Goal: Task Accomplishment & Management: Manage account settings

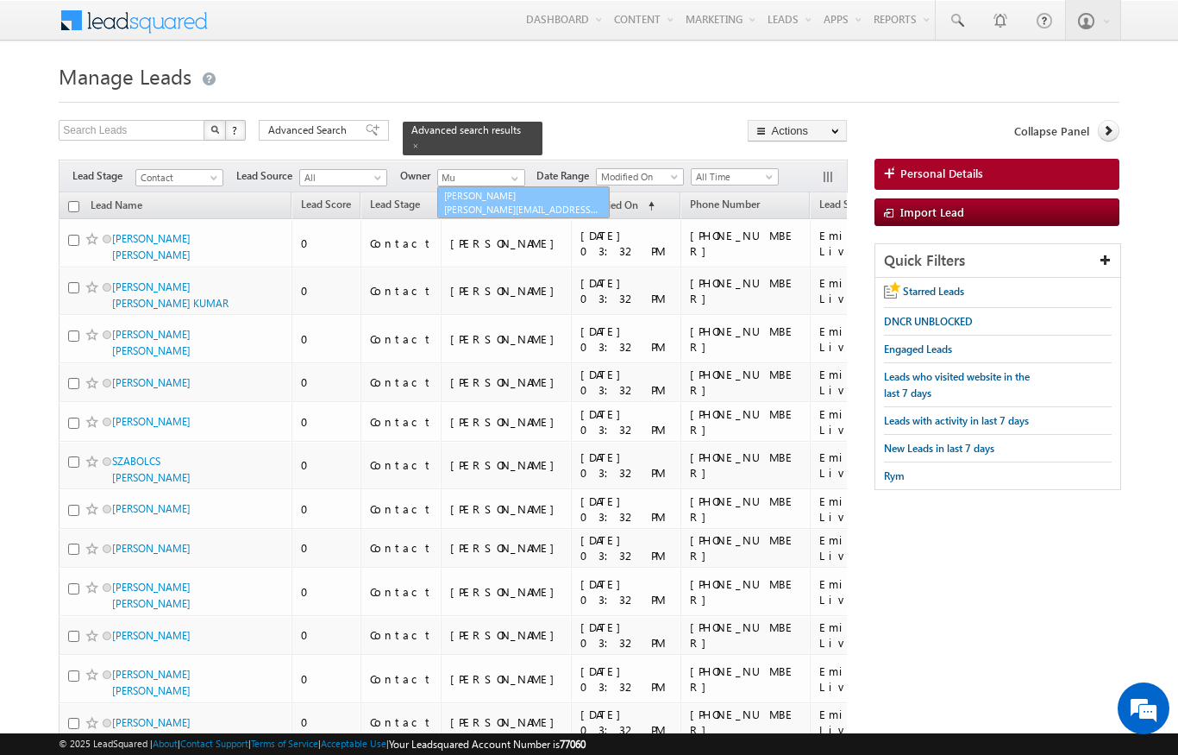
click at [548, 203] on span "[PERSON_NAME][EMAIL_ADDRESS][DOMAIN_NAME]" at bounding box center [521, 209] width 155 height 13
type input "[PERSON_NAME]"
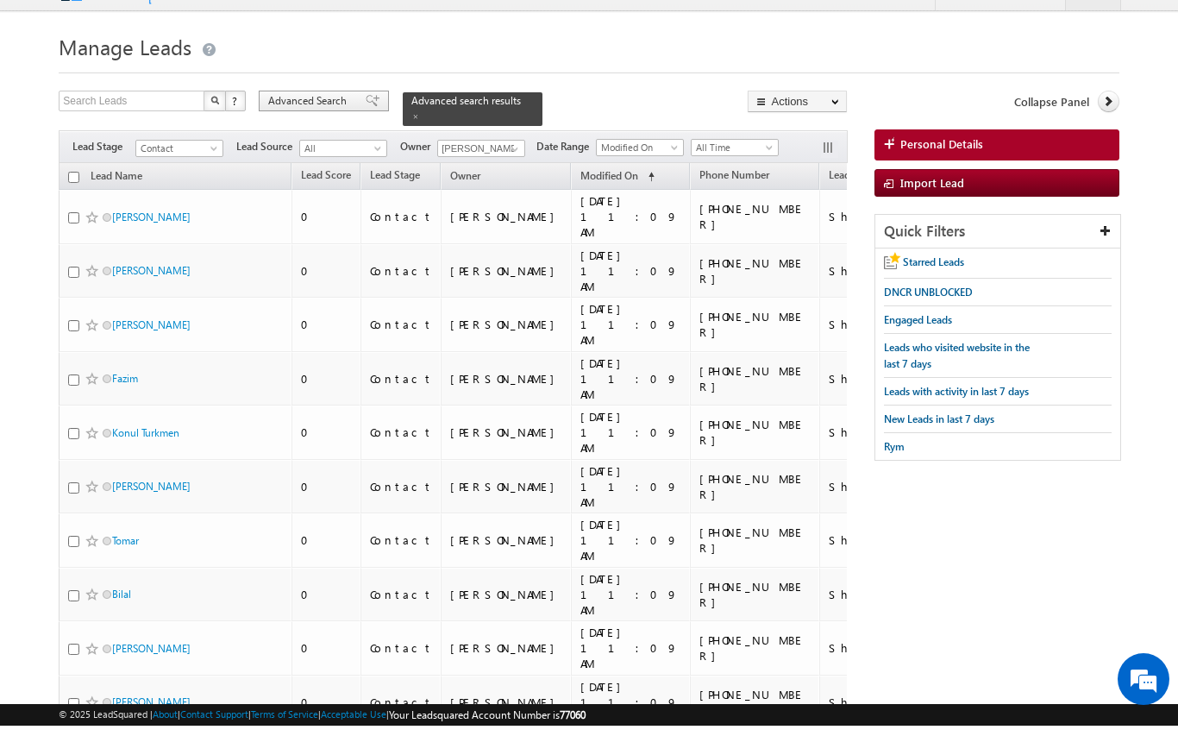
click at [307, 122] on span "Advanced Search" at bounding box center [310, 130] width 84 height 16
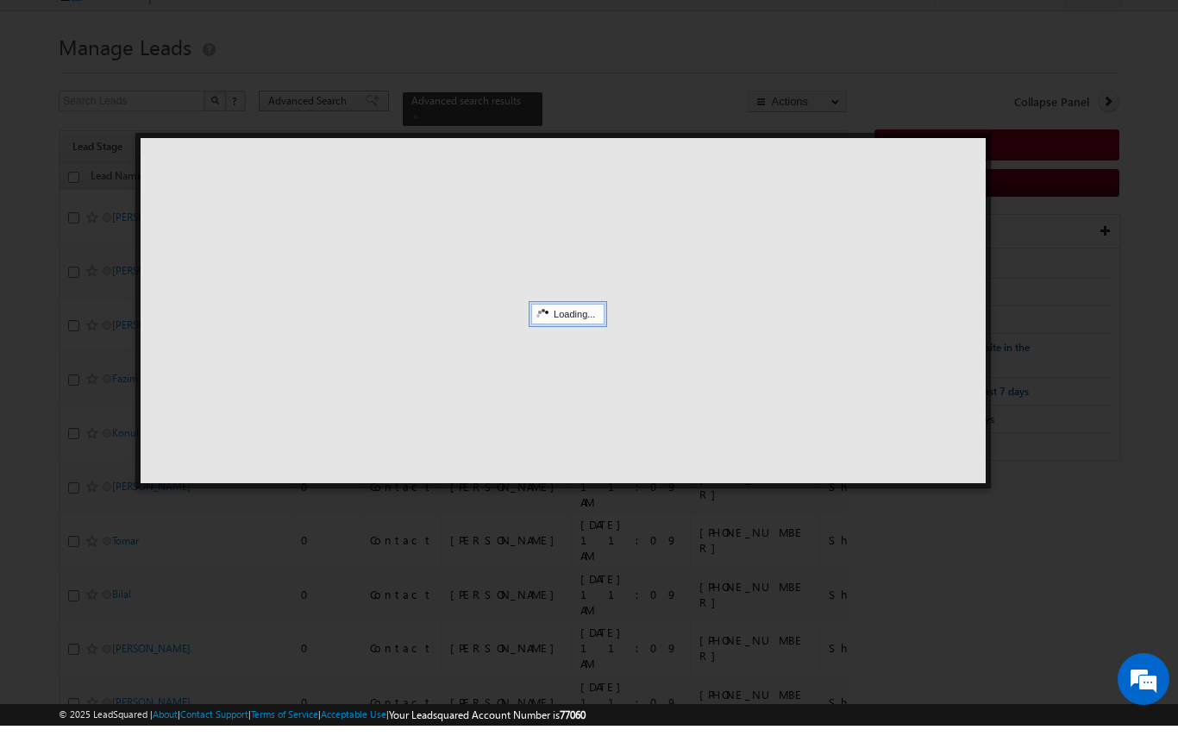
scroll to position [29, 0]
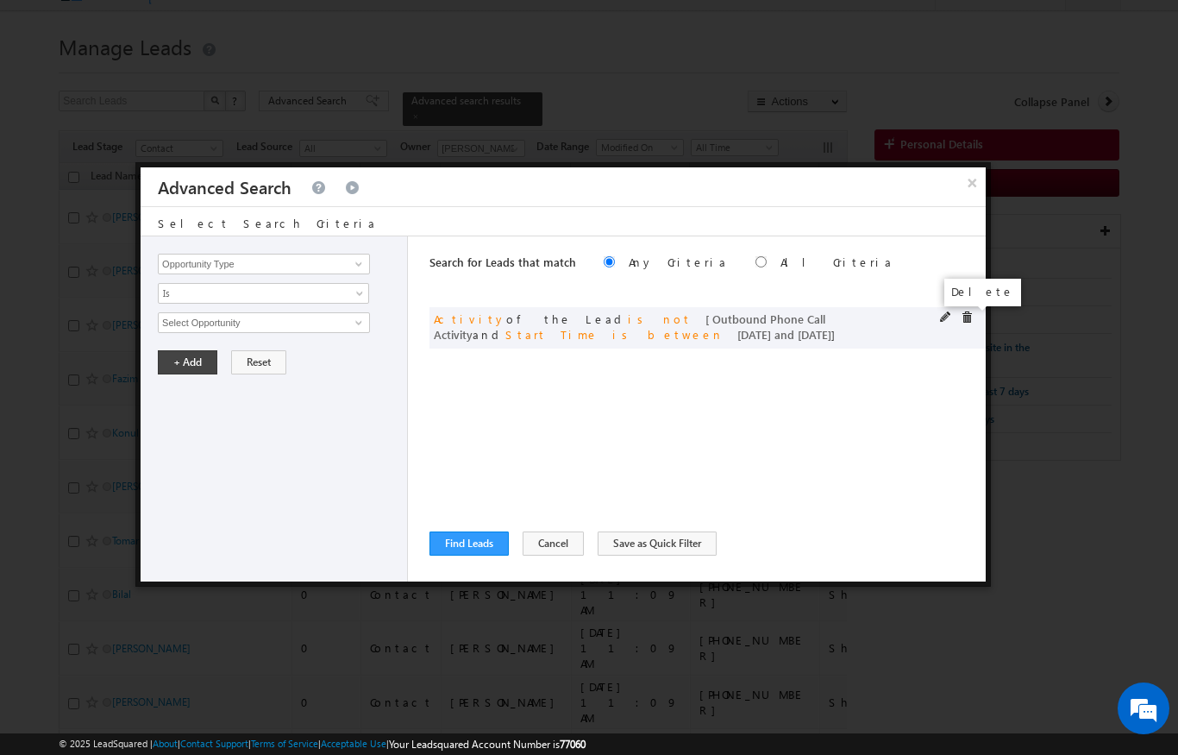
click at [967, 322] on span at bounding box center [967, 317] width 12 height 12
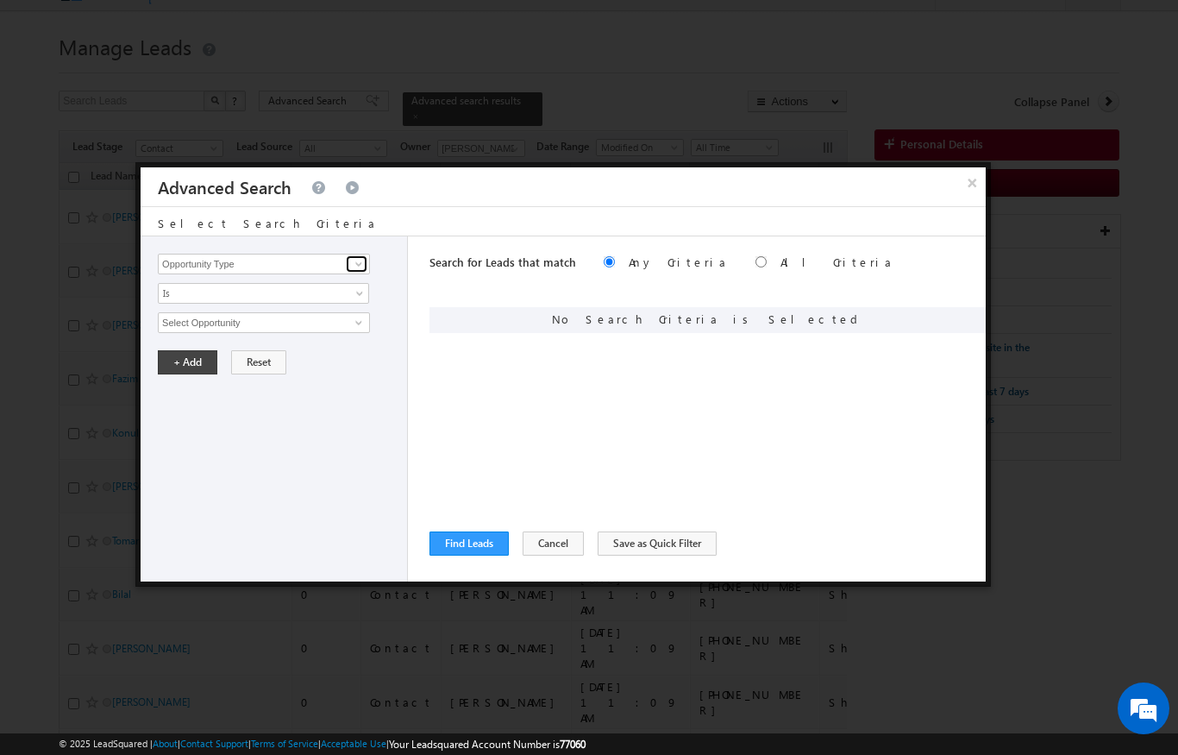
click at [367, 261] on link at bounding box center [357, 263] width 22 height 17
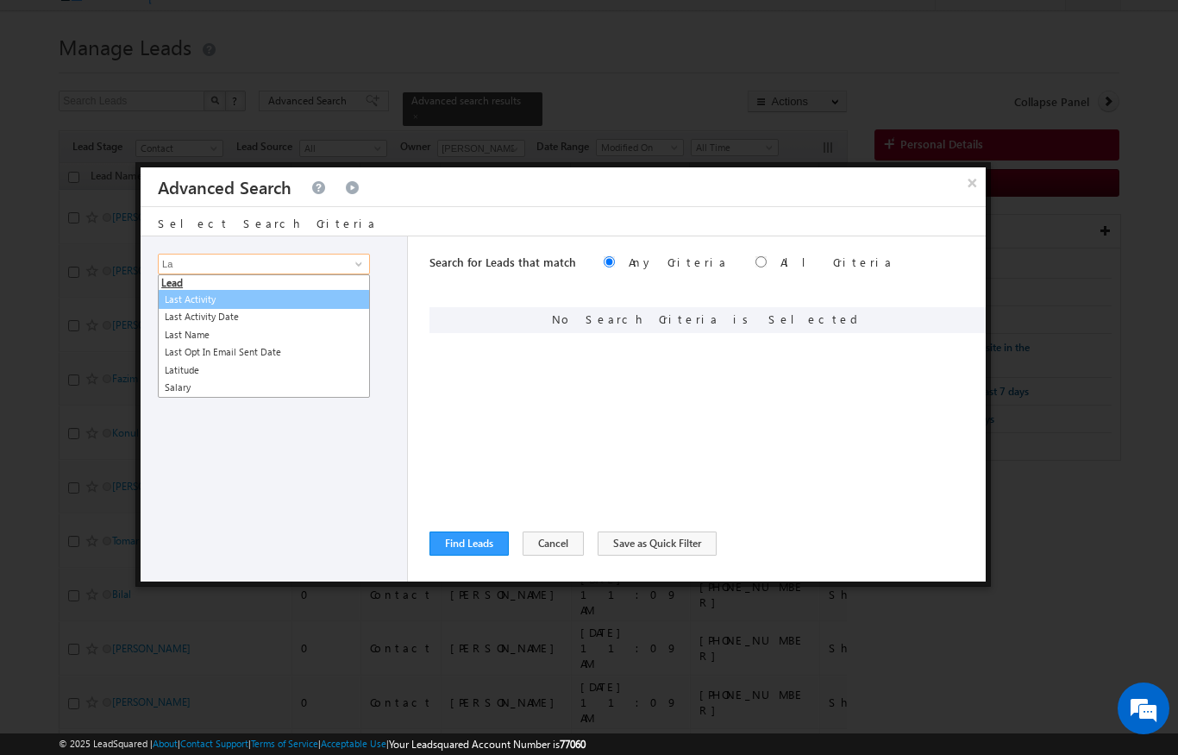
click at [189, 300] on link "Last Activity" at bounding box center [264, 300] width 212 height 20
type input "Last Activity"
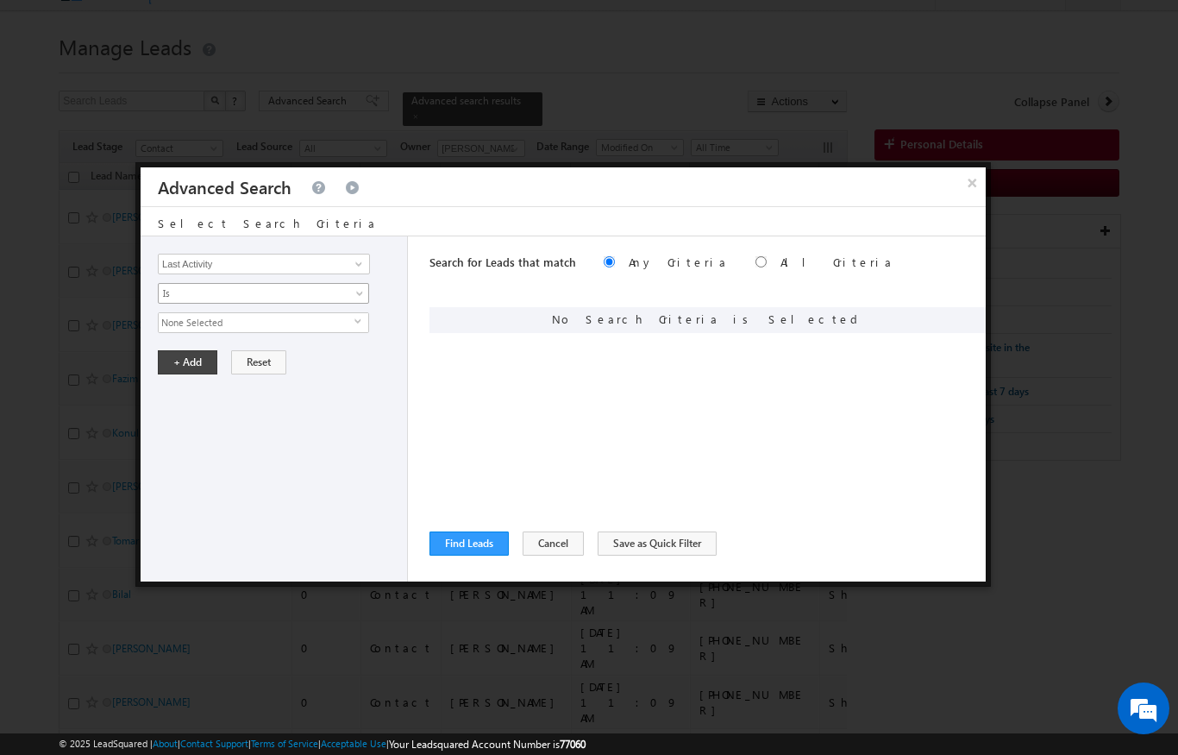
click at [178, 288] on span "Is" at bounding box center [252, 293] width 187 height 16
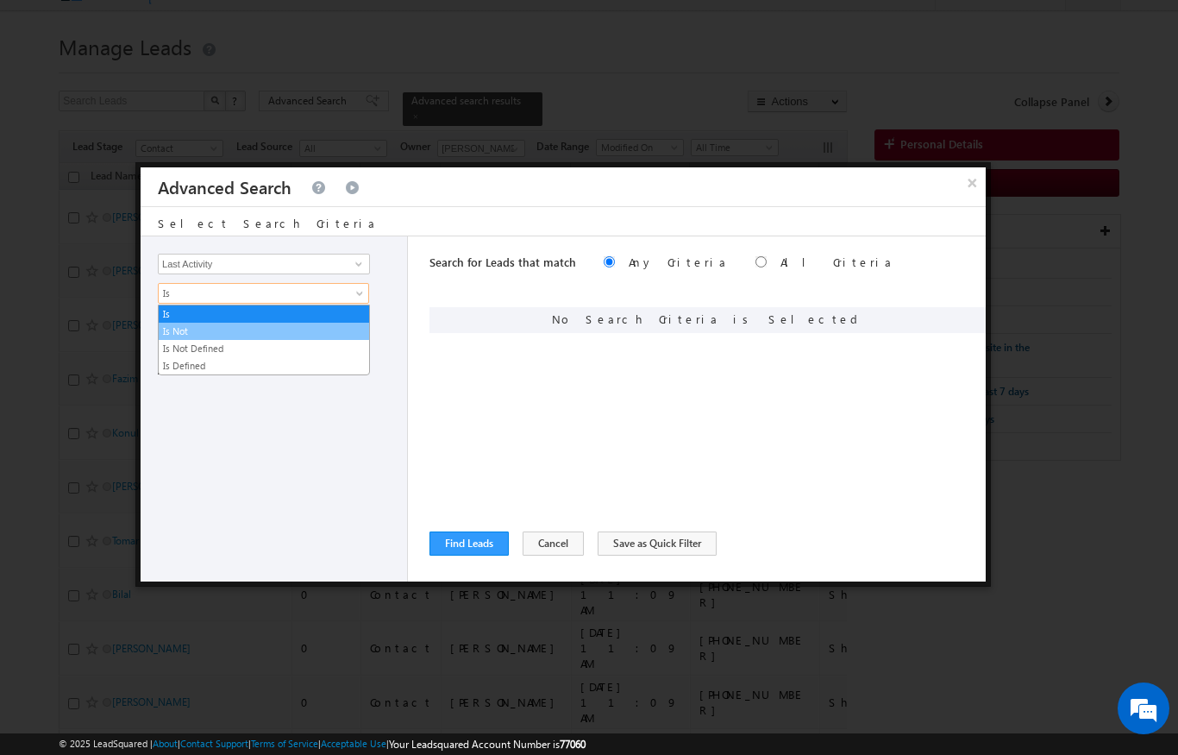
click at [170, 329] on link "Is Not" at bounding box center [264, 331] width 210 height 16
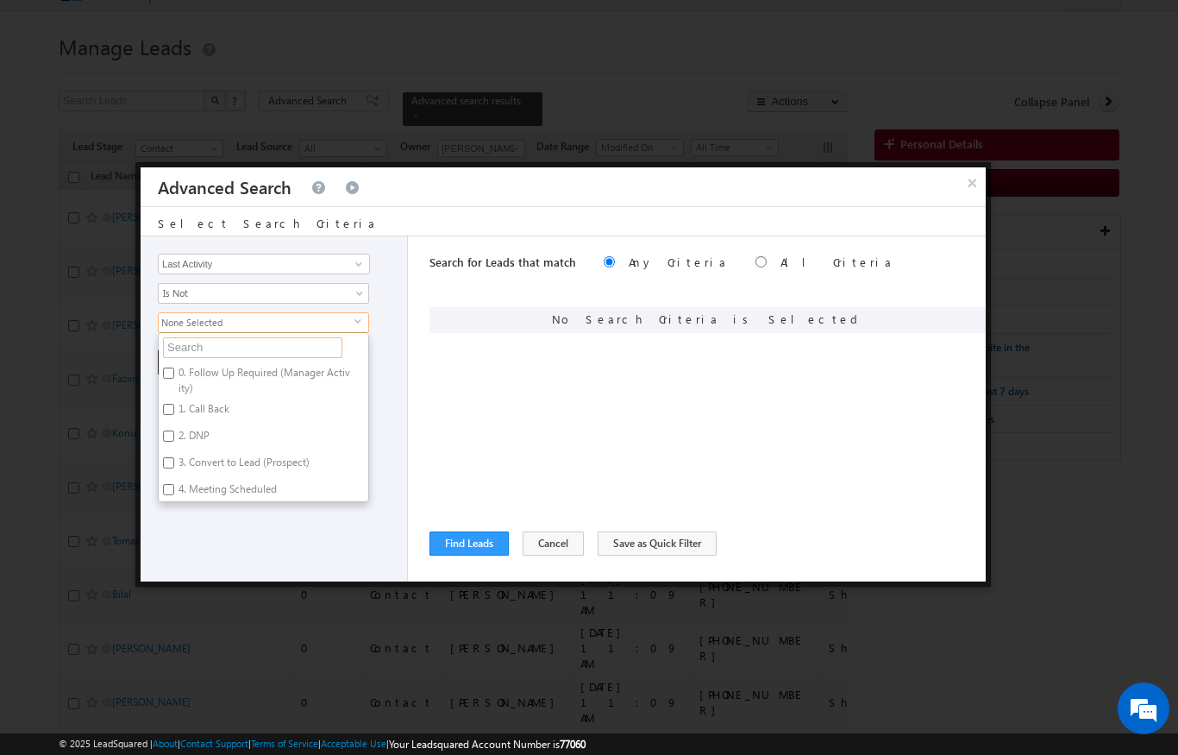
click at [206, 348] on input "text" at bounding box center [252, 347] width 179 height 21
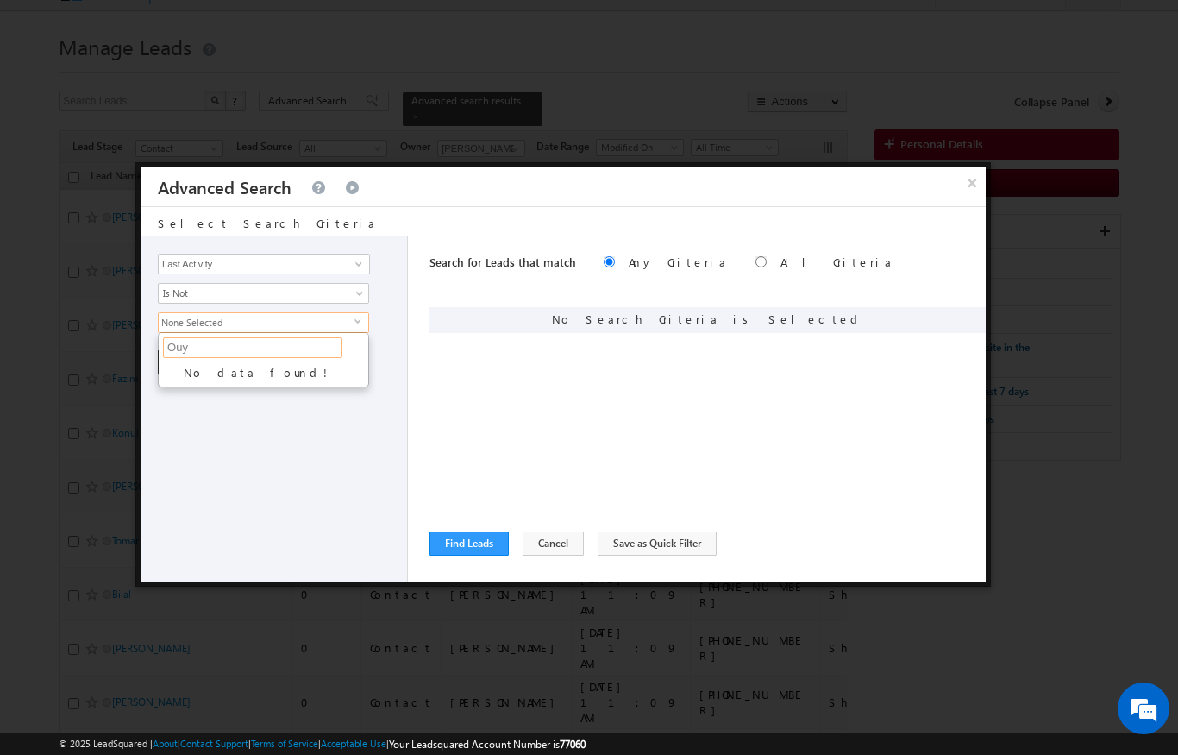
type input "Ou"
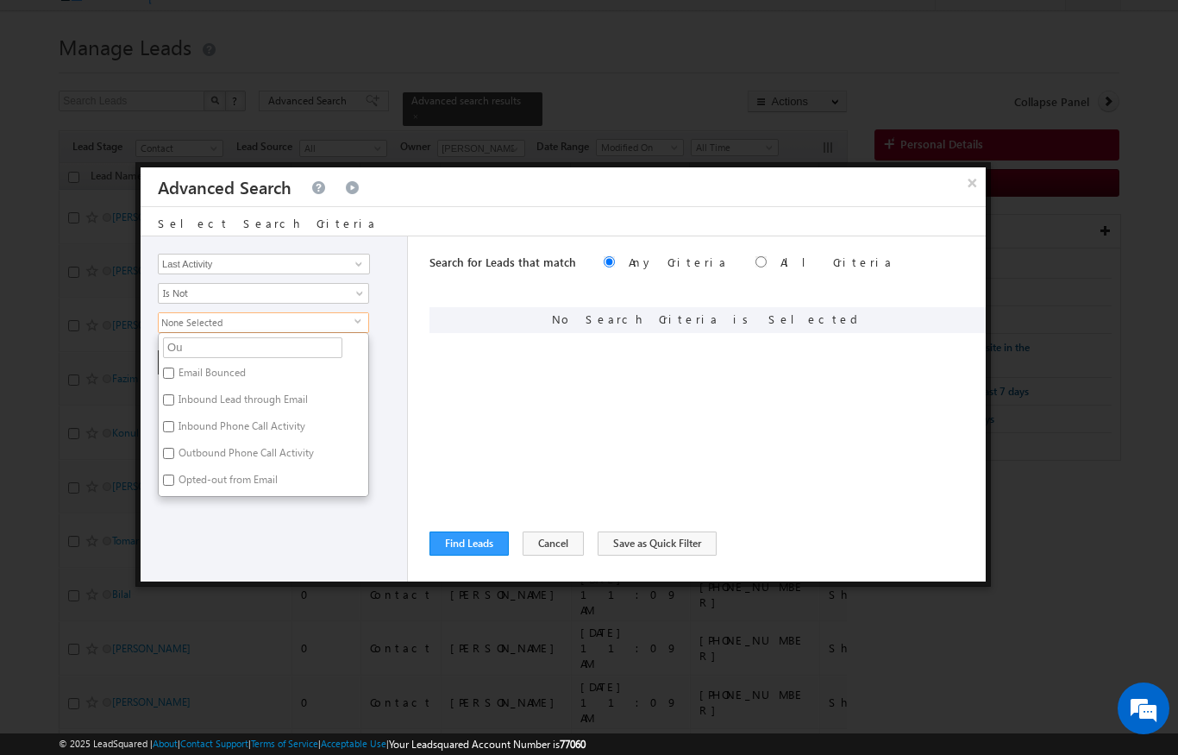
type input "Out"
click at [209, 373] on label "Outbound Phone Call Activity" at bounding box center [245, 375] width 172 height 27
click at [174, 373] on input "Outbound Phone Call Activity" at bounding box center [168, 372] width 11 height 11
checkbox input "true"
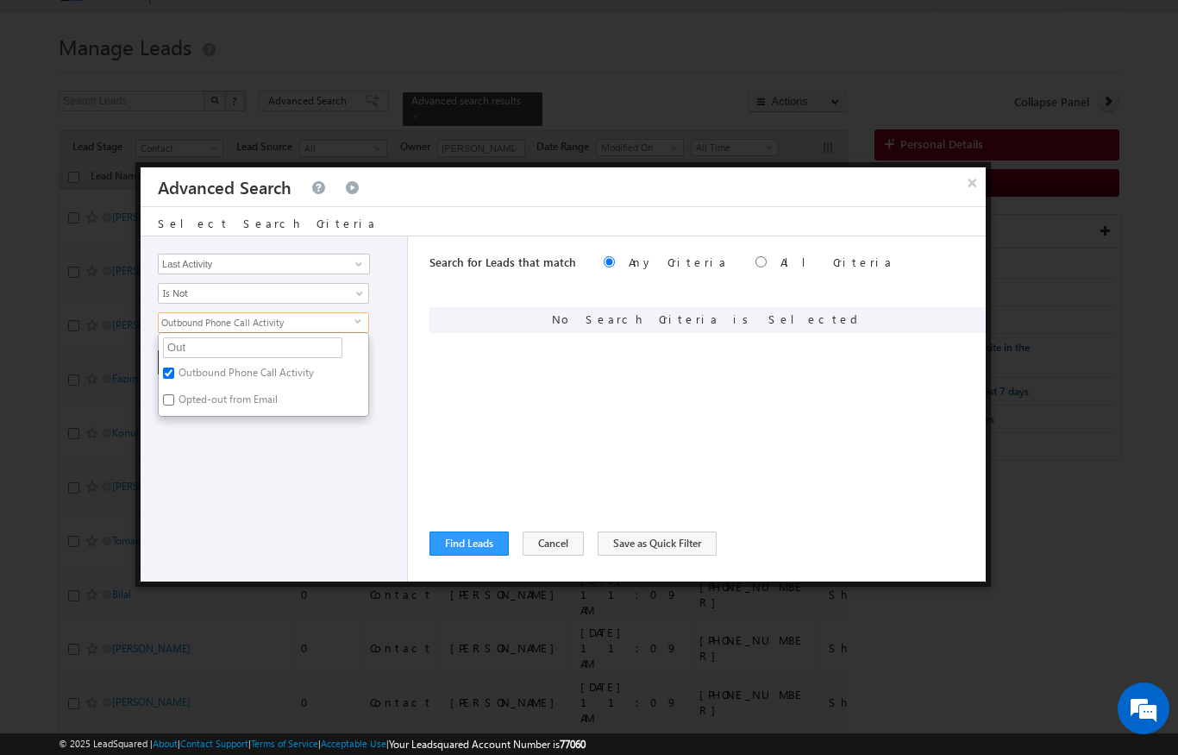
click at [210, 489] on div "Opportunity Type Lead Activity Task Sales Group Prospect Id Address 1 Address 2…" at bounding box center [274, 408] width 267 height 345
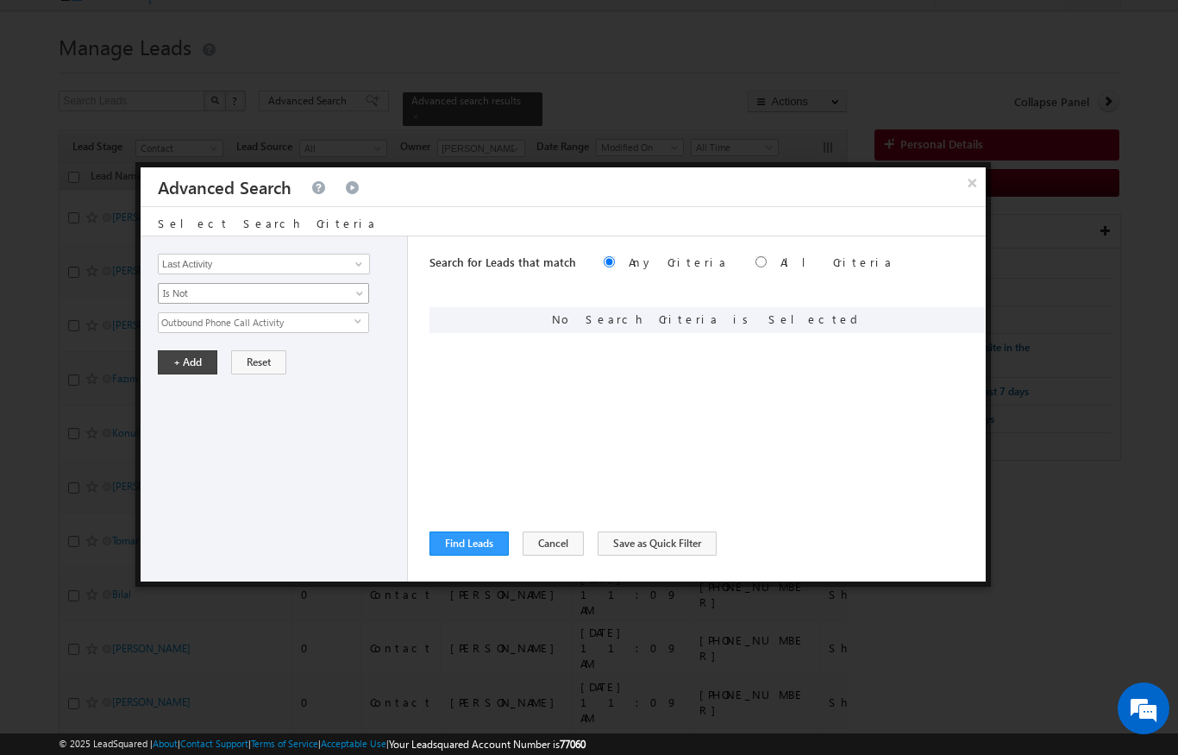
click at [180, 285] on span "Is Not" at bounding box center [252, 293] width 187 height 16
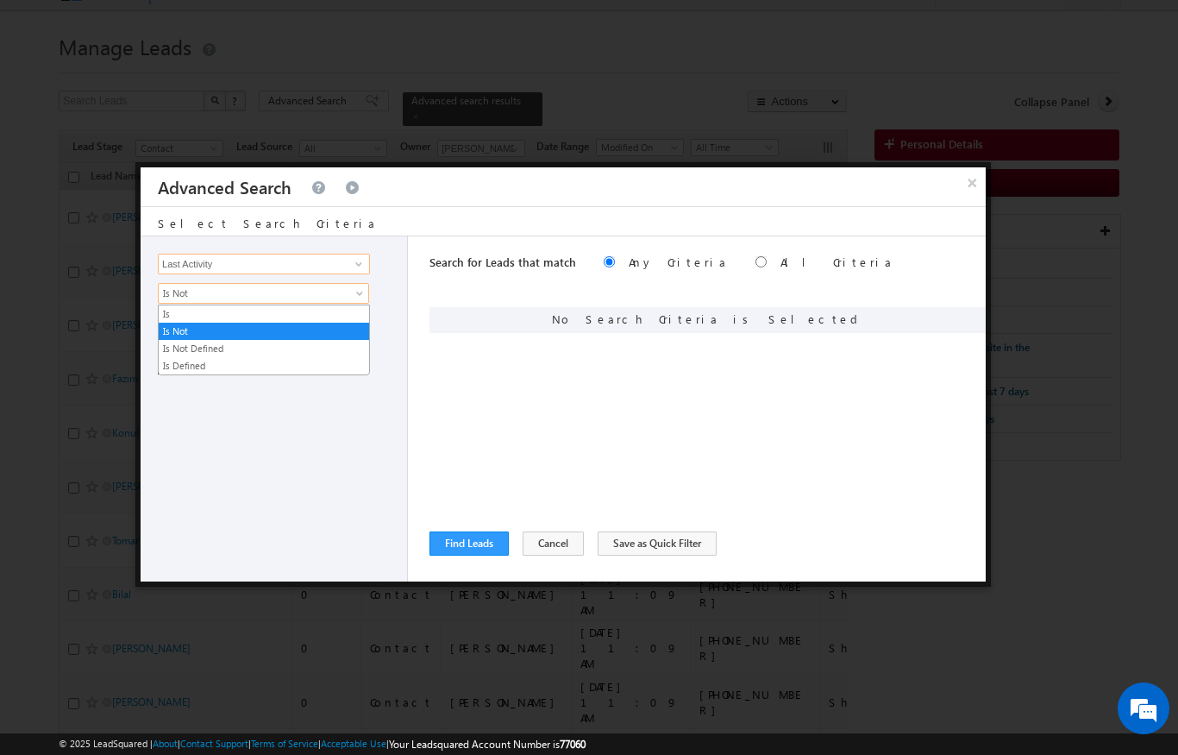
click at [197, 272] on input "Last Activity" at bounding box center [264, 264] width 212 height 21
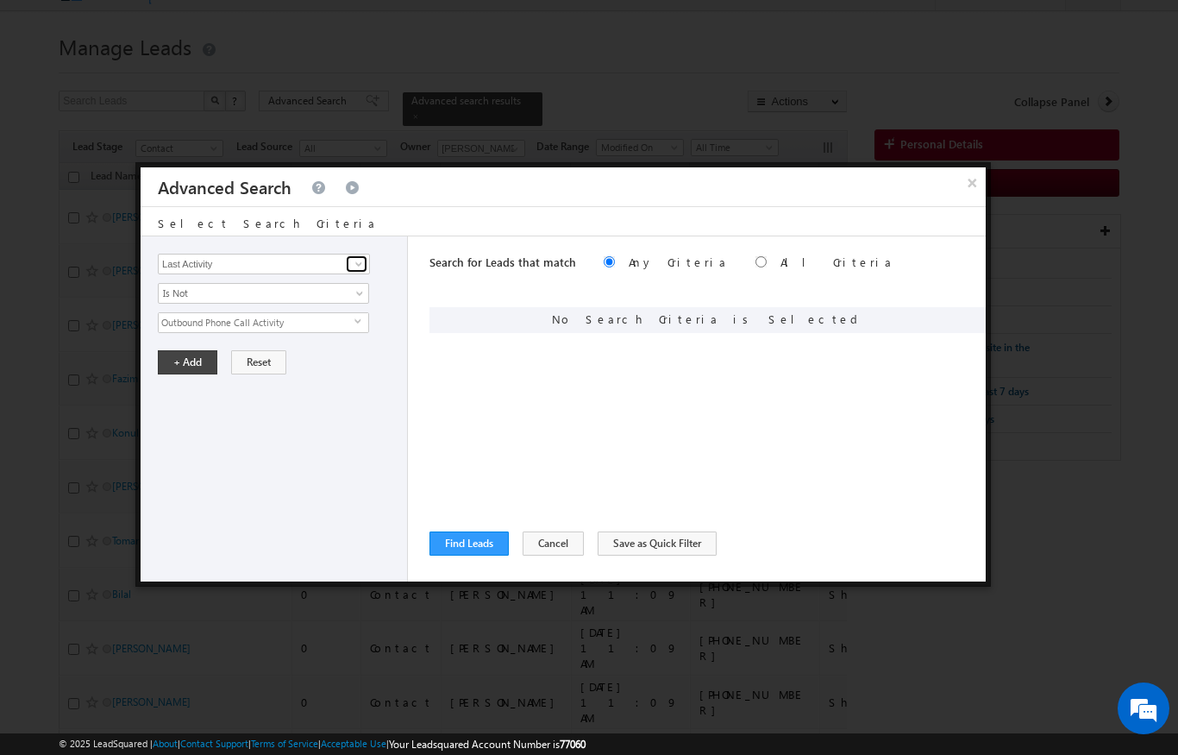
click at [347, 260] on link at bounding box center [357, 263] width 22 height 17
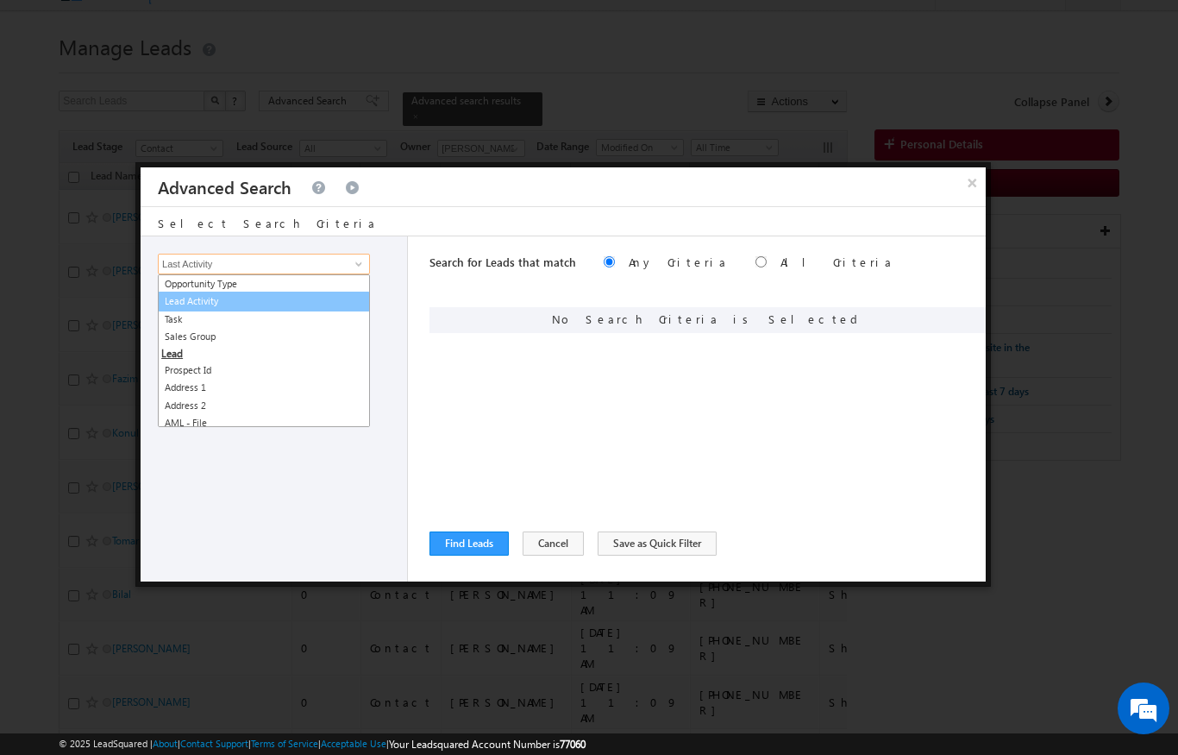
click at [206, 304] on link "Lead Activity" at bounding box center [264, 301] width 212 height 20
type input "Lead Activity"
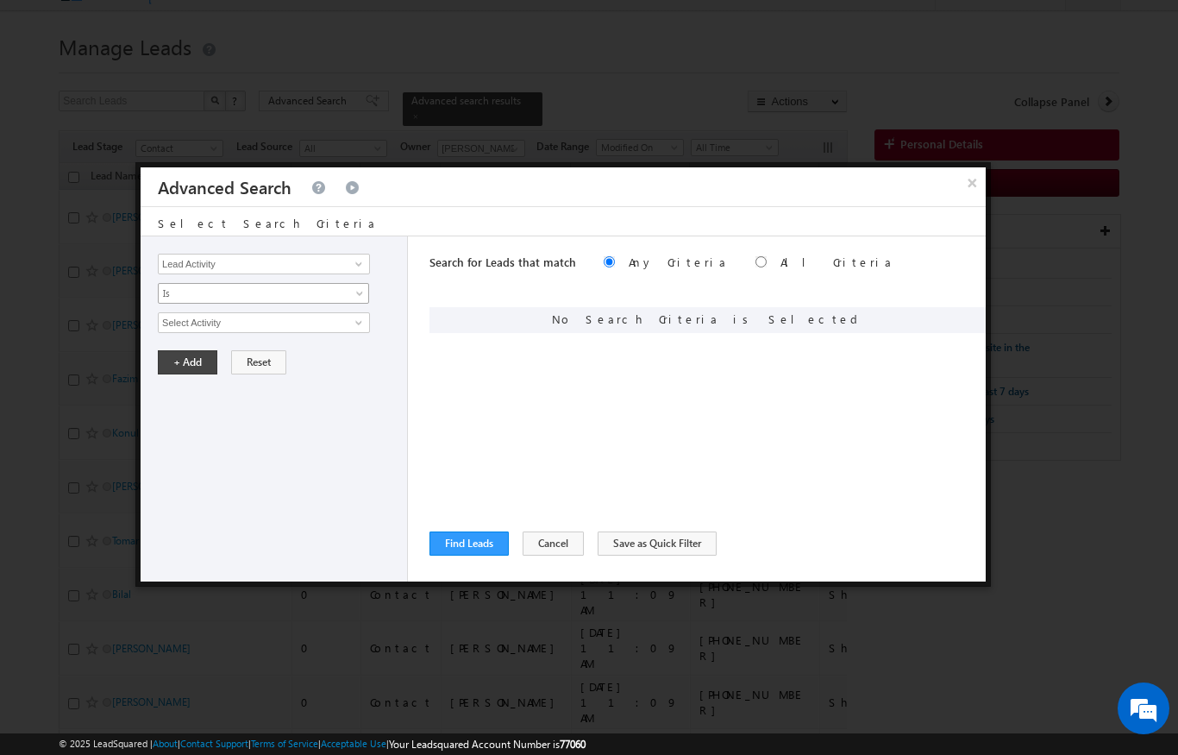
click at [174, 297] on span "Is" at bounding box center [252, 293] width 187 height 16
click at [178, 333] on link "Is Not" at bounding box center [264, 331] width 210 height 16
click at [181, 323] on input "Select Activity" at bounding box center [264, 322] width 212 height 21
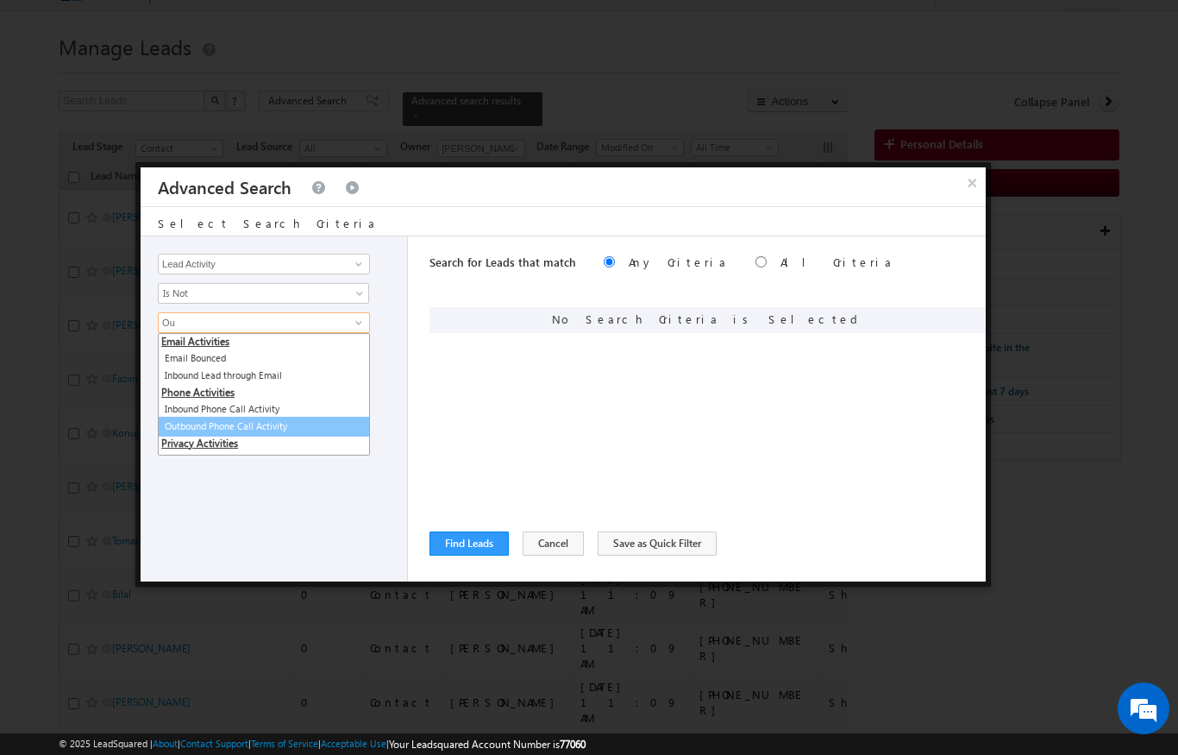
click at [184, 428] on link "Outbound Phone Call Activity" at bounding box center [264, 427] width 212 height 20
type input "Outbound Phone Call Activity"
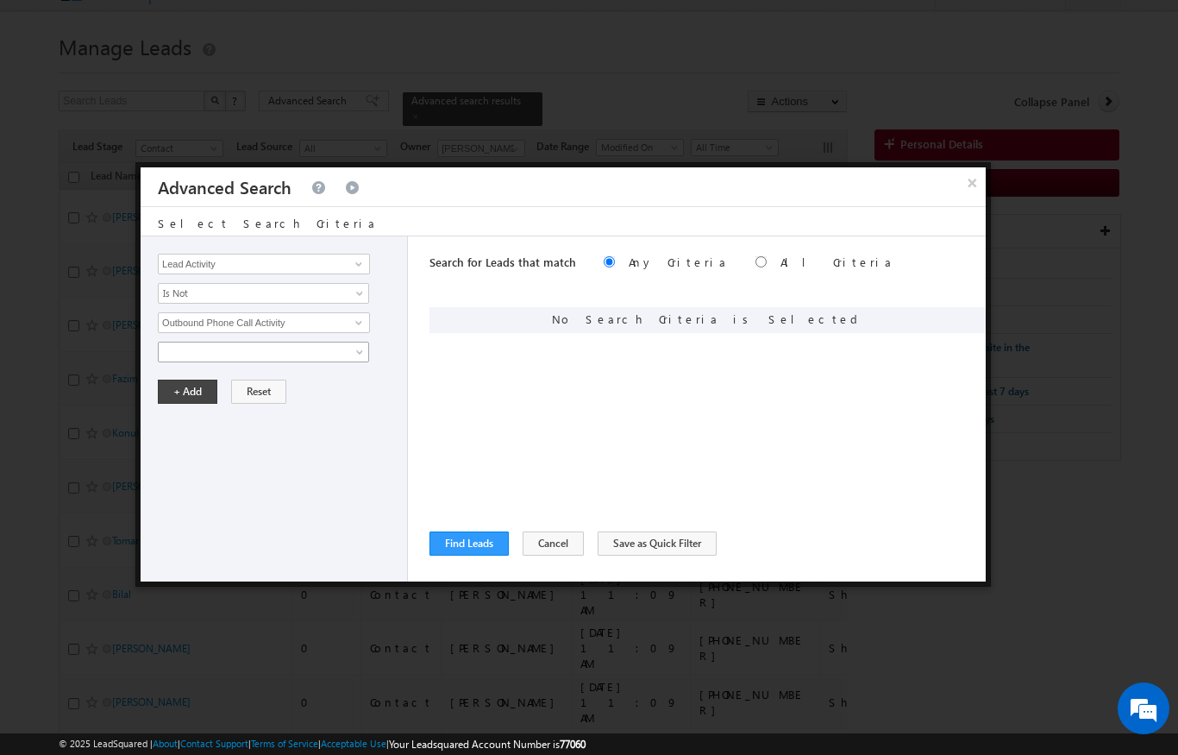
click at [185, 351] on span at bounding box center [252, 352] width 187 height 16
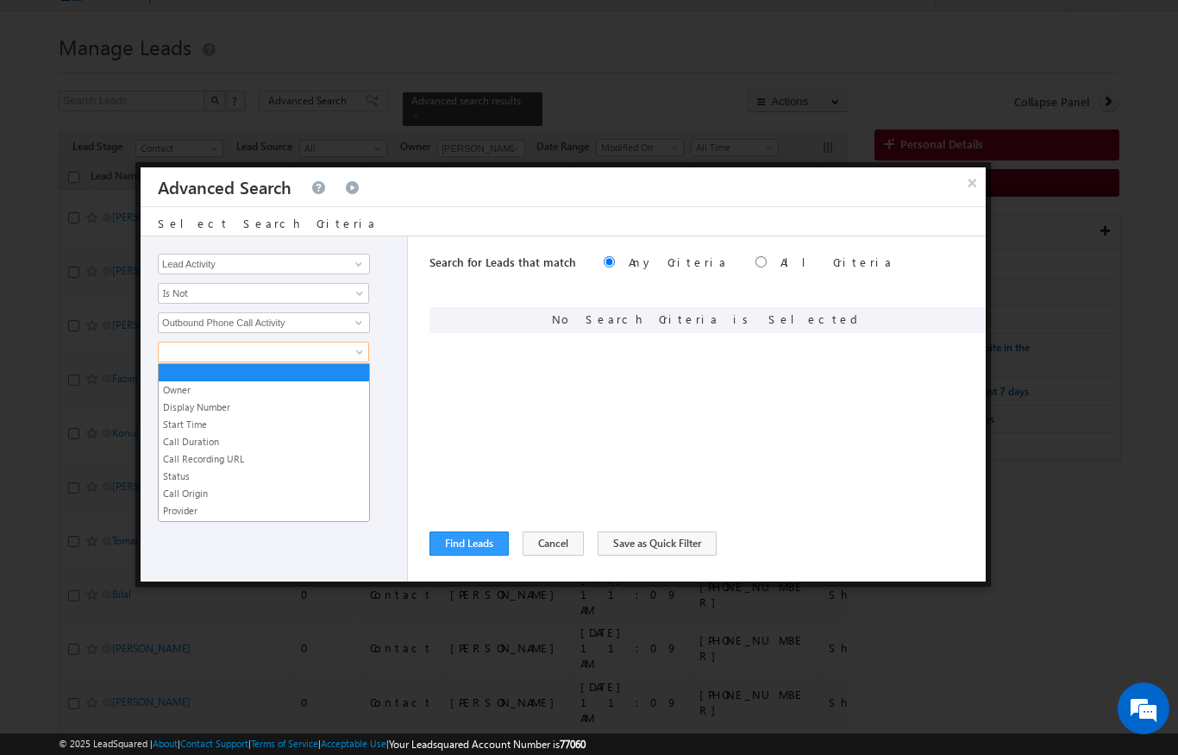
click at [170, 423] on link "Start Time" at bounding box center [264, 425] width 210 height 16
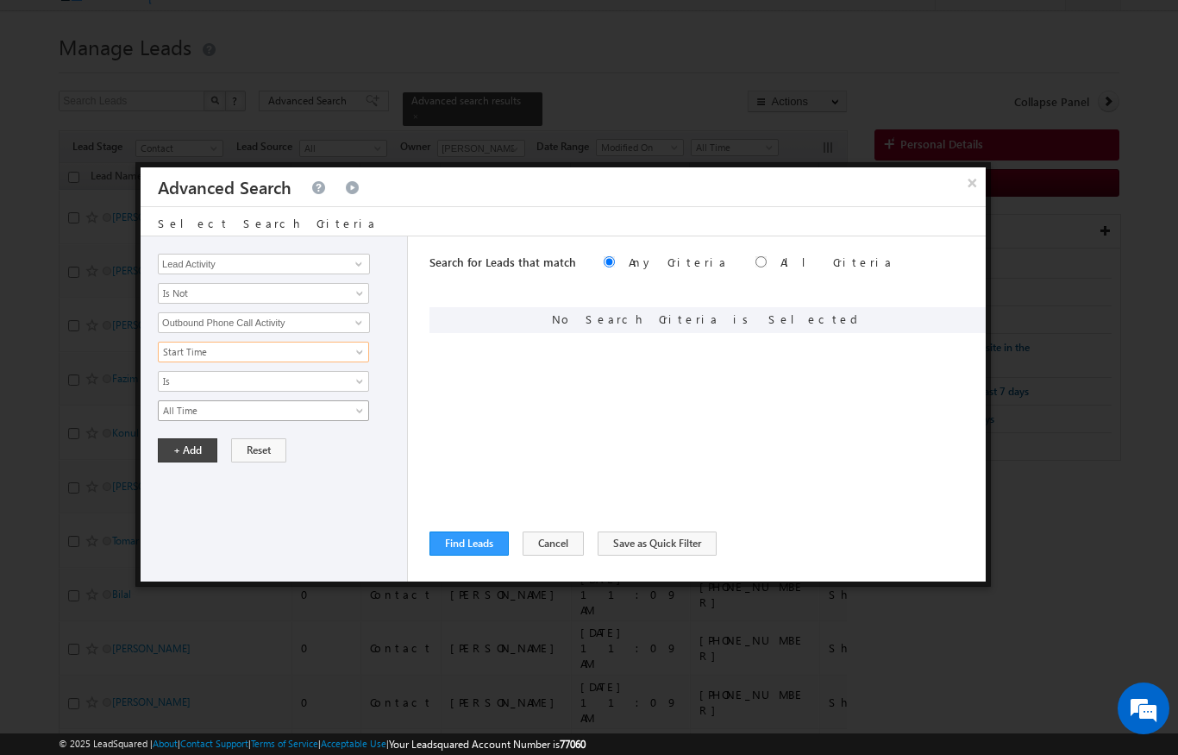
click at [169, 409] on span "All Time" at bounding box center [252, 411] width 187 height 16
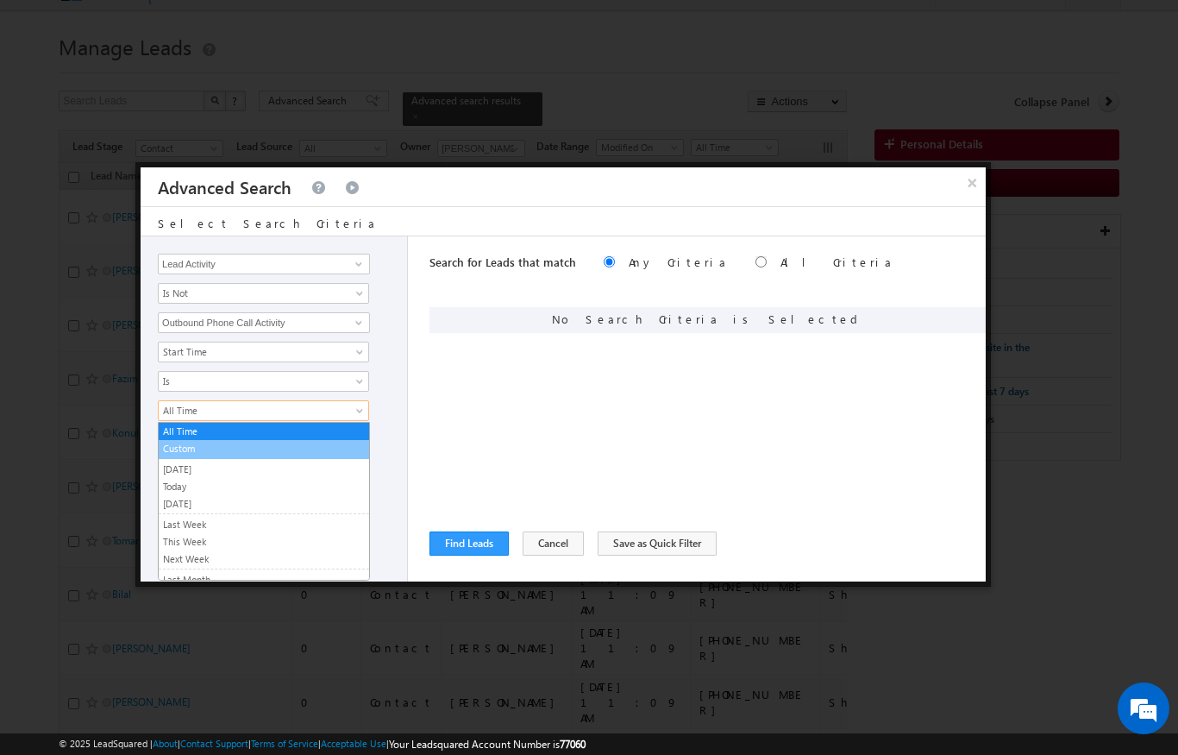
click at [179, 447] on link "Custom" at bounding box center [264, 449] width 210 height 16
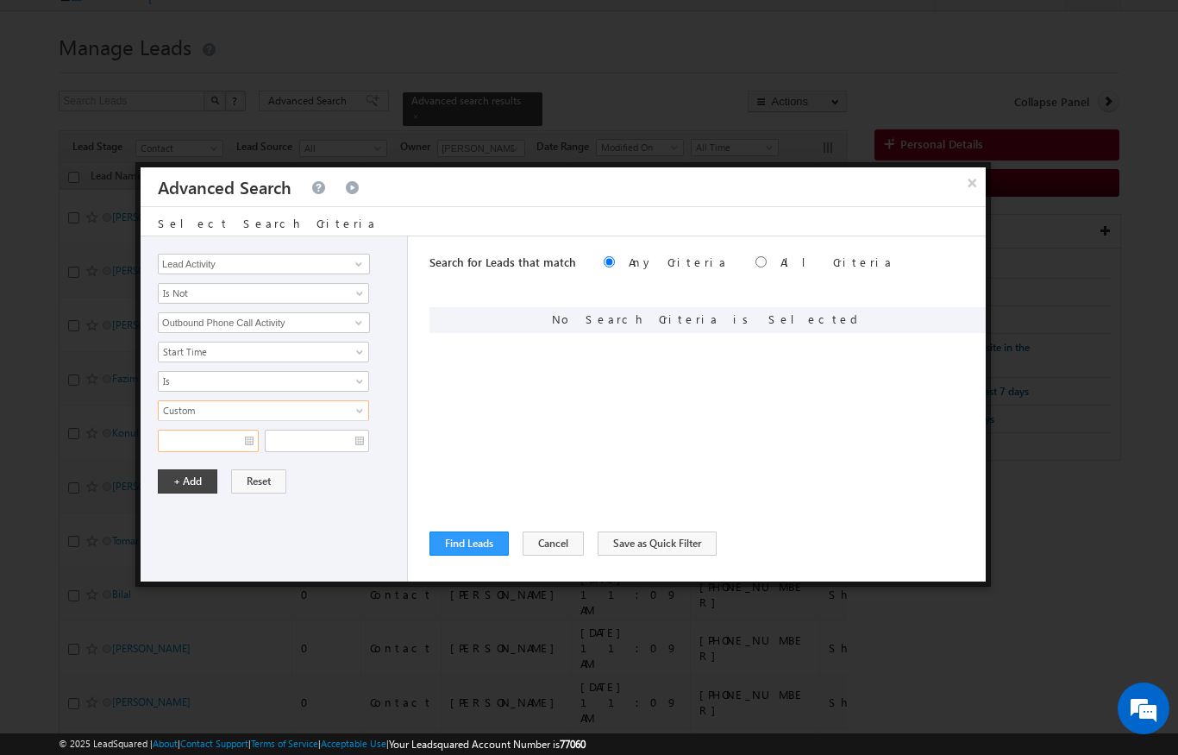
click at [206, 442] on input "text" at bounding box center [208, 440] width 101 height 22
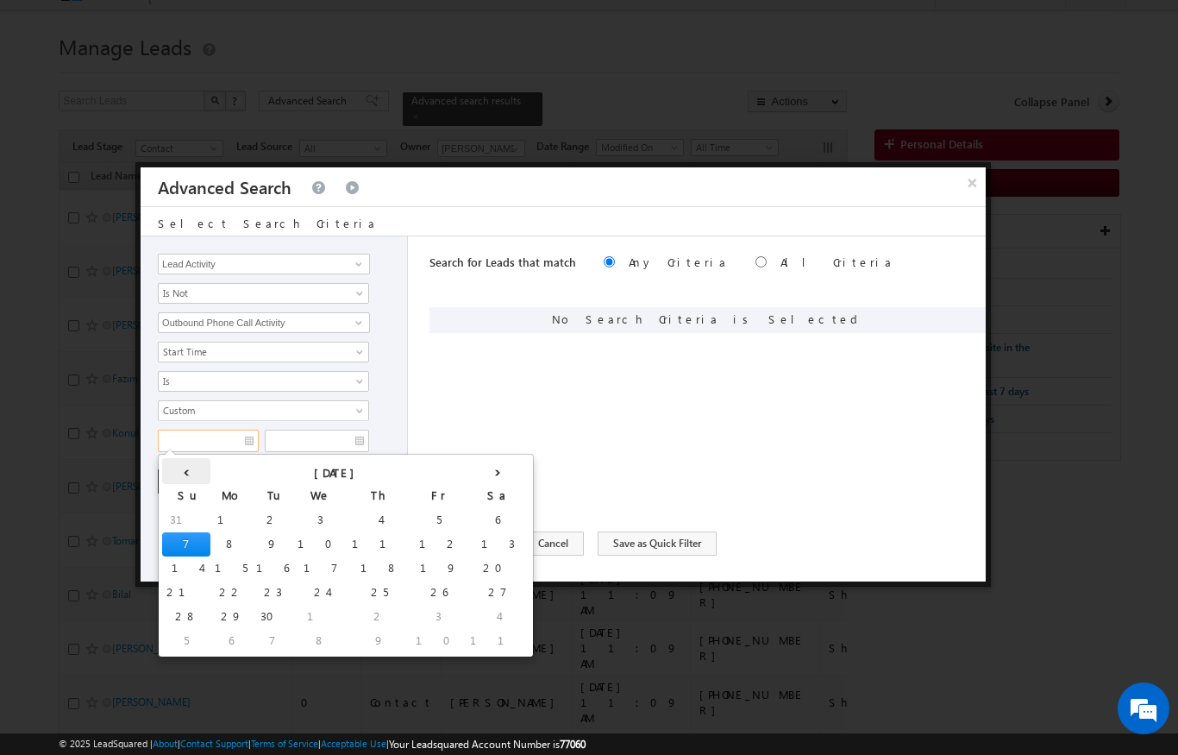
click at [184, 460] on th "‹" at bounding box center [186, 471] width 48 height 26
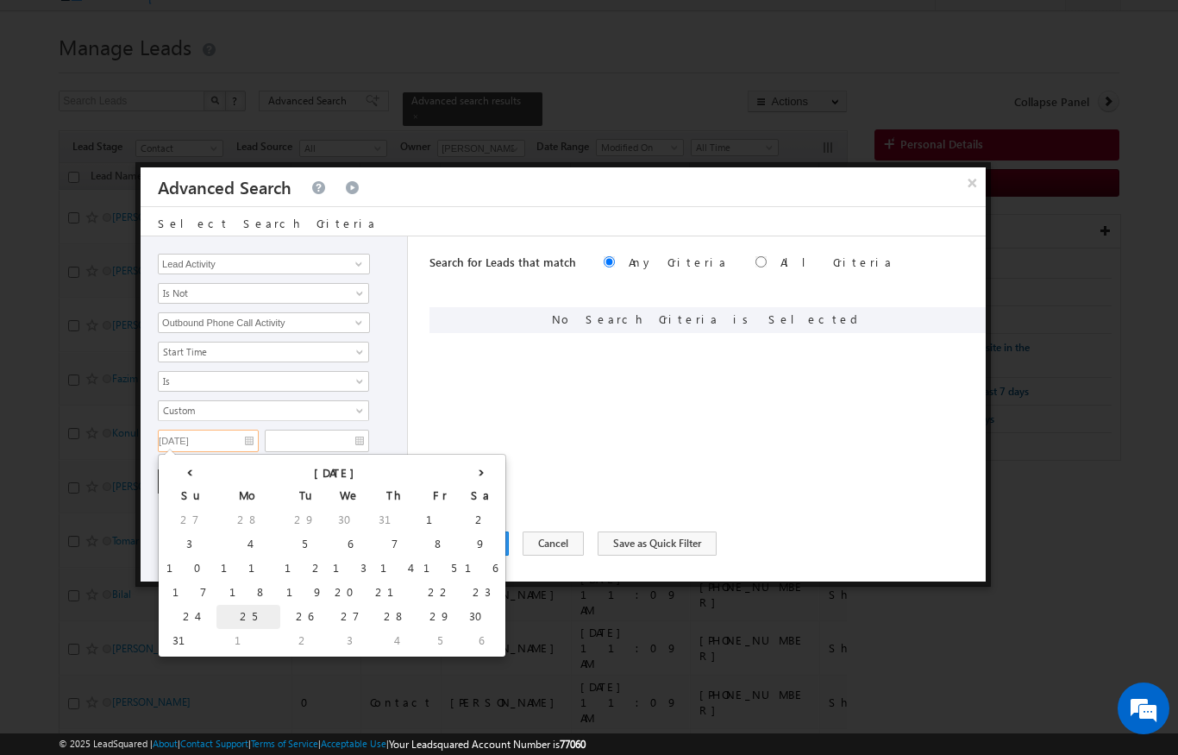
click at [216, 608] on td "25" at bounding box center [248, 617] width 64 height 24
type input "25/08/2025"
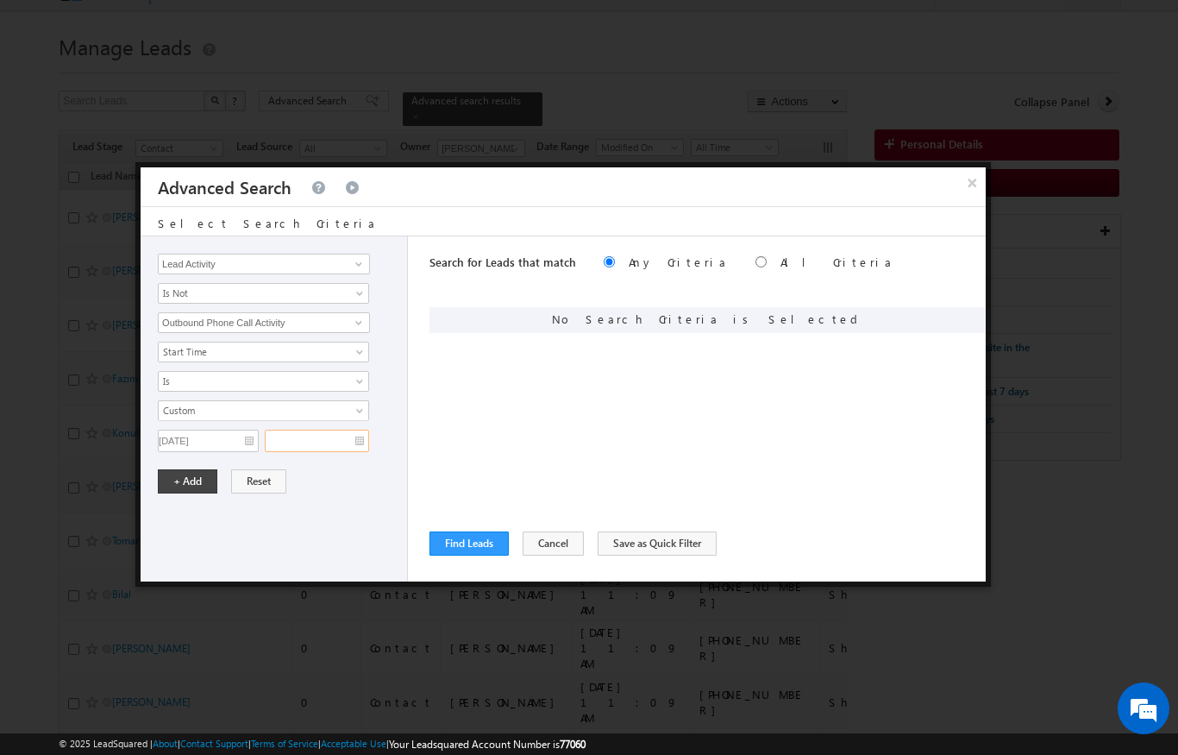
click at [356, 432] on input "text" at bounding box center [317, 440] width 104 height 22
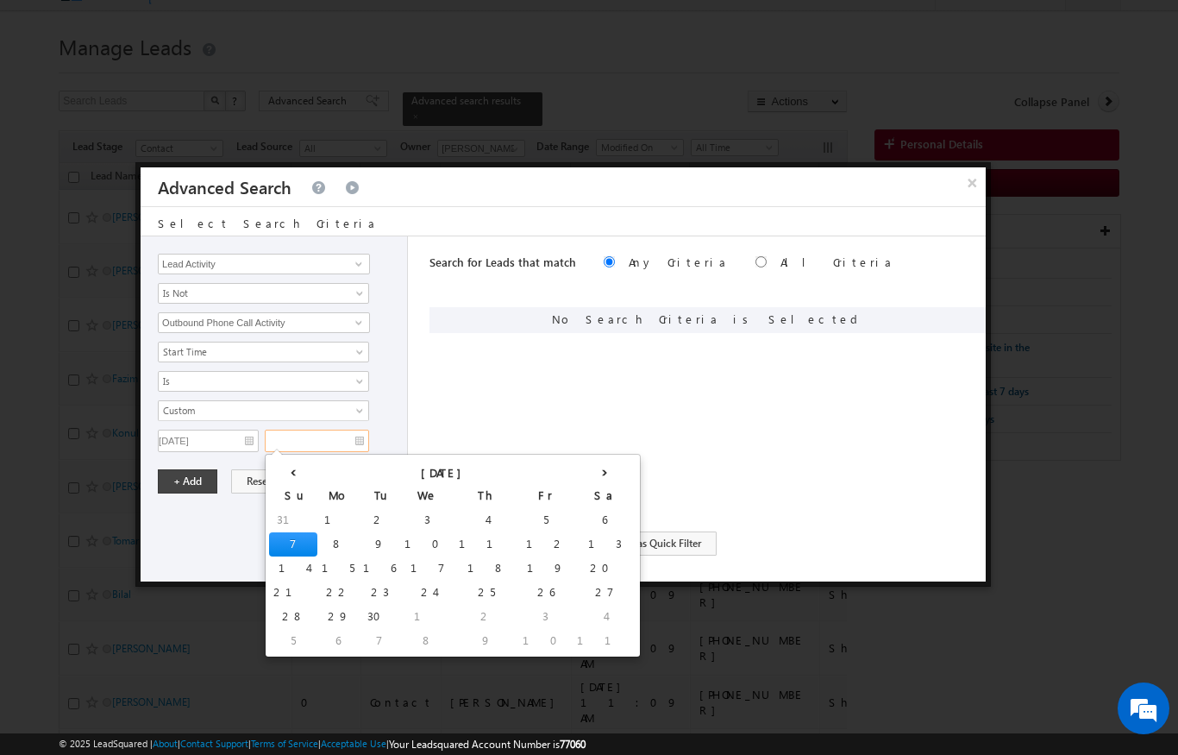
click at [285, 546] on td "7" at bounding box center [293, 544] width 48 height 24
type input "07/09/2025"
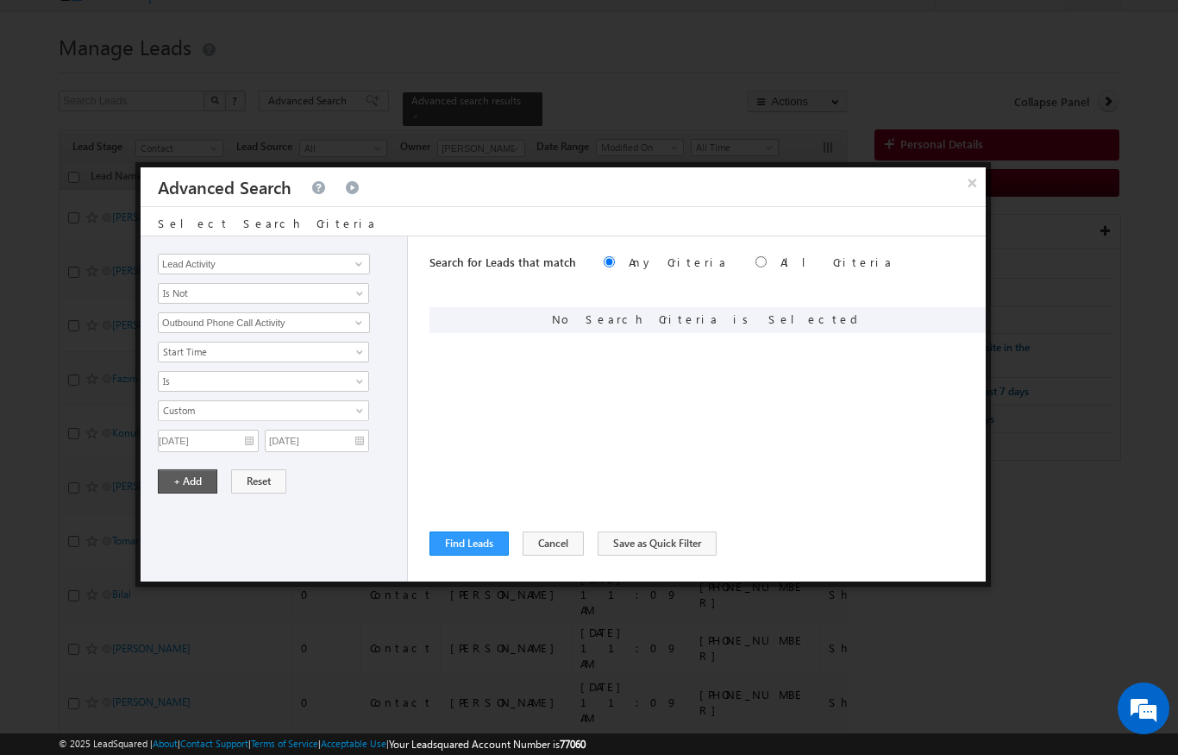
click at [185, 477] on button "+ Add" at bounding box center [188, 481] width 60 height 24
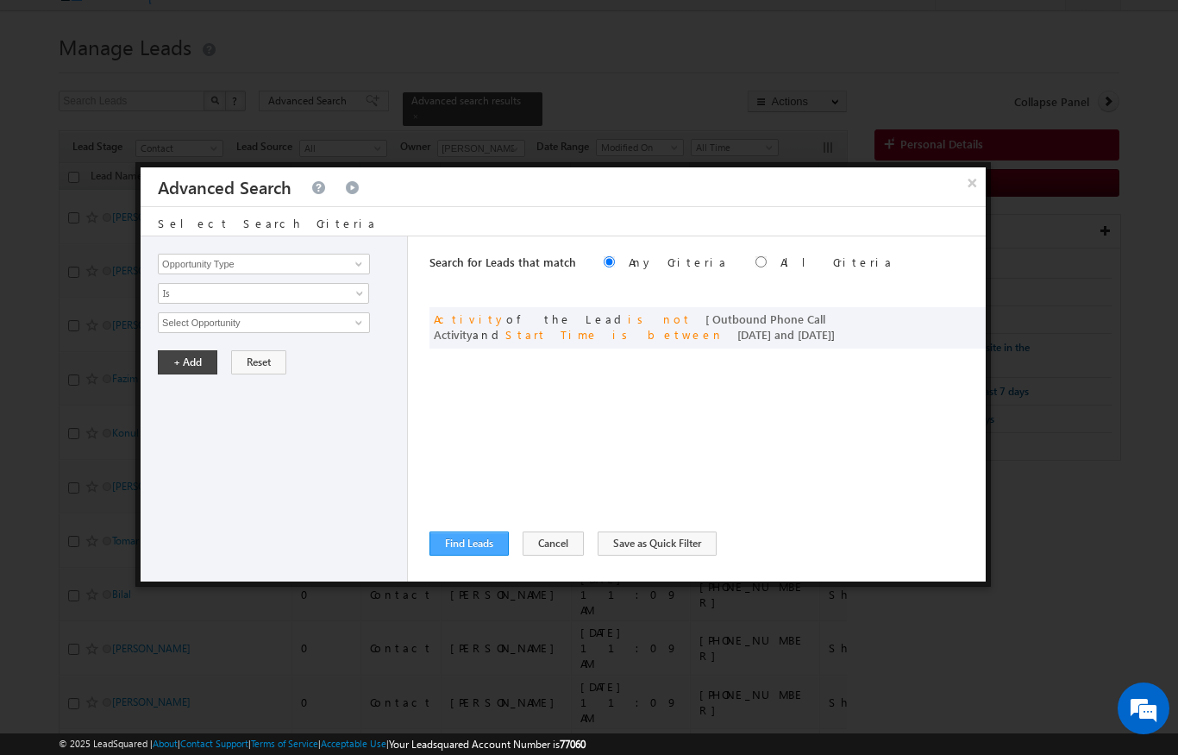
click at [499, 555] on button "Find Leads" at bounding box center [468, 543] width 79 height 24
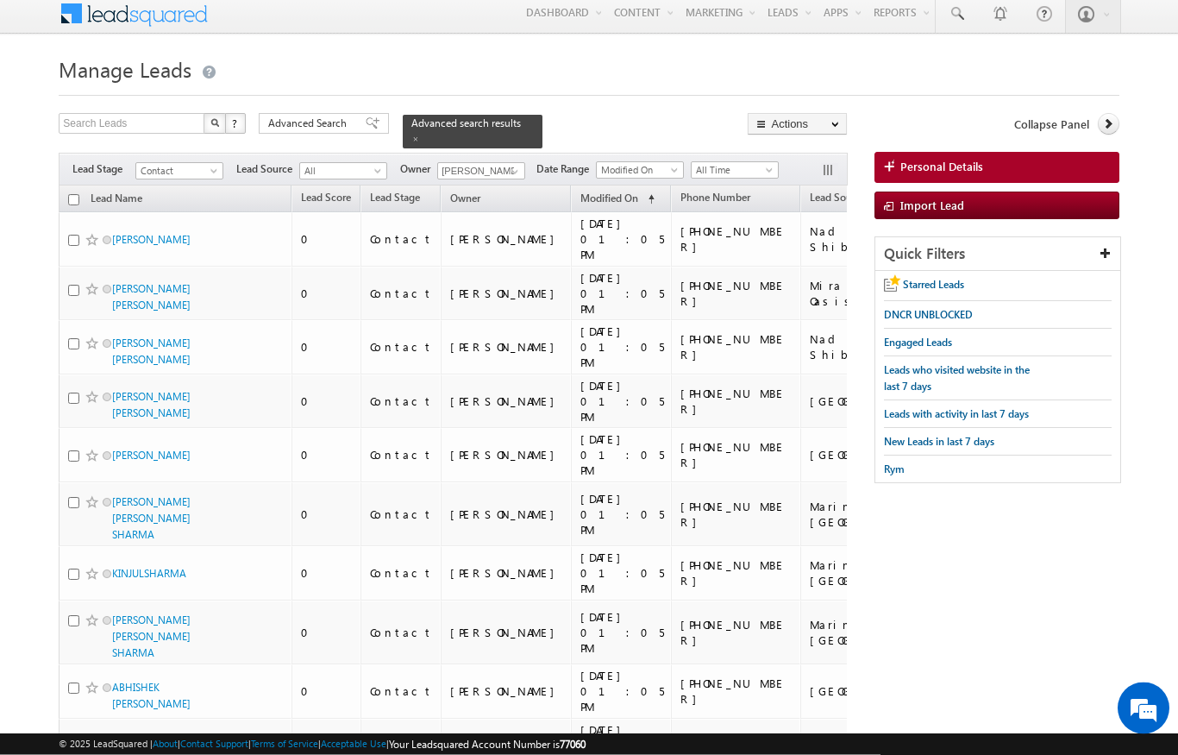
scroll to position [0, 0]
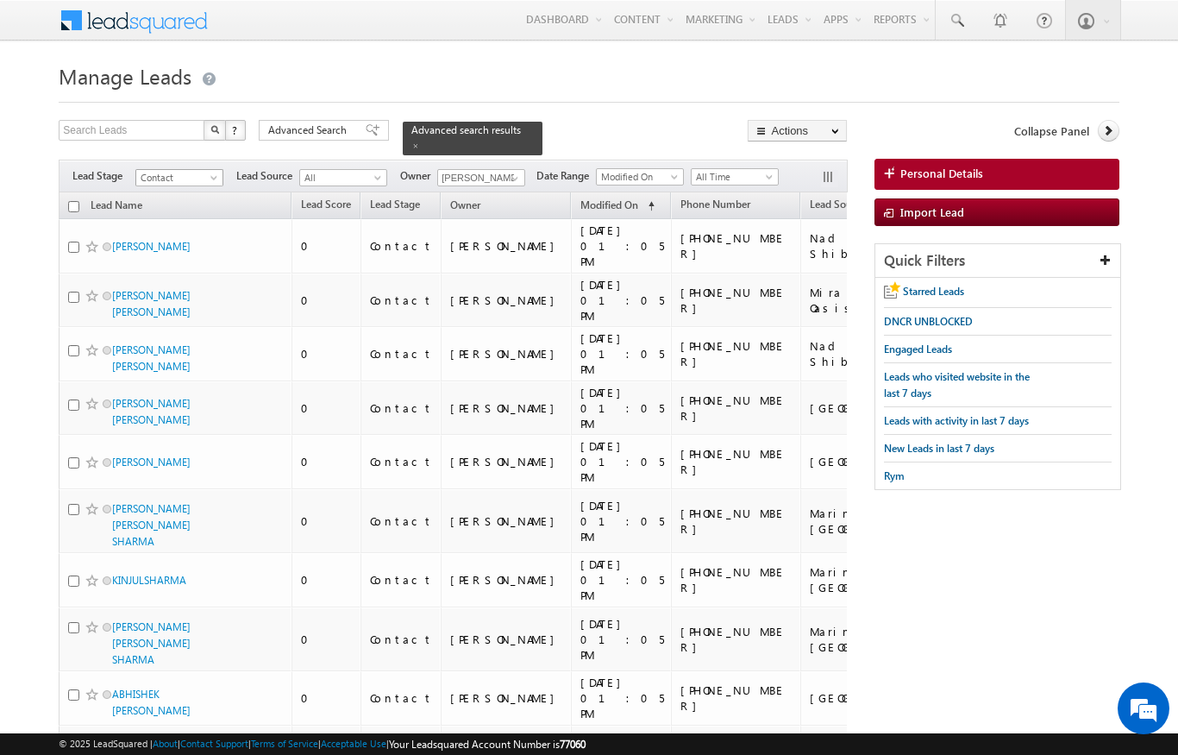
click at [219, 174] on span at bounding box center [216, 181] width 14 height 14
click at [149, 222] on link "Prospect" at bounding box center [179, 221] width 87 height 16
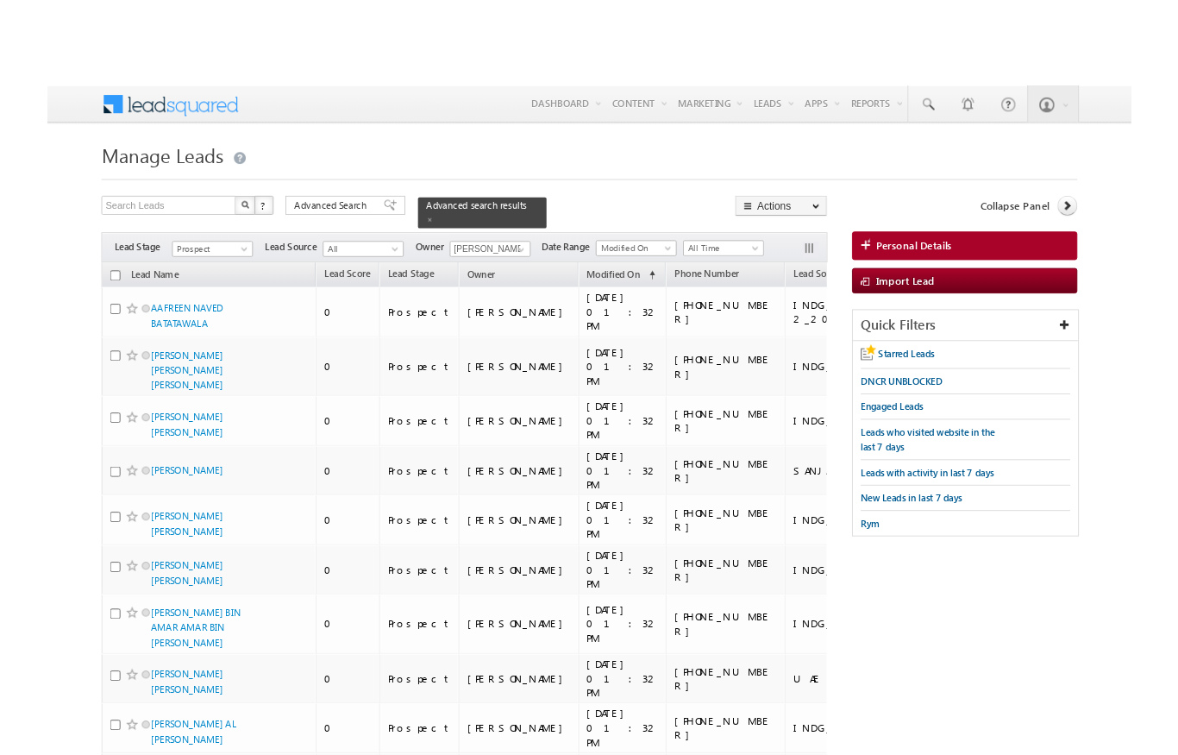
scroll to position [65, 0]
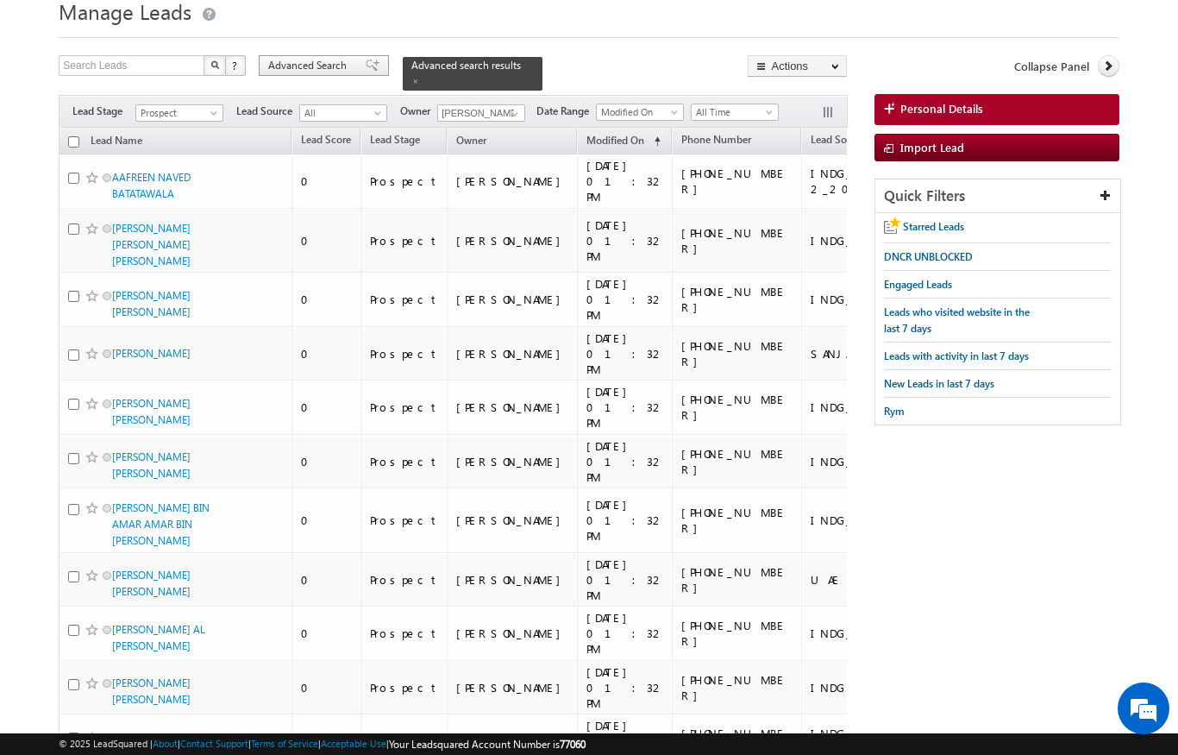
click at [310, 70] on span "Advanced Search" at bounding box center [310, 66] width 84 height 16
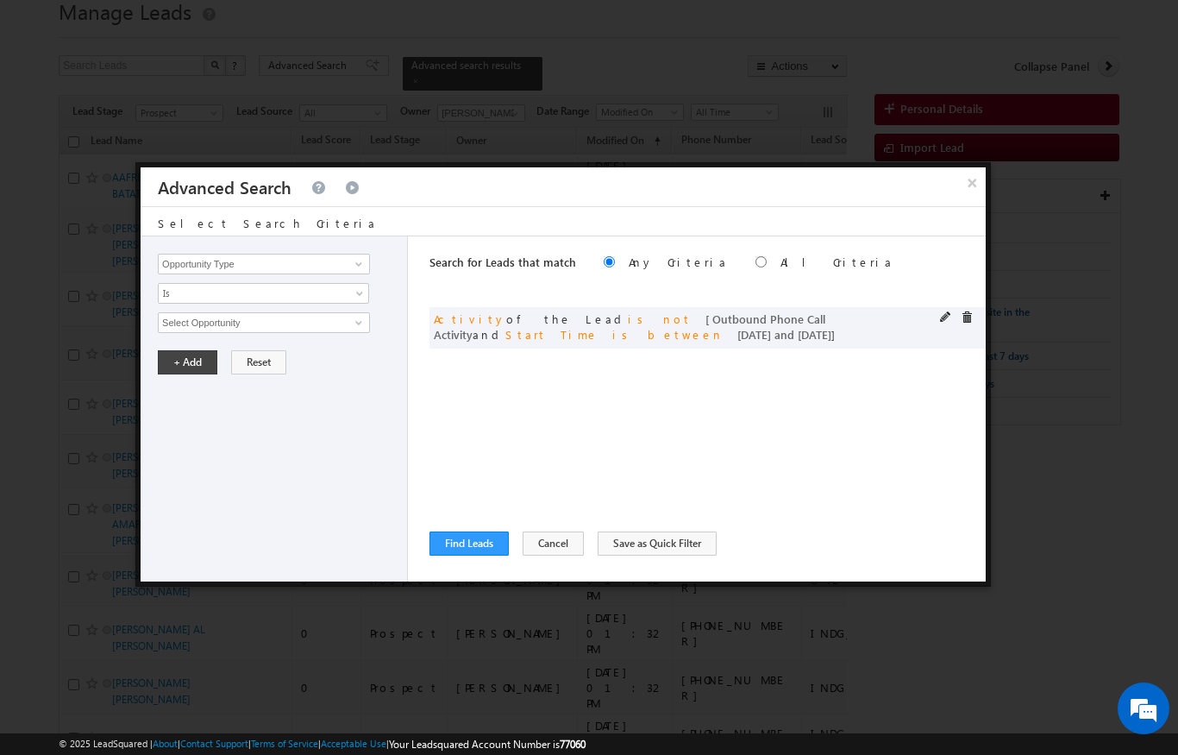
click at [937, 317] on div "or Activity of the Lead is not [ Outbound Phone Call Activity and Start Time is…" at bounding box center [707, 327] width 556 height 41
click at [940, 321] on span at bounding box center [946, 317] width 12 height 12
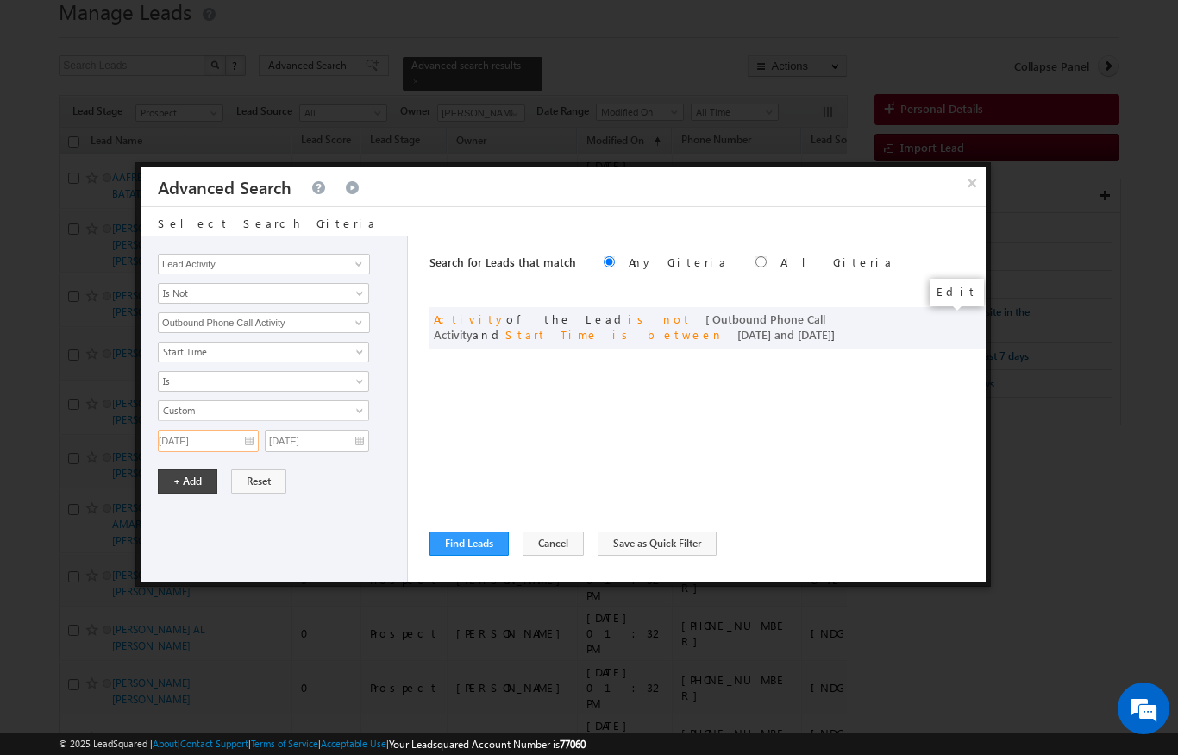
click at [254, 436] on input "25/08/2025" at bounding box center [208, 440] width 101 height 22
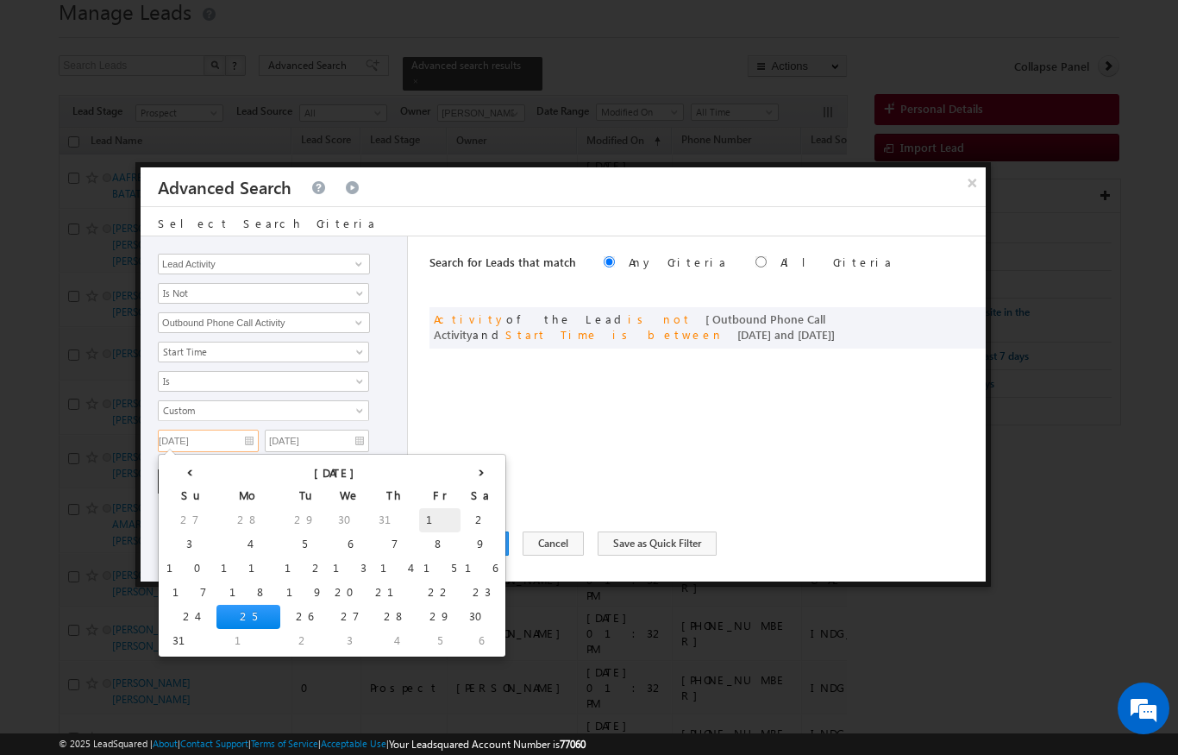
click at [419, 511] on td "1" at bounding box center [439, 520] width 41 height 24
type input "01/08/2025"
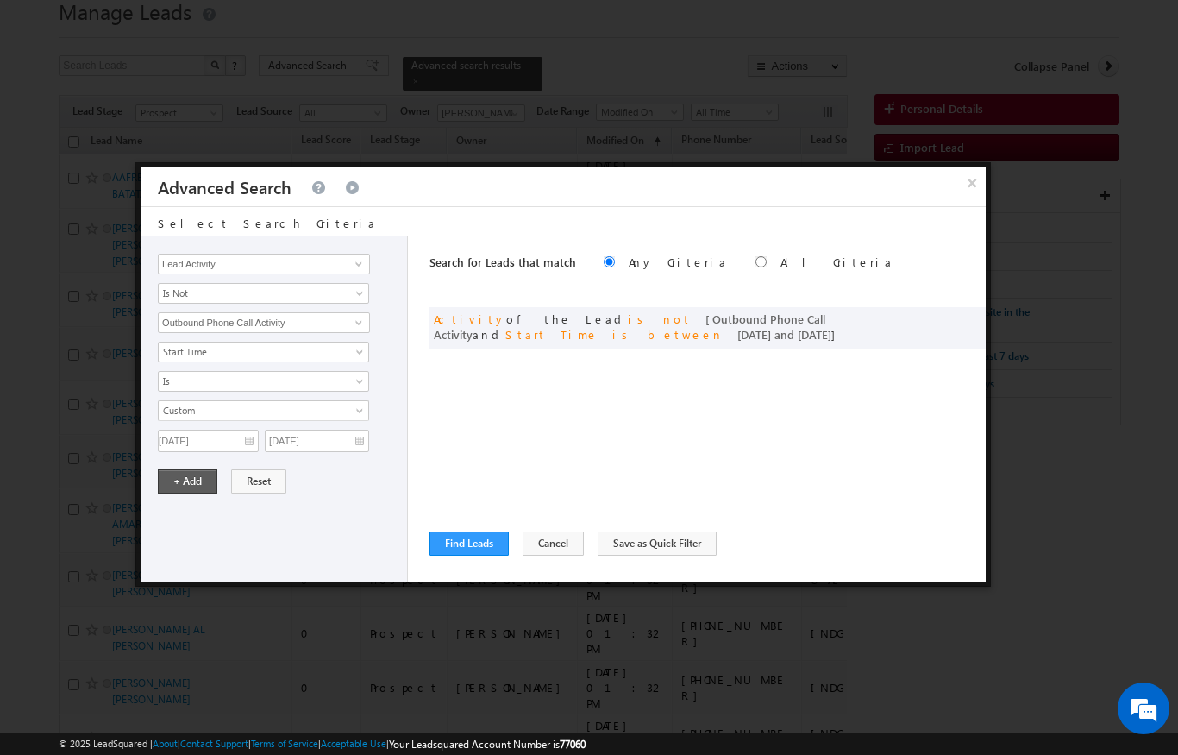
click at [183, 486] on button "+ Add" at bounding box center [188, 481] width 60 height 24
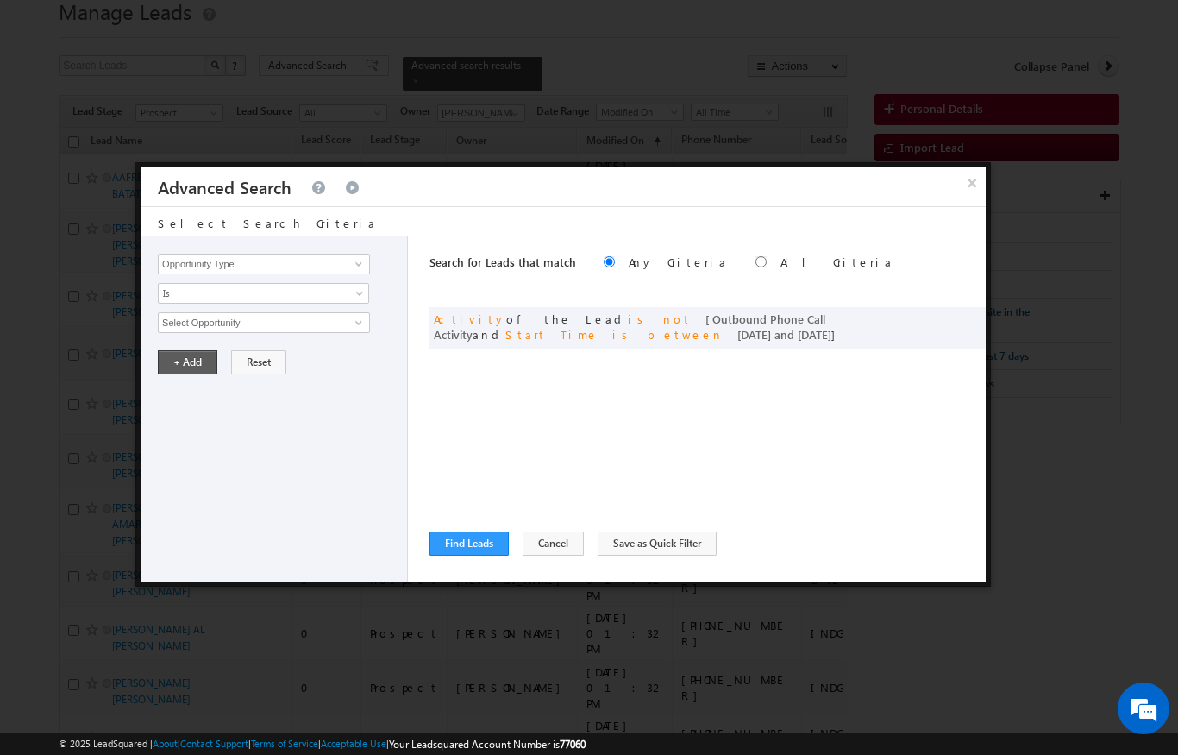
click at [194, 364] on button "+ Add" at bounding box center [188, 362] width 60 height 24
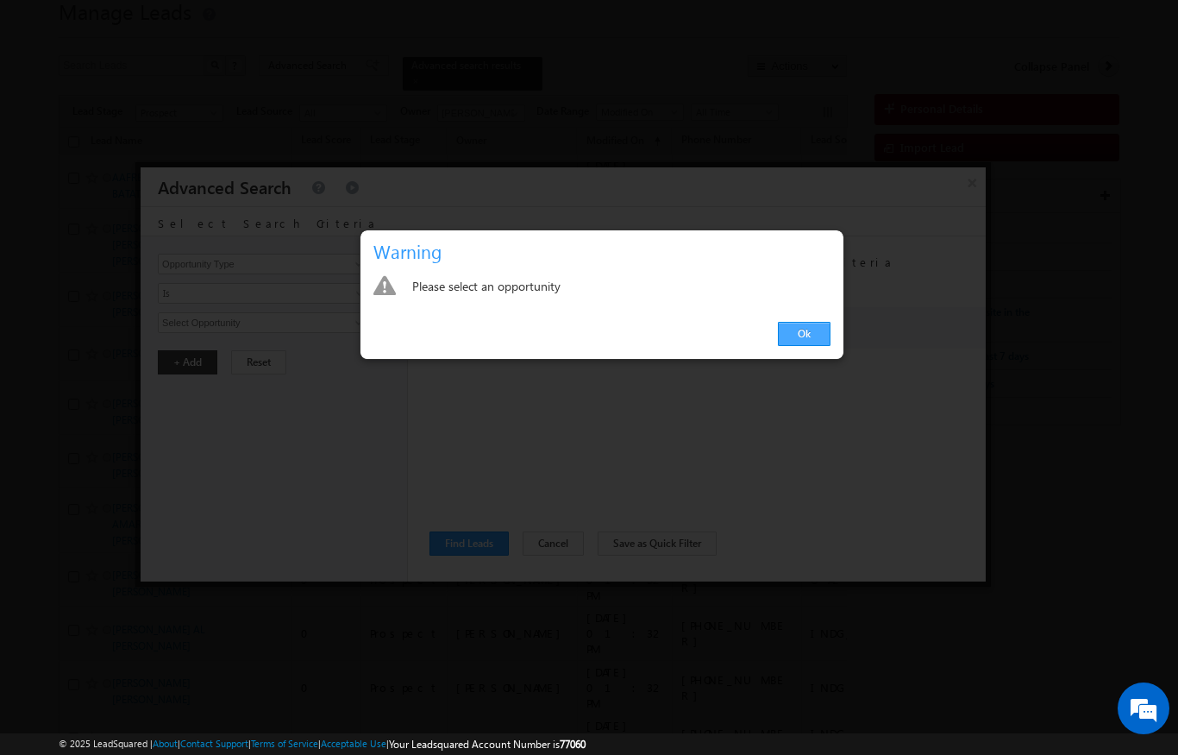
click at [803, 330] on link "Ok" at bounding box center [804, 334] width 53 height 24
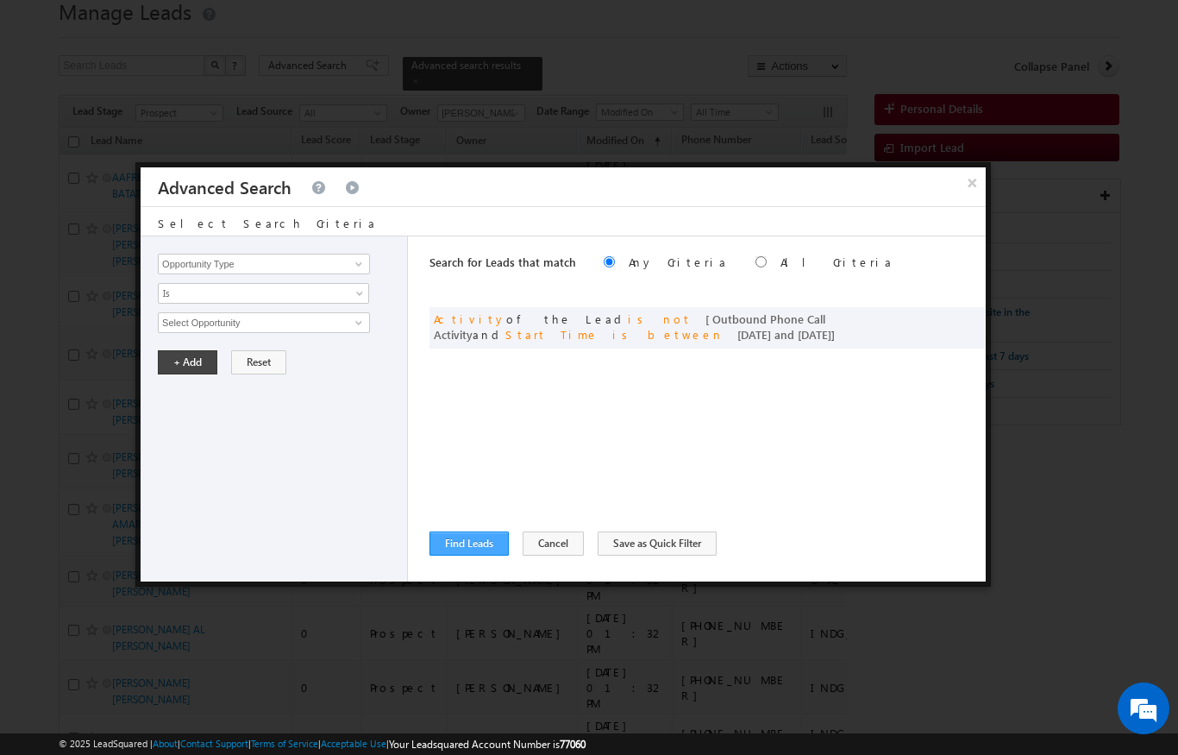
click at [470, 546] on button "Find Leads" at bounding box center [468, 543] width 79 height 24
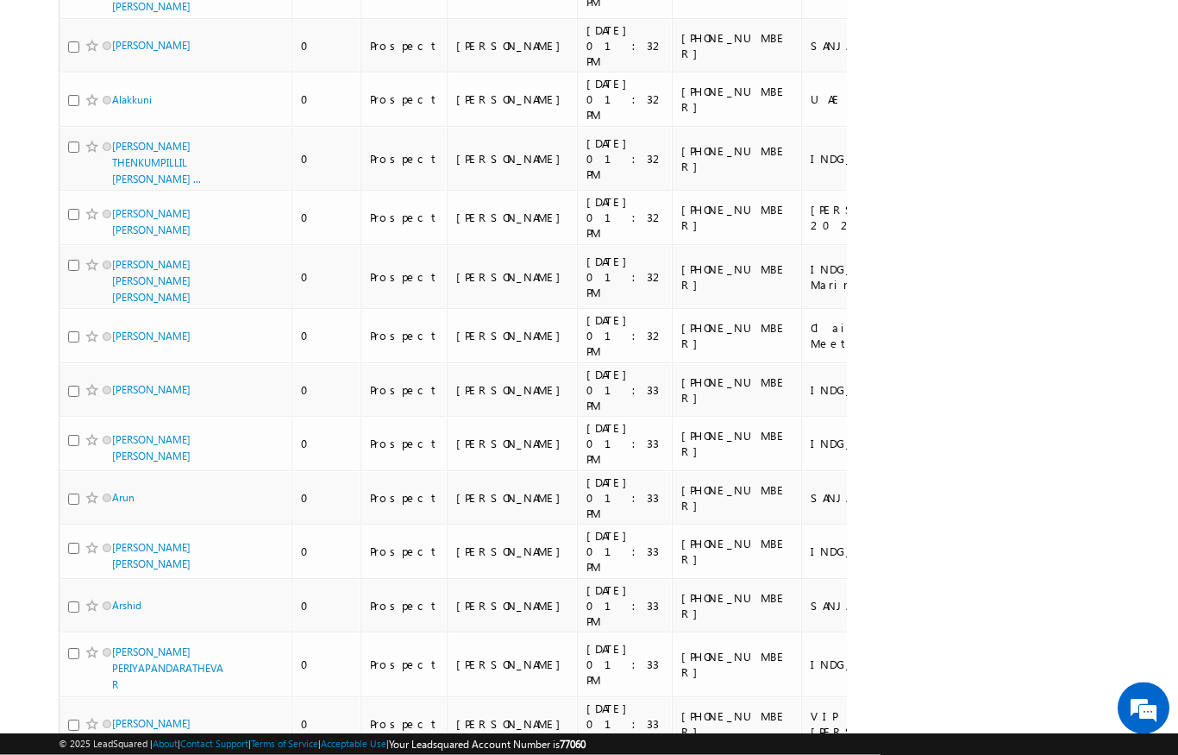
scroll to position [0, 0]
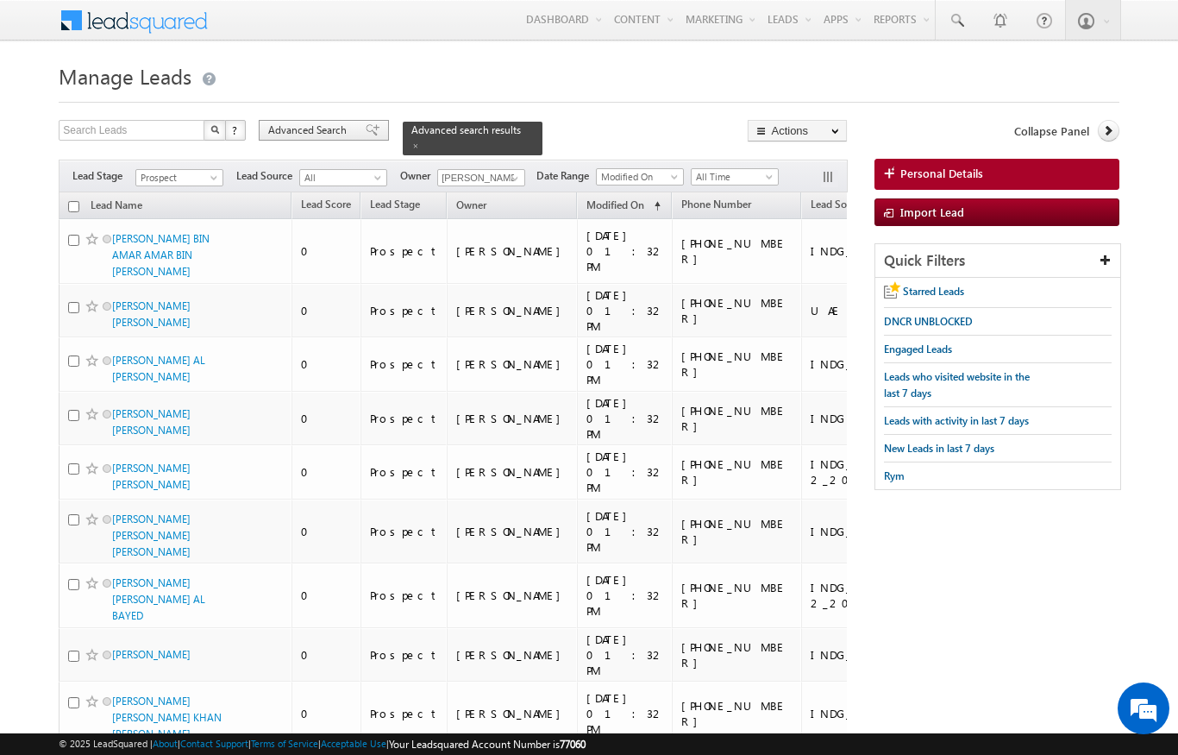
click at [308, 125] on span "Advanced Search" at bounding box center [310, 130] width 84 height 16
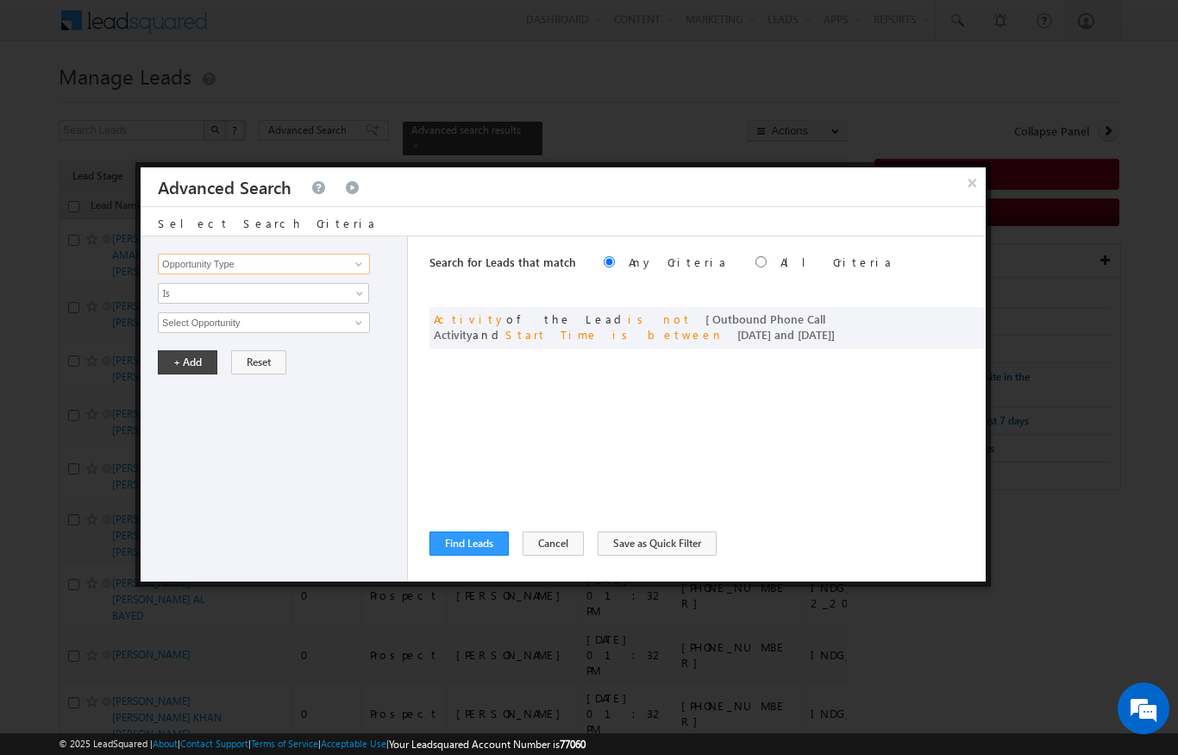
click at [210, 263] on input "Opportunity Type" at bounding box center [264, 264] width 212 height 21
type input "C"
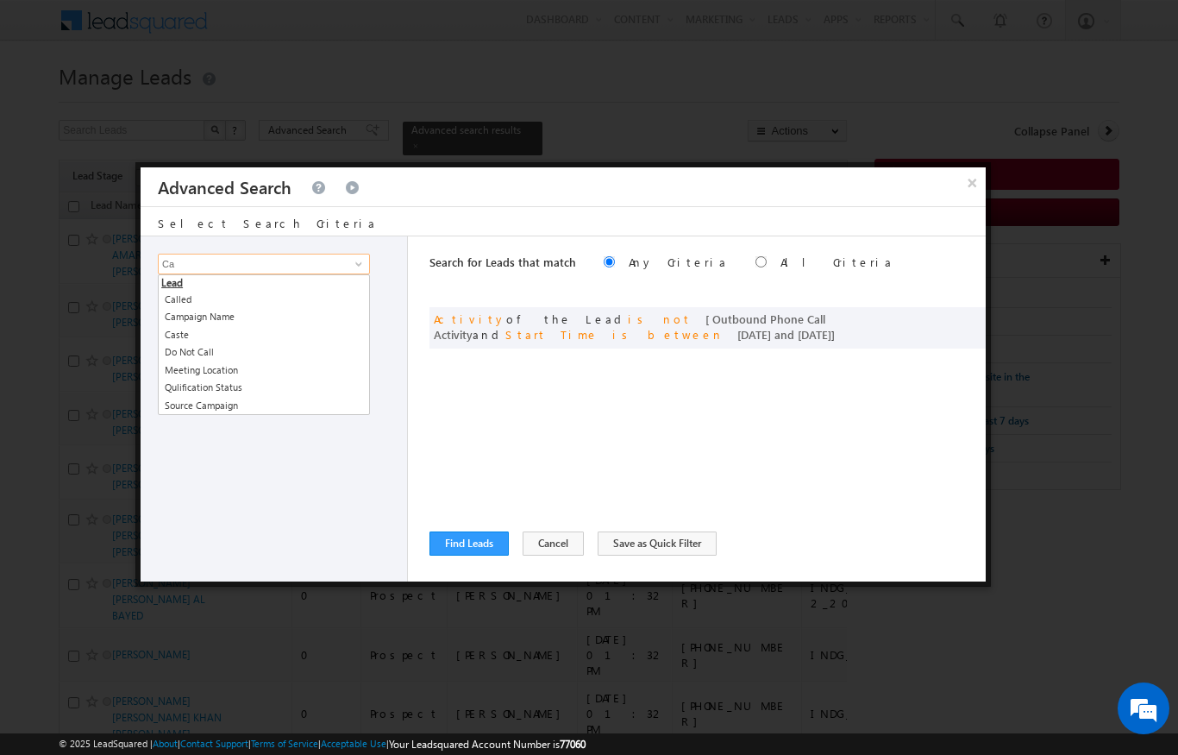
type input "C"
click at [775, 61] on div at bounding box center [589, 377] width 1178 height 755
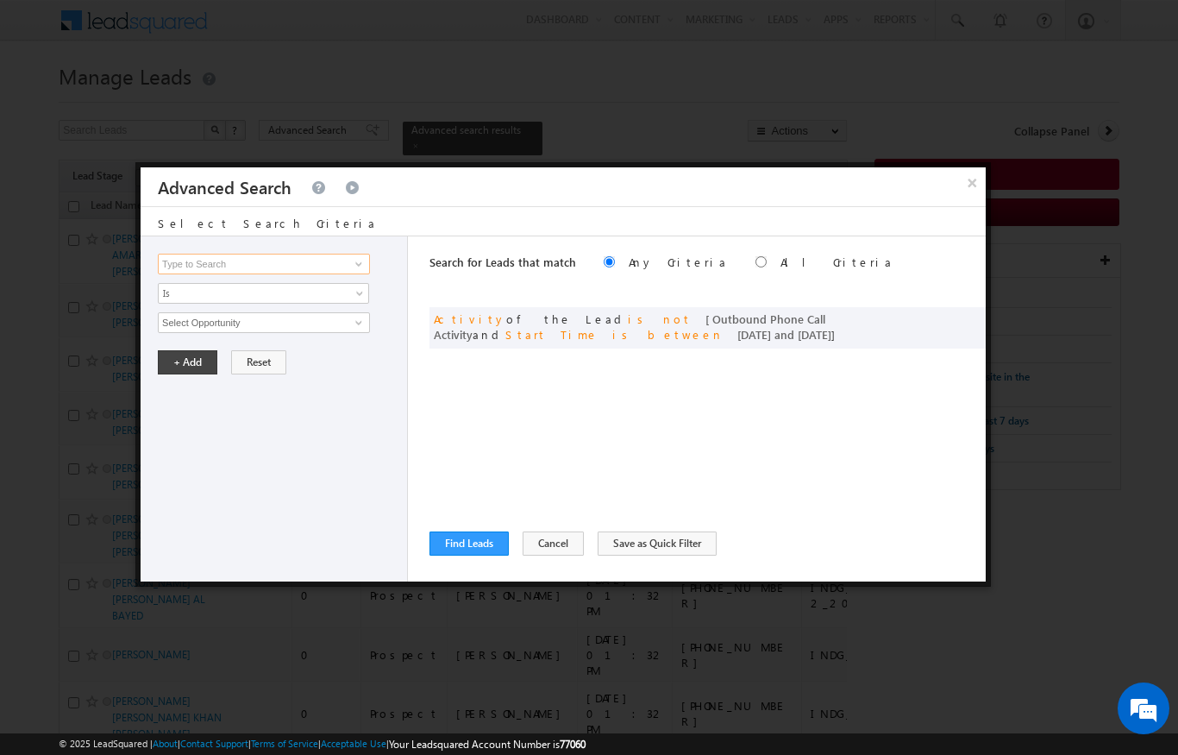
click at [196, 264] on input at bounding box center [264, 264] width 212 height 21
click at [360, 255] on link at bounding box center [357, 263] width 22 height 17
type input "P"
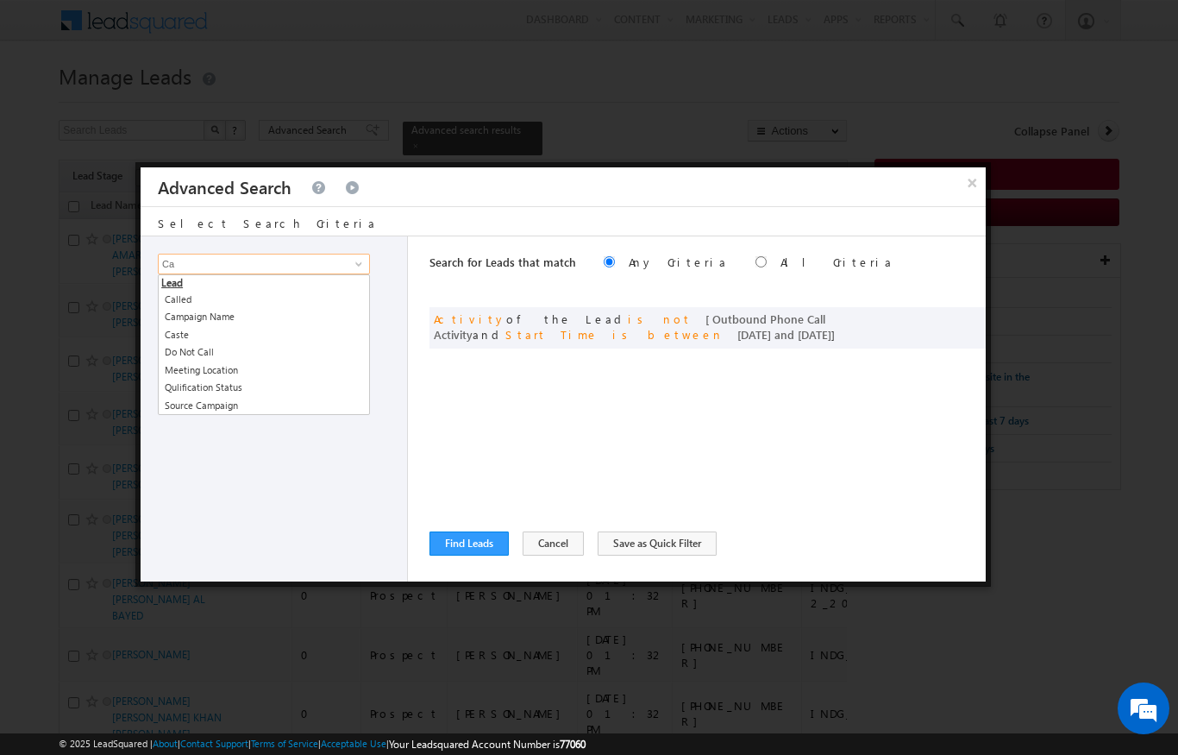
type input "C"
type input "D"
click at [207, 482] on div "Opportunity Type Lead Activity Task Sales Group Prospect Id Address 1 Address 2…" at bounding box center [274, 408] width 267 height 345
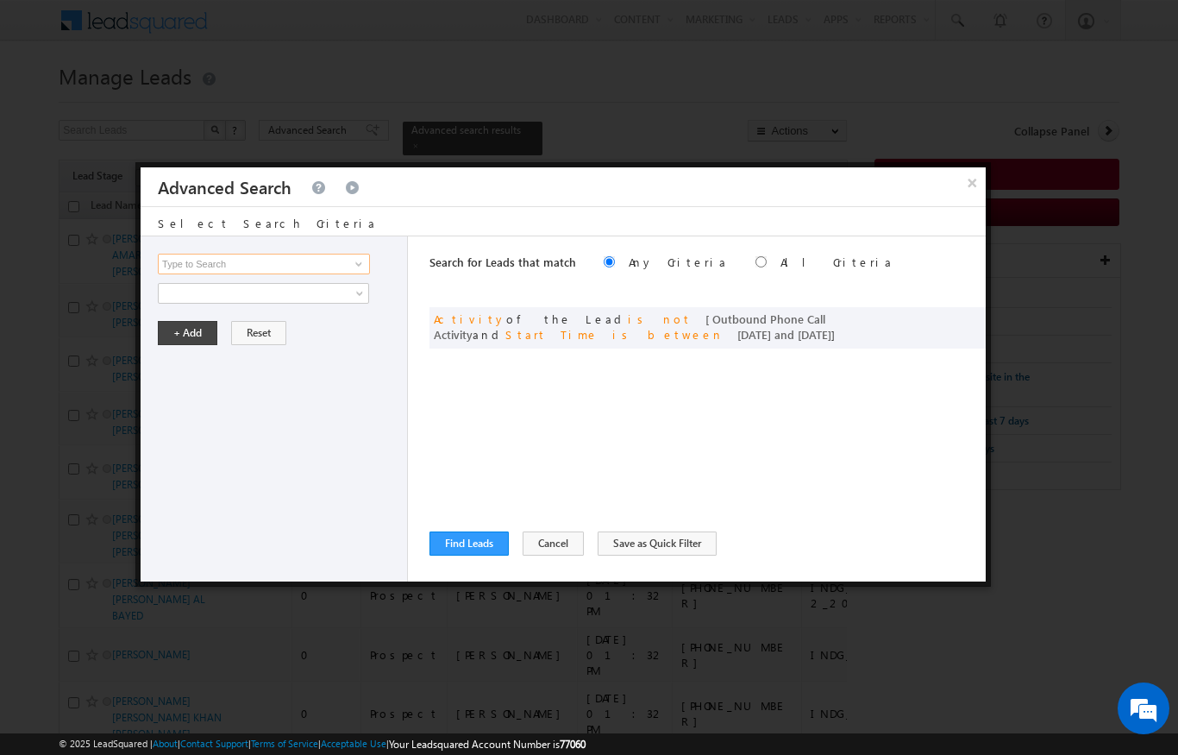
click at [212, 266] on input at bounding box center [264, 264] width 212 height 21
click at [356, 267] on span at bounding box center [359, 264] width 14 height 14
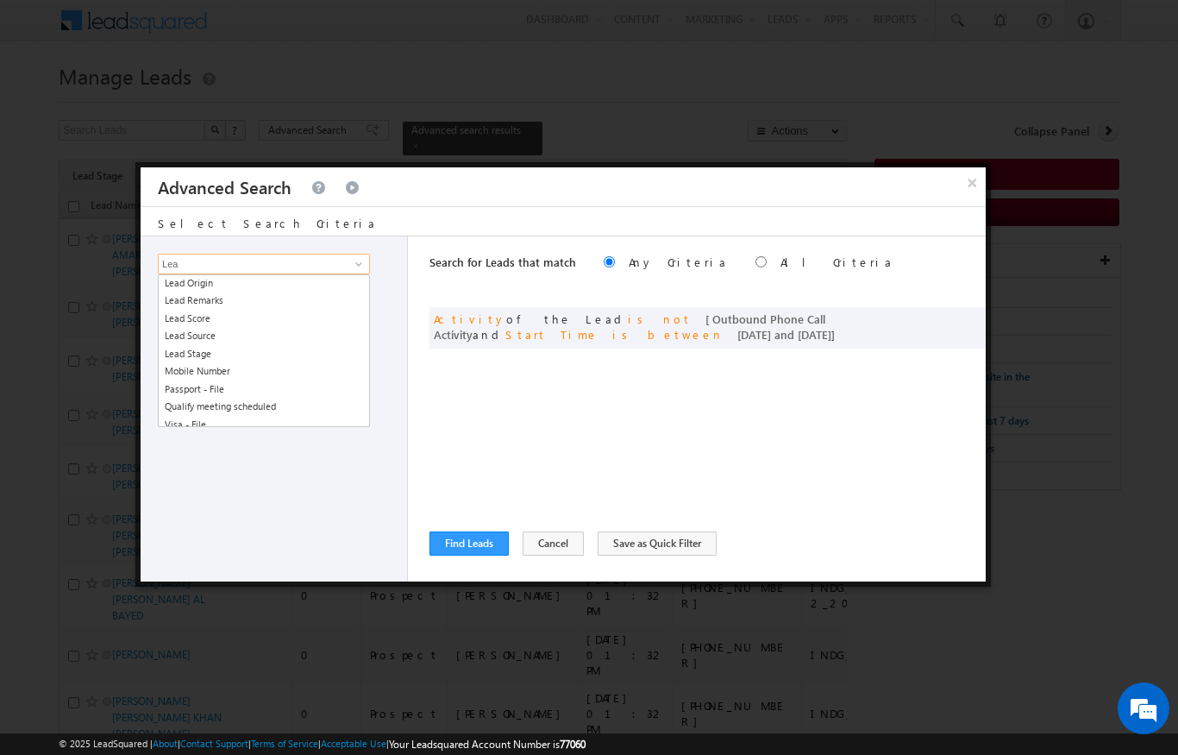
scroll to position [0, 0]
click at [200, 281] on link "Lead Activity" at bounding box center [264, 284] width 212 height 20
type input "Lead Activity"
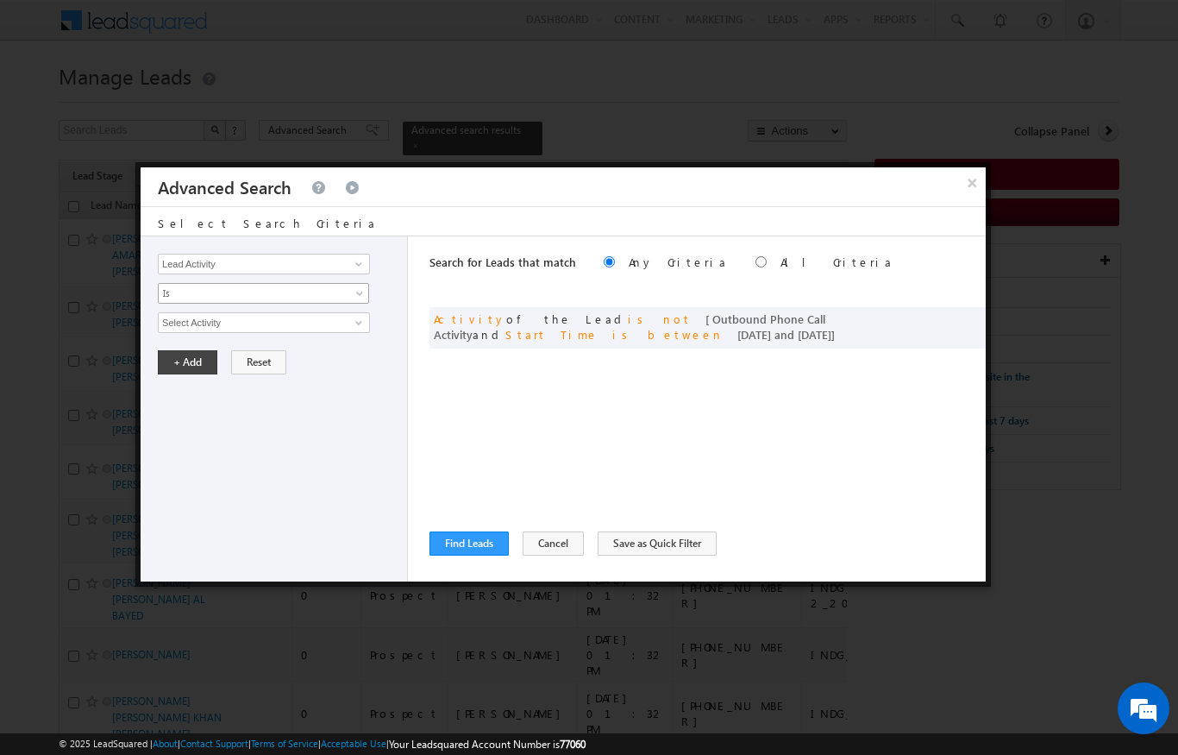
click at [183, 301] on span "Is" at bounding box center [252, 293] width 187 height 16
click at [183, 311] on link "Is" at bounding box center [264, 314] width 210 height 16
click at [184, 331] on input "Select Activity" at bounding box center [264, 322] width 212 height 21
click at [355, 318] on span at bounding box center [359, 323] width 14 height 14
click at [257, 361] on link "Outbound Phone Call Activity" at bounding box center [264, 358] width 212 height 20
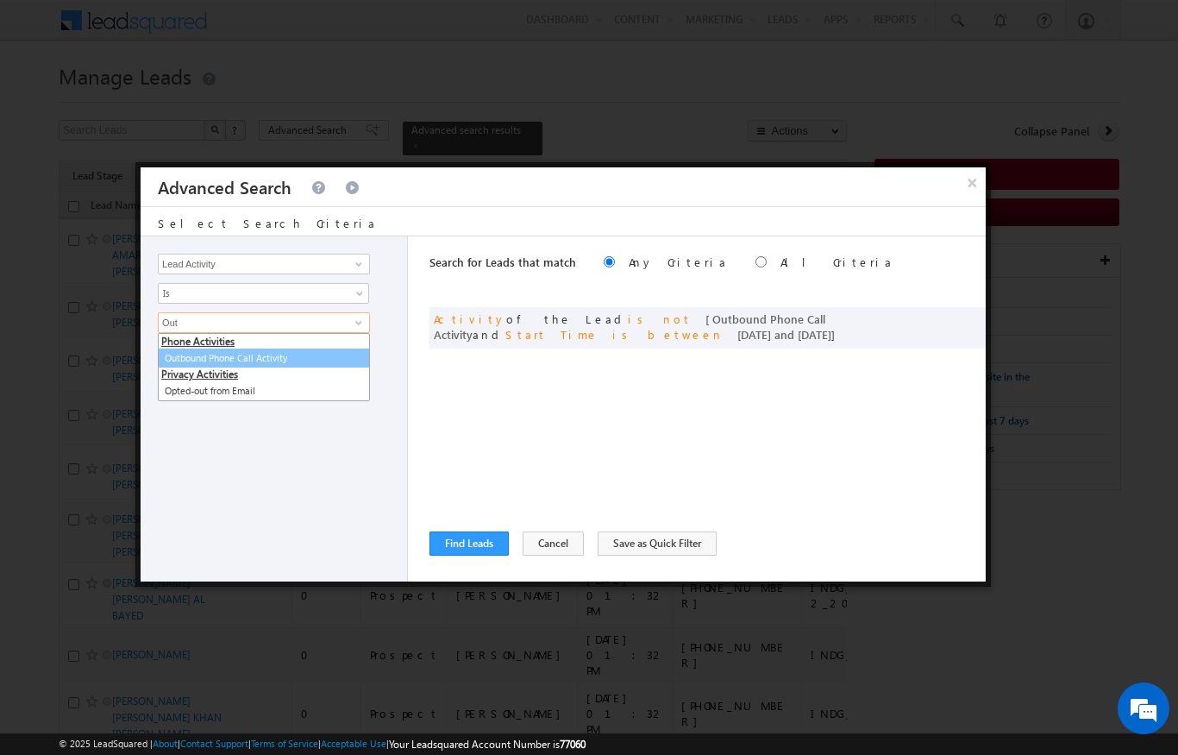
type input "Outbound Phone Call Activity"
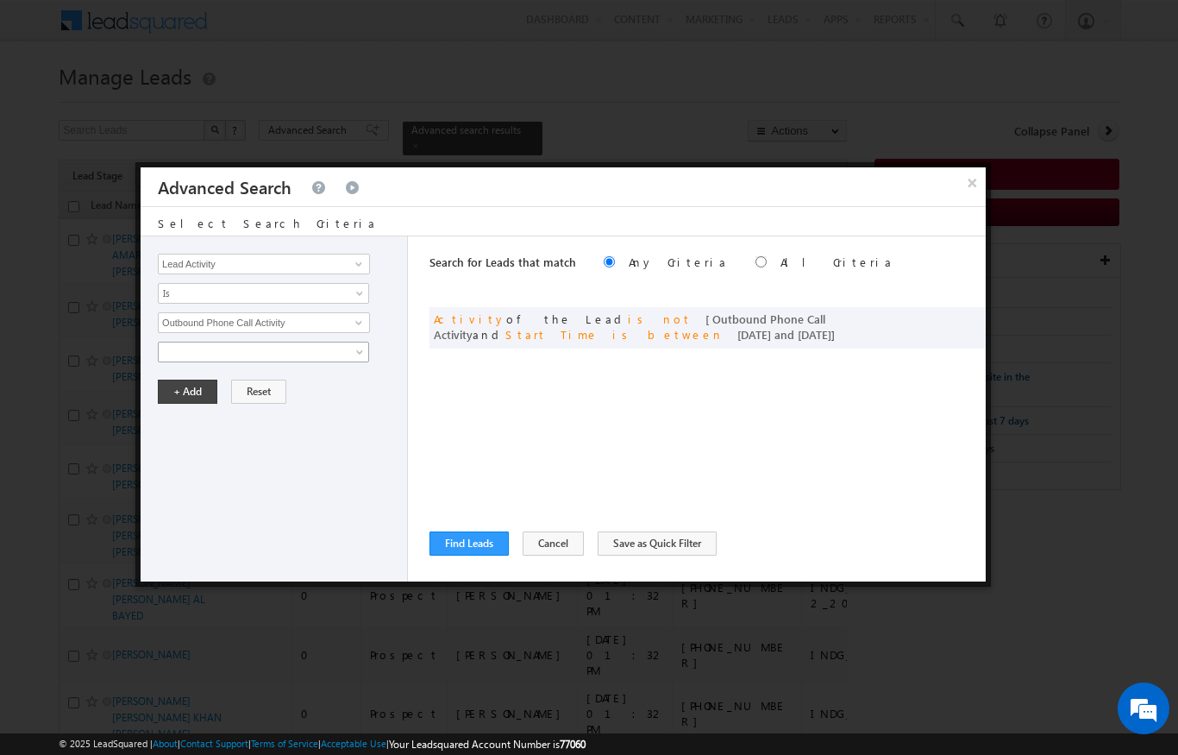
click at [196, 354] on span at bounding box center [252, 352] width 187 height 16
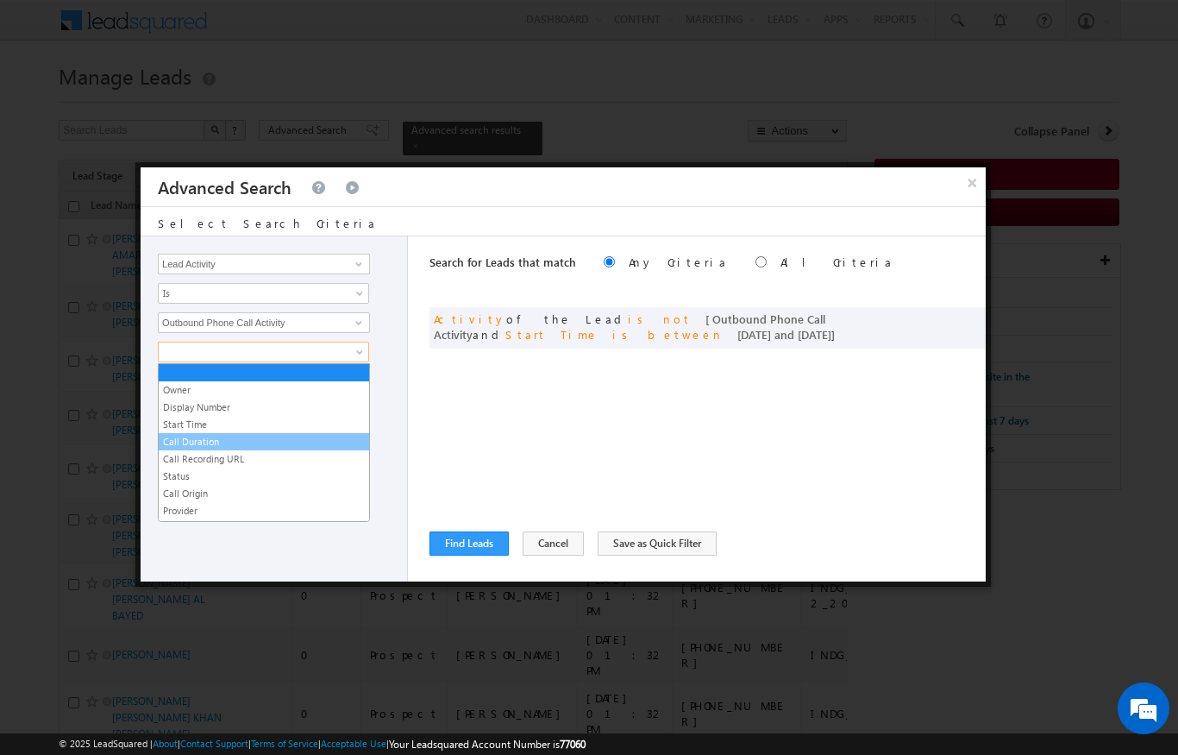
click at [177, 441] on link "Call Duration" at bounding box center [264, 442] width 210 height 16
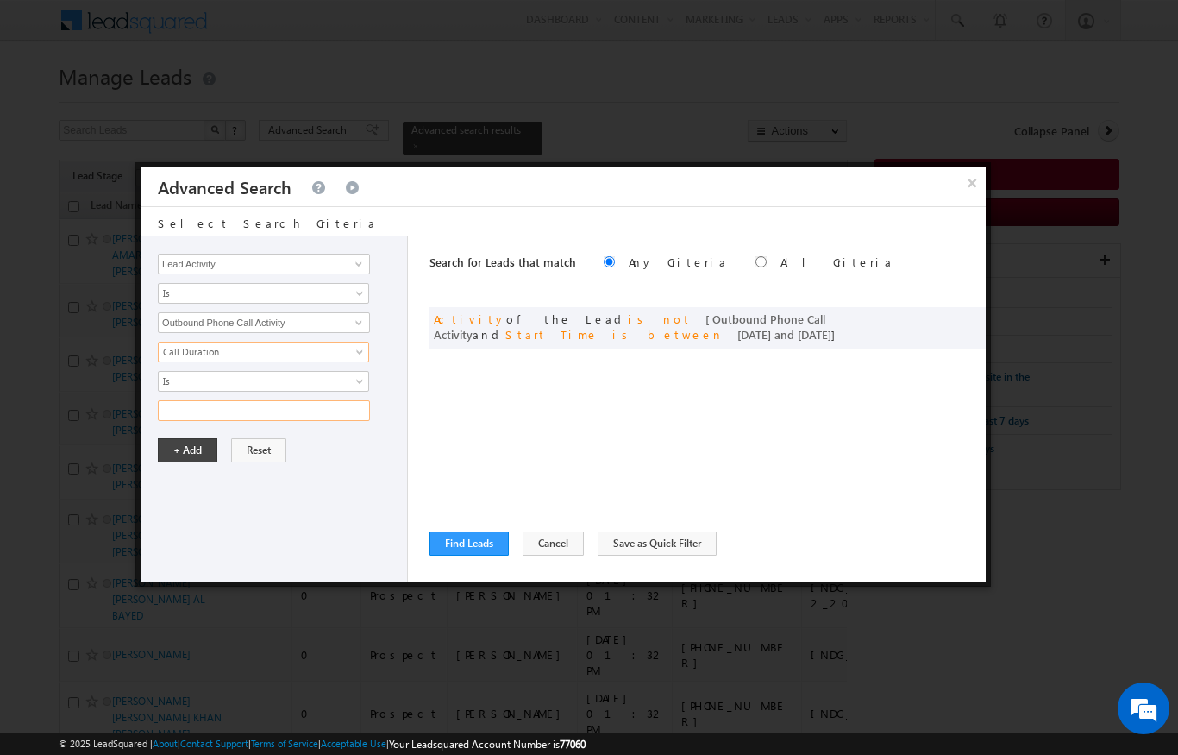
click at [171, 410] on input "text" at bounding box center [264, 410] width 212 height 21
click at [209, 344] on span "Call Duration" at bounding box center [252, 352] width 187 height 16
type input "0"
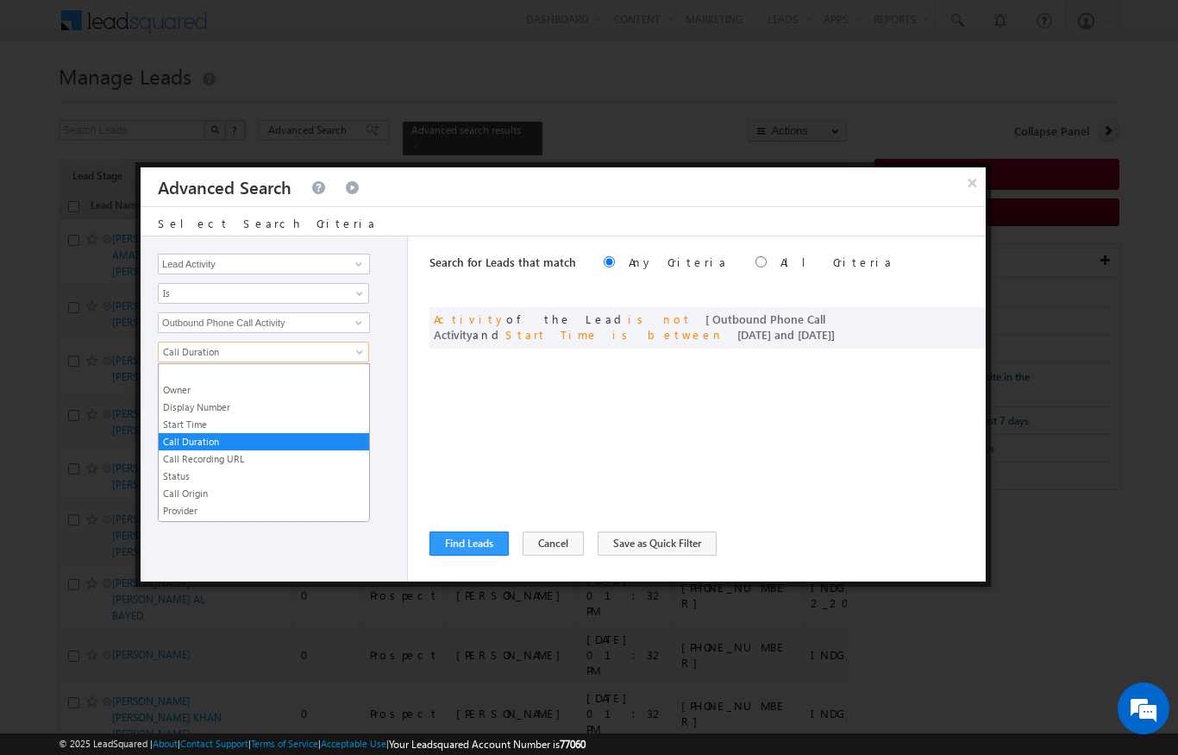
click at [184, 438] on link "Call Duration" at bounding box center [264, 442] width 210 height 16
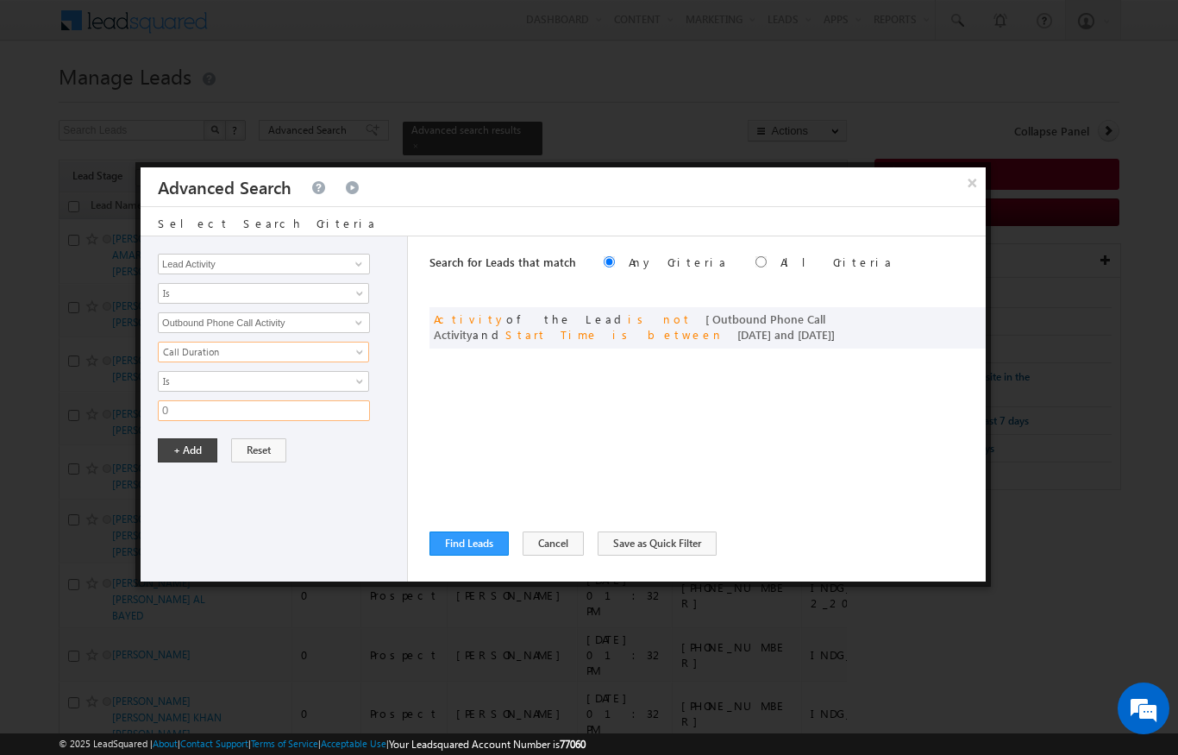
click at [187, 408] on input "0" at bounding box center [264, 410] width 212 height 21
type input "30"
click at [182, 450] on button "+ Add" at bounding box center [188, 450] width 60 height 24
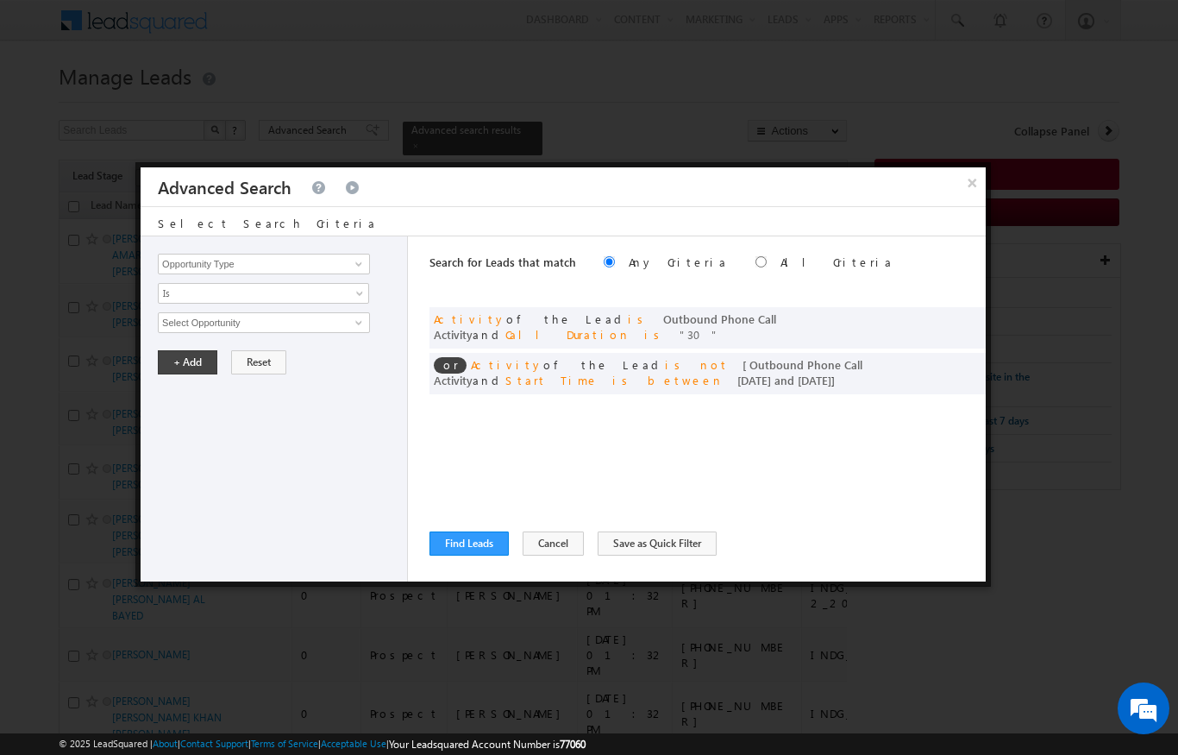
click at [780, 258] on label "All Criteria" at bounding box center [836, 261] width 113 height 15
radio input "true"
click at [474, 550] on button "Find Leads" at bounding box center [468, 543] width 79 height 24
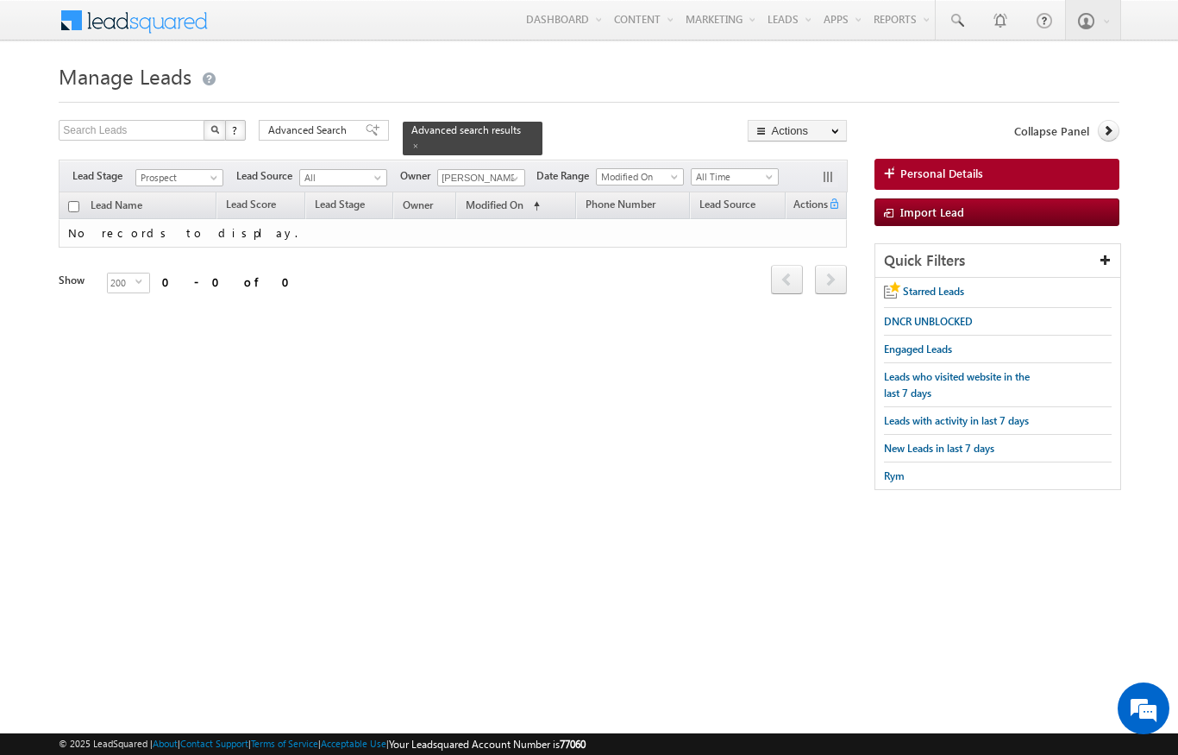
click at [335, 53] on body "Menu [PERSON_NAME] [PERSON_NAME] .upad hyay@ indgl [PERSON_NAME]. [PERSON_NAME]." at bounding box center [589, 253] width 1178 height 507
click at [314, 131] on span "Advanced Search" at bounding box center [310, 130] width 84 height 16
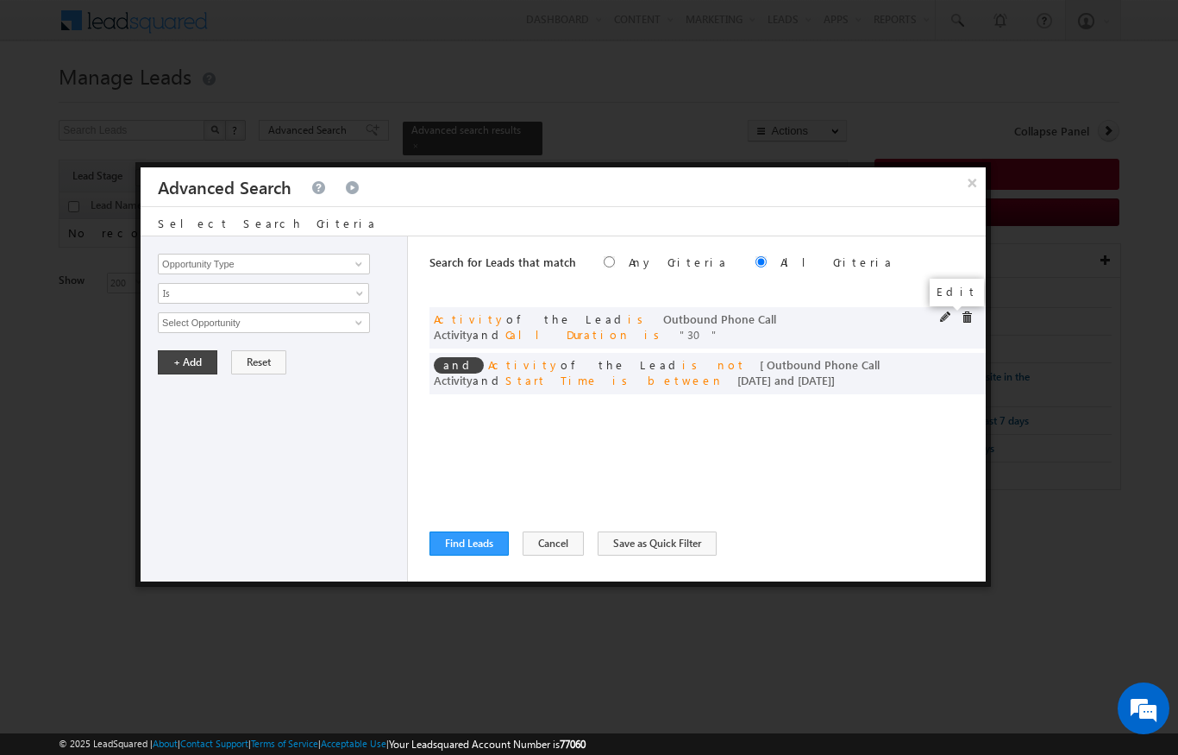
click at [940, 320] on span at bounding box center [946, 317] width 12 height 12
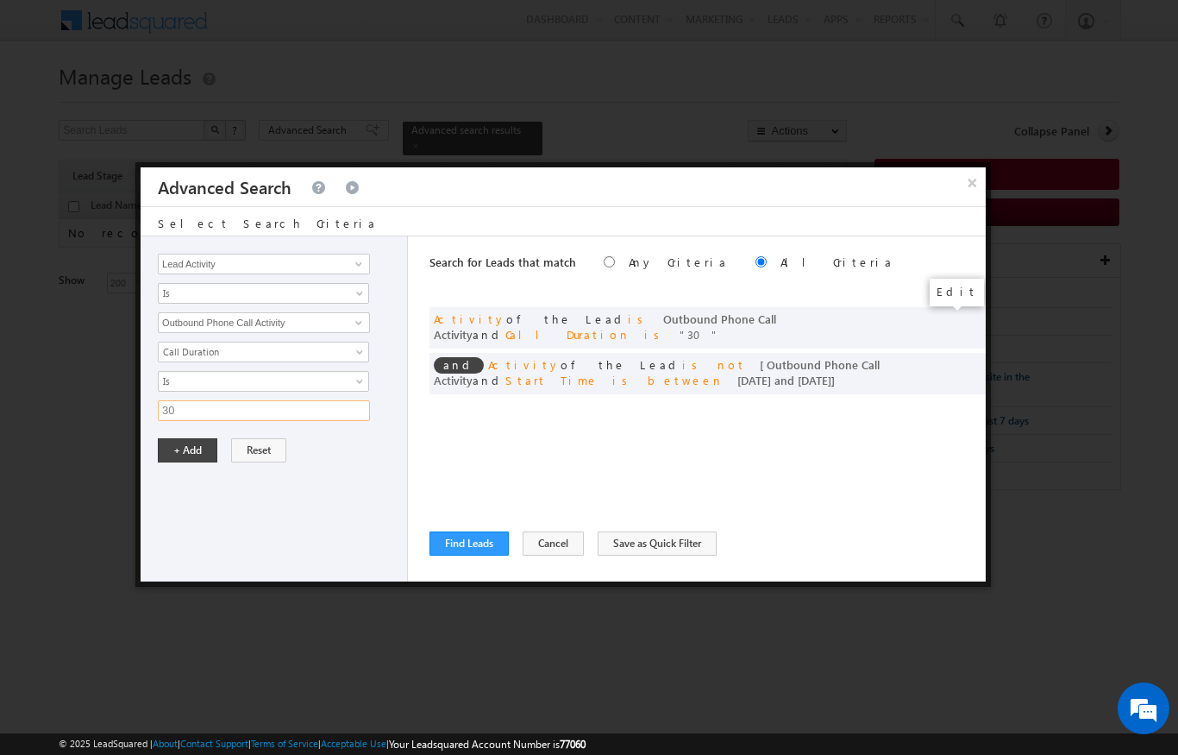
click at [223, 412] on input "30" at bounding box center [264, 410] width 212 height 21
type input "3"
type input "2"
click at [185, 439] on button "+ Add" at bounding box center [188, 450] width 60 height 24
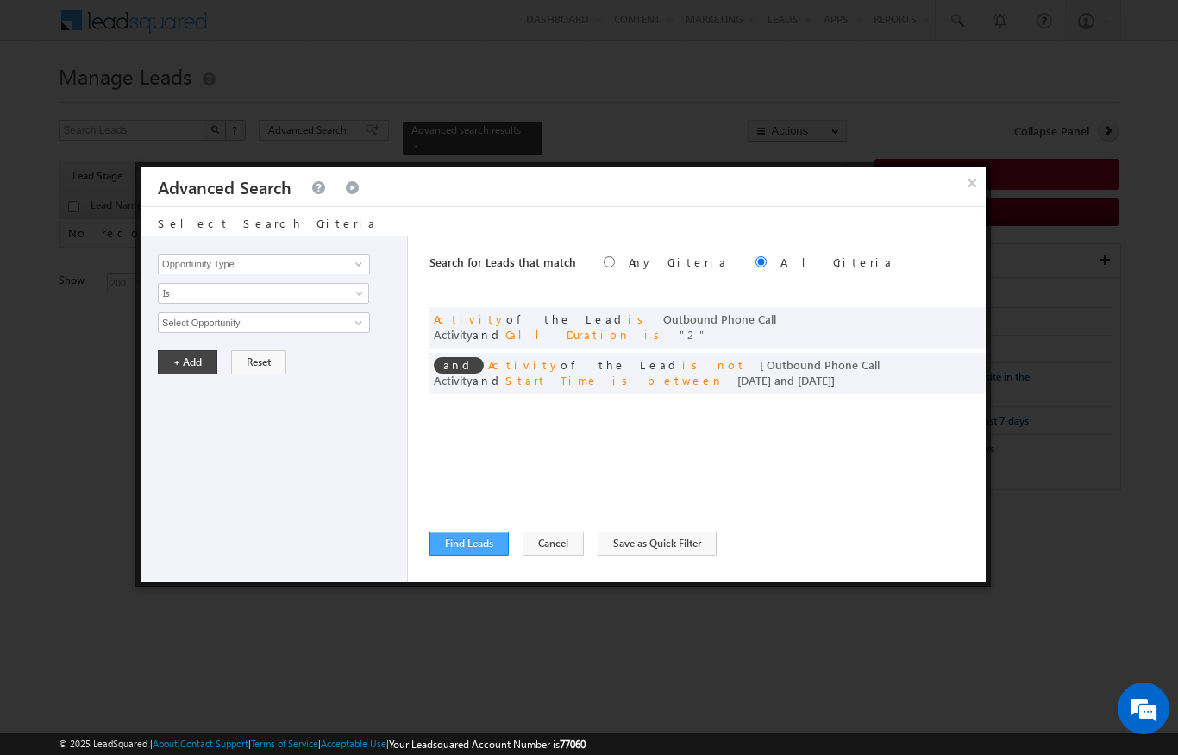
click at [450, 554] on button "Find Leads" at bounding box center [468, 543] width 79 height 24
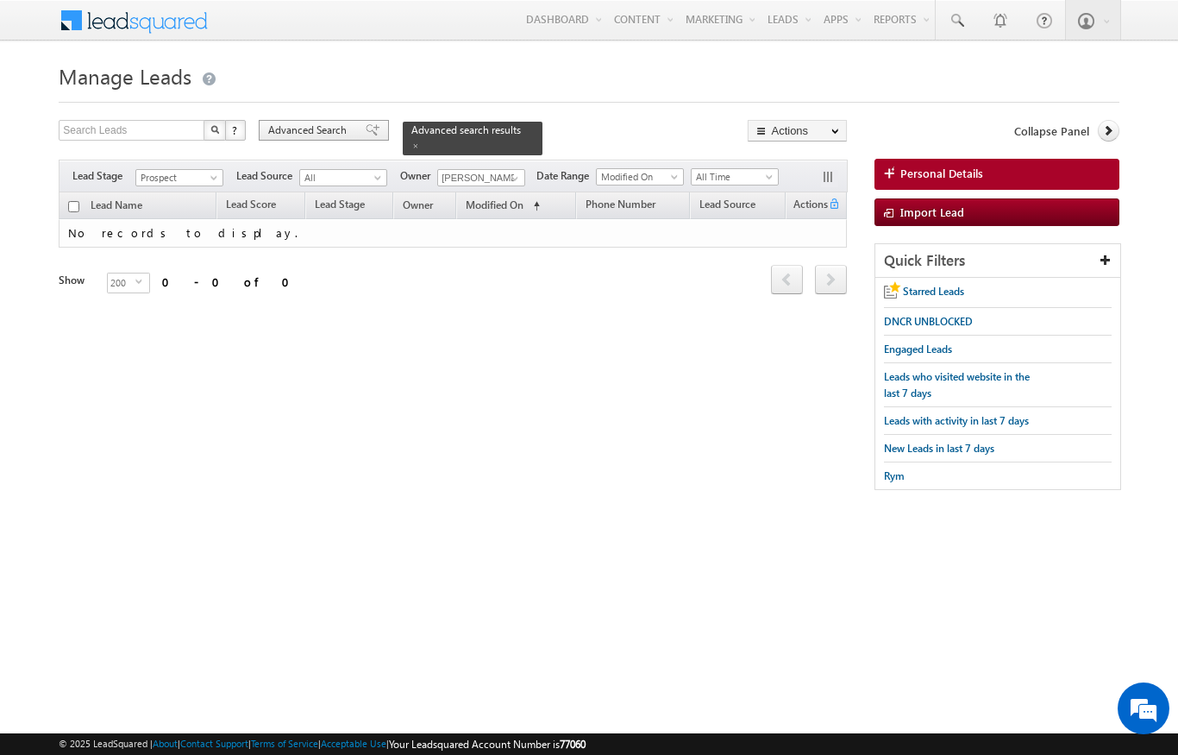
click at [328, 133] on span "Advanced Search" at bounding box center [310, 130] width 84 height 16
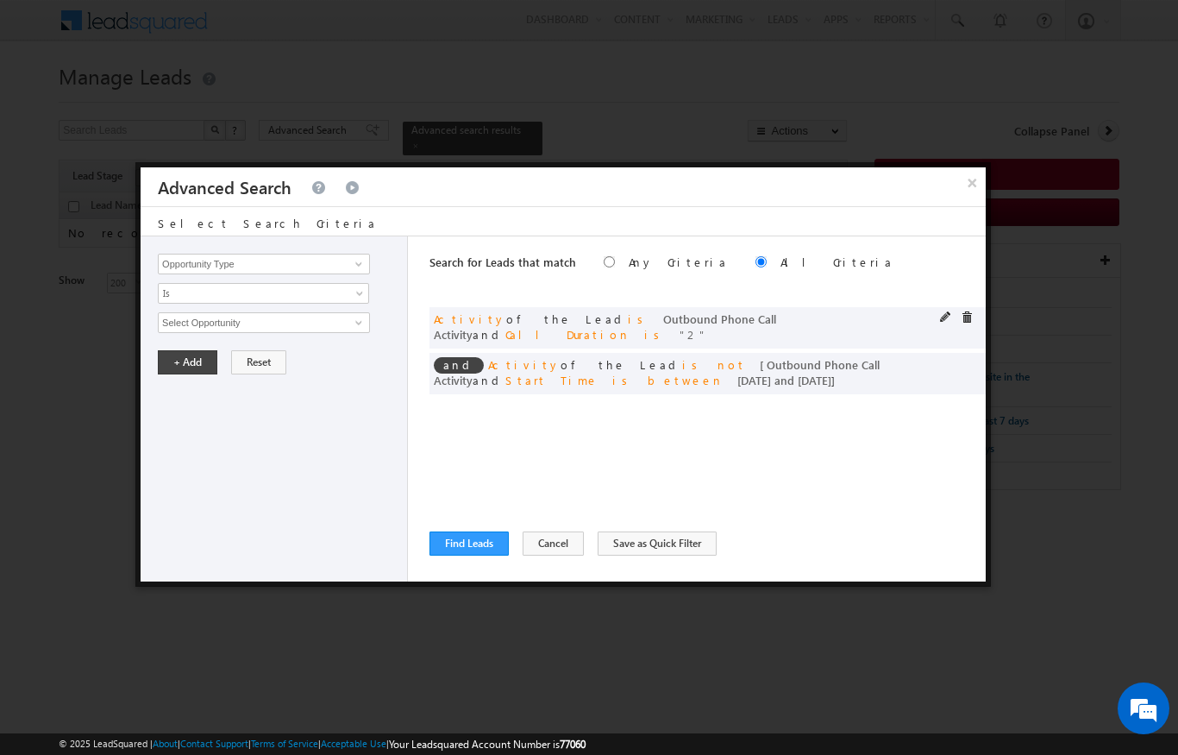
click at [942, 315] on span at bounding box center [946, 317] width 12 height 12
click at [184, 377] on span "Is" at bounding box center [252, 381] width 187 height 16
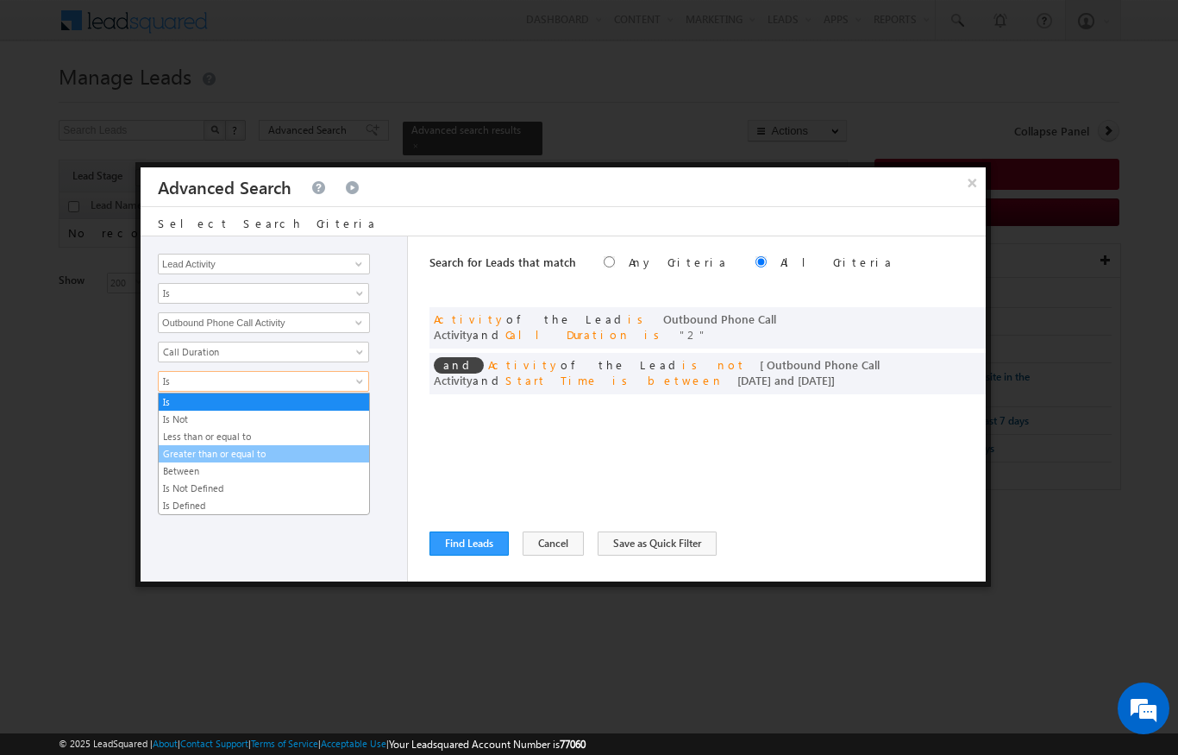
click at [179, 454] on link "Greater than or equal to" at bounding box center [264, 454] width 210 height 16
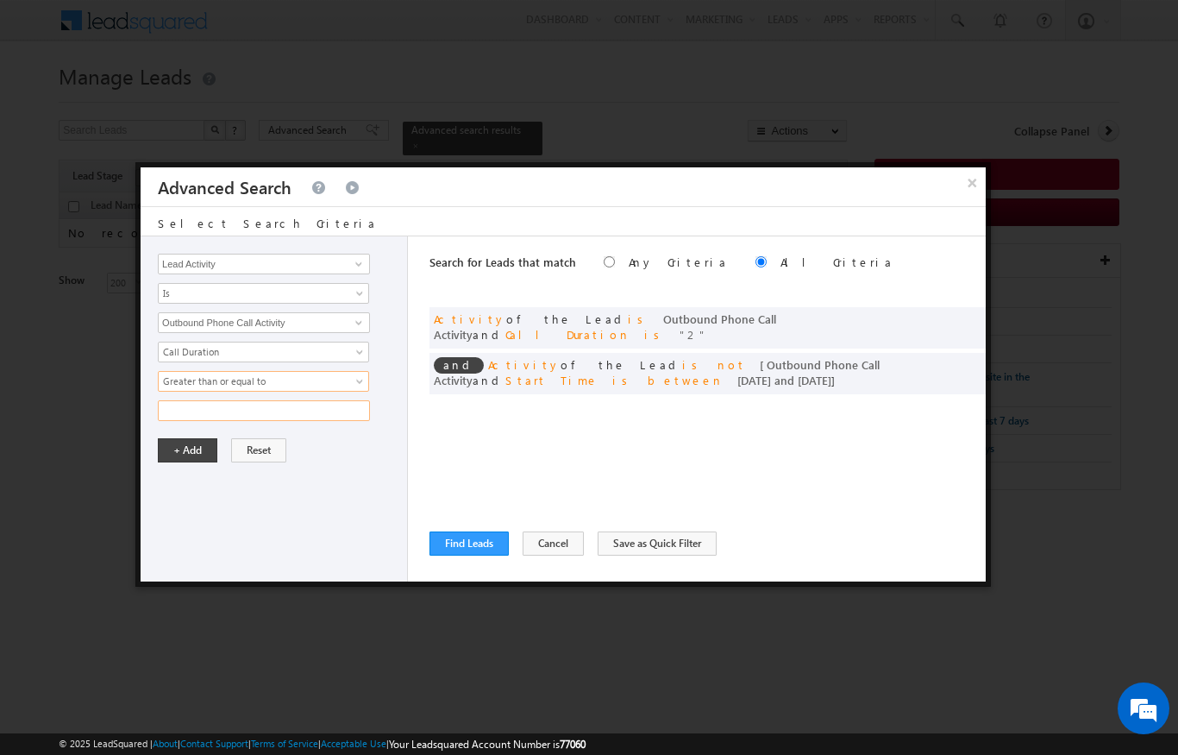
click at [185, 411] on input "text" at bounding box center [264, 410] width 212 height 21
type input "2"
click at [185, 455] on button "+ Add" at bounding box center [188, 450] width 60 height 24
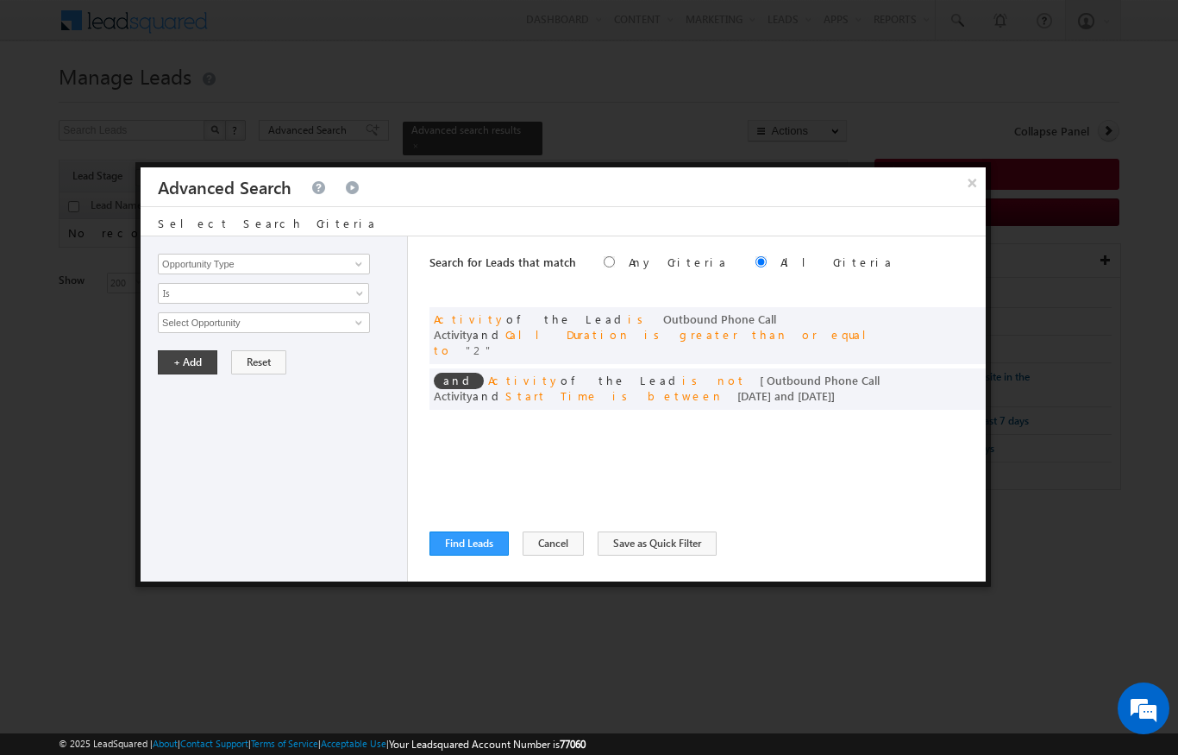
click at [480, 528] on div "Search for Leads that match Any Criteria All Criteria Note that the current tri…" at bounding box center [707, 408] width 556 height 345
click at [474, 550] on button "Find Leads" at bounding box center [468, 543] width 79 height 24
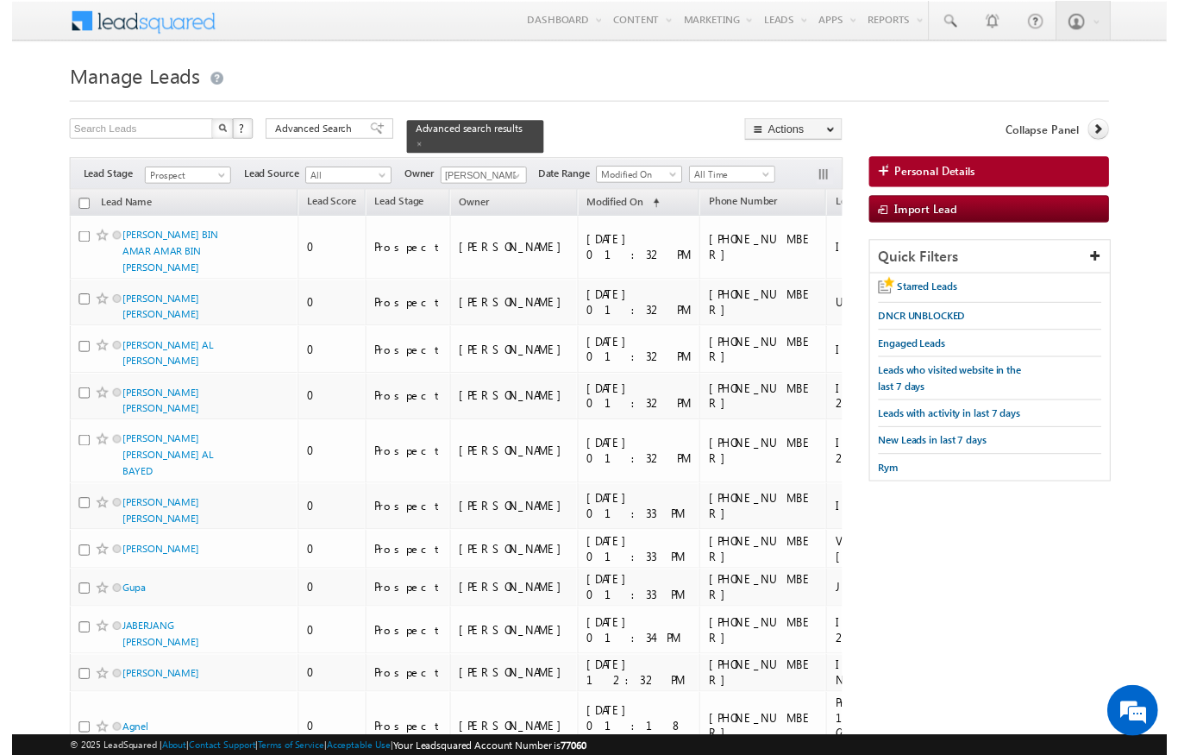
scroll to position [16, 0]
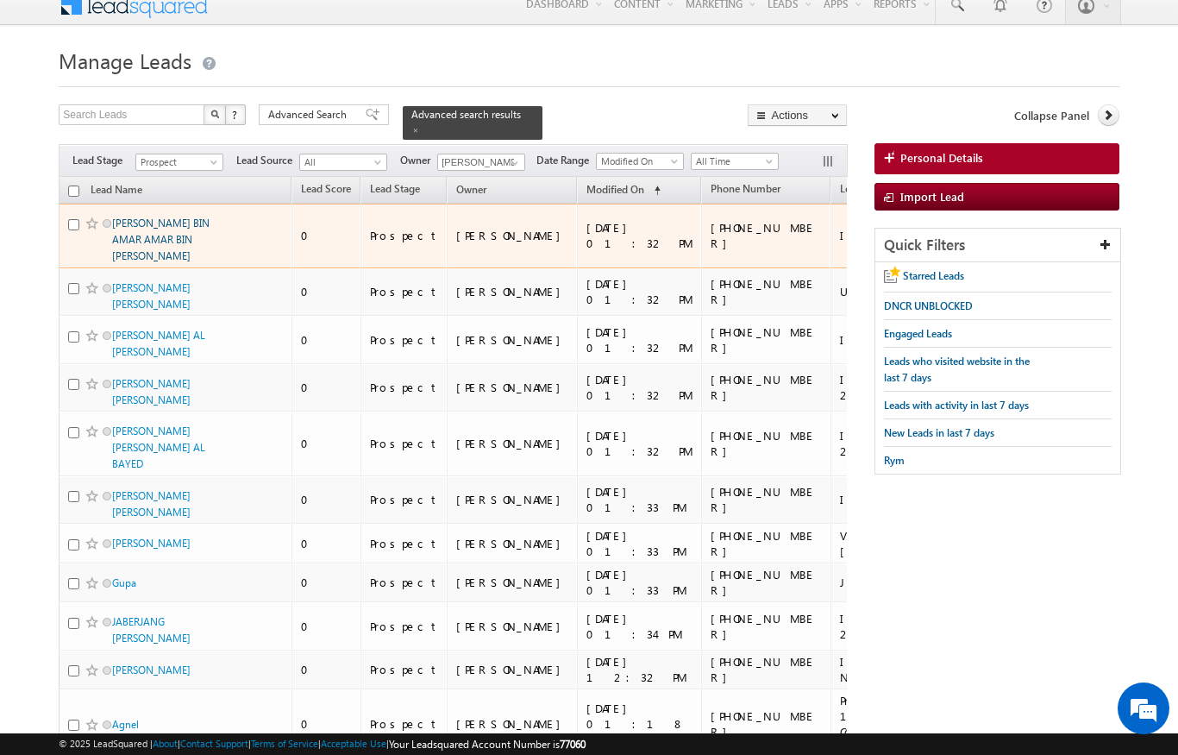
click at [162, 227] on link "ABID BIN AMAR AMAR BIN MOHAMMED" at bounding box center [160, 239] width 97 height 46
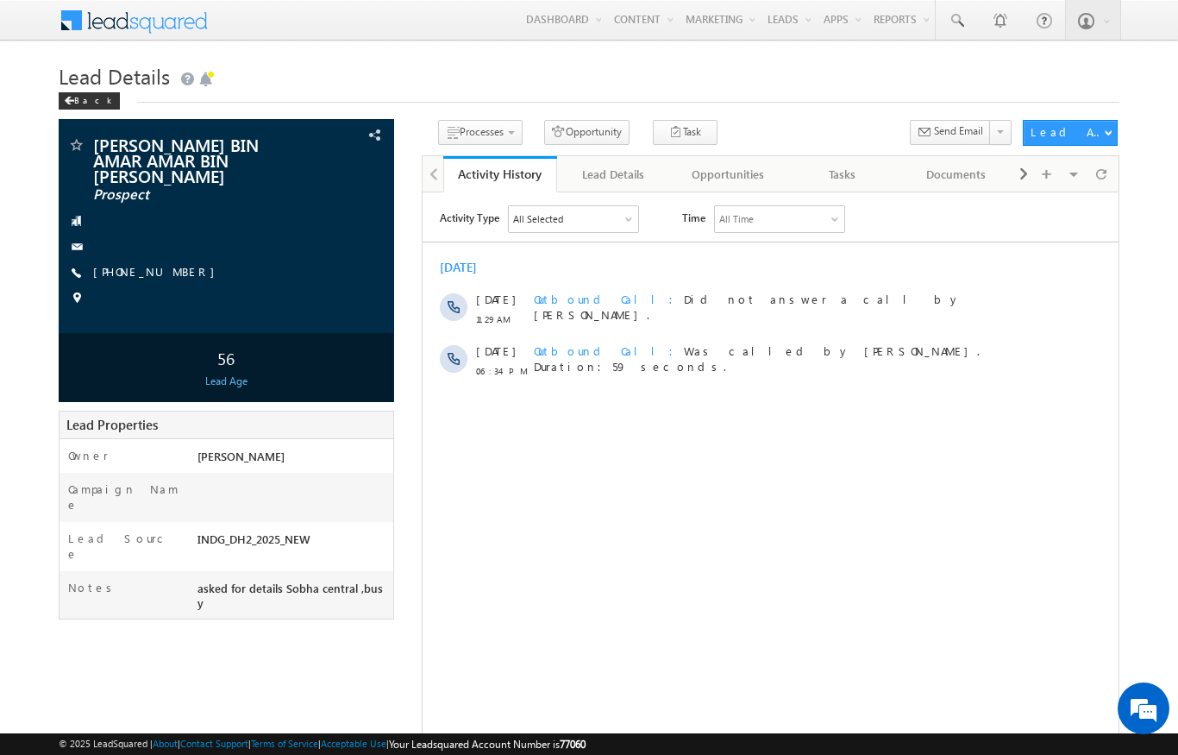
click at [581, 390] on div "Activity Type All Selected Select All Sales Activities 1 Sales Activity Opportu…" at bounding box center [770, 295] width 696 height 199
click at [86, 100] on div "Back" at bounding box center [89, 100] width 61 height 17
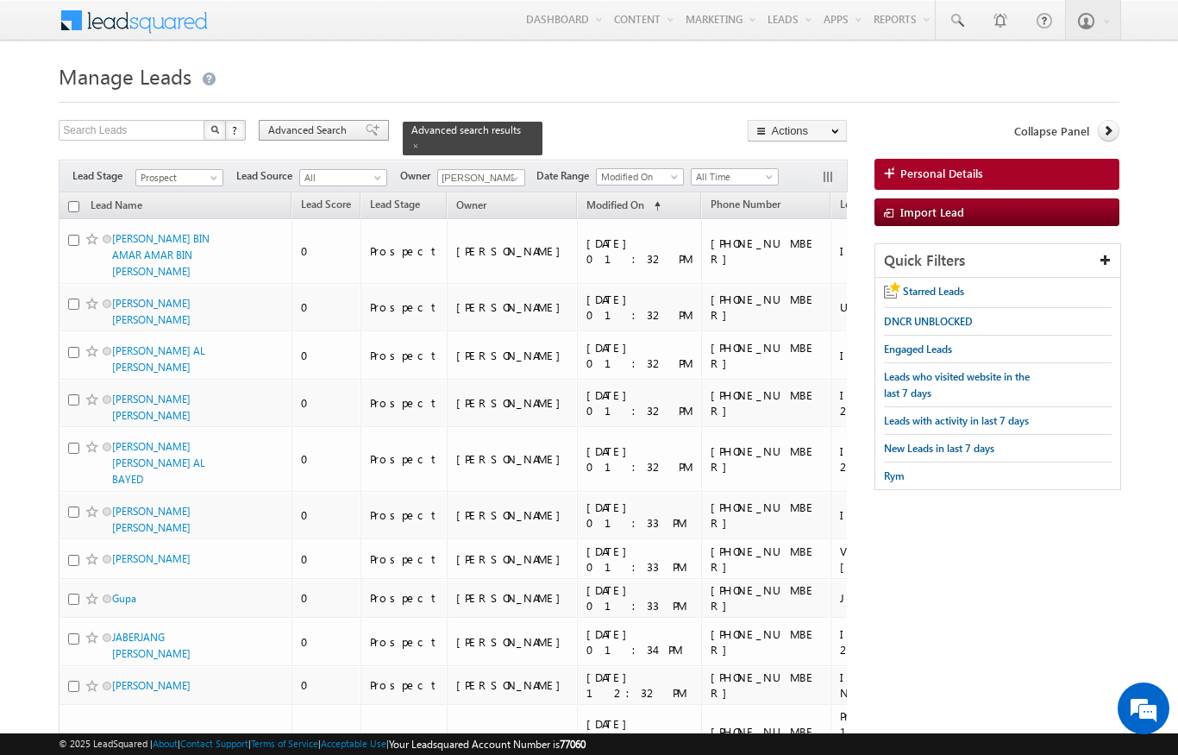
click at [305, 135] on span "Advanced Search" at bounding box center [310, 130] width 84 height 16
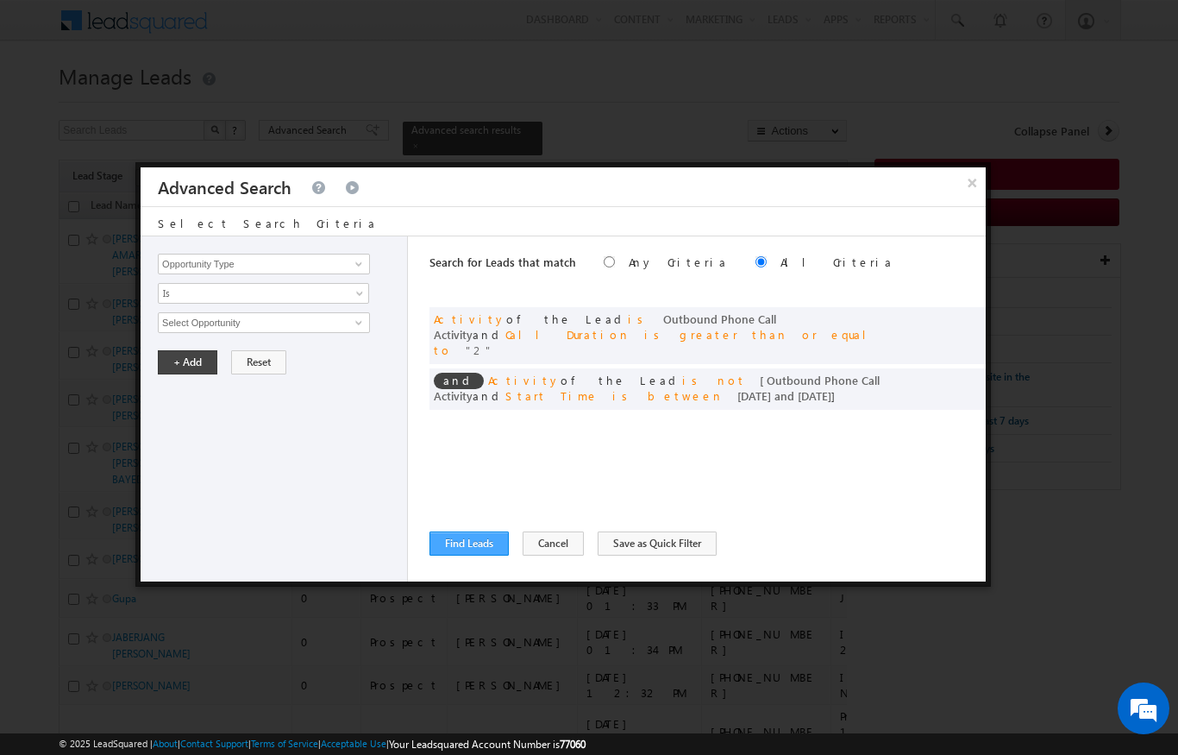
click at [467, 539] on button "Find Leads" at bounding box center [468, 543] width 79 height 24
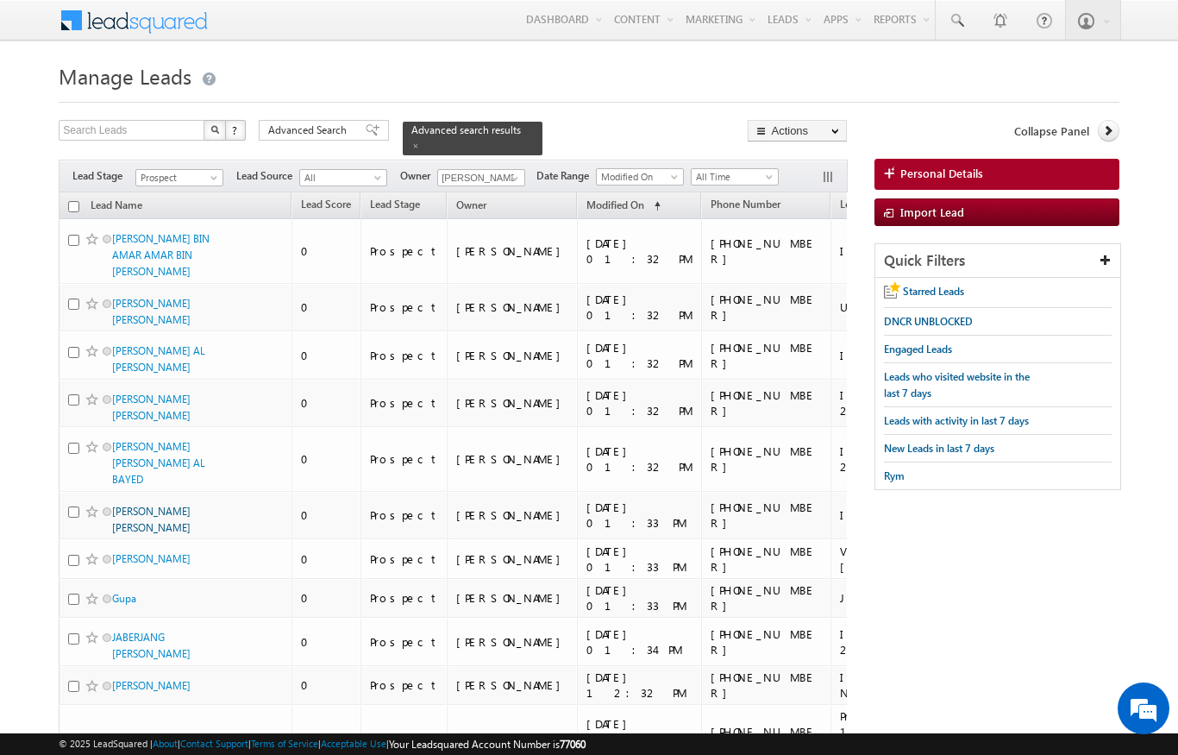
click at [141, 504] on link "ARIJIT PAUL AMIT PAUL" at bounding box center [151, 518] width 78 height 29
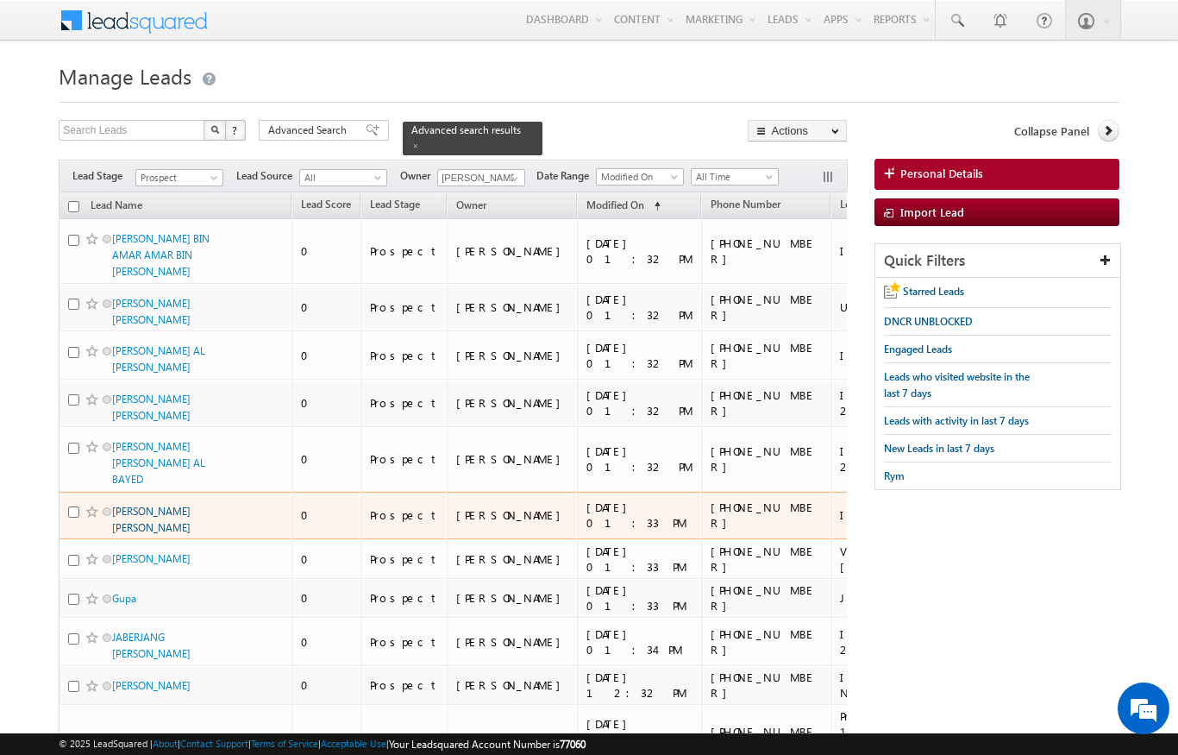
click at [157, 504] on link "ARIJIT PAUL AMIT PAUL" at bounding box center [151, 518] width 78 height 29
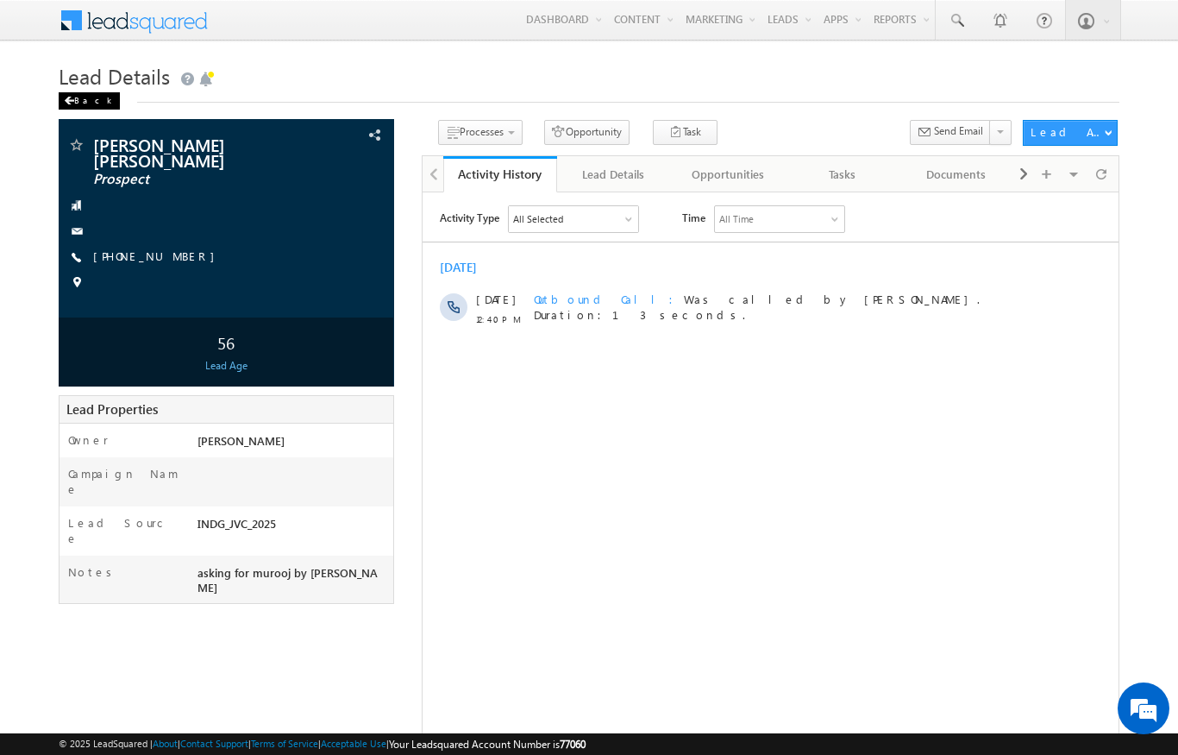
click at [80, 103] on div "Back" at bounding box center [89, 100] width 61 height 17
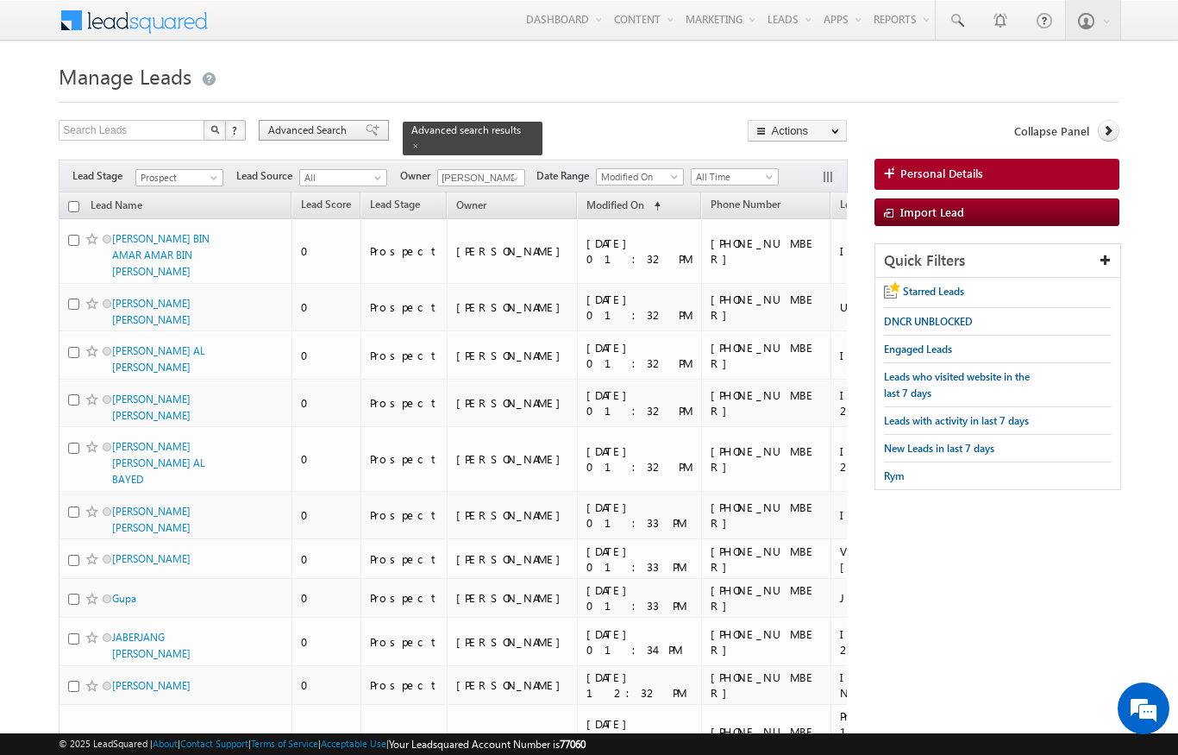
click at [312, 134] on span "Advanced Search" at bounding box center [310, 130] width 84 height 16
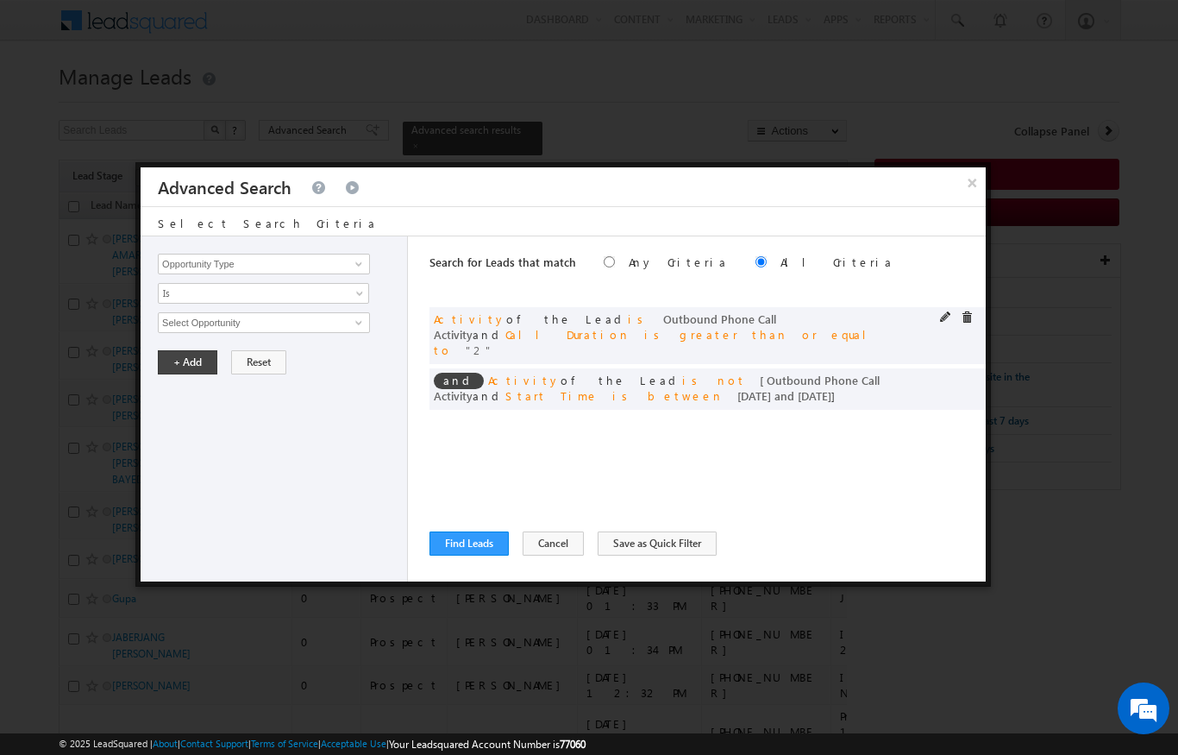
click at [943, 316] on span at bounding box center [946, 317] width 12 height 12
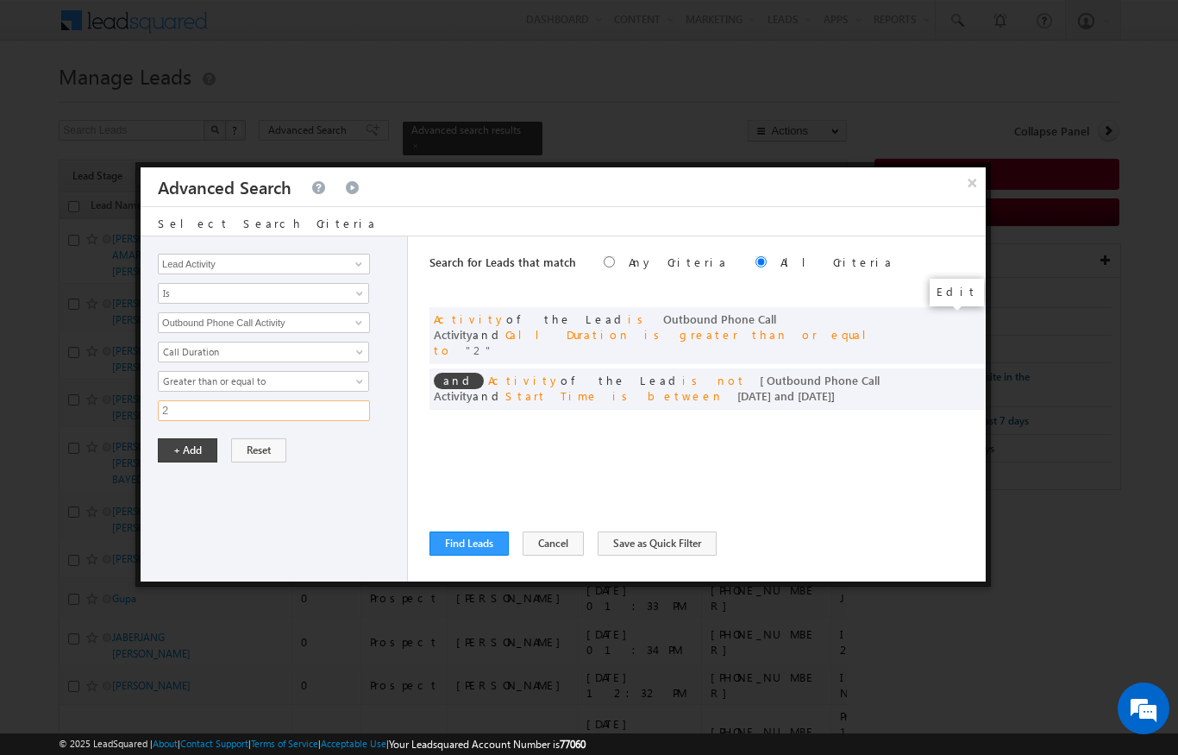
click at [185, 407] on input "2" at bounding box center [264, 410] width 212 height 21
type input "30"
click at [181, 451] on button "+ Add" at bounding box center [188, 450] width 60 height 24
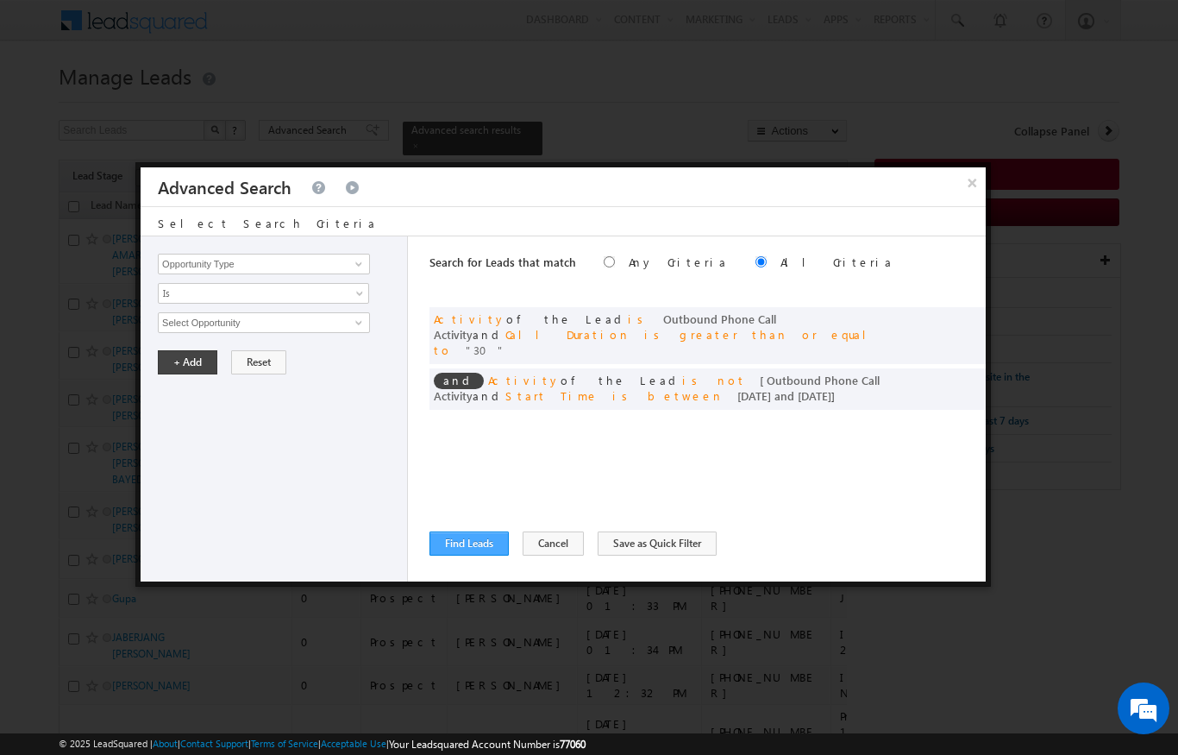
click at [473, 548] on button "Find Leads" at bounding box center [468, 543] width 79 height 24
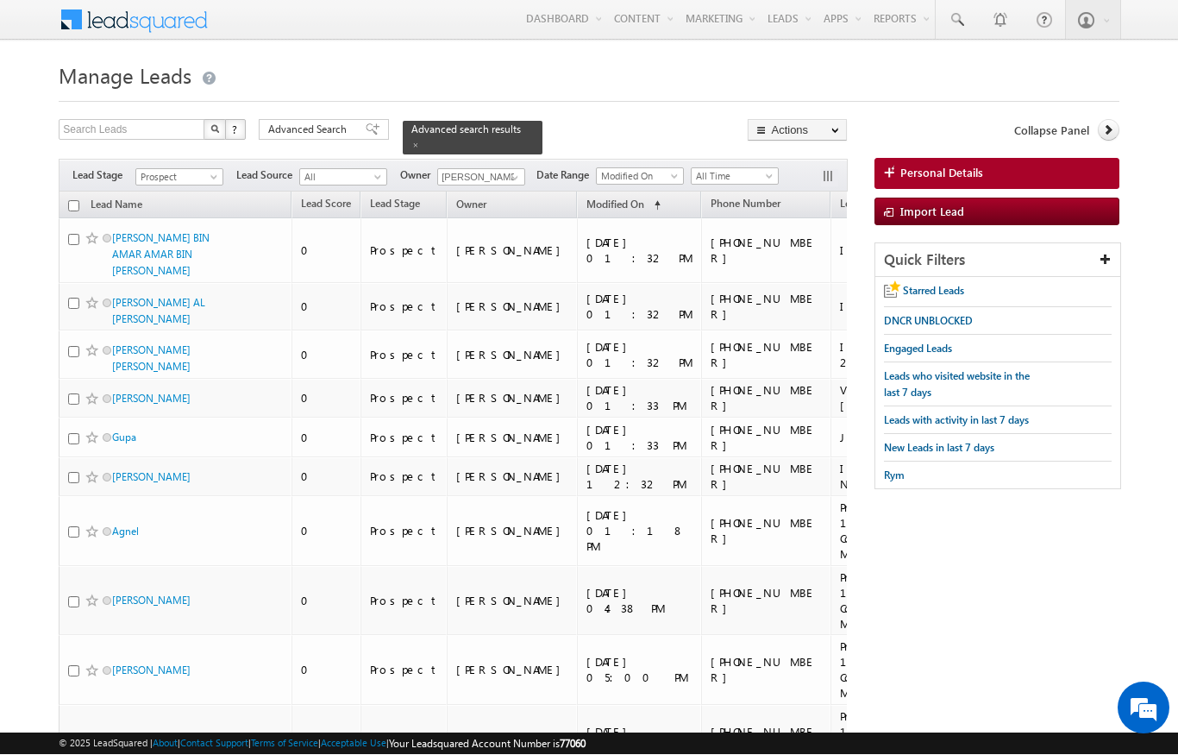
scroll to position [1, 0]
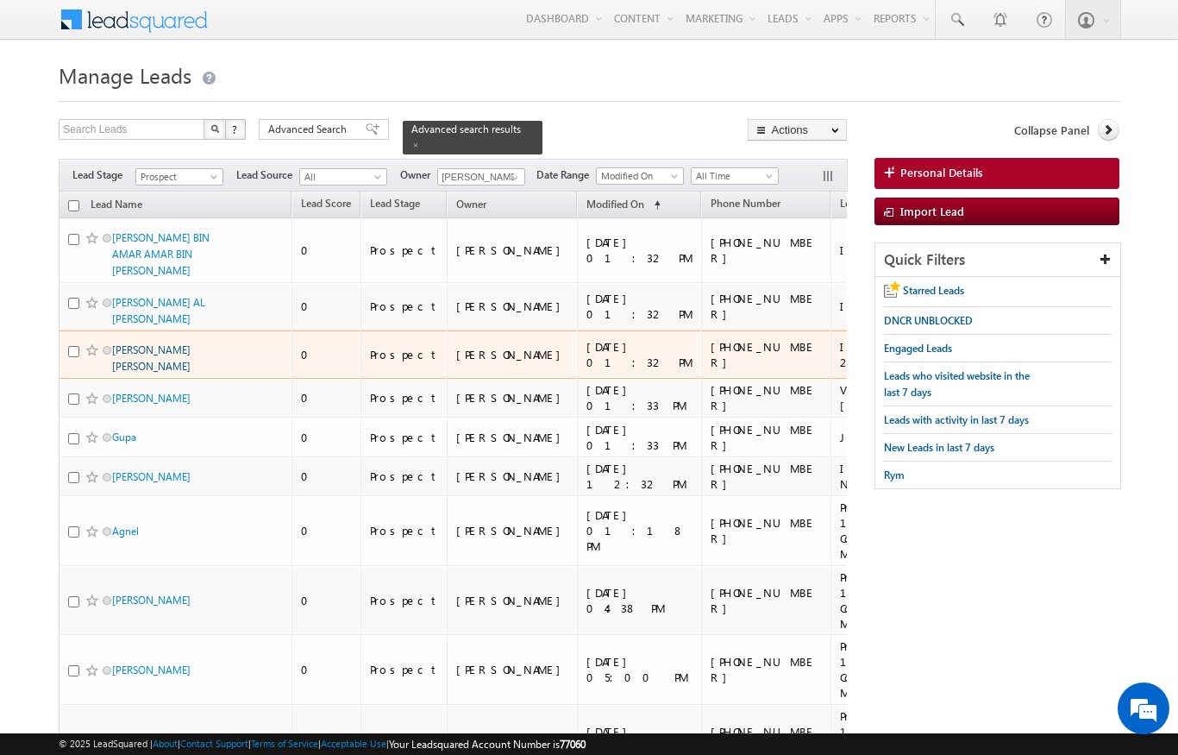
click at [151, 341] on span "[PERSON_NAME] [PERSON_NAME]" at bounding box center [170, 357] width 116 height 33
click at [144, 343] on link "[PERSON_NAME] [PERSON_NAME]" at bounding box center [151, 357] width 78 height 29
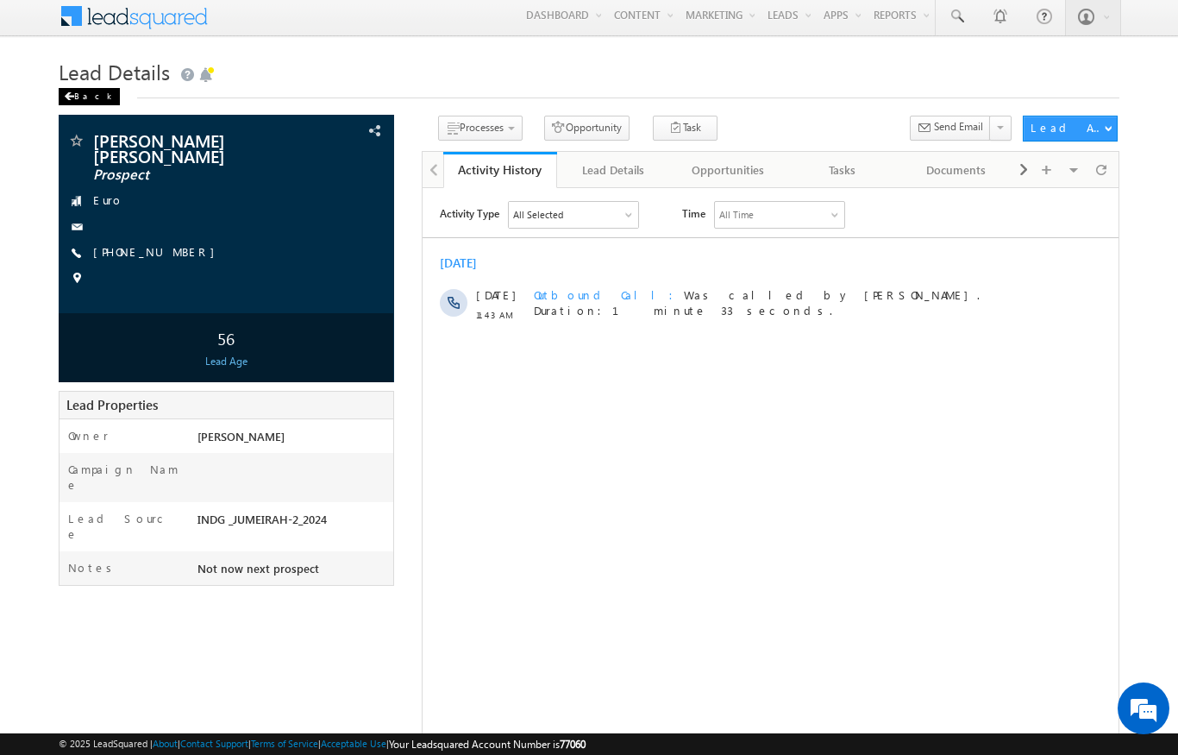
click at [72, 96] on span at bounding box center [69, 96] width 10 height 9
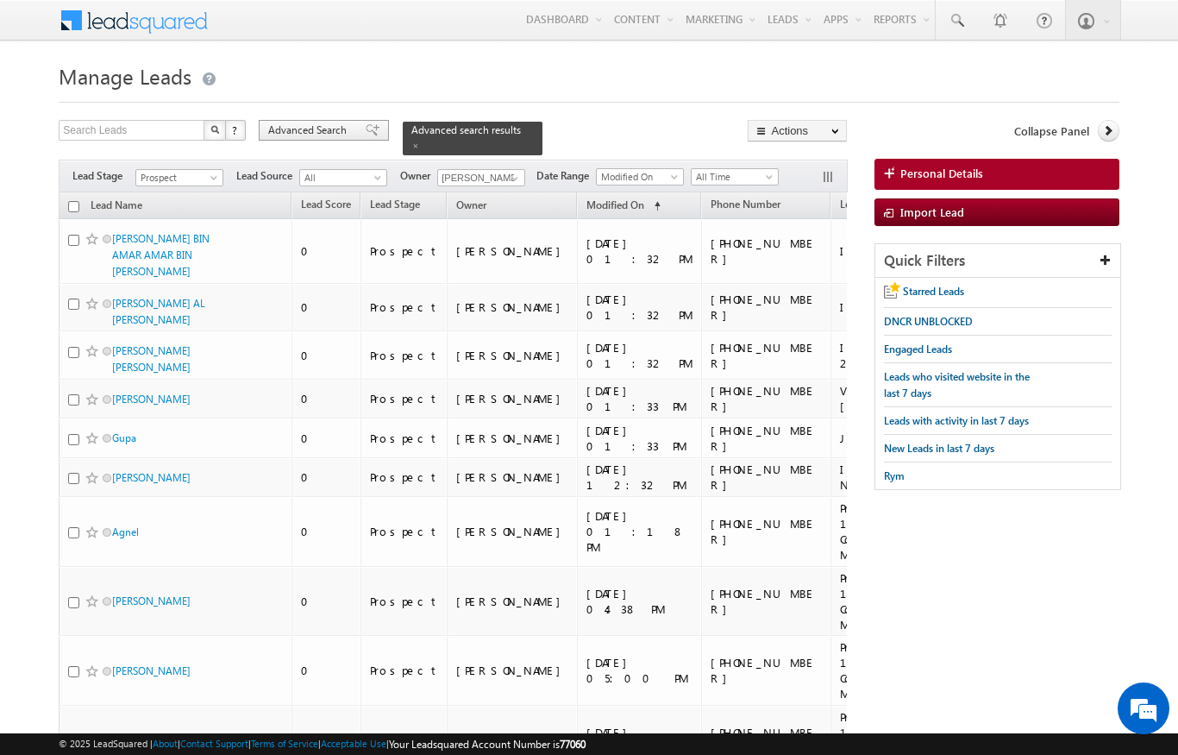
click at [314, 136] on span "Advanced Search" at bounding box center [310, 130] width 84 height 16
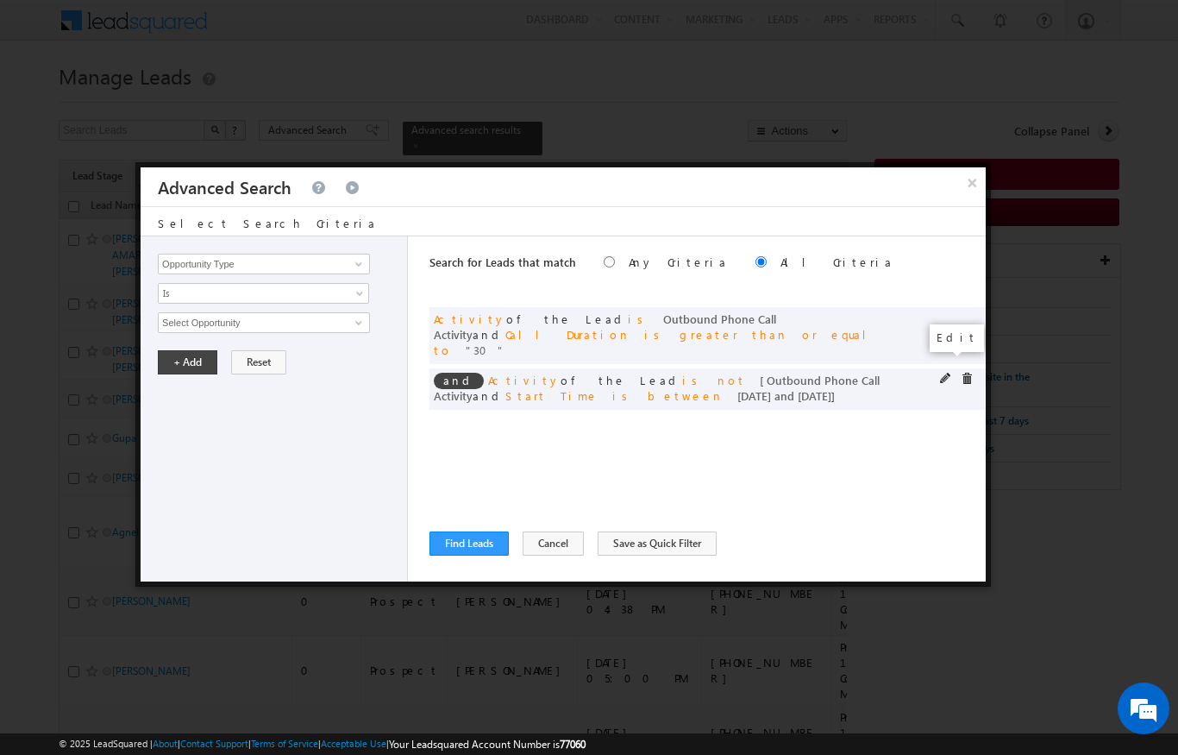
click at [941, 373] on span at bounding box center [946, 379] width 12 height 12
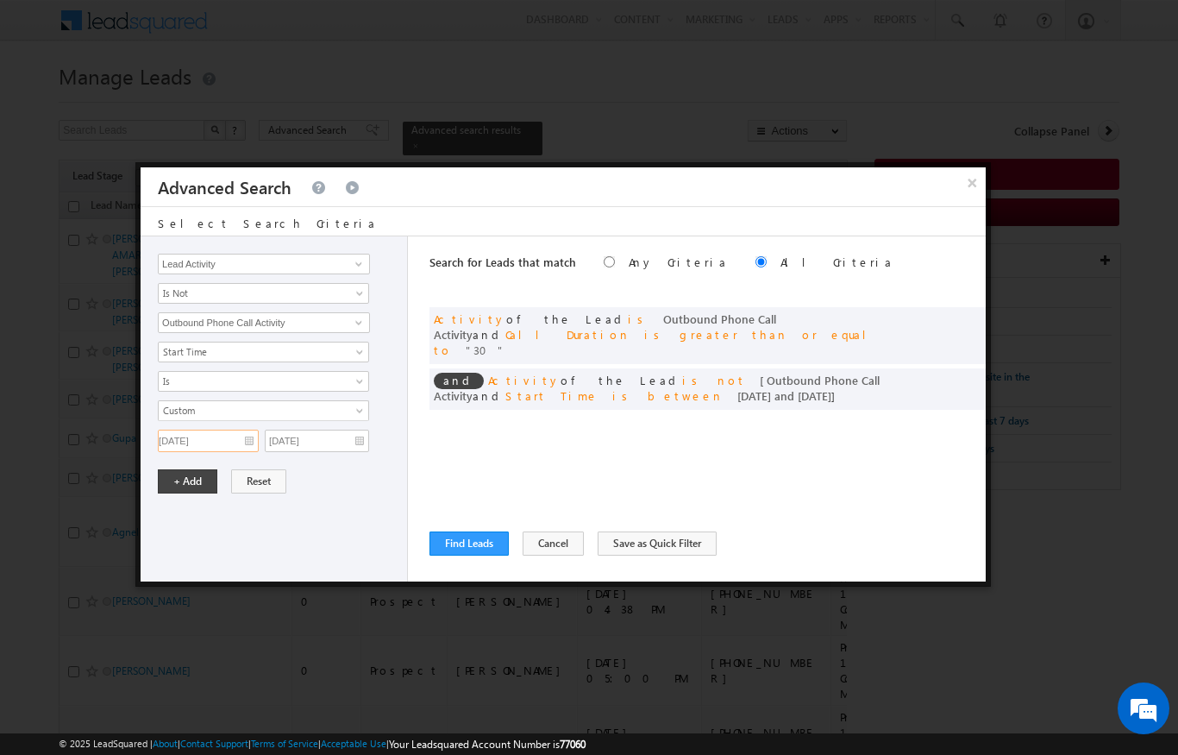
click at [247, 440] on input "01/08/2025" at bounding box center [208, 440] width 101 height 22
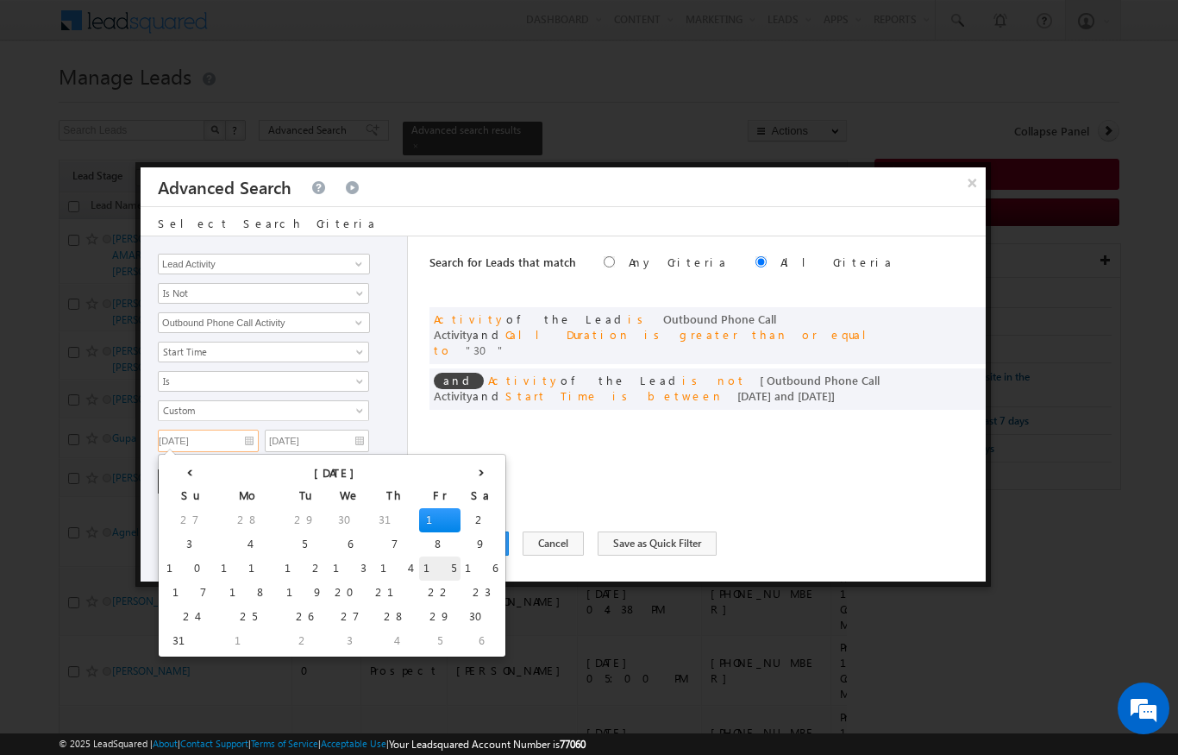
click at [419, 560] on td "15" at bounding box center [439, 568] width 41 height 24
type input "15/08/2025"
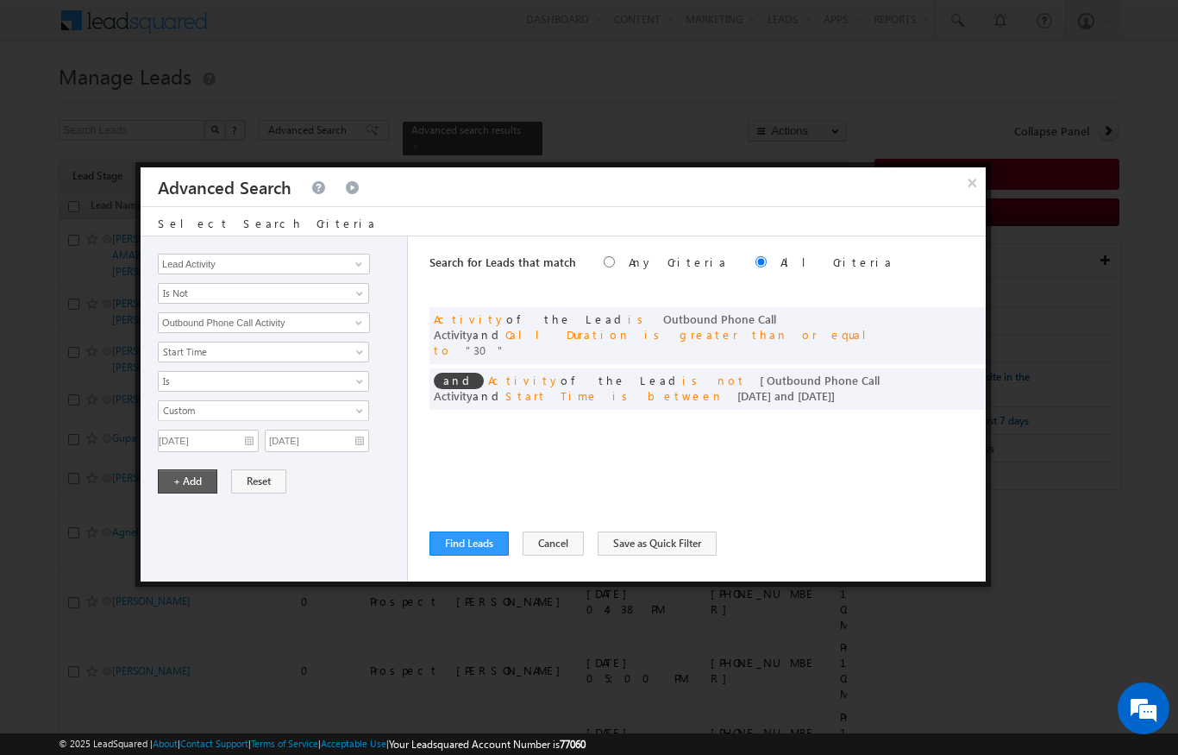
click at [184, 475] on button "+ Add" at bounding box center [188, 481] width 60 height 24
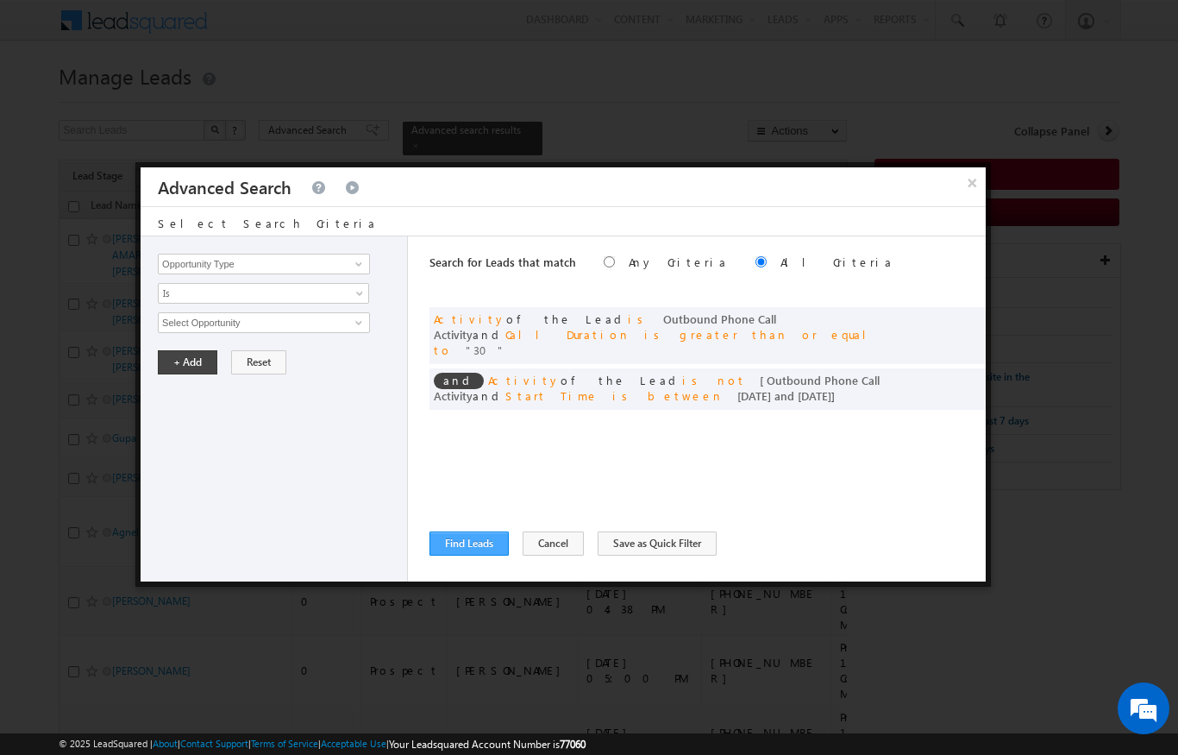
click at [473, 540] on button "Find Leads" at bounding box center [468, 543] width 79 height 24
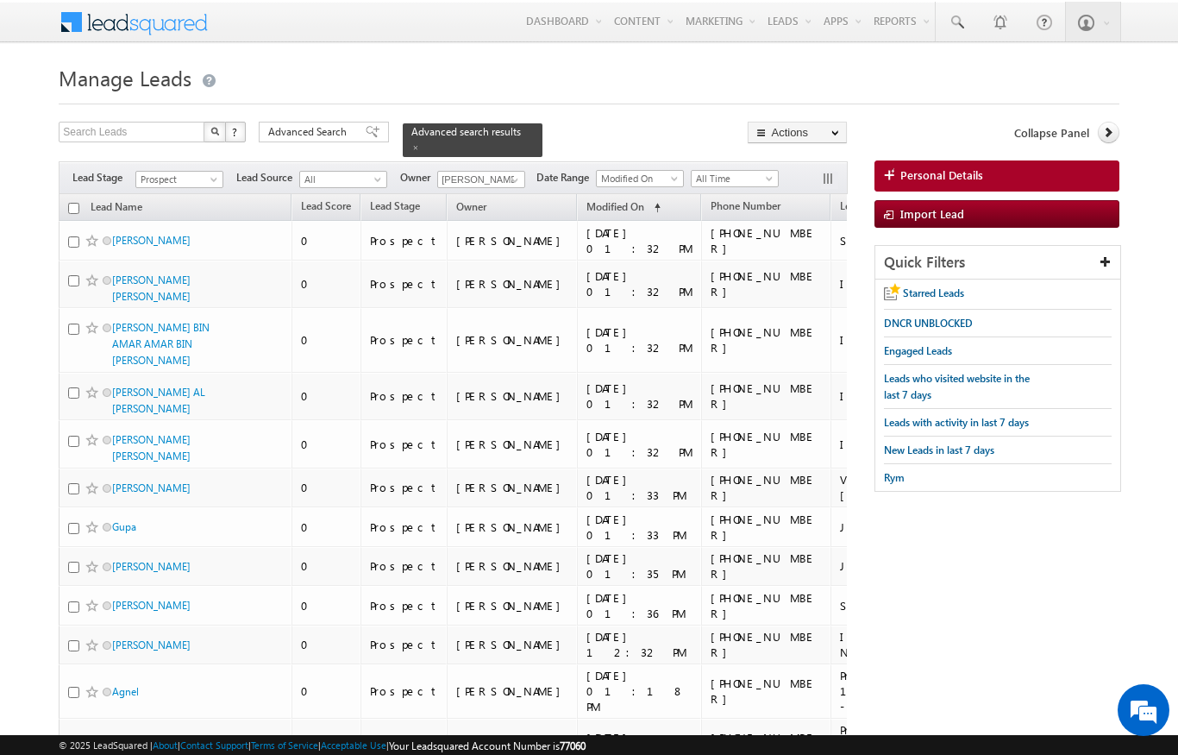
scroll to position [1, 0]
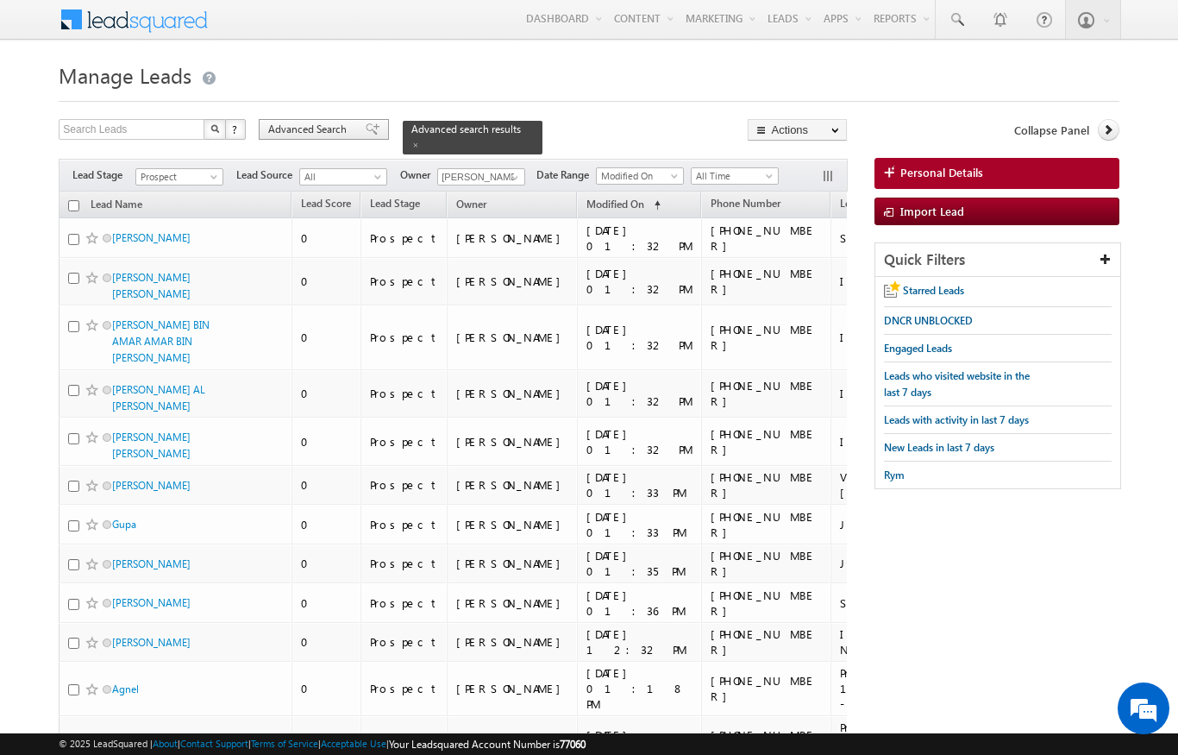
click at [310, 135] on span "Advanced Search" at bounding box center [310, 130] width 84 height 16
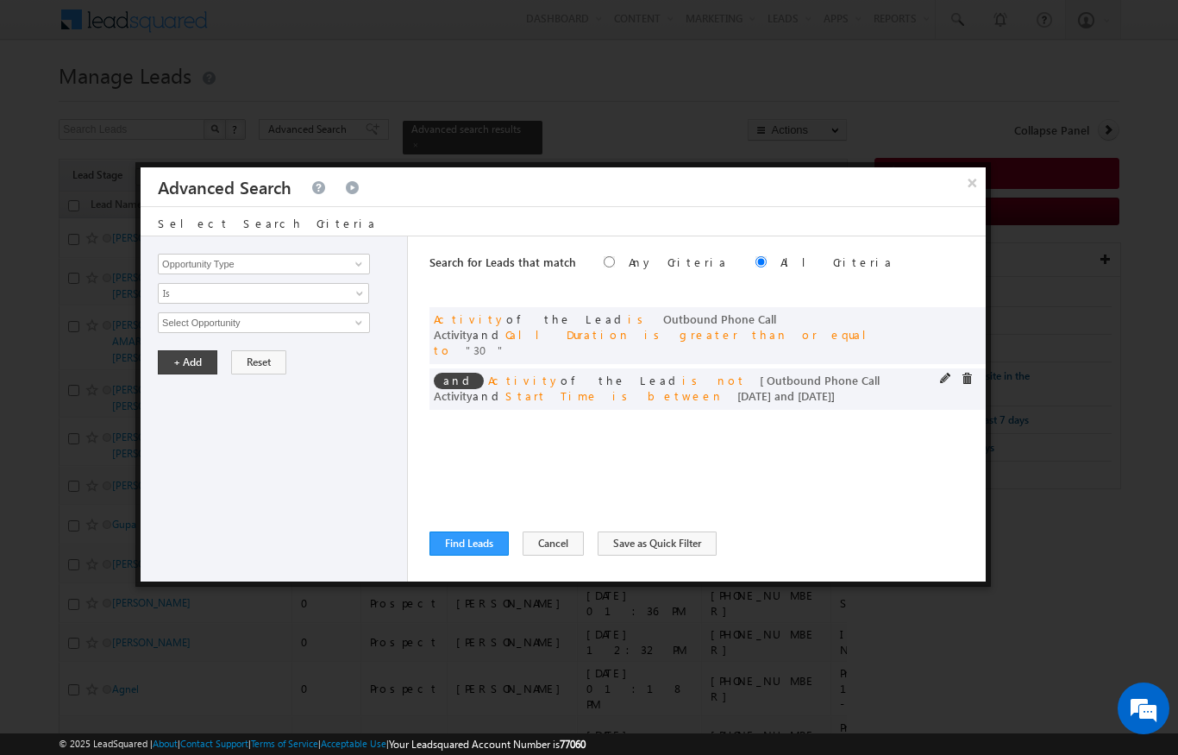
click at [937, 368] on div "and Activity of the Lead is not [ Outbound Phone Call Activity and Start Time i…" at bounding box center [707, 388] width 556 height 41
click at [932, 368] on div "and Activity of the Lead is not [ Outbound Phone Call Activity and Start Time i…" at bounding box center [707, 388] width 556 height 41
click at [951, 373] on span at bounding box center [946, 379] width 12 height 12
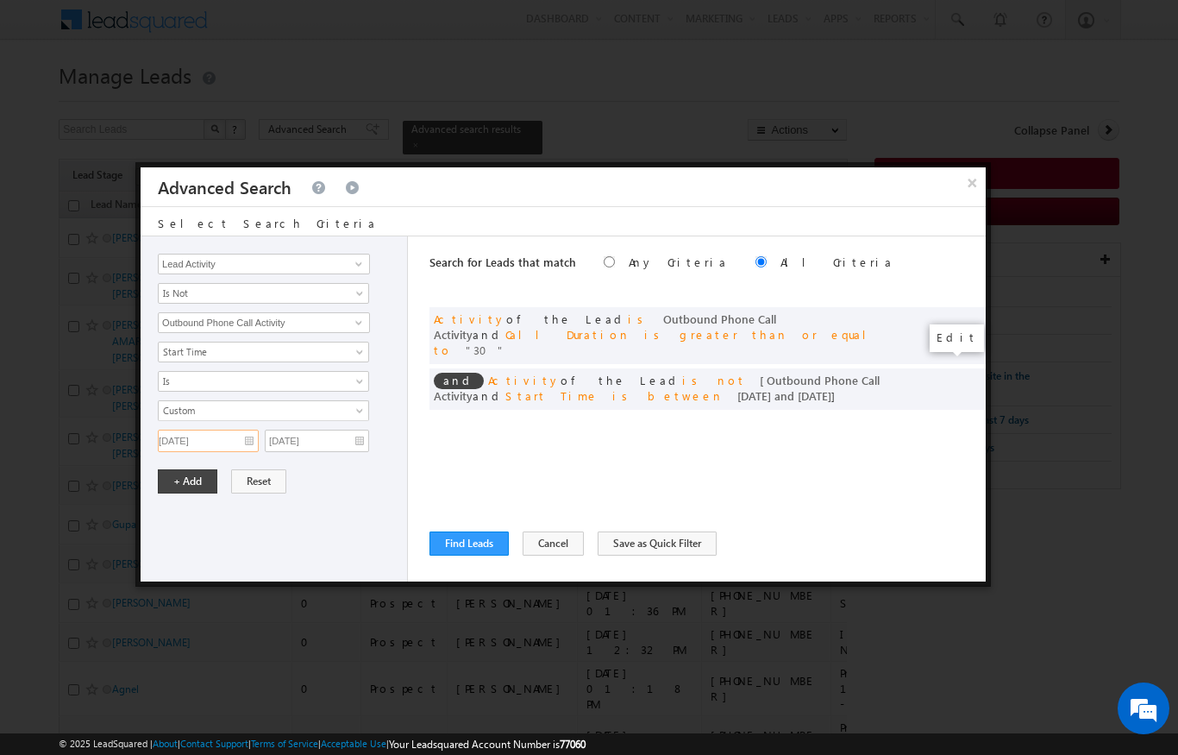
click at [242, 434] on input "15/08/2025" at bounding box center [208, 440] width 101 height 22
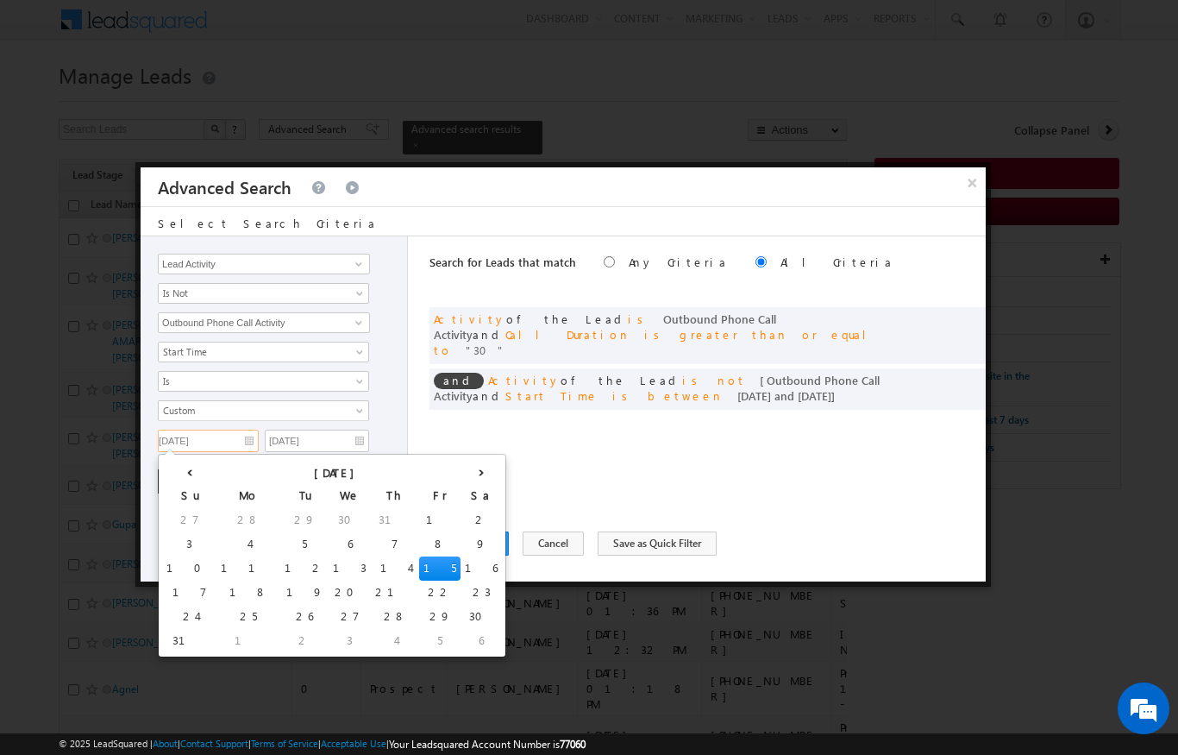
scroll to position [0, 0]
click at [329, 585] on td "20" at bounding box center [350, 593] width 42 height 24
type input "20/08/2025"
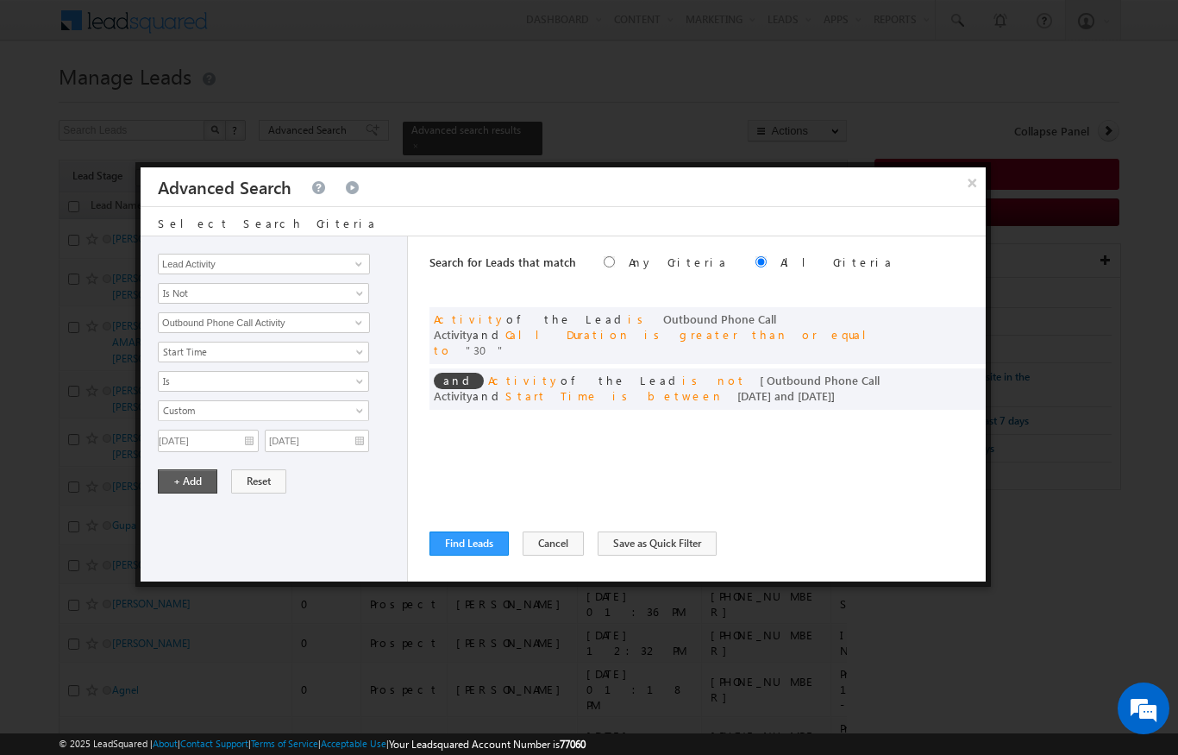
click at [186, 473] on button "+ Add" at bounding box center [188, 481] width 60 height 24
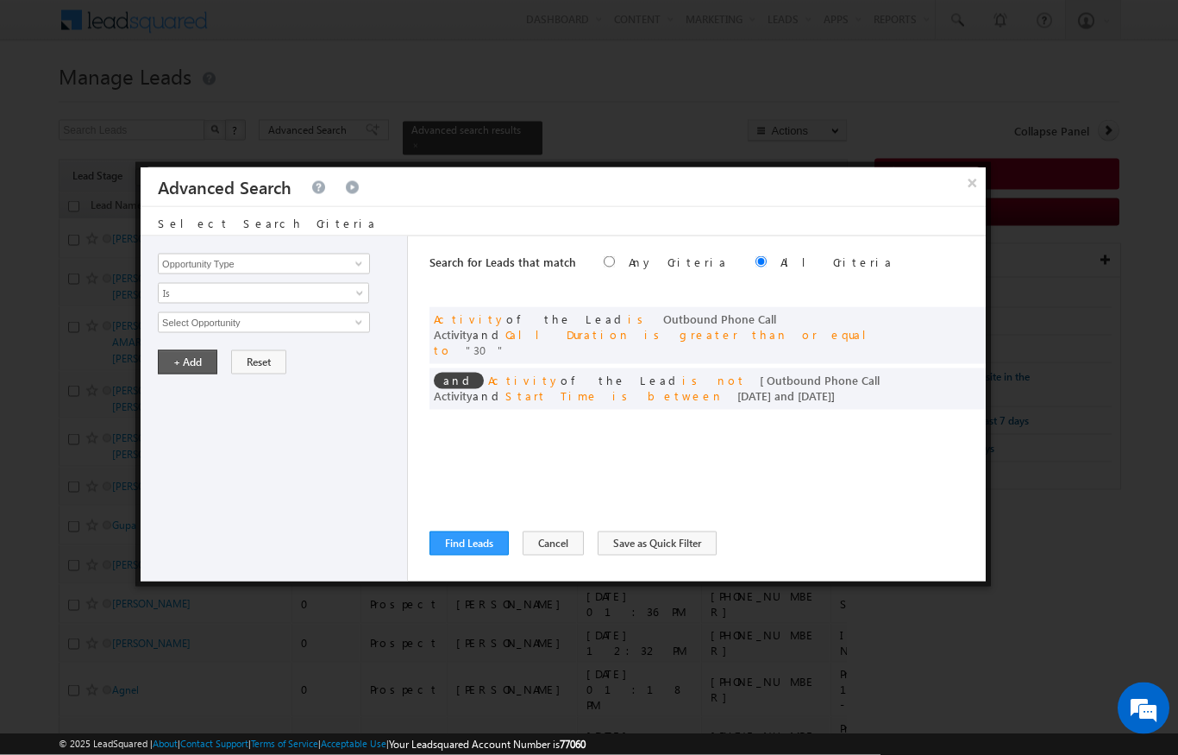
scroll to position [1, 0]
click at [473, 538] on button "Find Leads" at bounding box center [468, 543] width 79 height 24
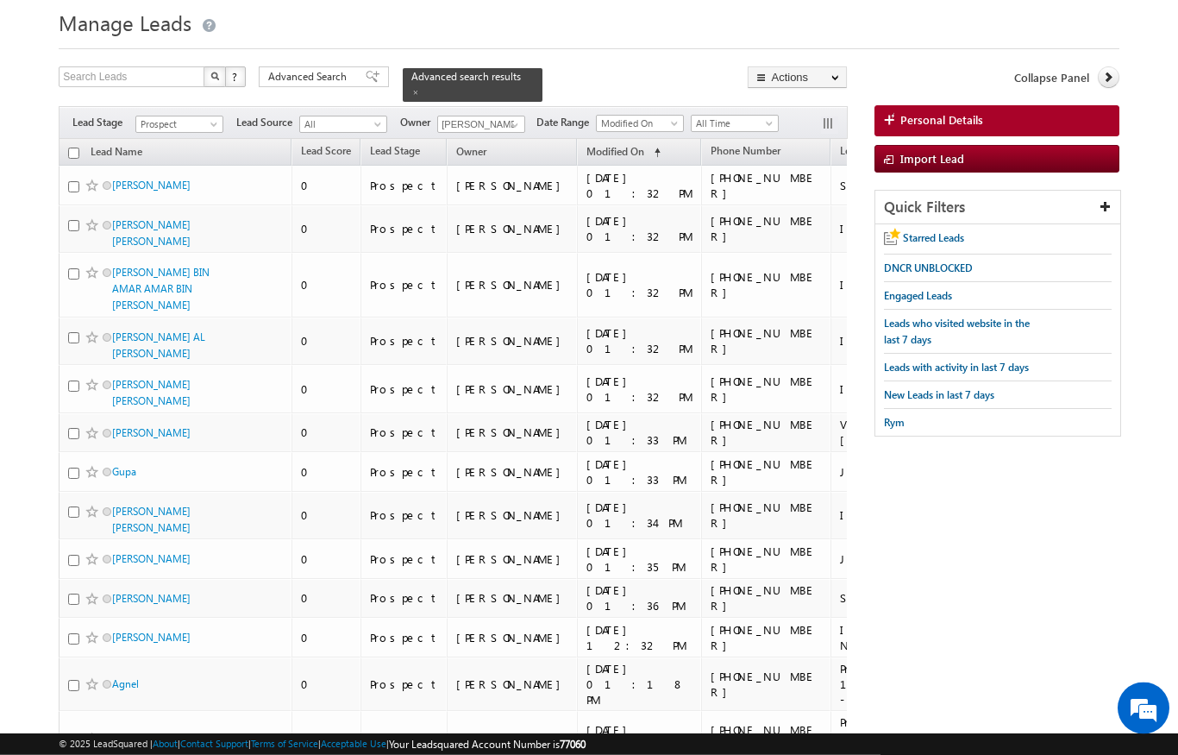
scroll to position [0, 0]
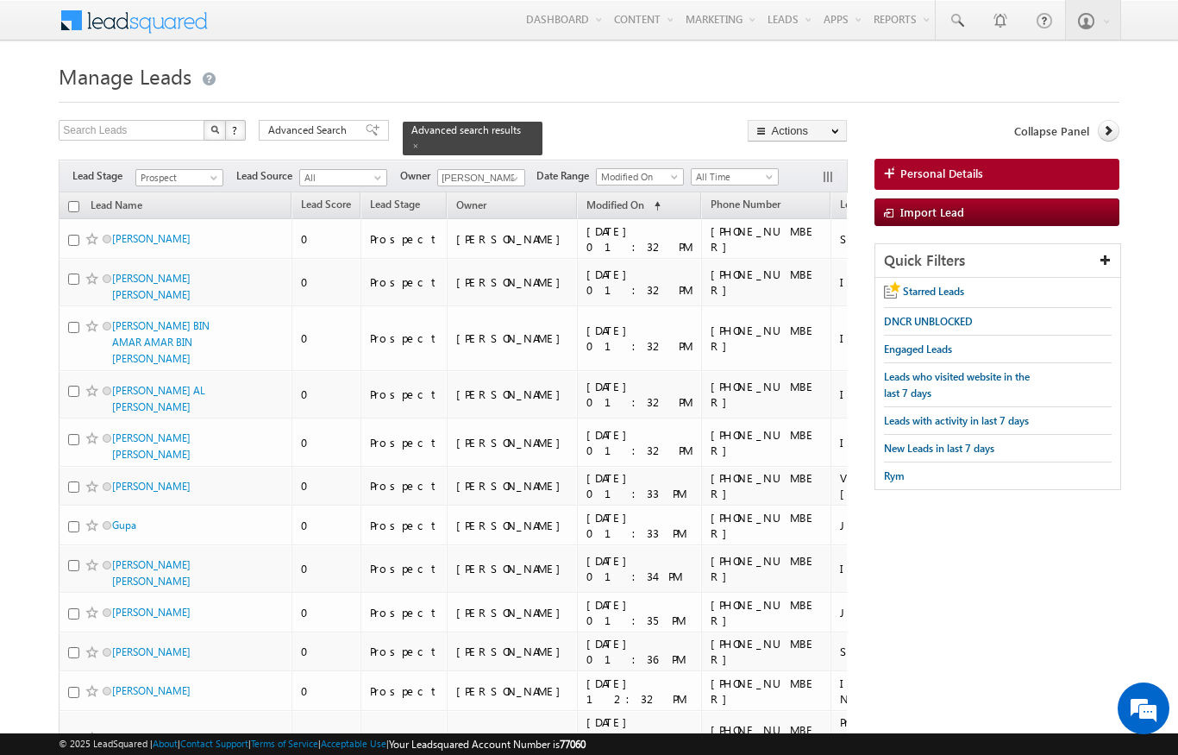
click at [69, 201] on input "checkbox" at bounding box center [73, 206] width 11 height 11
checkbox input "true"
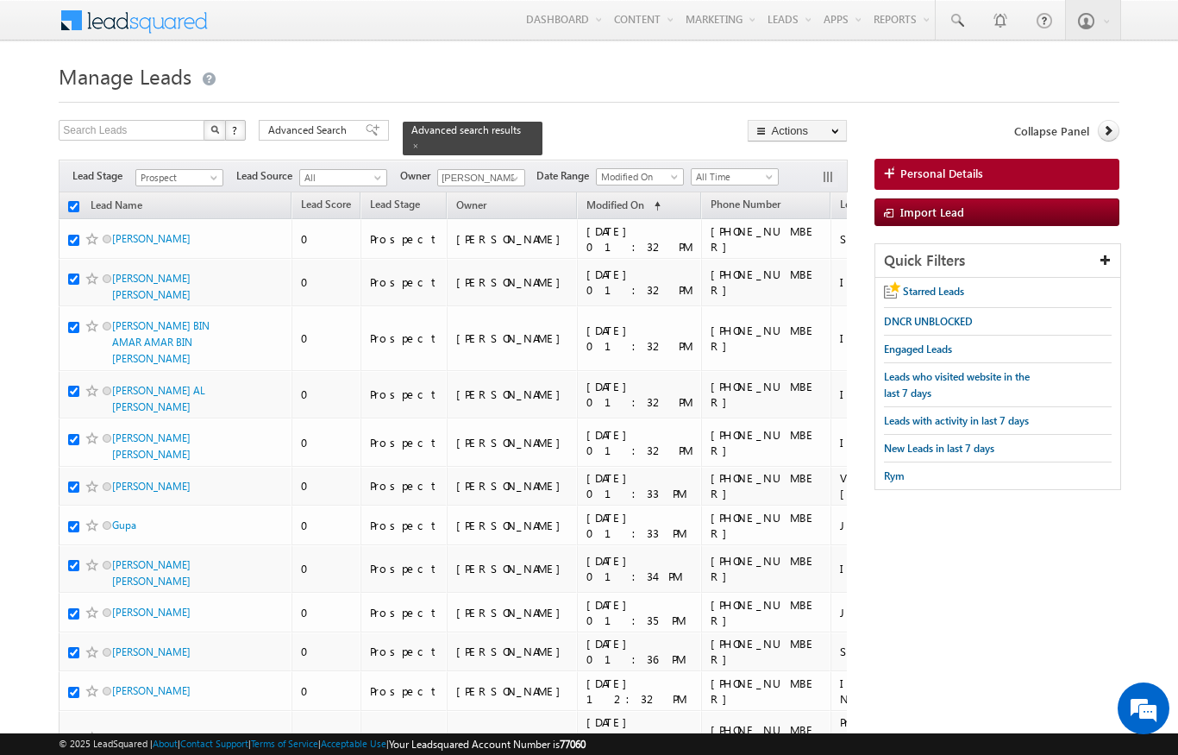
checkbox input "true"
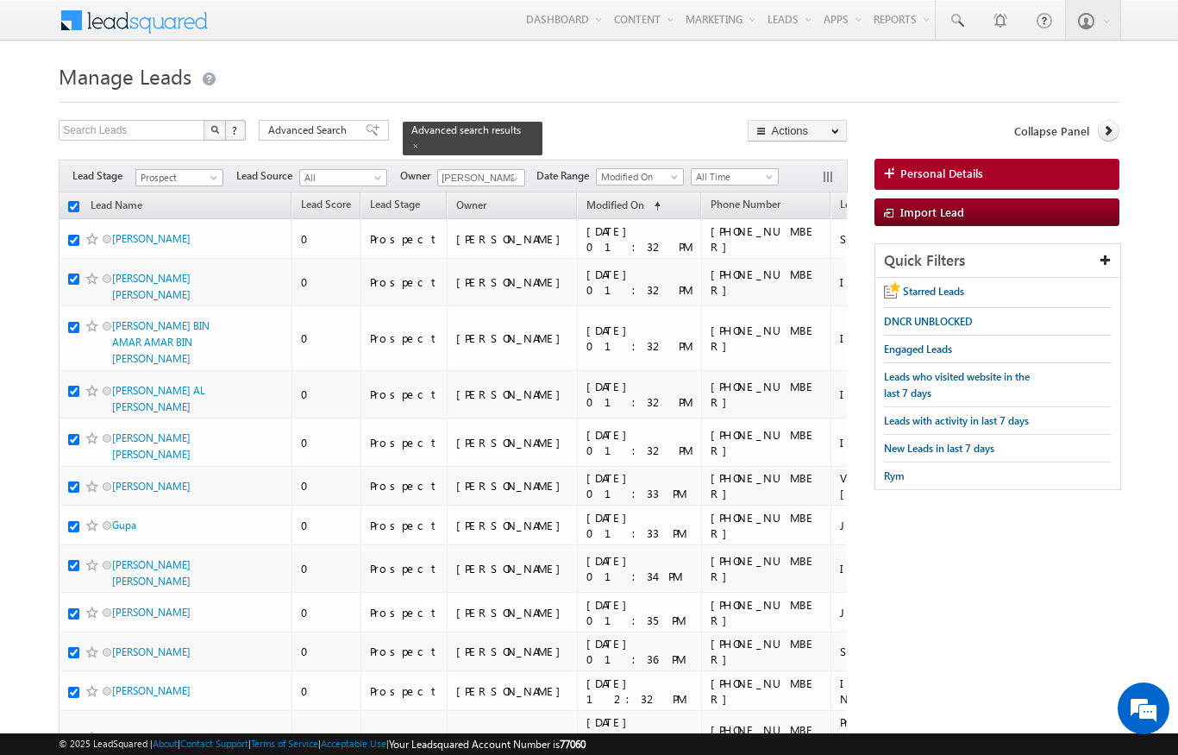
checkbox input "true"
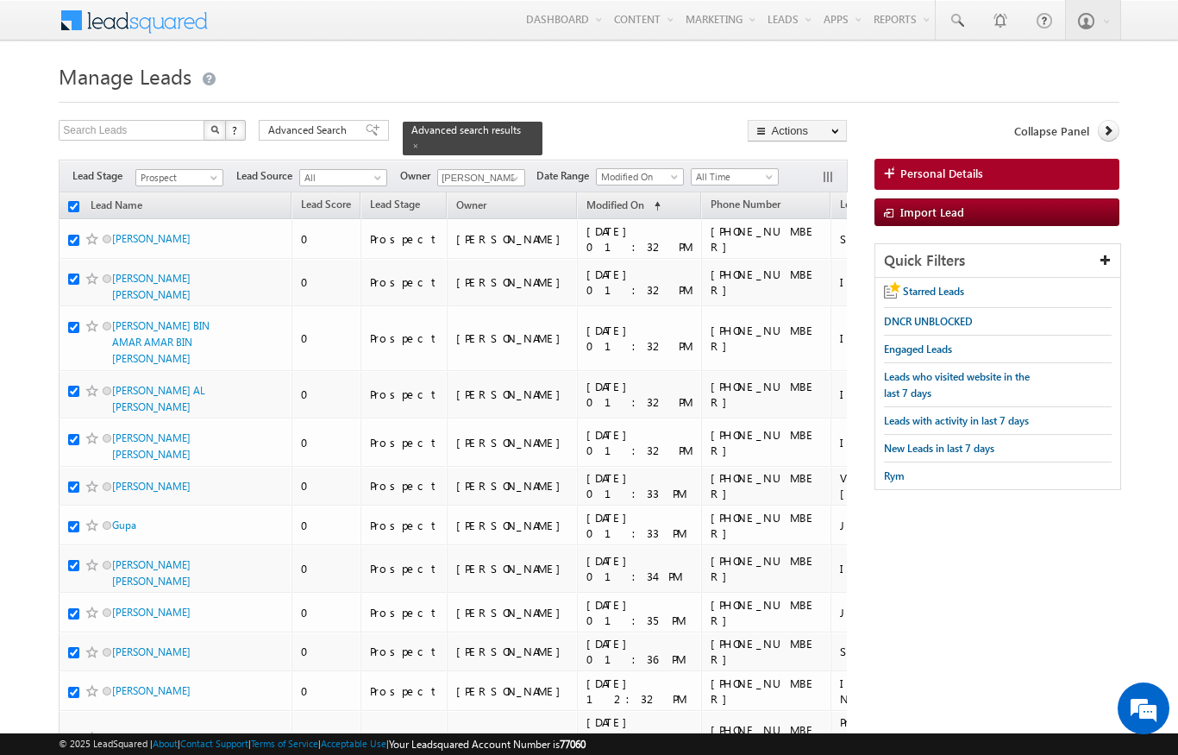
checkbox input "true"
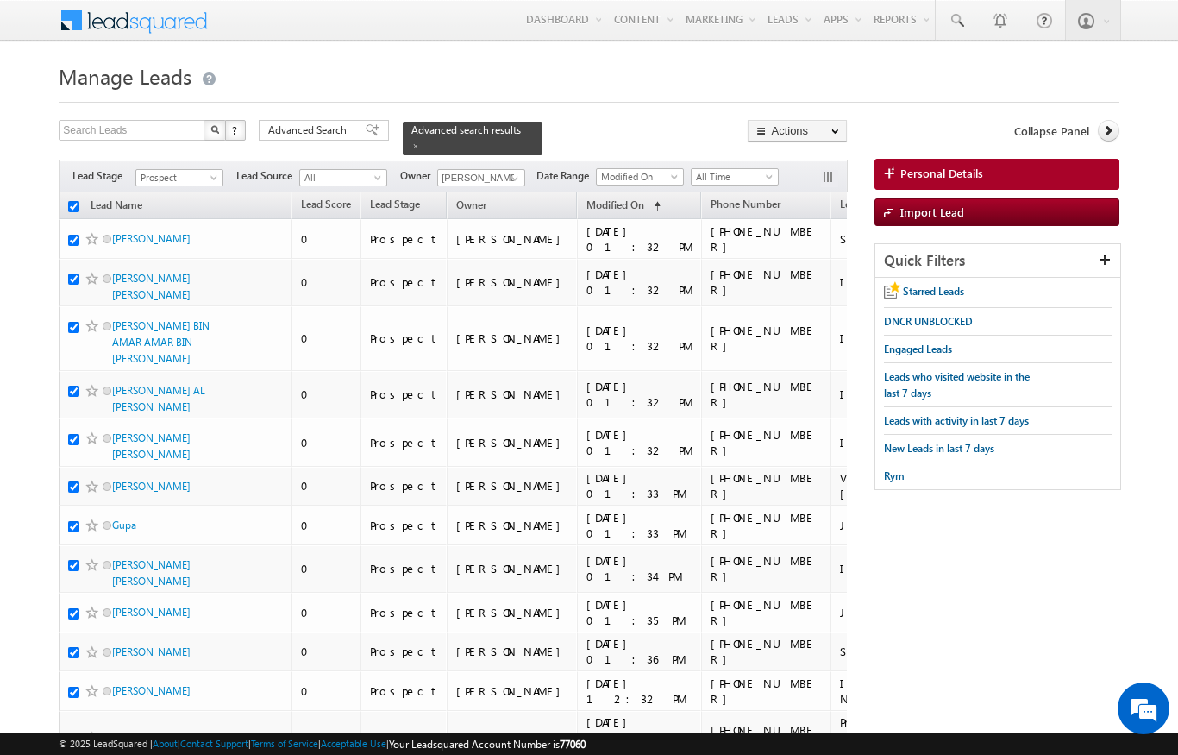
checkbox input "true"
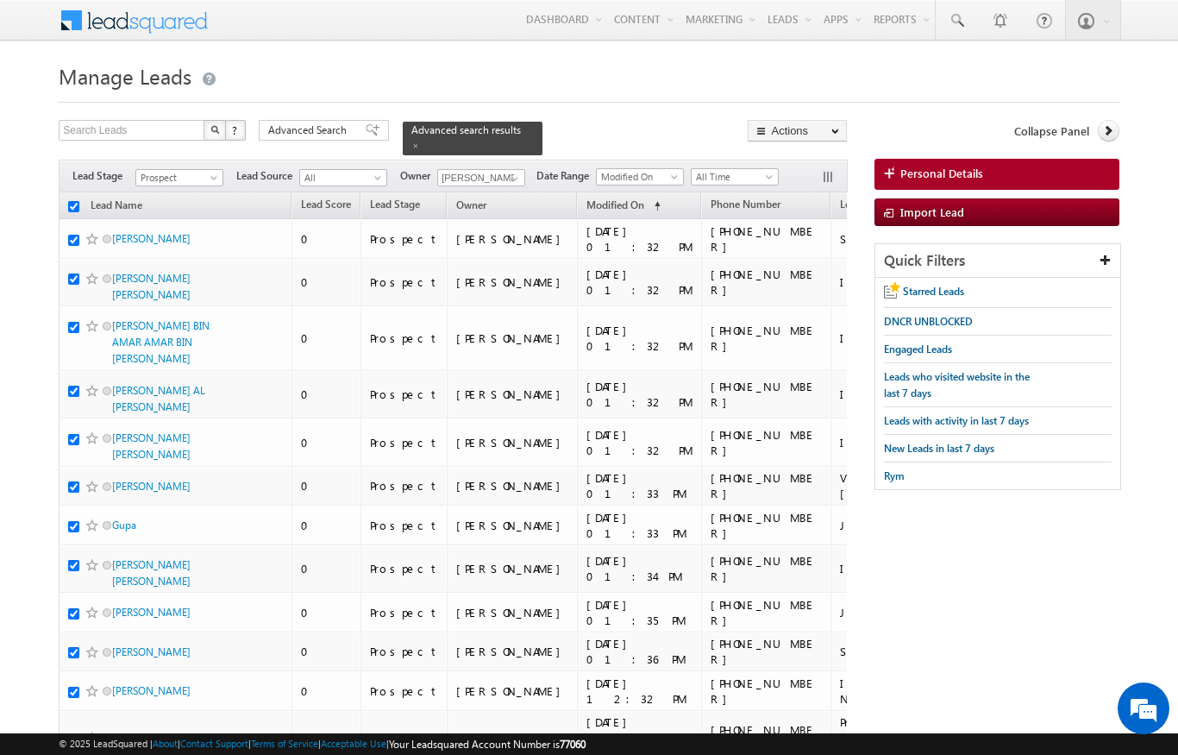
checkbox input "true"
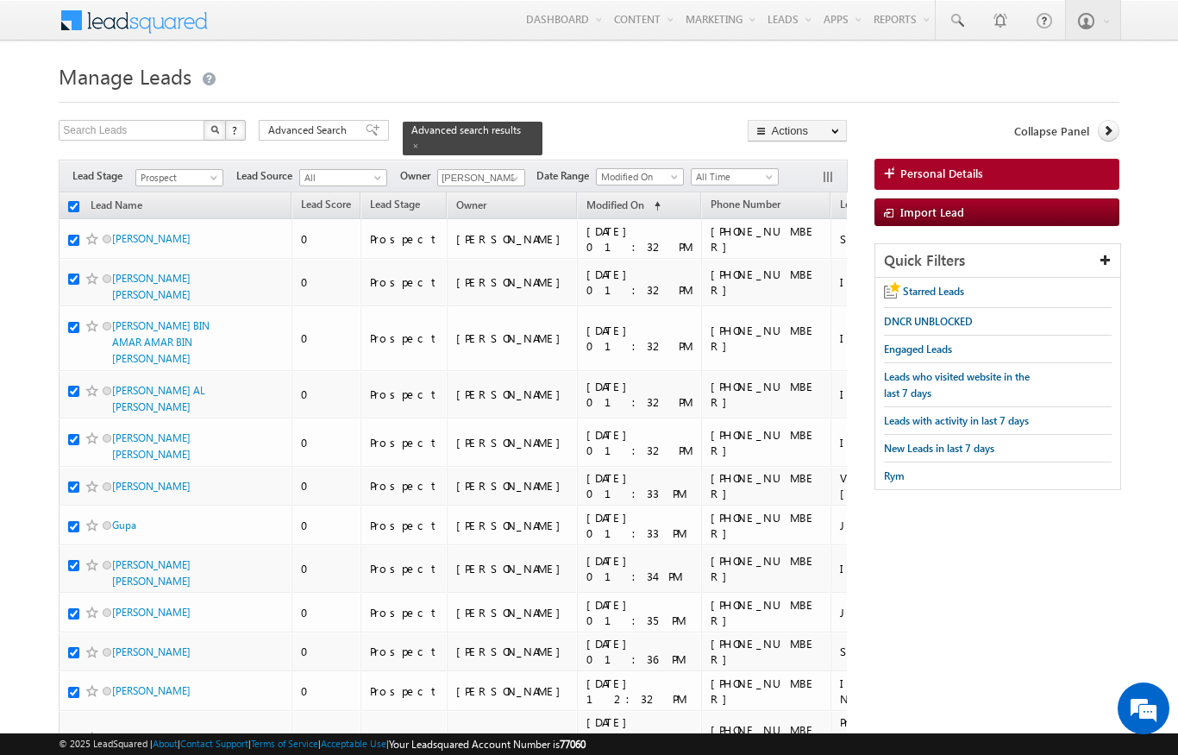
checkbox input "true"
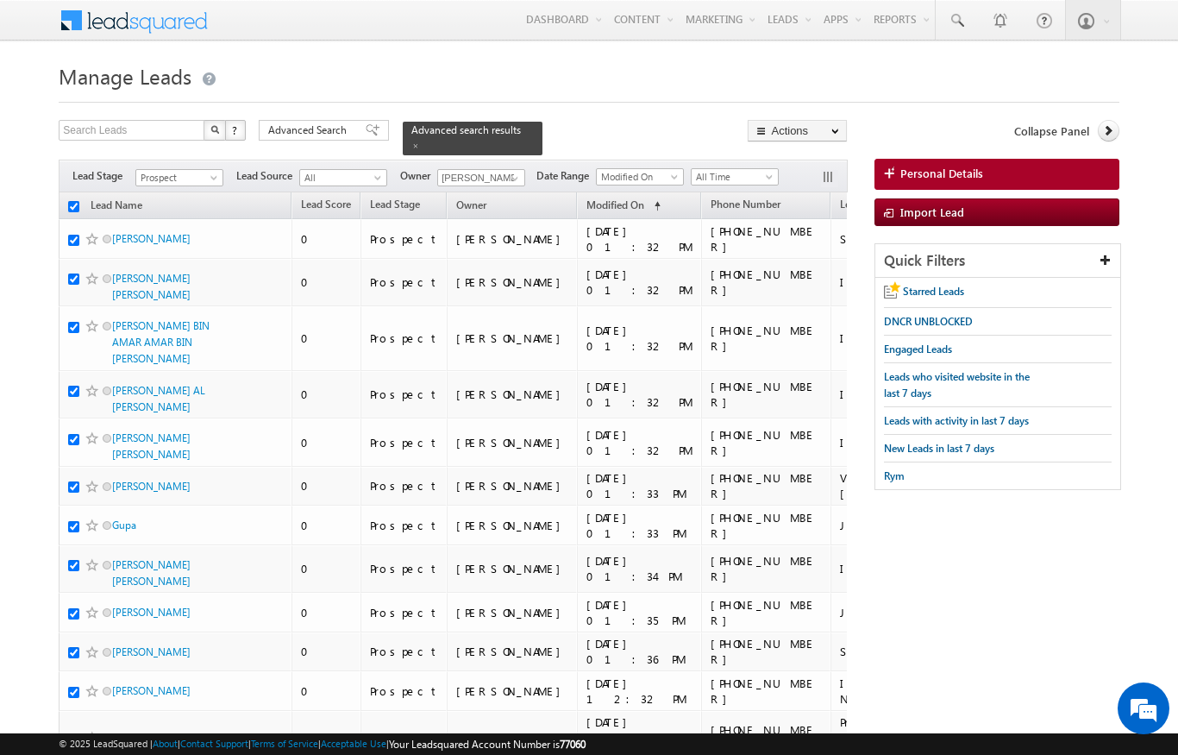
checkbox input "true"
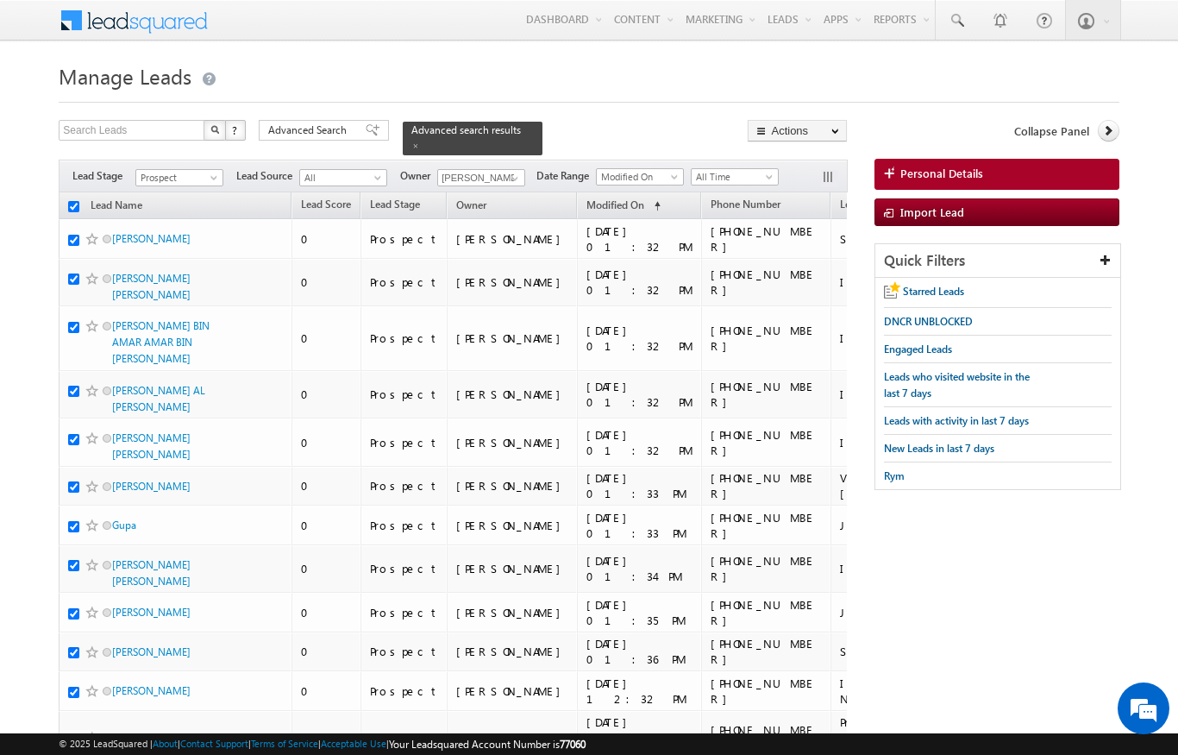
checkbox input "true"
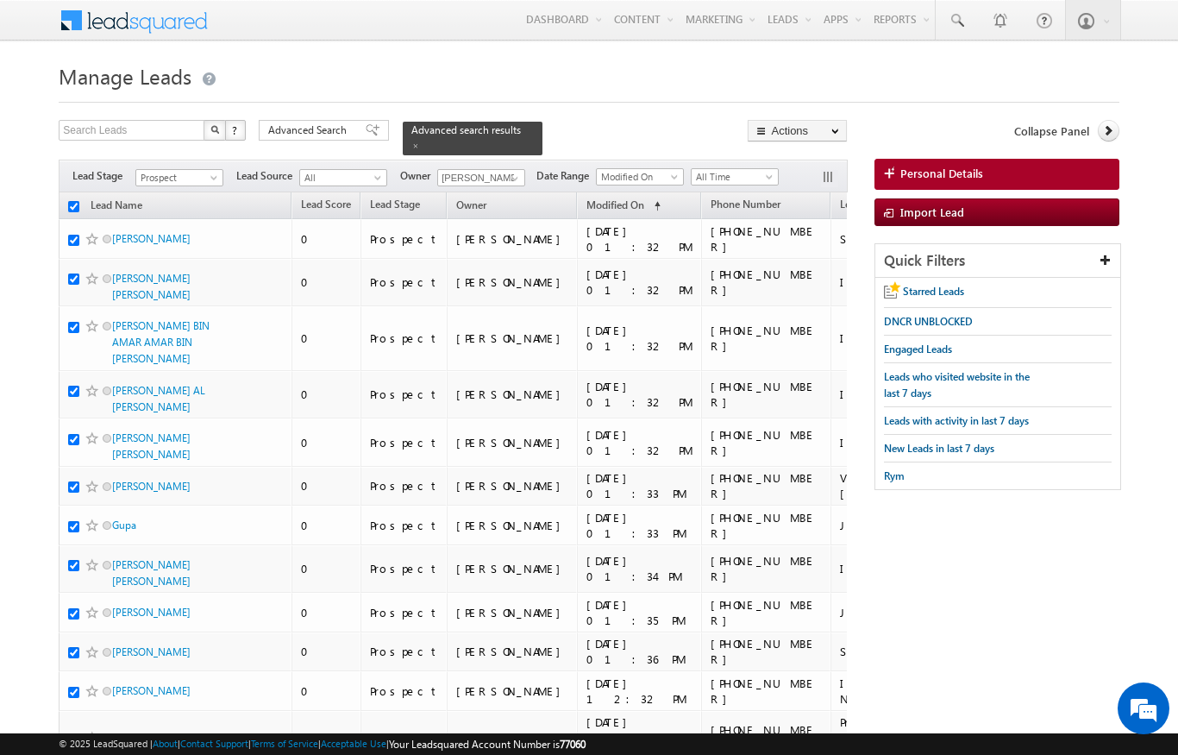
checkbox input "true"
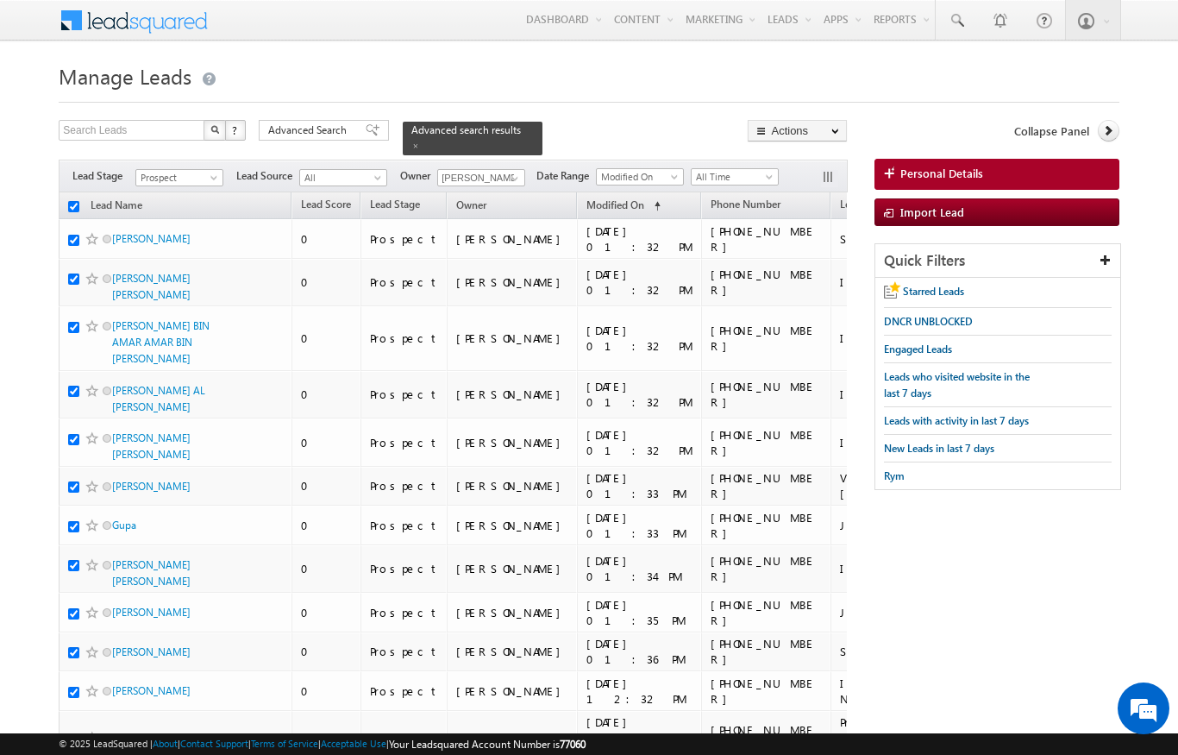
checkbox input "true"
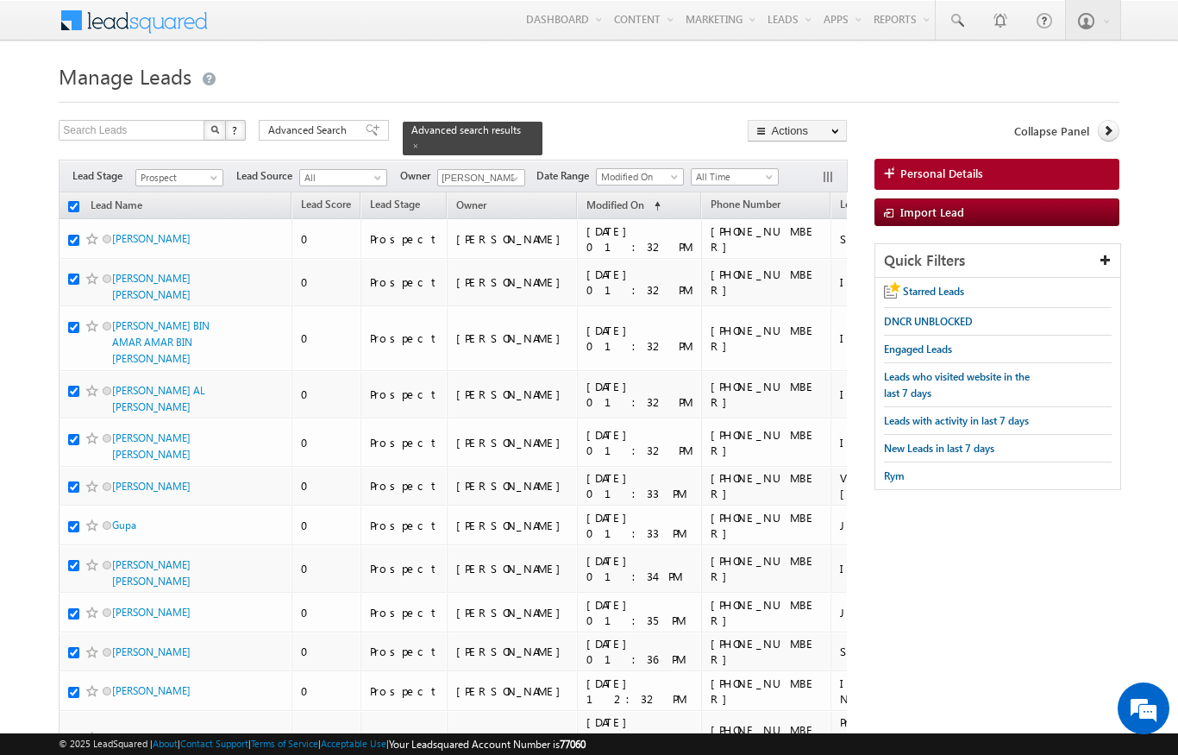
checkbox input "true"
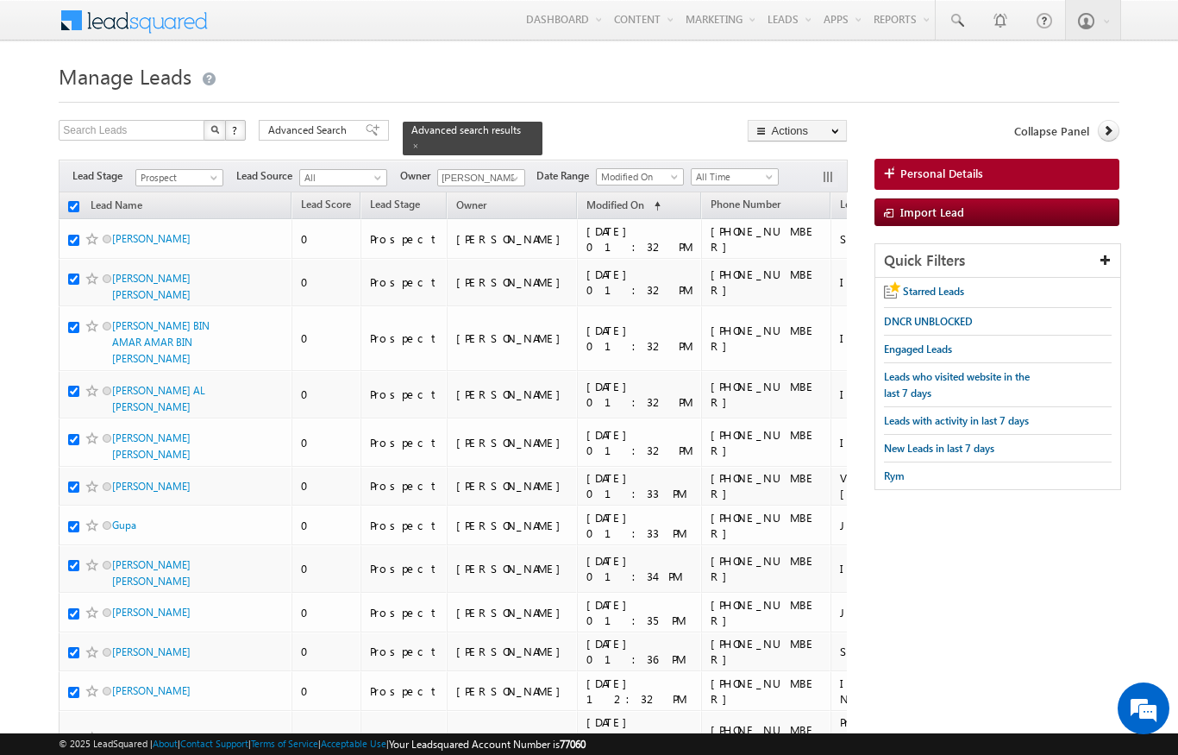
checkbox input "true"
click at [949, 70] on h1 "Manage Leads" at bounding box center [589, 75] width 1060 height 34
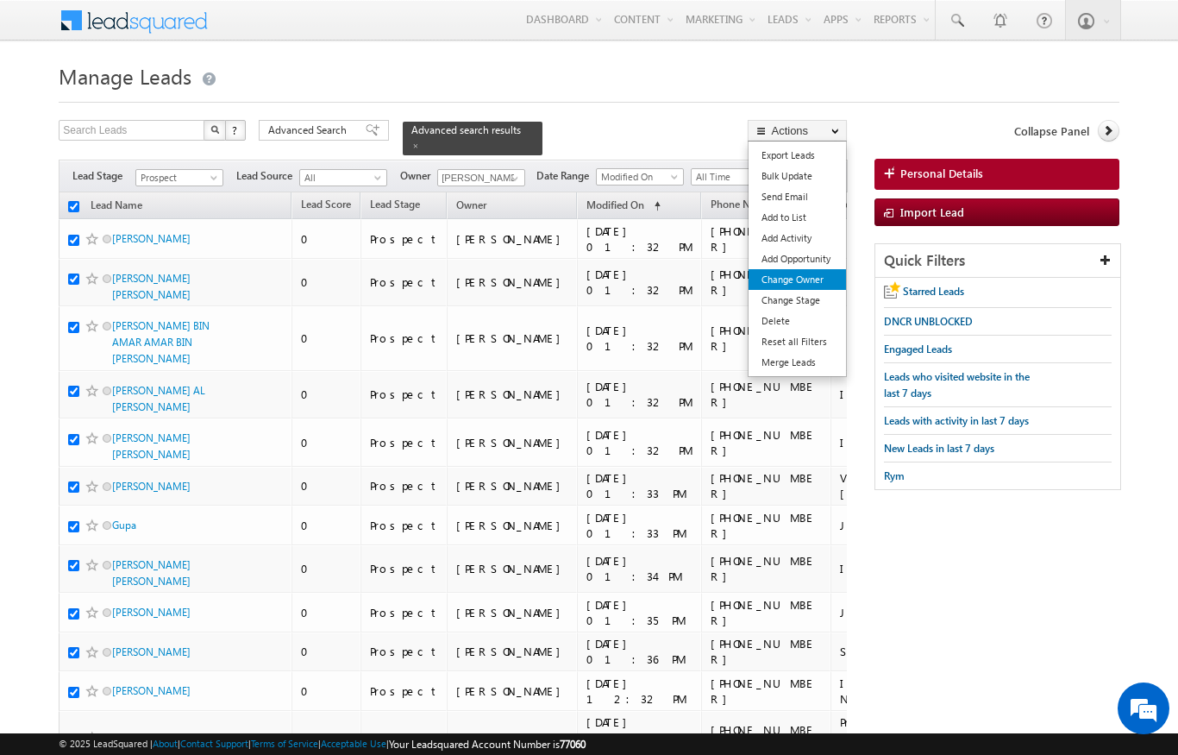
click at [814, 289] on link "Change Owner" at bounding box center [797, 279] width 97 height 21
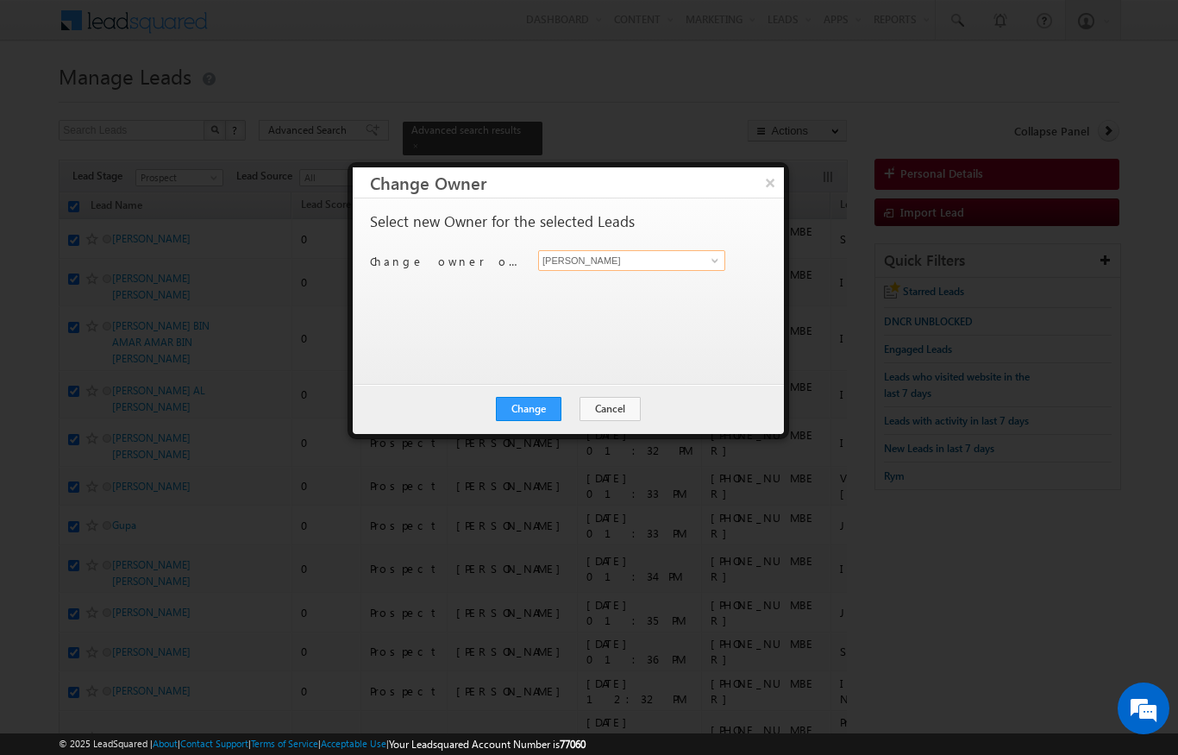
click at [682, 250] on input "[PERSON_NAME]" at bounding box center [631, 260] width 187 height 21
click at [712, 254] on span at bounding box center [715, 261] width 14 height 14
type input "N"
click at [698, 285] on link "Murari Sharma murari.sharma@indglobal.ae" at bounding box center [631, 287] width 187 height 33
type input "[PERSON_NAME]"
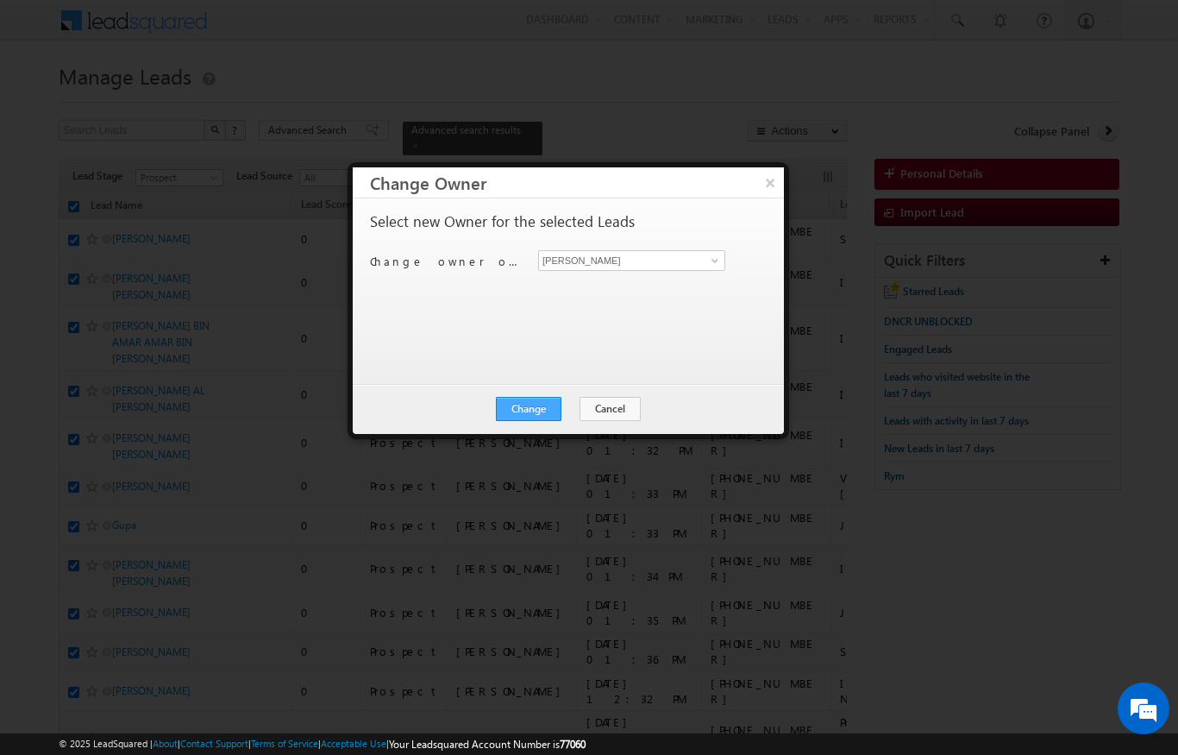
click at [546, 401] on button "Change" at bounding box center [529, 409] width 66 height 24
click at [581, 402] on button "Close" at bounding box center [570, 409] width 55 height 24
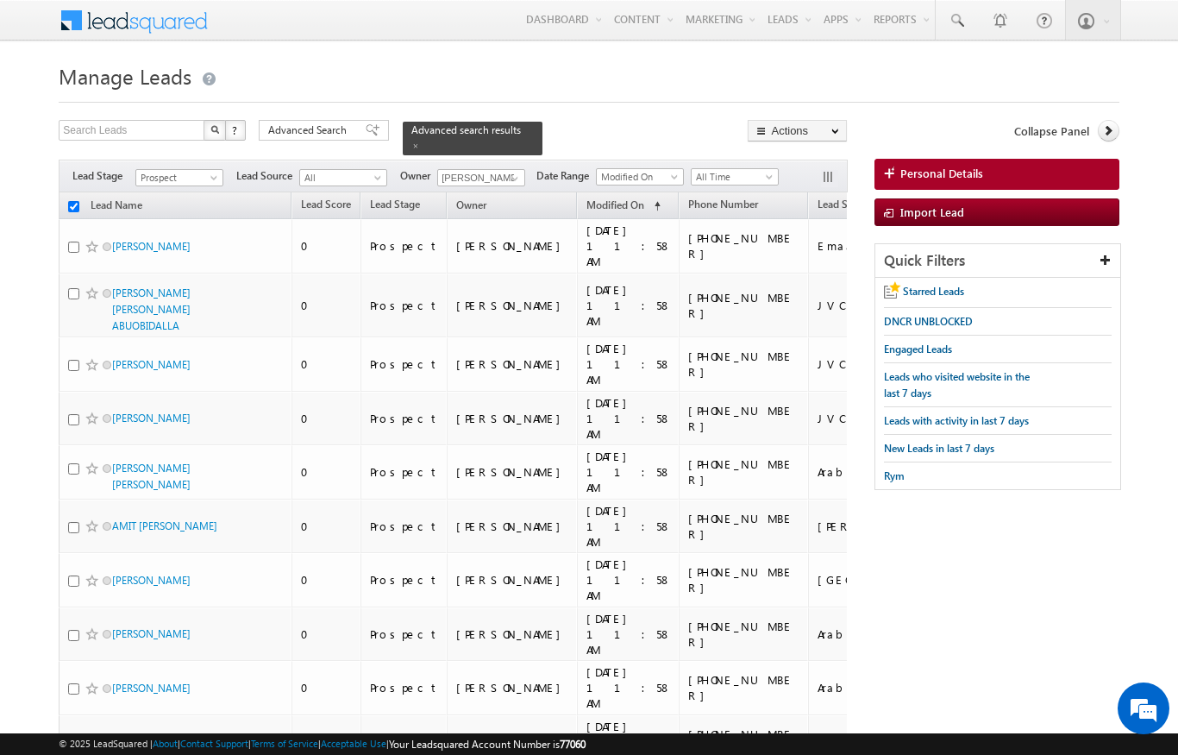
checkbox input "false"
click at [210, 174] on span at bounding box center [216, 181] width 14 height 14
click at [425, 172] on span at bounding box center [427, 179] width 14 height 14
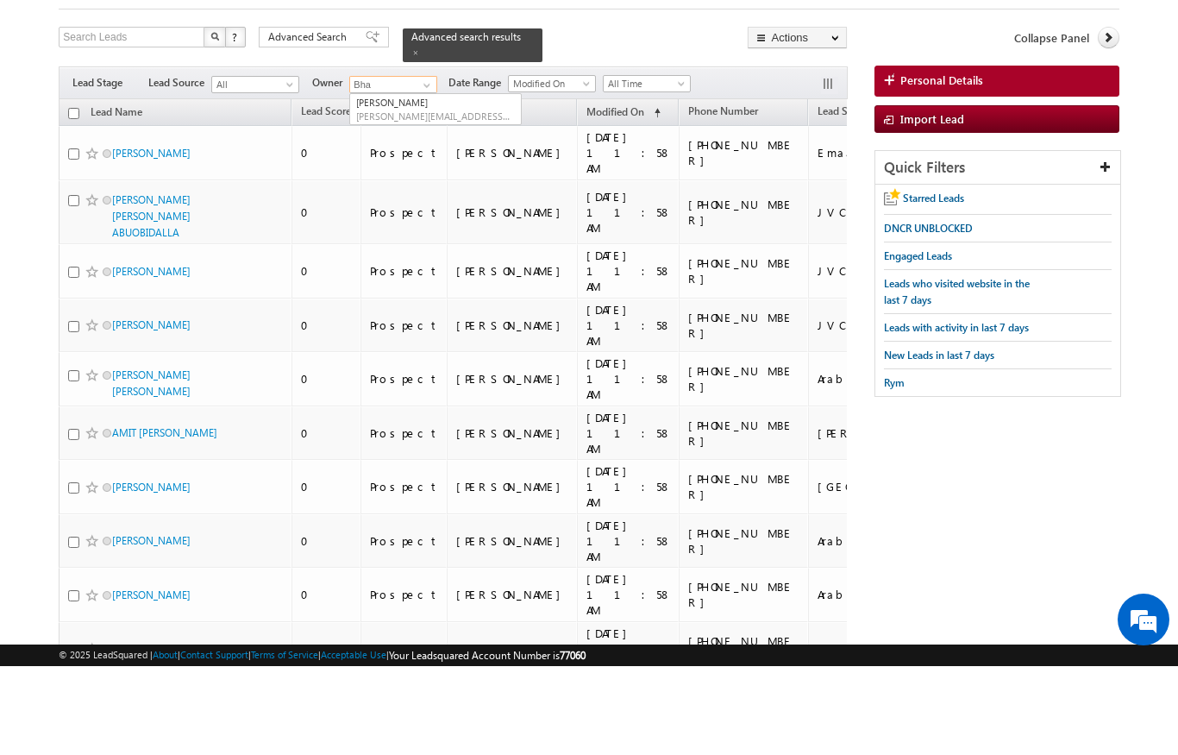
scroll to position [9, 0]
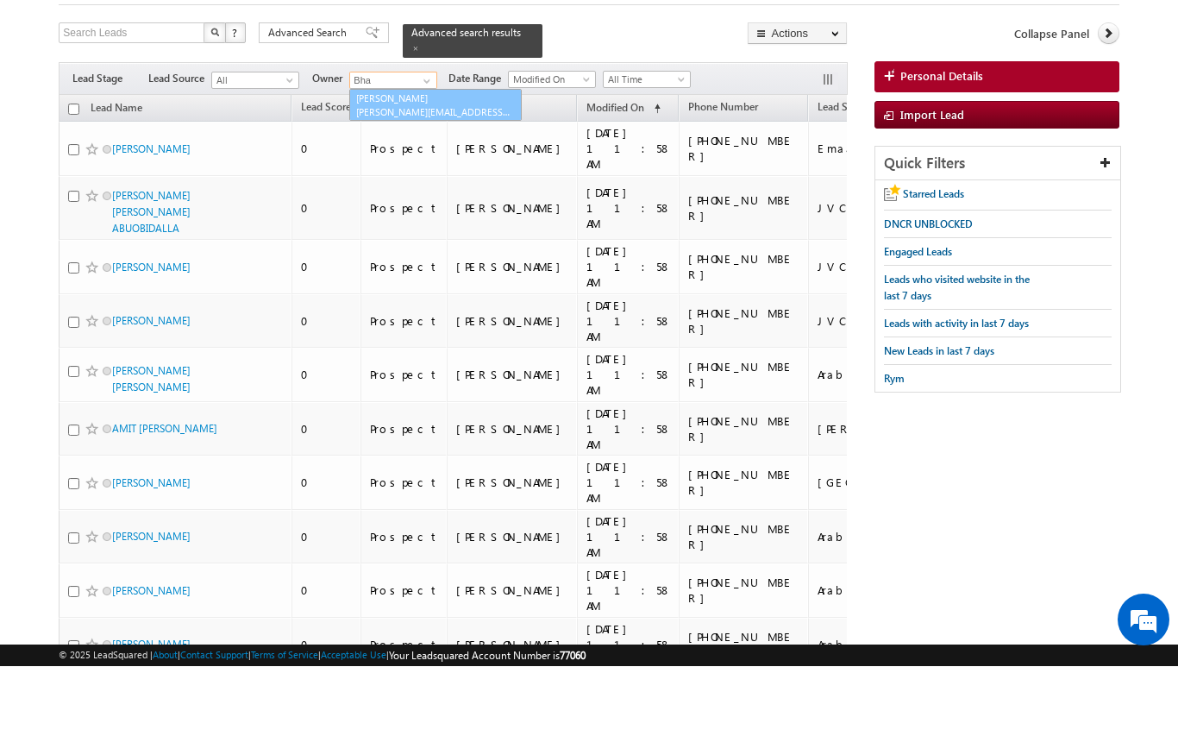
click at [419, 194] on span "[PERSON_NAME][EMAIL_ADDRESS][DOMAIN_NAME]" at bounding box center [433, 200] width 155 height 13
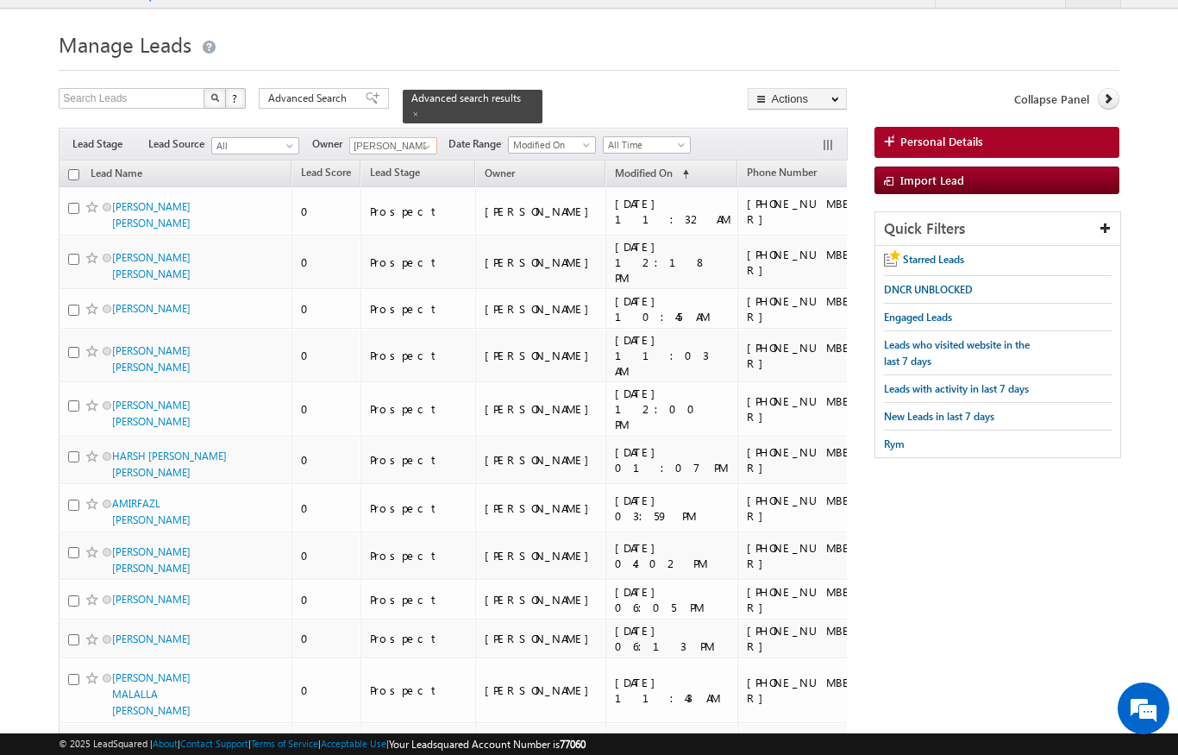
scroll to position [0, 0]
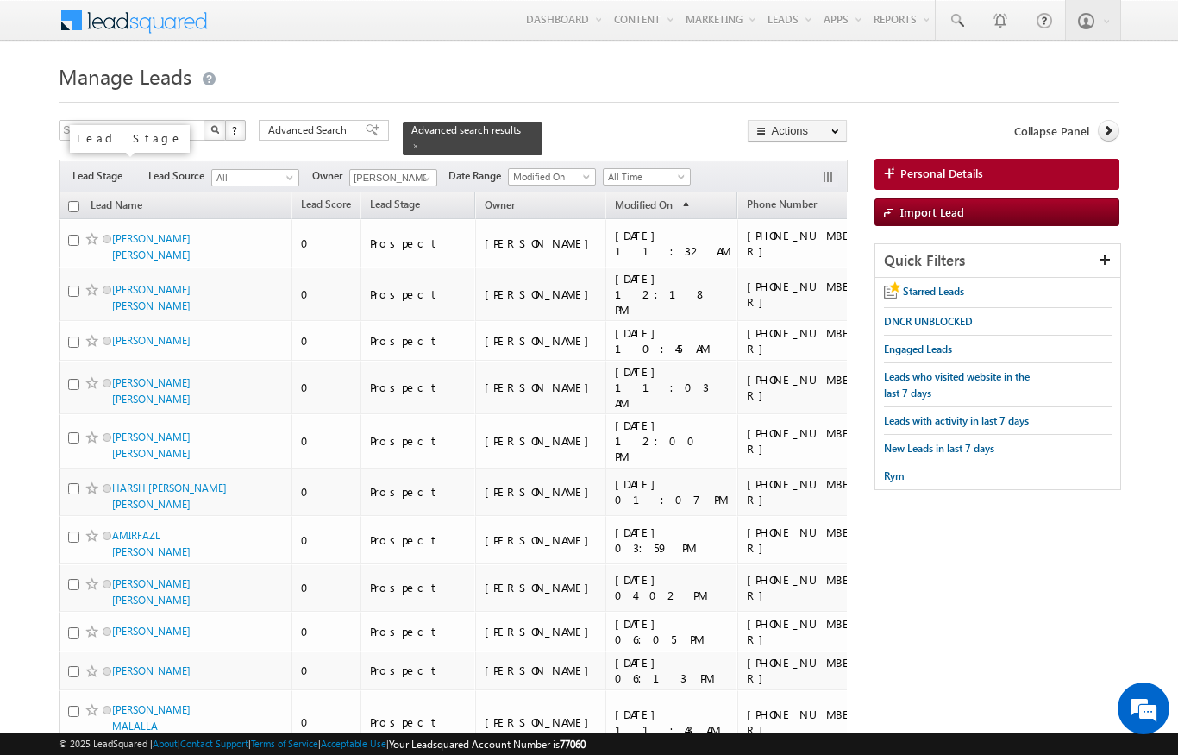
click at [109, 168] on span "Lead Stage" at bounding box center [103, 176] width 63 height 16
click at [114, 168] on span "Lead Stage" at bounding box center [103, 176] width 63 height 16
click at [122, 168] on span "Lead Stage" at bounding box center [103, 176] width 63 height 16
click at [85, 160] on div "Filters Lead Stage Lead Source All All Owner Murari Sharma Any Current User Ank…" at bounding box center [453, 176] width 788 height 33
click at [114, 168] on span "Lead Stage" at bounding box center [103, 176] width 63 height 16
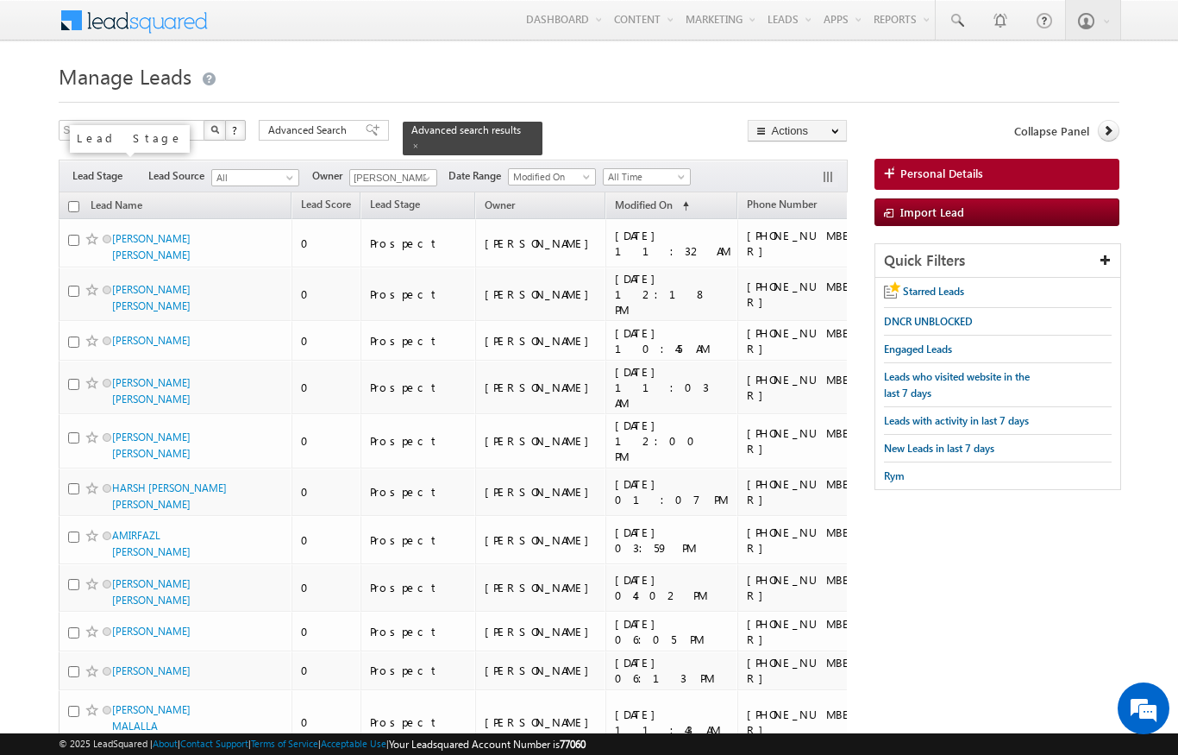
click at [102, 168] on span "Lead Stage" at bounding box center [103, 176] width 63 height 16
click at [110, 170] on span "Lead Stage" at bounding box center [103, 176] width 63 height 16
click at [99, 168] on span "Lead Stage" at bounding box center [103, 176] width 63 height 16
click at [92, 172] on span "Lead Stage" at bounding box center [103, 176] width 63 height 16
click at [97, 168] on span "Lead Stage" at bounding box center [103, 176] width 63 height 16
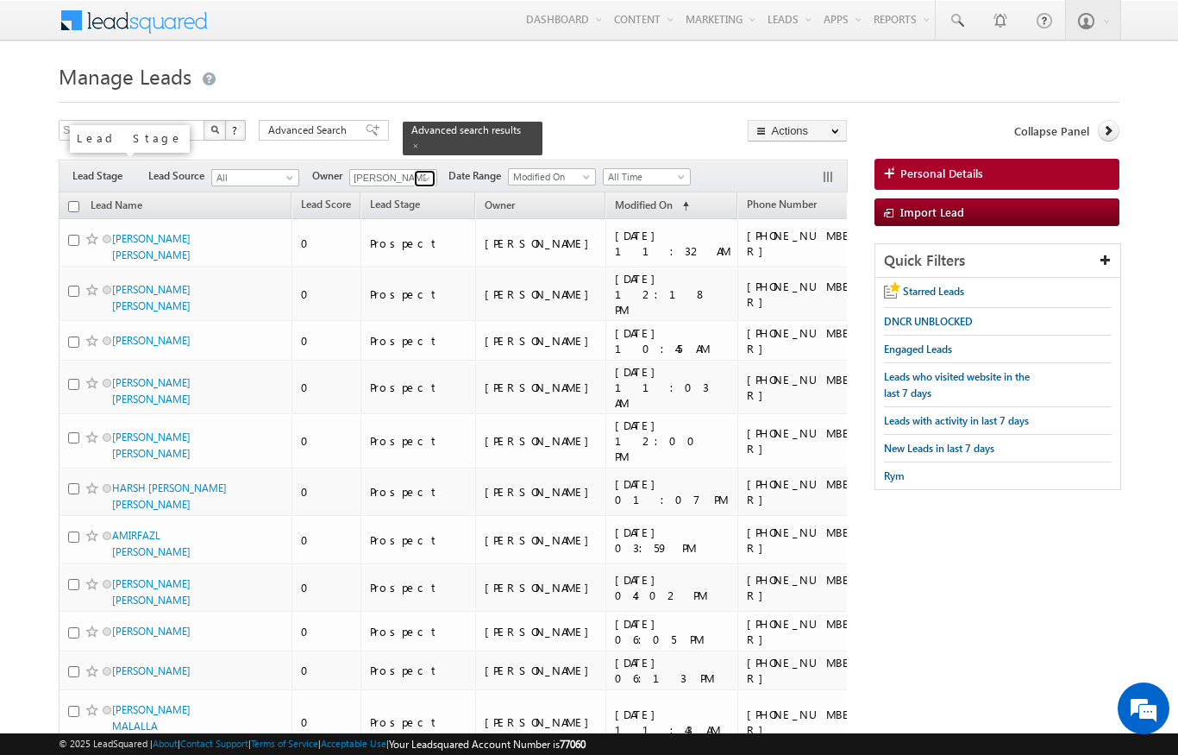
click at [429, 172] on span at bounding box center [427, 179] width 14 height 14
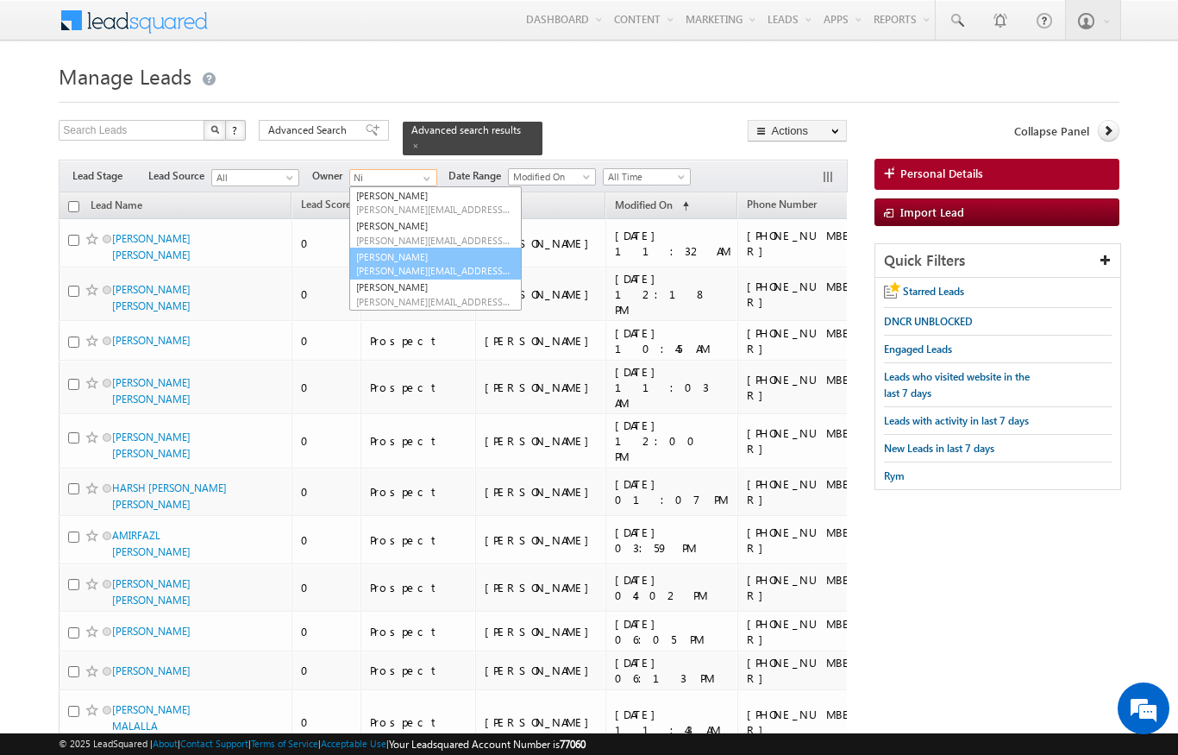
click at [438, 247] on link "Niraj Upadhyay niraj.upadhyay@indglobal.ae" at bounding box center [435, 263] width 172 height 33
type input "[PERSON_NAME]"
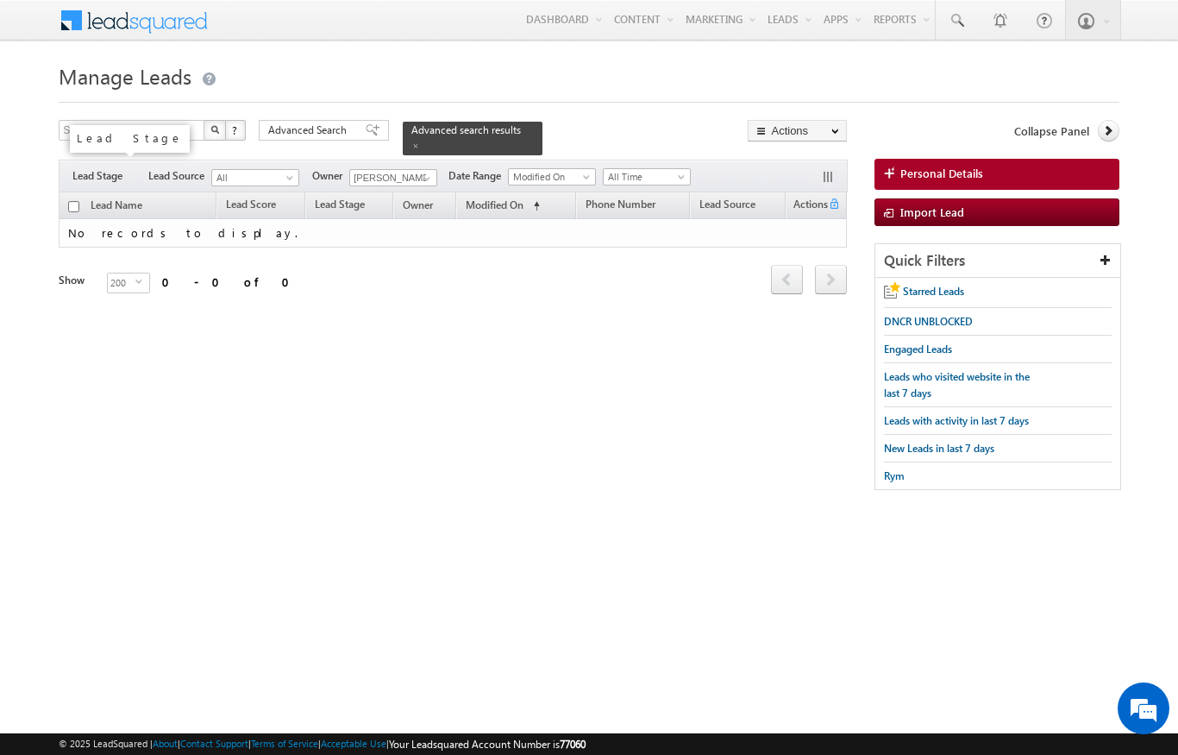
click at [103, 168] on span "Lead Stage" at bounding box center [103, 176] width 63 height 16
click at [507, 177] on link at bounding box center [513, 178] width 22 height 17
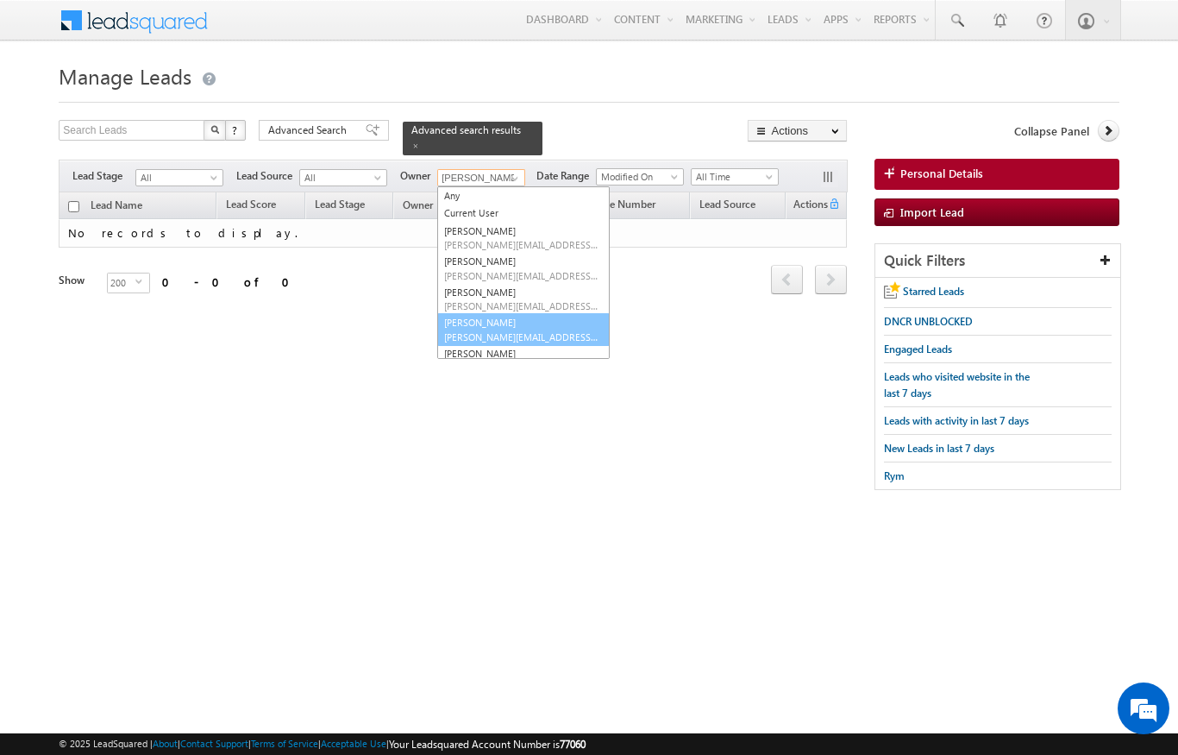
click at [537, 330] on span "[PERSON_NAME][EMAIL_ADDRESS][DOMAIN_NAME]" at bounding box center [521, 336] width 155 height 13
type input "[PERSON_NAME]"
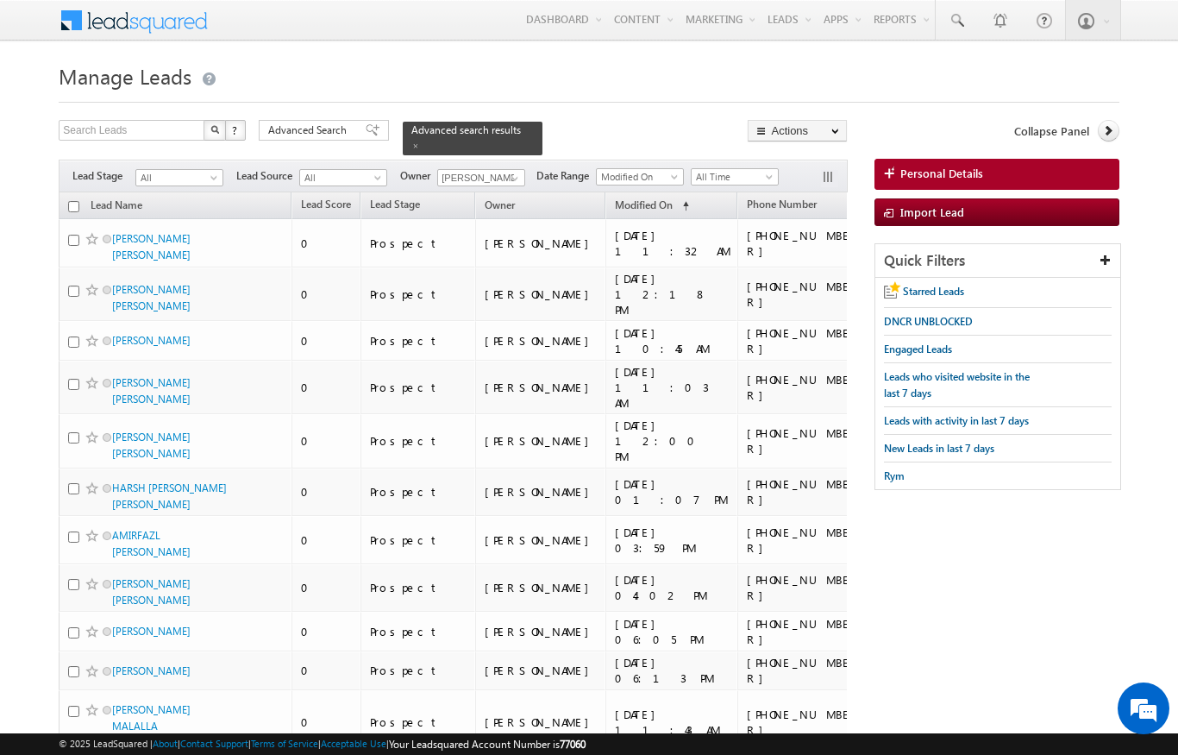
click at [220, 169] on link "All" at bounding box center [179, 177] width 88 height 17
click at [153, 214] on link "Prospect" at bounding box center [179, 221] width 87 height 16
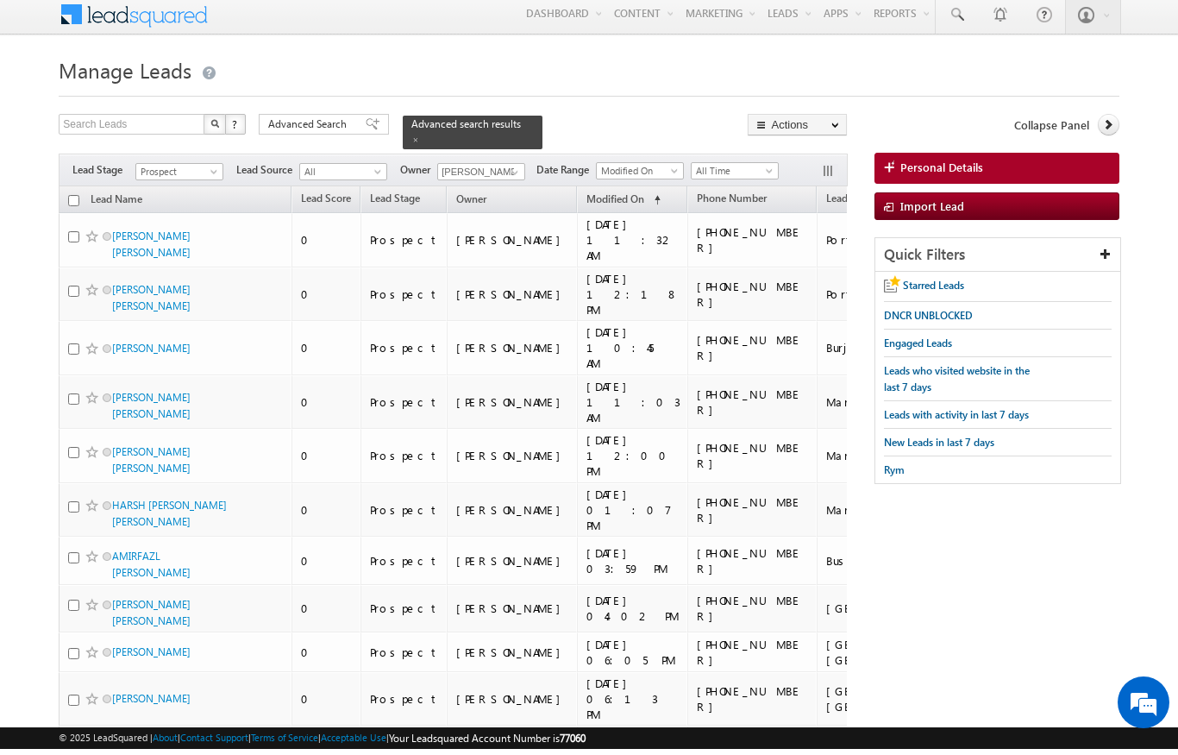
scroll to position [6, 0]
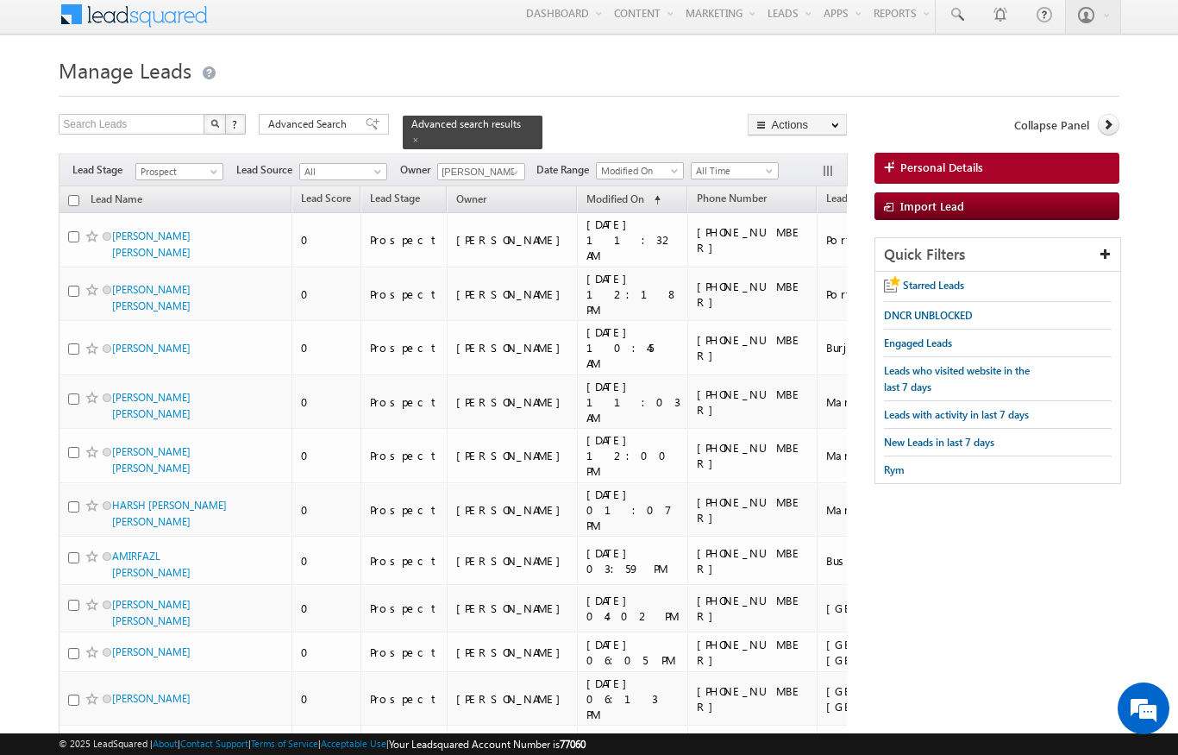
click at [71, 195] on input "checkbox" at bounding box center [73, 200] width 11 height 11
checkbox input "true"
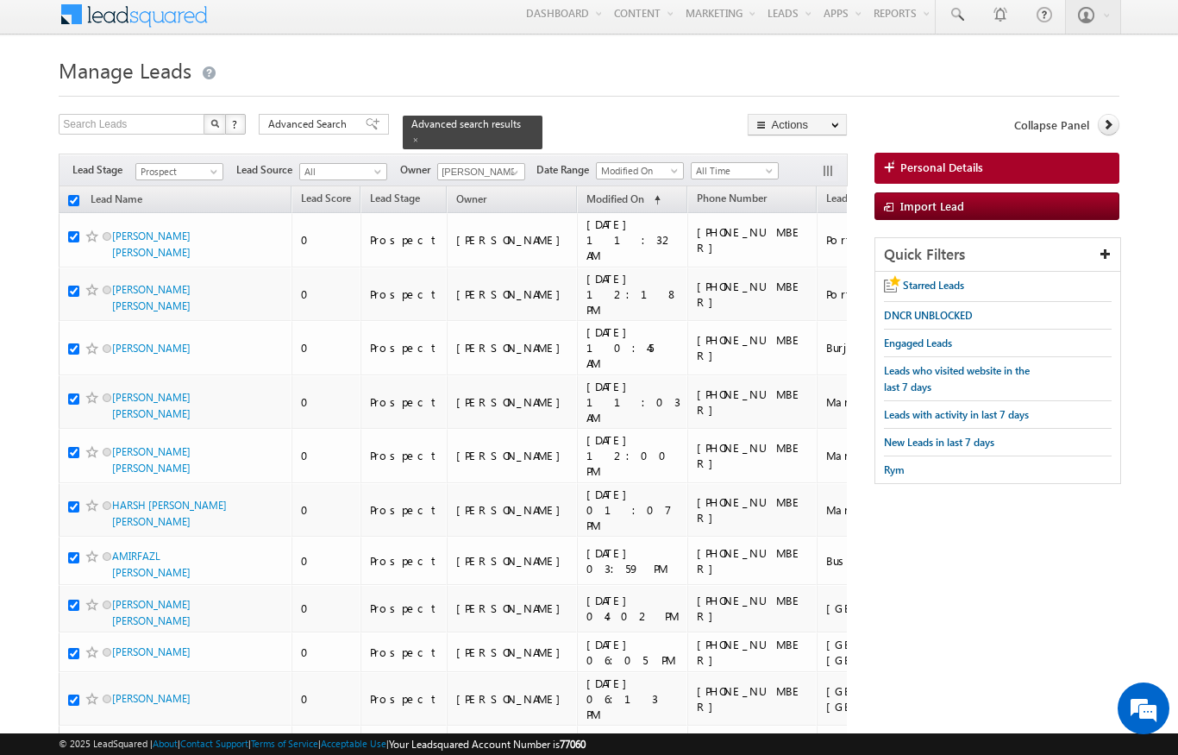
checkbox input "true"
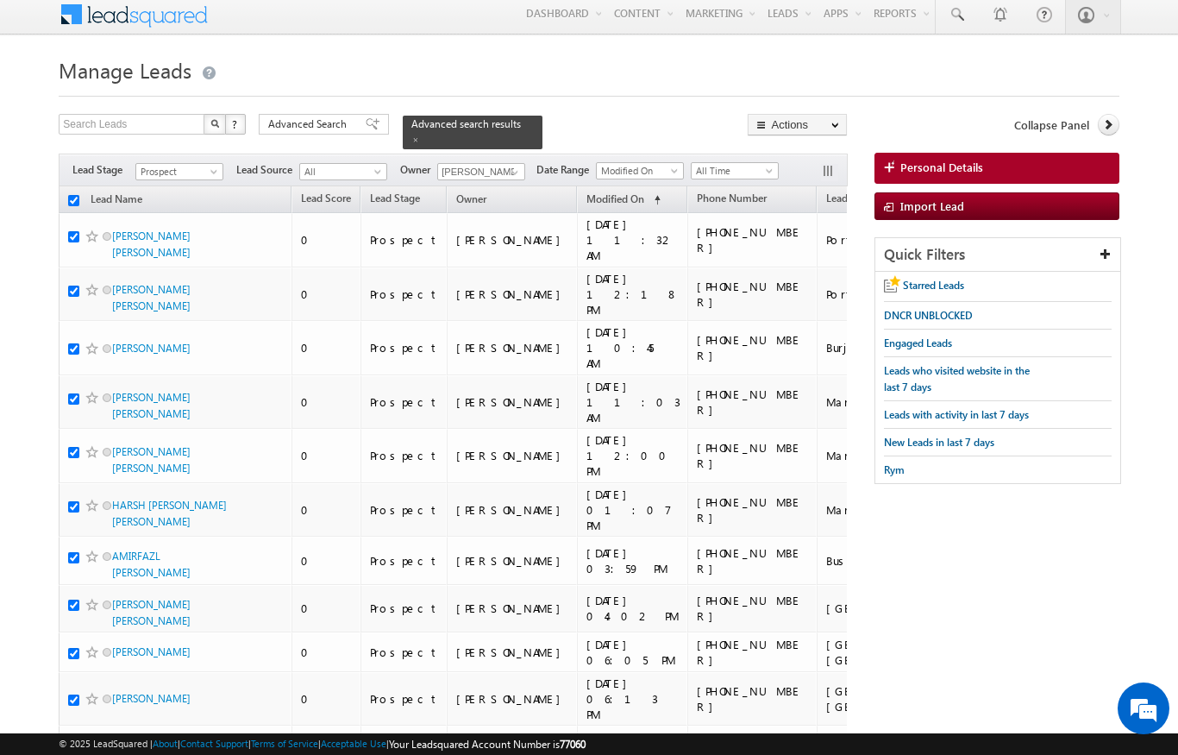
checkbox input "true"
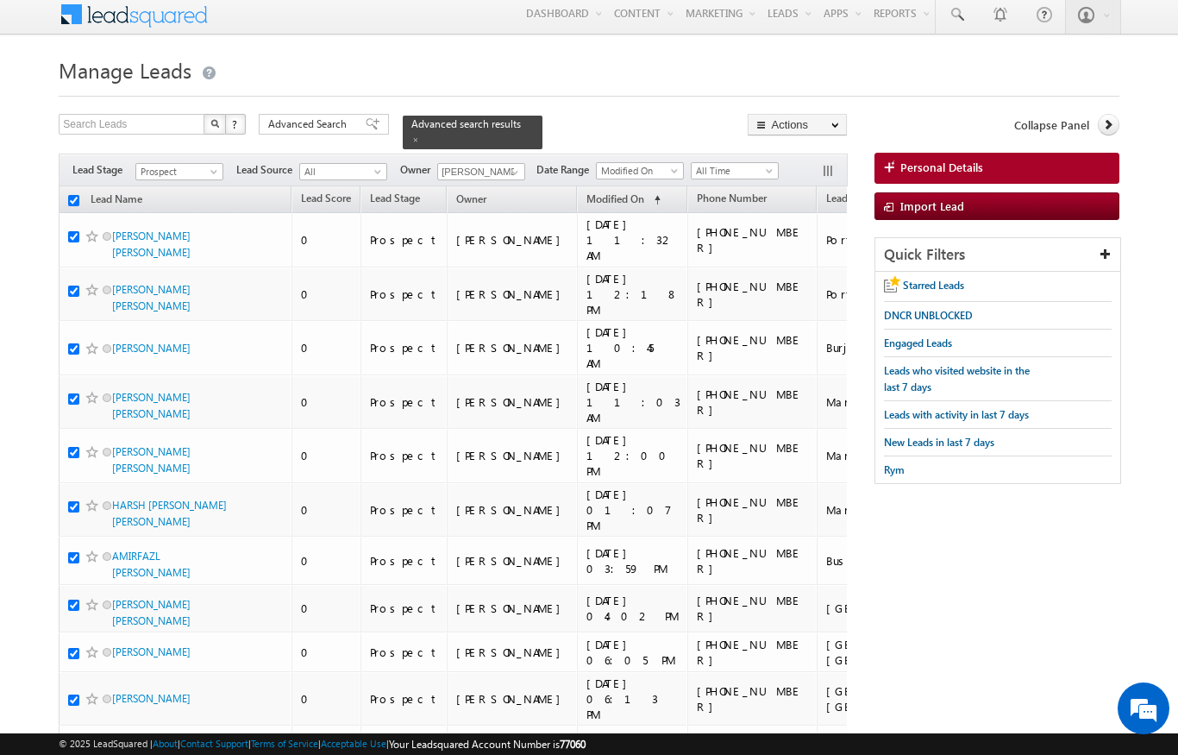
checkbox input "true"
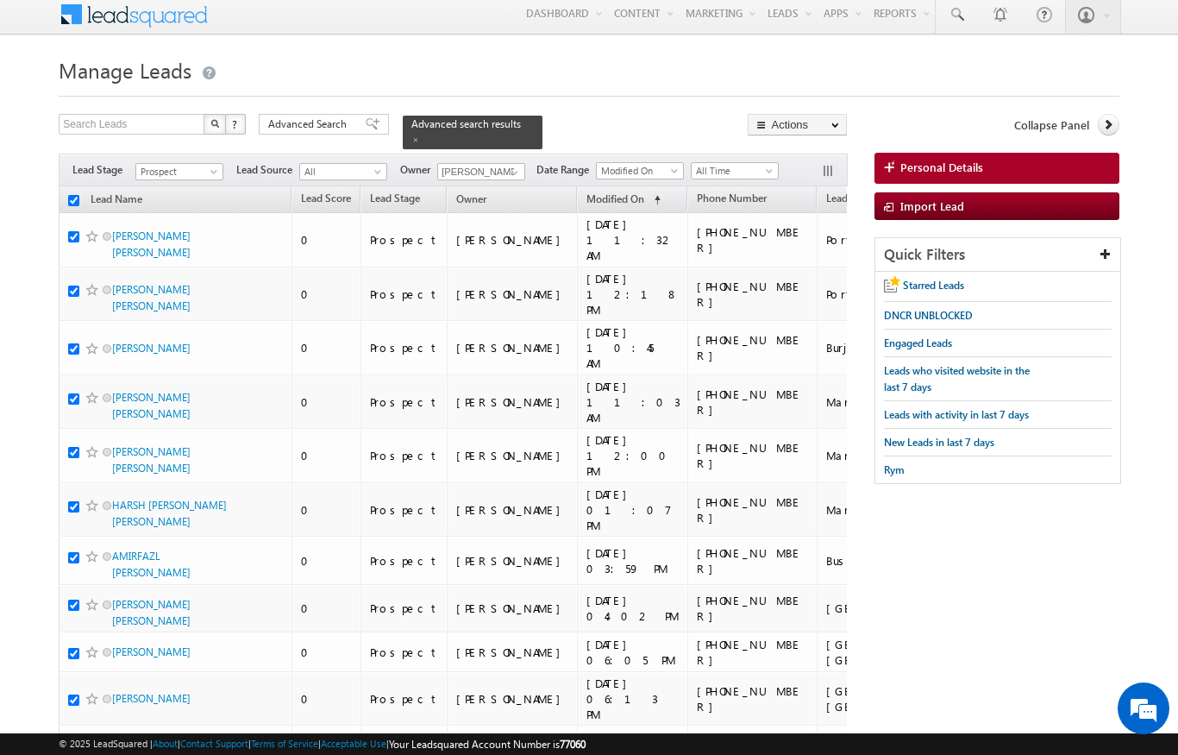
checkbox input "true"
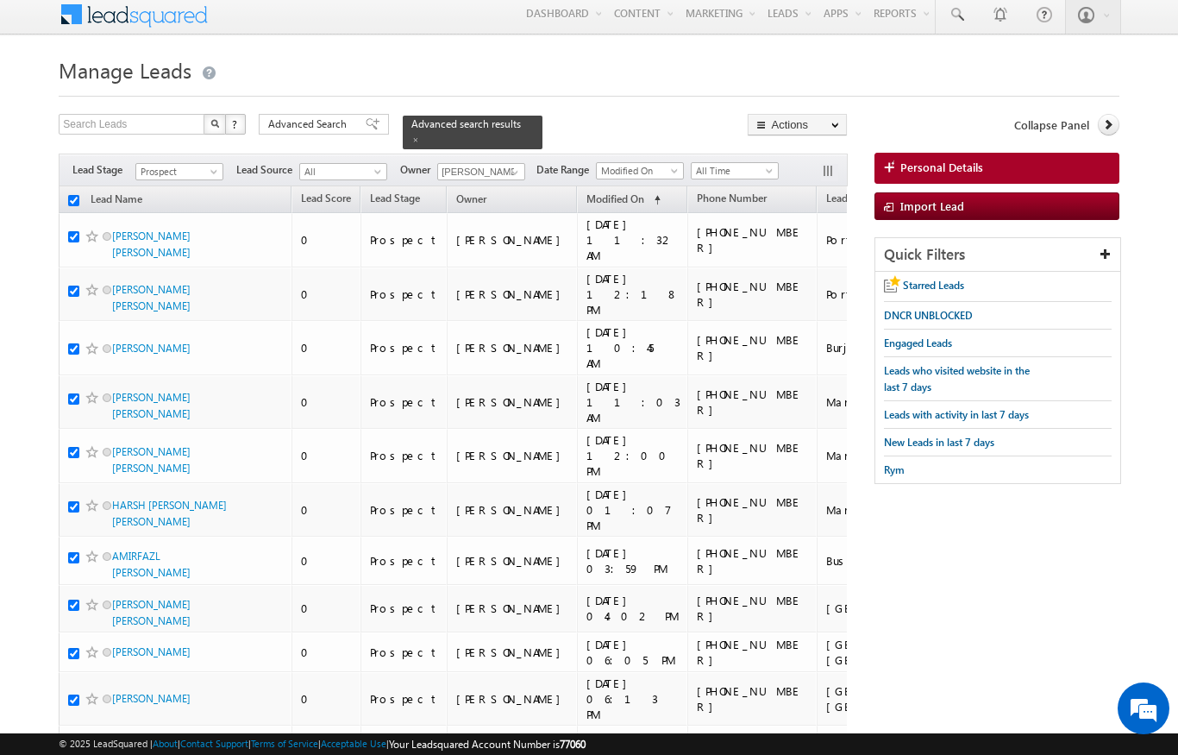
checkbox input "true"
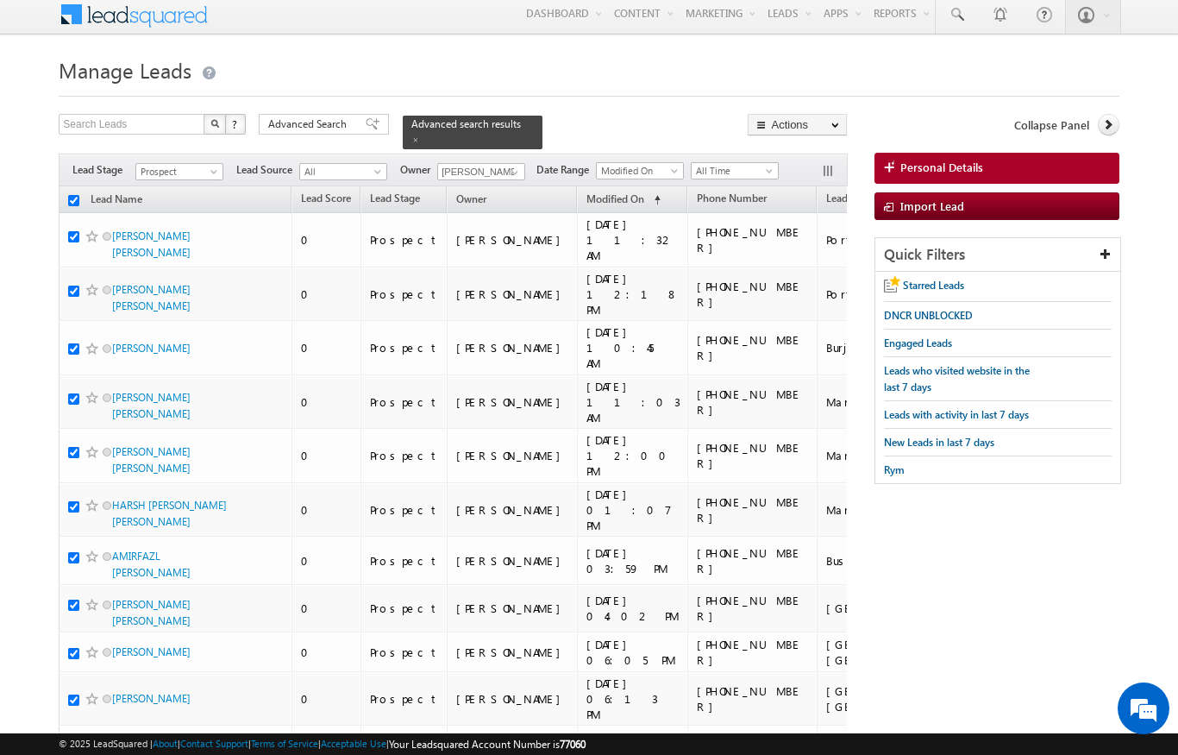
checkbox input "true"
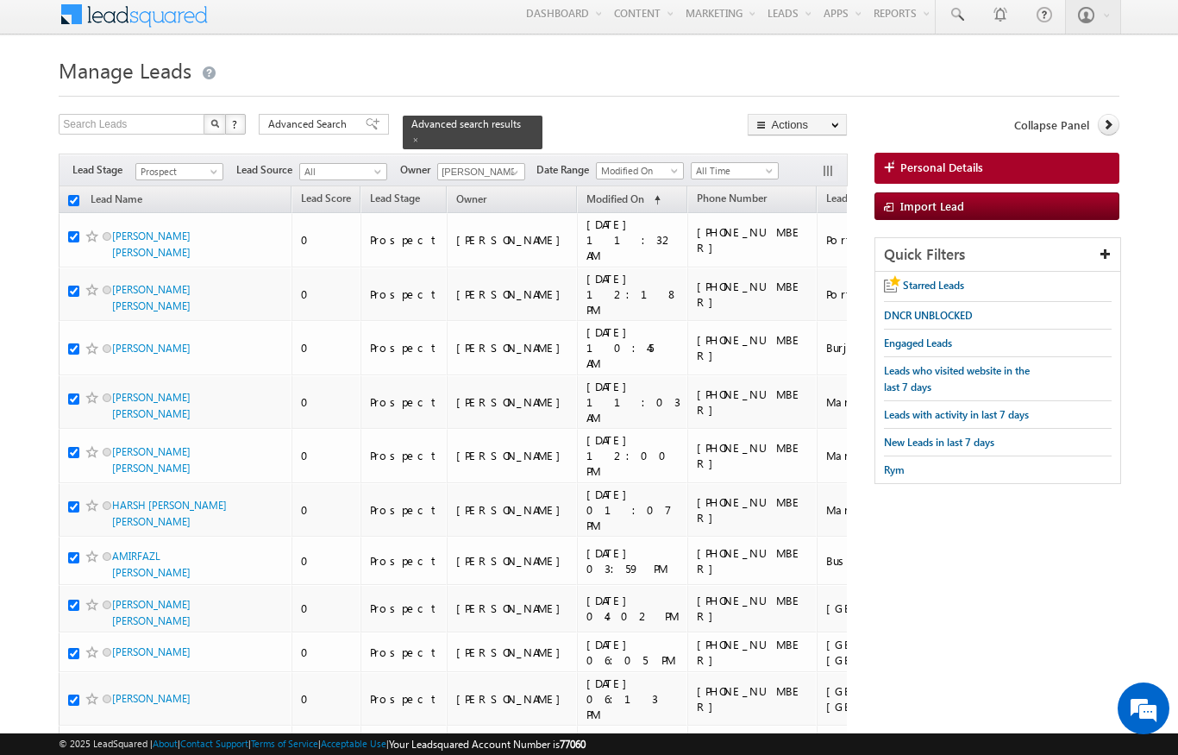
checkbox input "true"
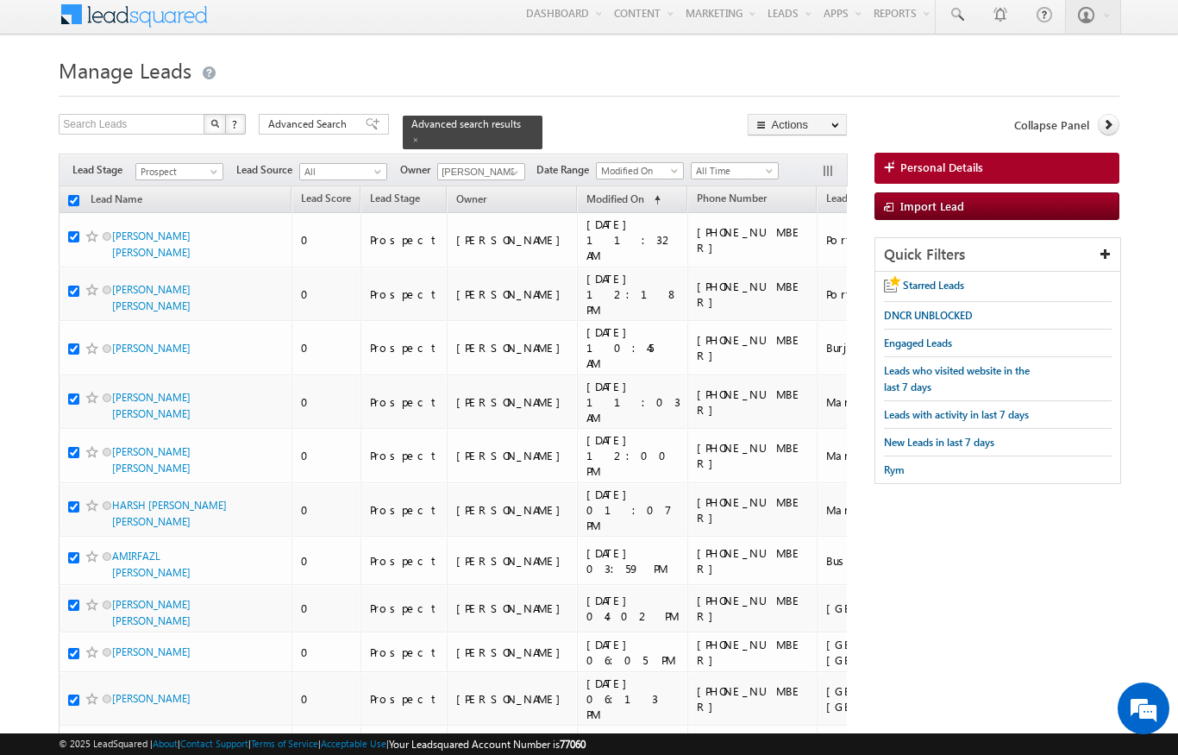
checkbox input "true"
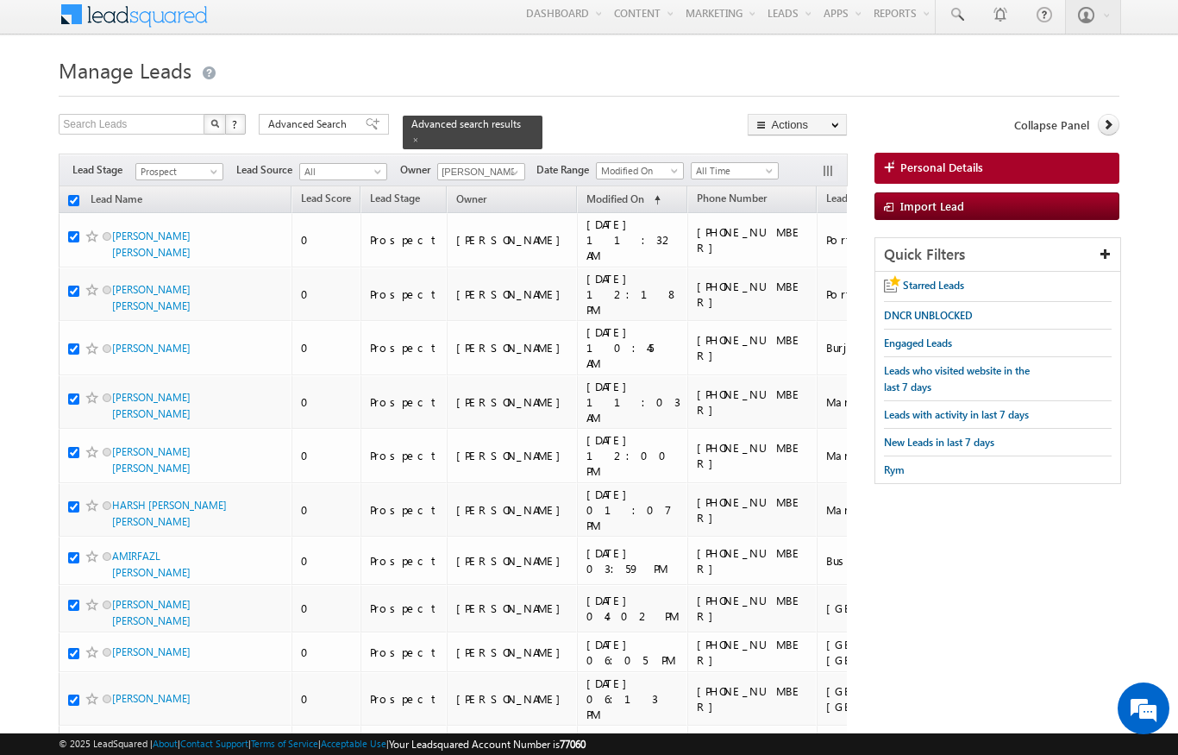
checkbox input "true"
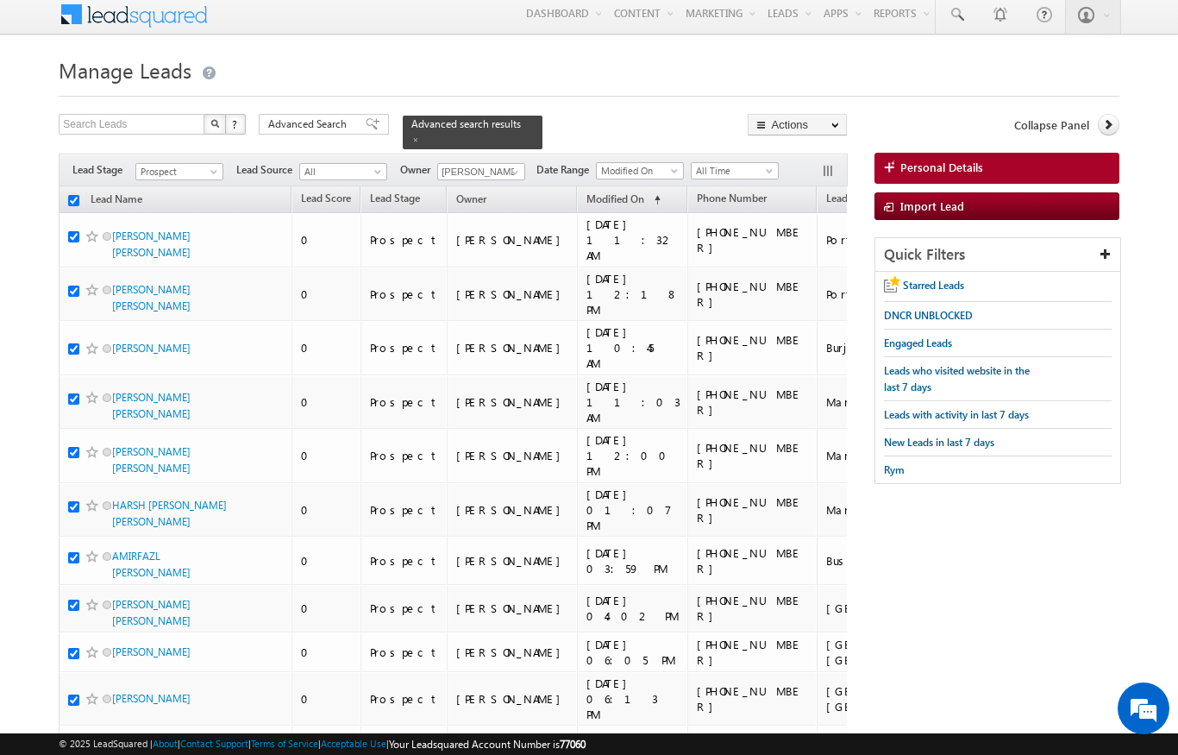
checkbox input "true"
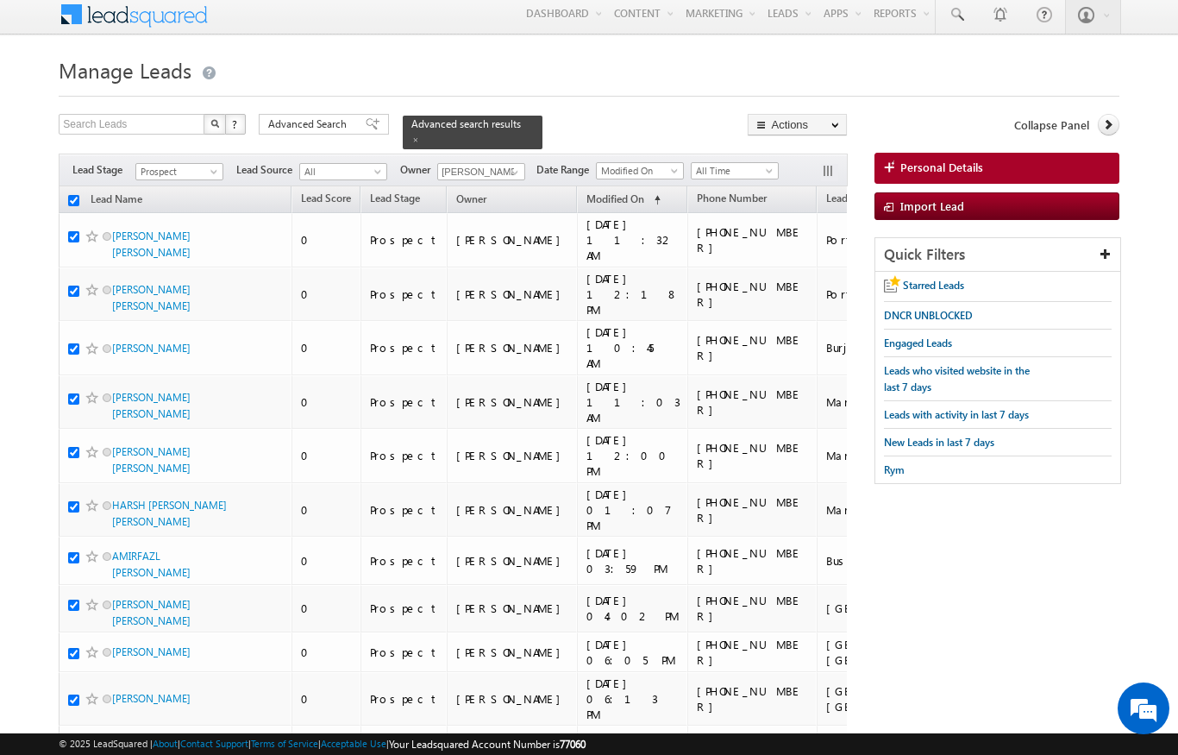
checkbox input "true"
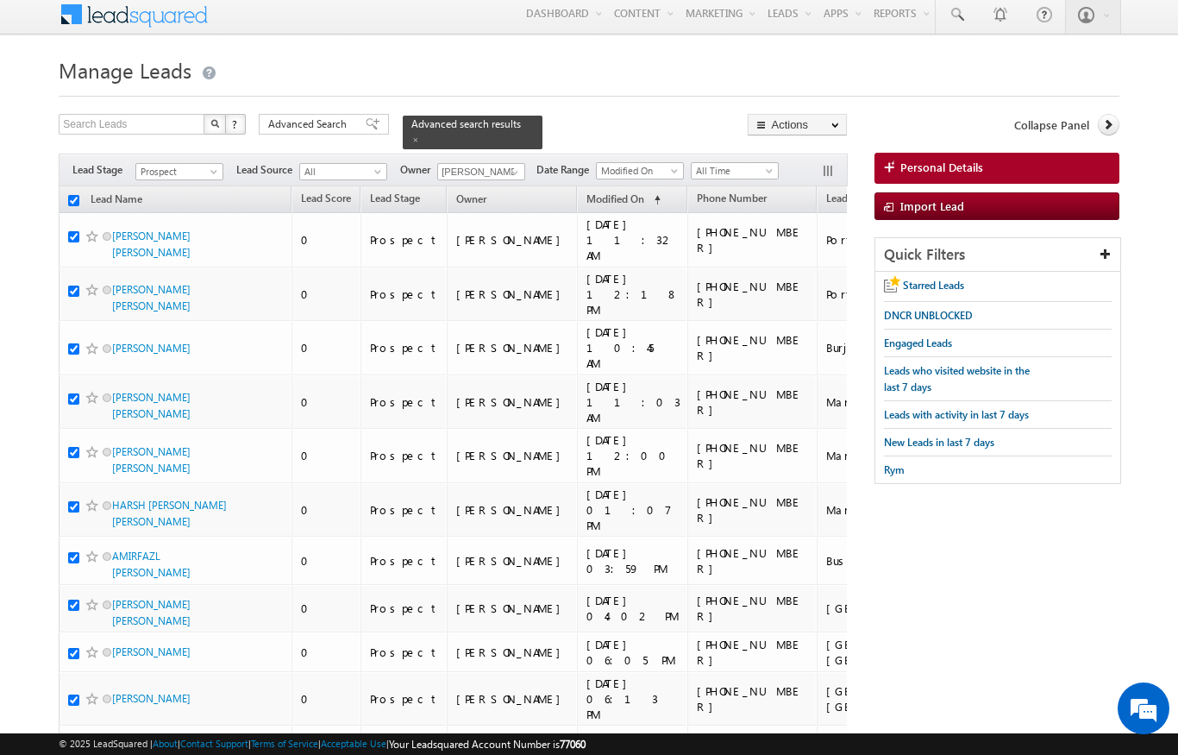
checkbox input "true"
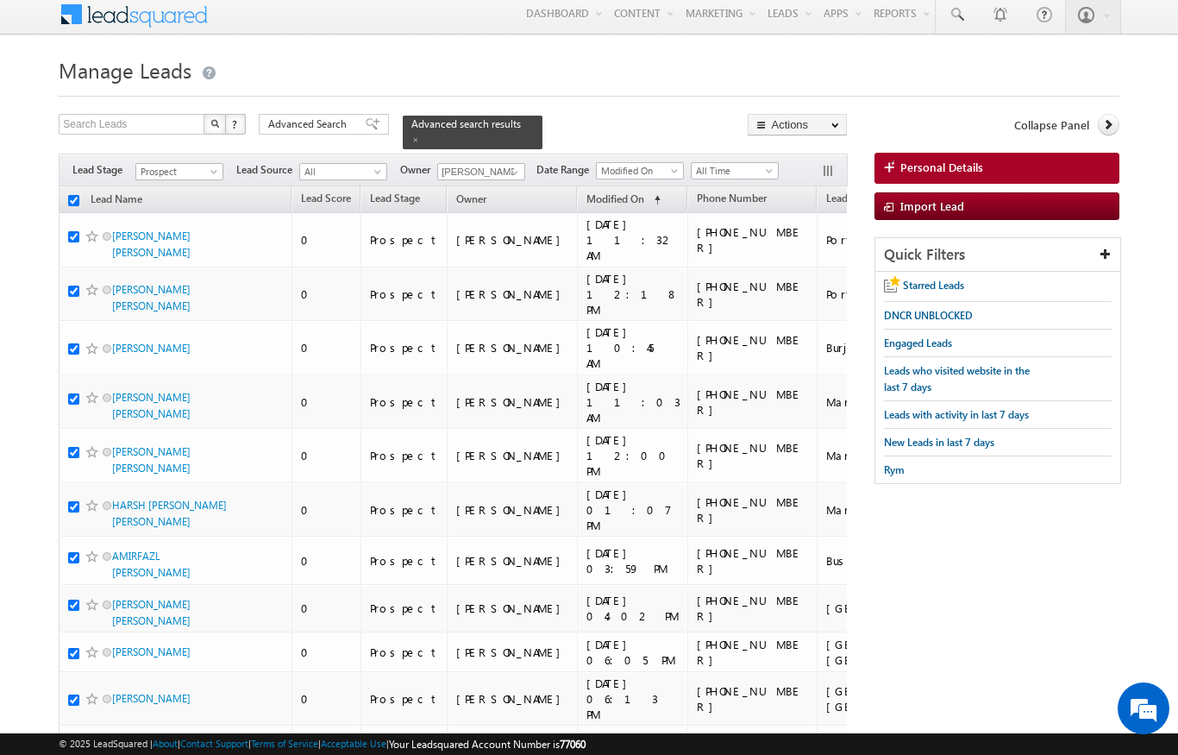
checkbox input "true"
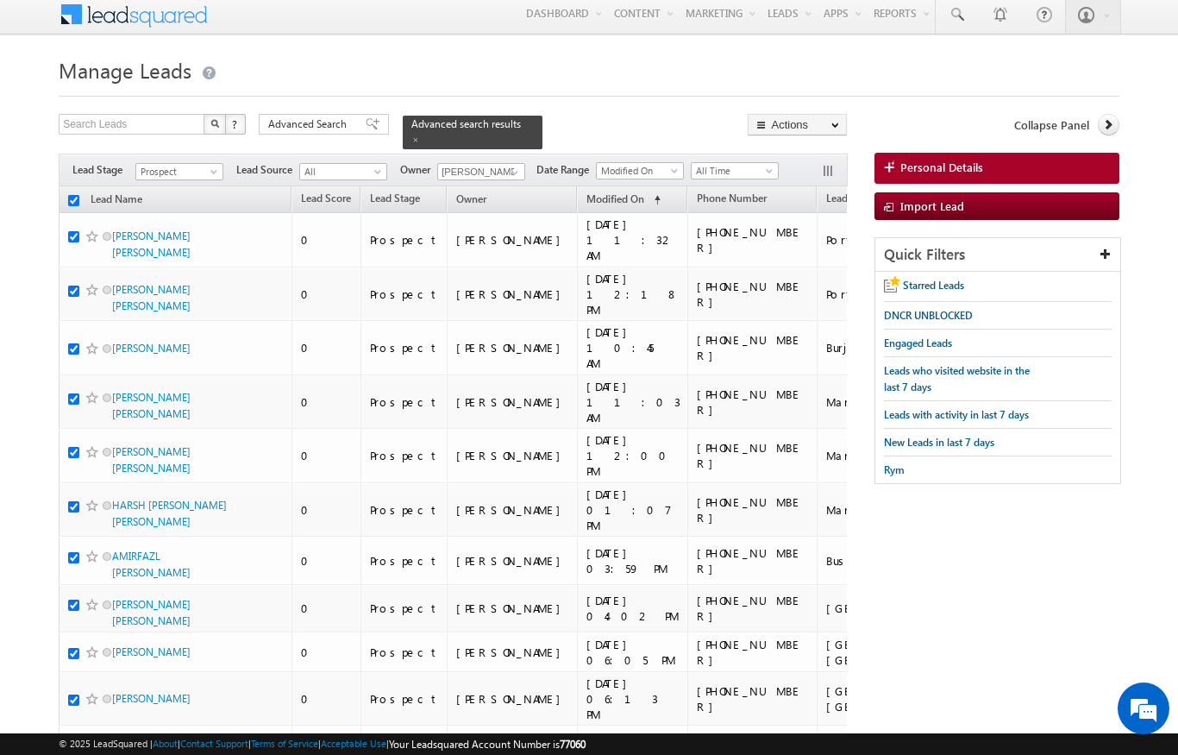
checkbox input "true"
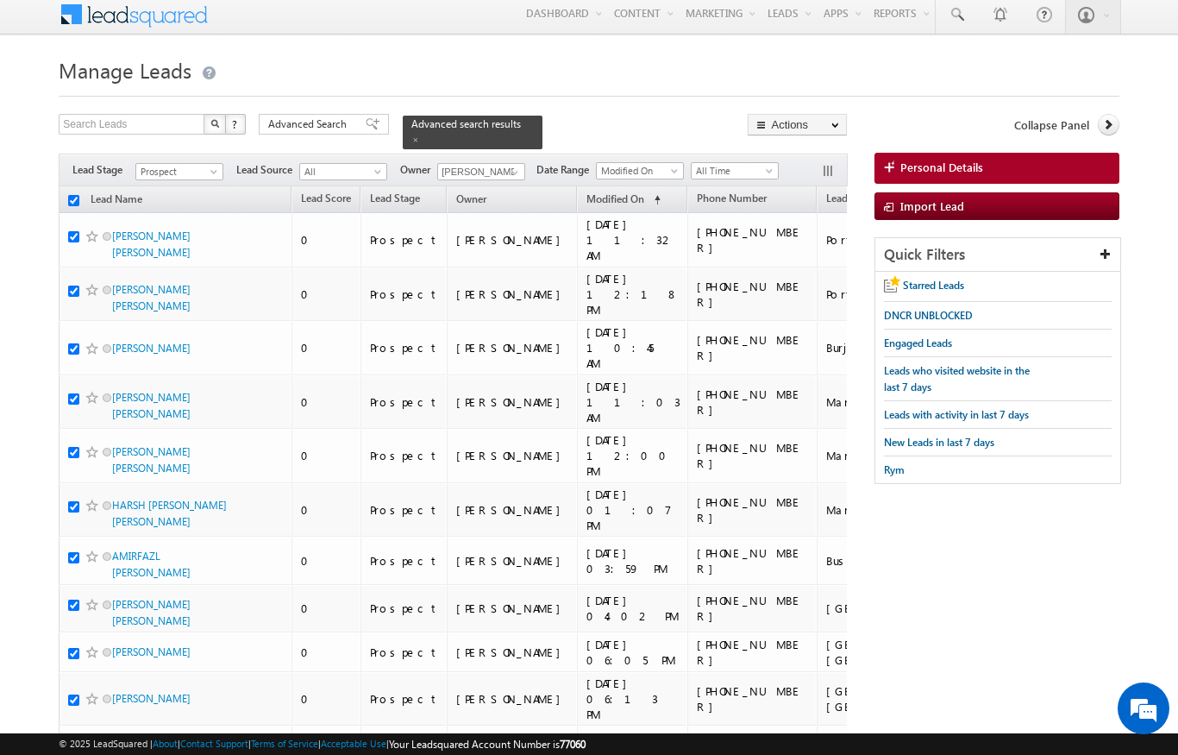
checkbox input "true"
click at [814, 153] on div "Filters Lead Stage All Contact Prospect Qualified Meeting Sale Done Not Interes…" at bounding box center [453, 169] width 788 height 33
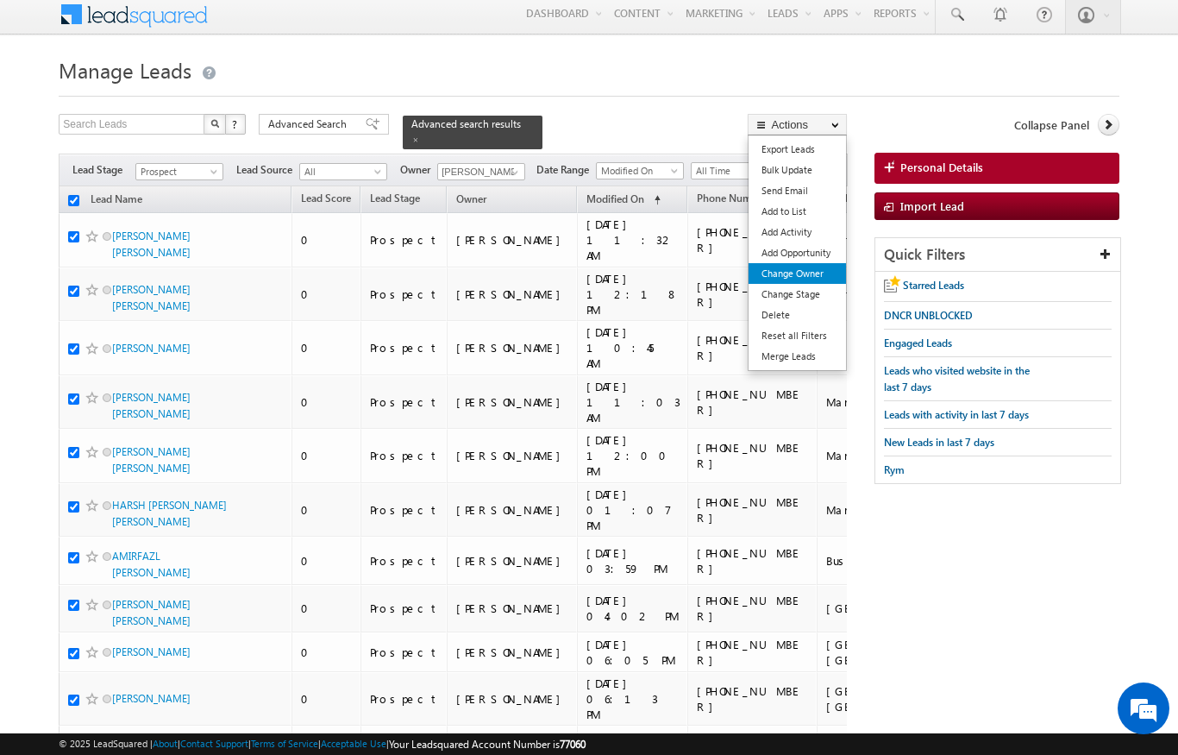
click at [818, 271] on link "Change Owner" at bounding box center [797, 273] width 97 height 21
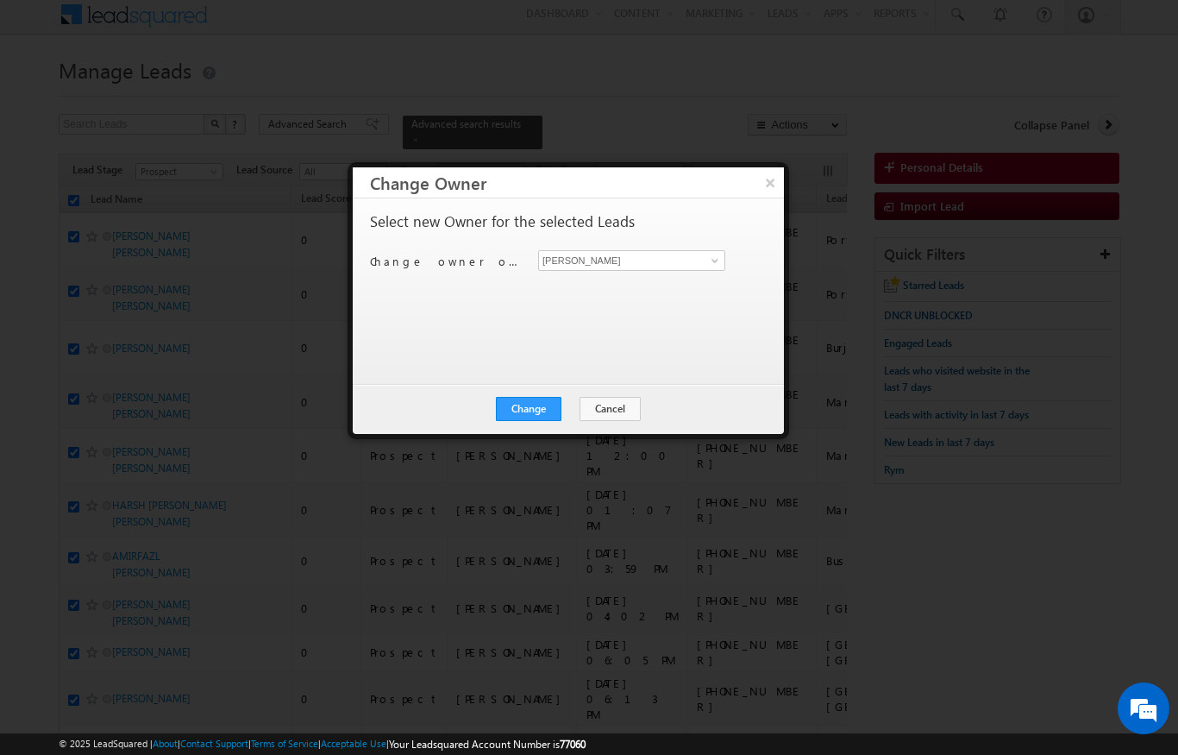
click at [738, 250] on div "[PERSON_NAME] [PERSON_NAME]" at bounding box center [641, 260] width 207 height 21
click at [722, 253] on link at bounding box center [713, 260] width 22 height 17
click at [605, 290] on span "[PERSON_NAME][EMAIL_ADDRESS][DOMAIN_NAME]" at bounding box center [622, 293] width 155 height 13
type input "[PERSON_NAME]"
click at [529, 417] on button "Change" at bounding box center [529, 409] width 66 height 24
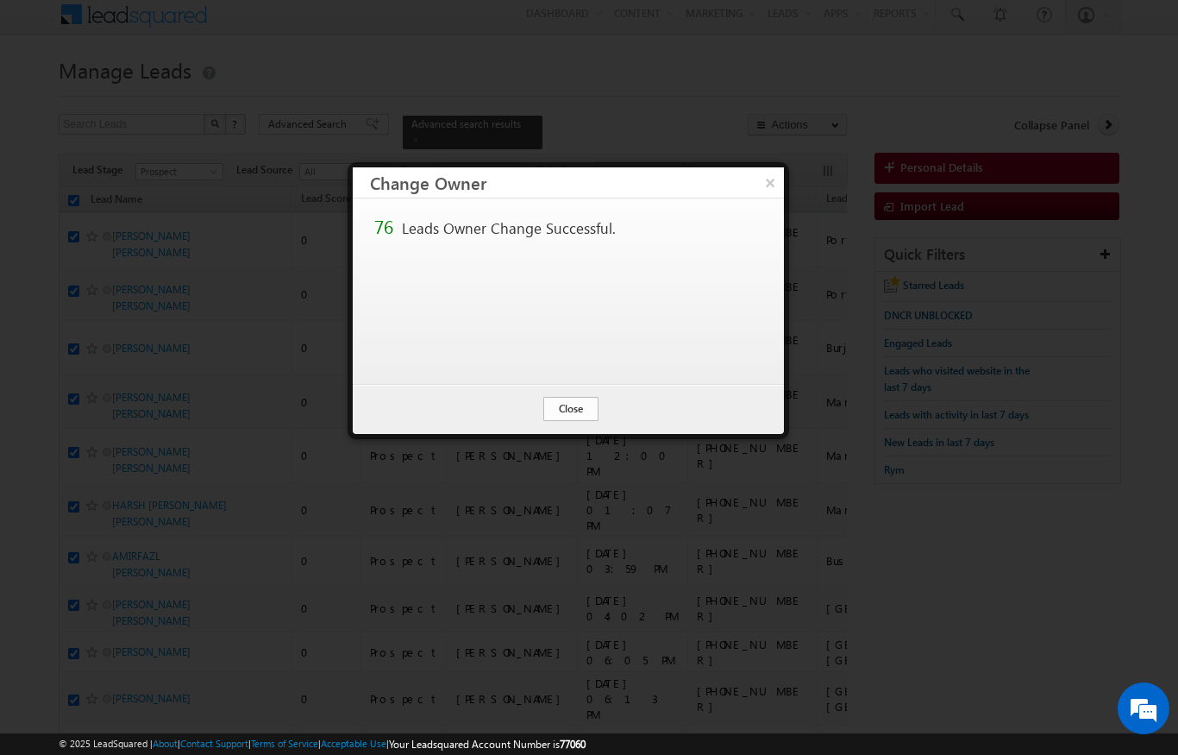
click at [568, 419] on button "Close" at bounding box center [570, 409] width 55 height 24
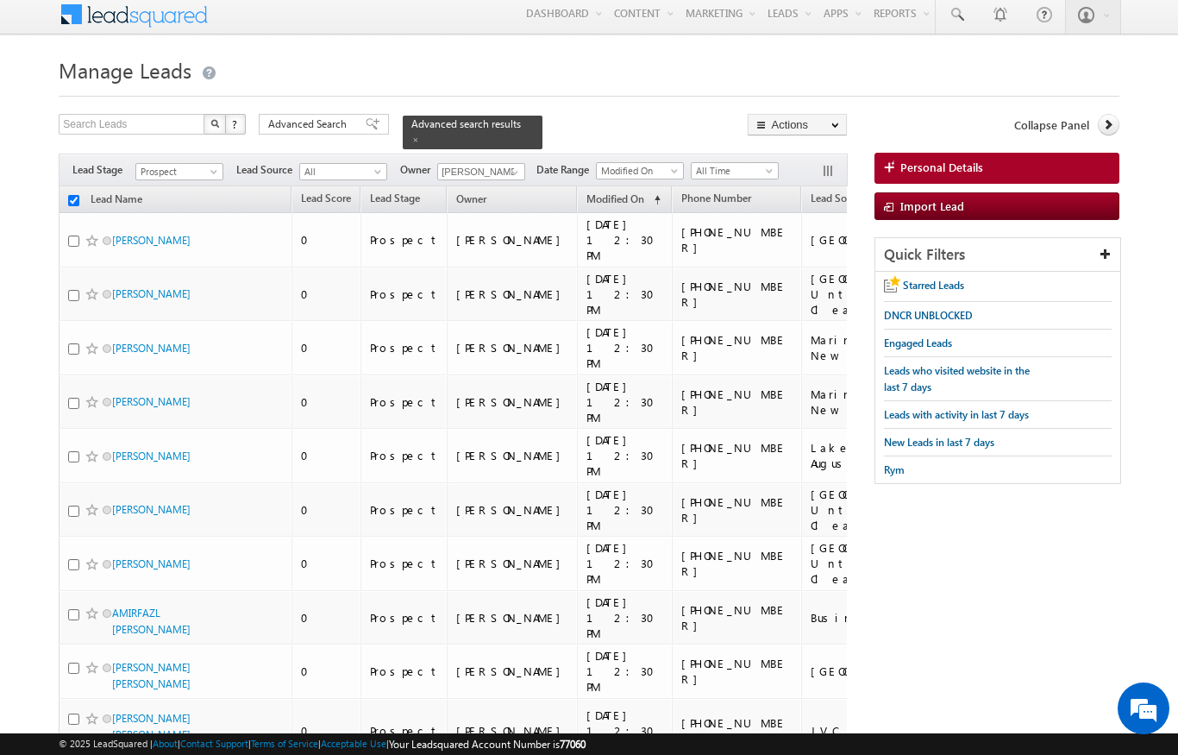
checkbox input "false"
click at [299, 122] on span "Advanced Search" at bounding box center [310, 124] width 84 height 16
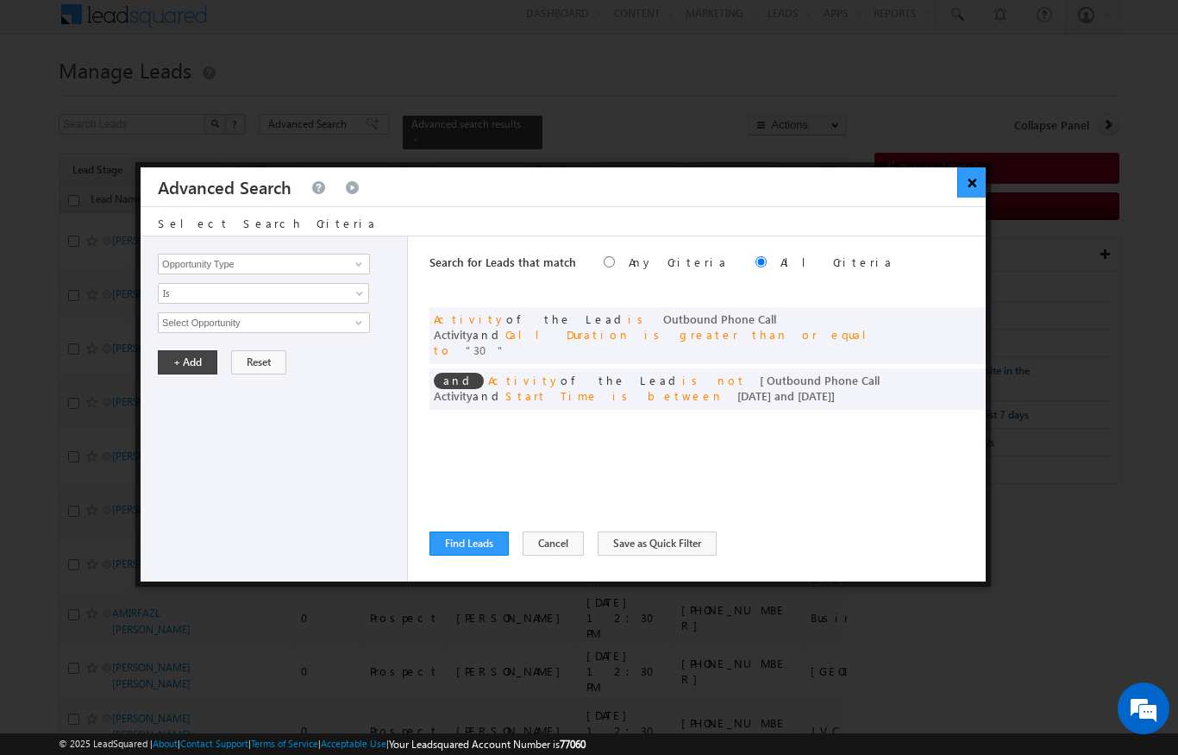
click at [960, 183] on button "×" at bounding box center [971, 182] width 28 height 30
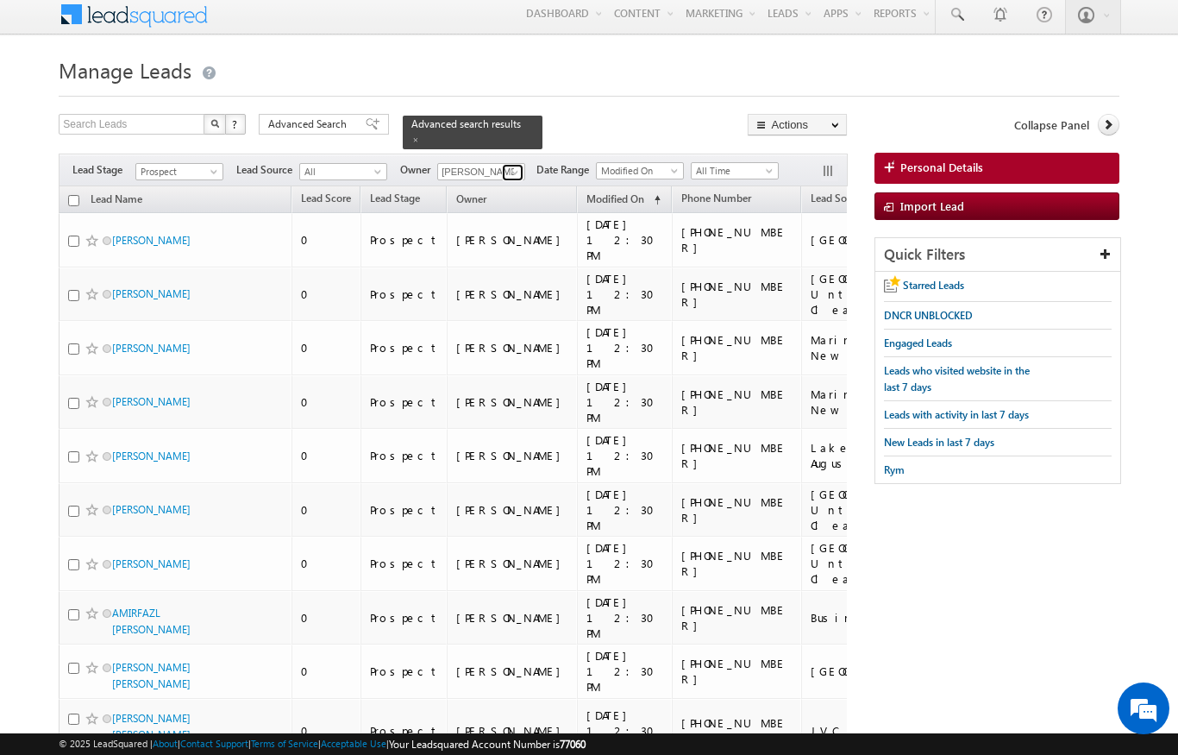
click at [513, 166] on span at bounding box center [515, 173] width 14 height 14
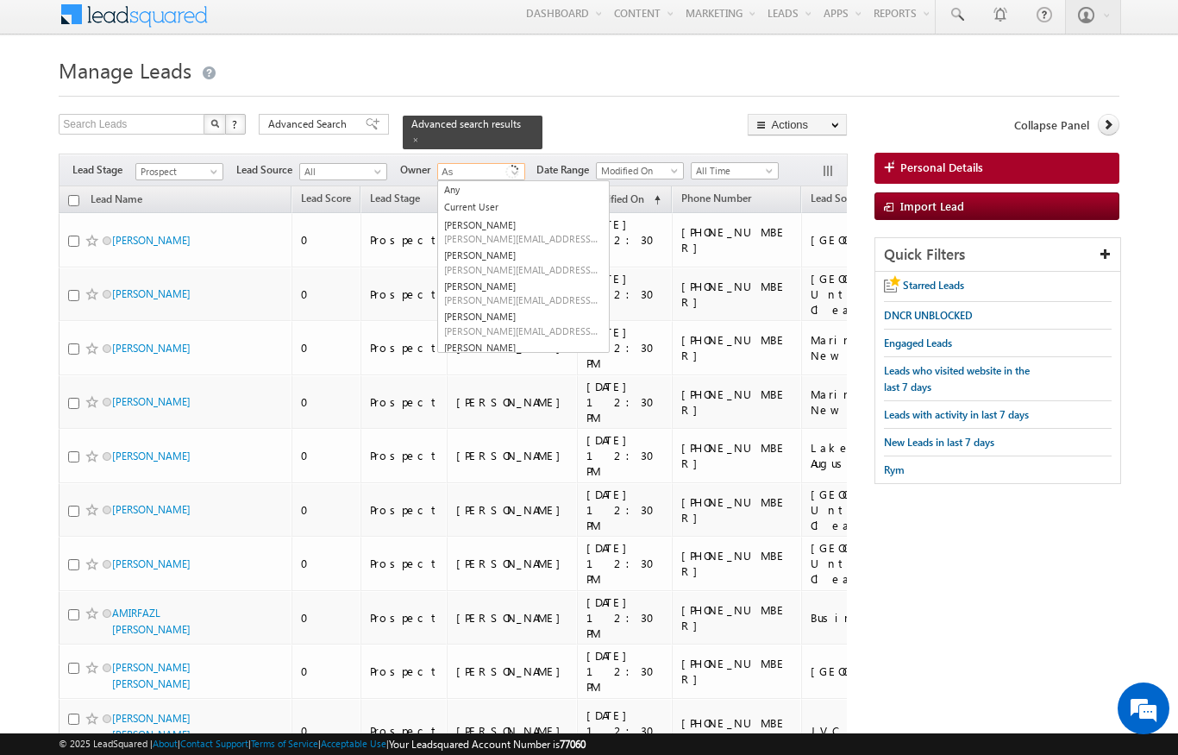
type input "As"
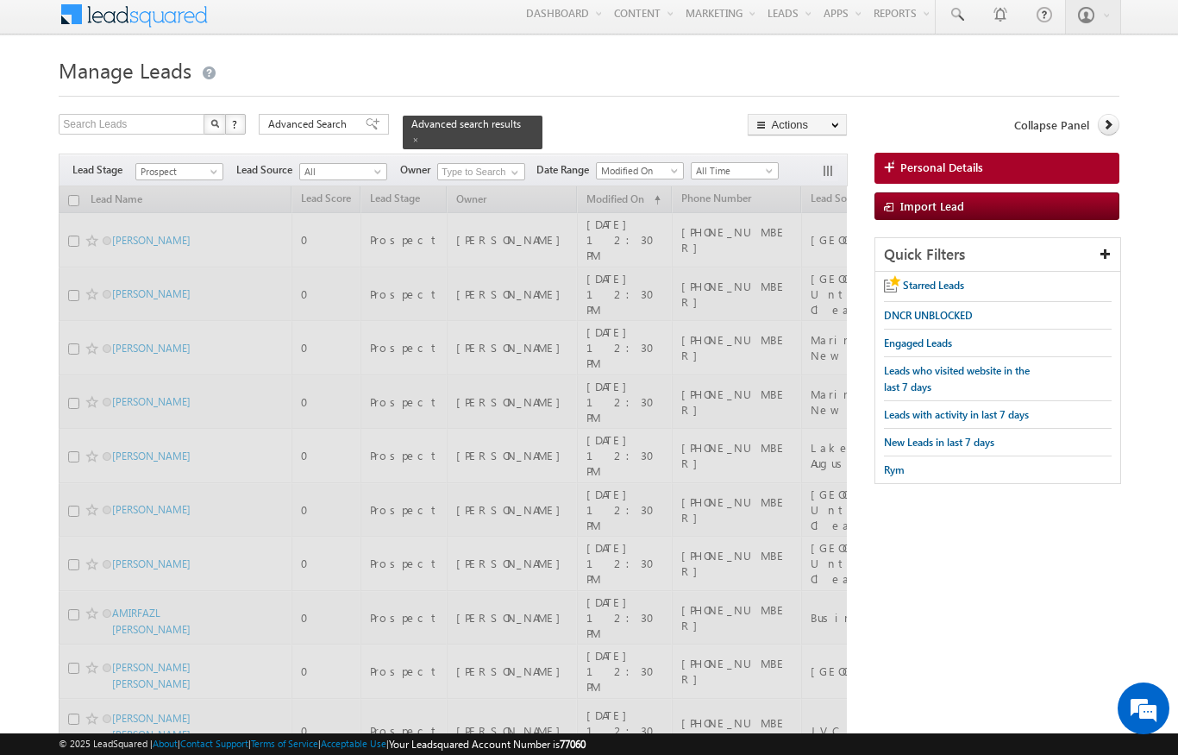
click at [103, 166] on span "Lead Stage" at bounding box center [103, 170] width 63 height 16
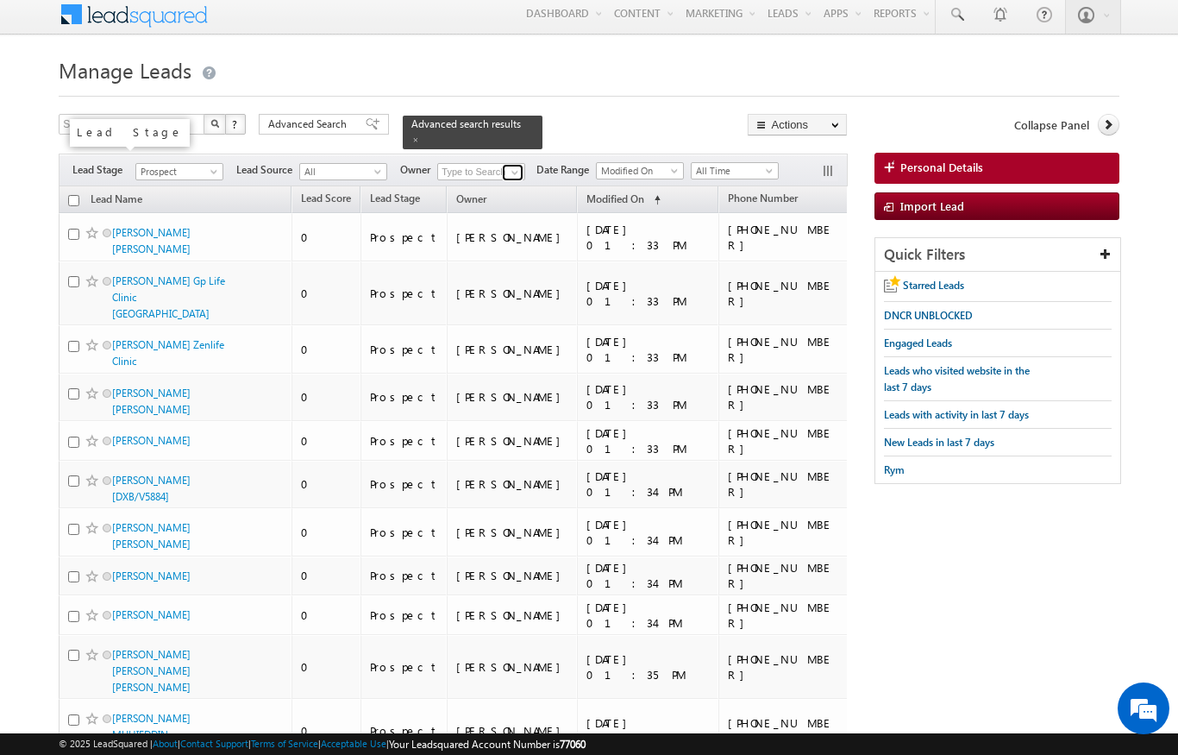
click at [504, 164] on link at bounding box center [513, 172] width 22 height 17
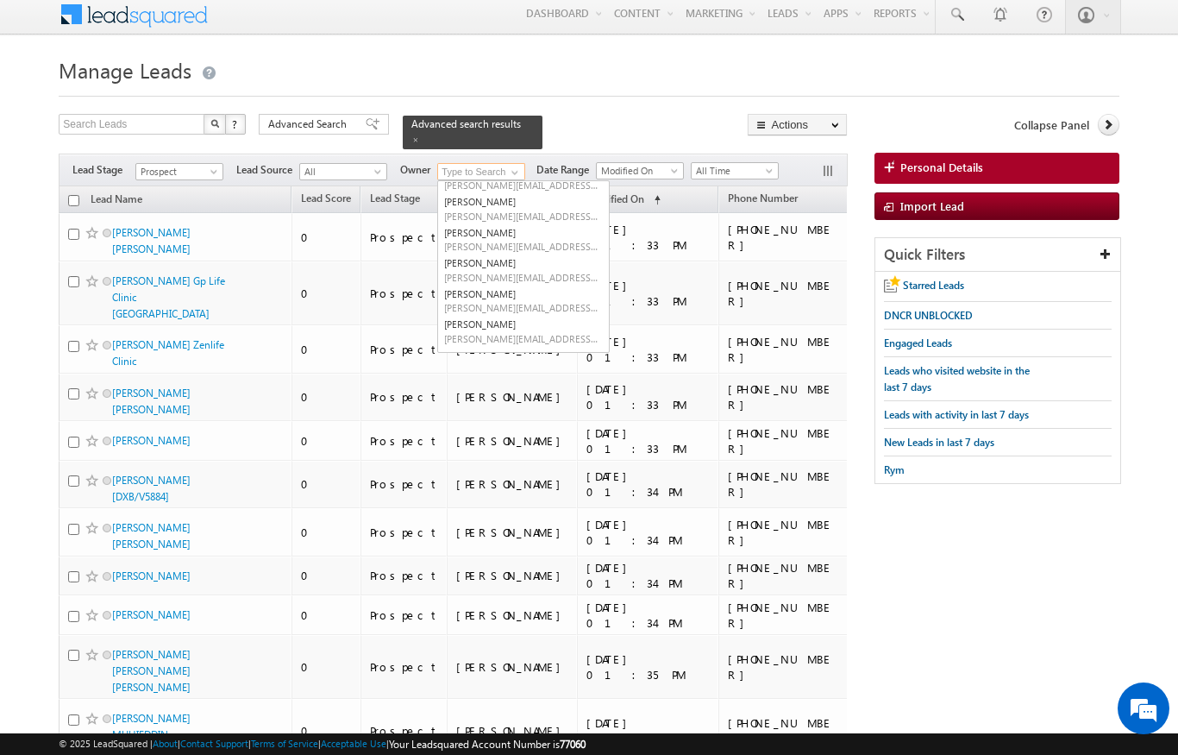
scroll to position [53, 0]
click at [479, 285] on link "[PERSON_NAME] [PERSON_NAME][EMAIL_ADDRESS][PERSON_NAME][DOMAIN_NAME]" at bounding box center [523, 301] width 172 height 33
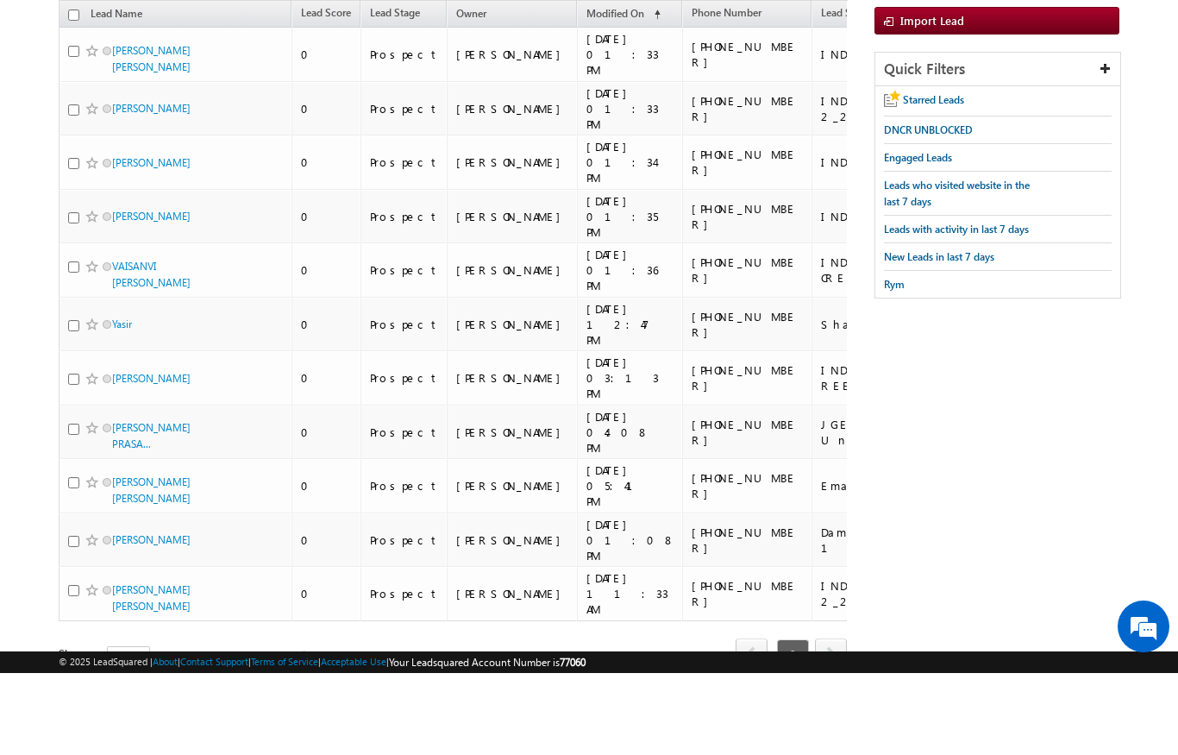
scroll to position [0, 0]
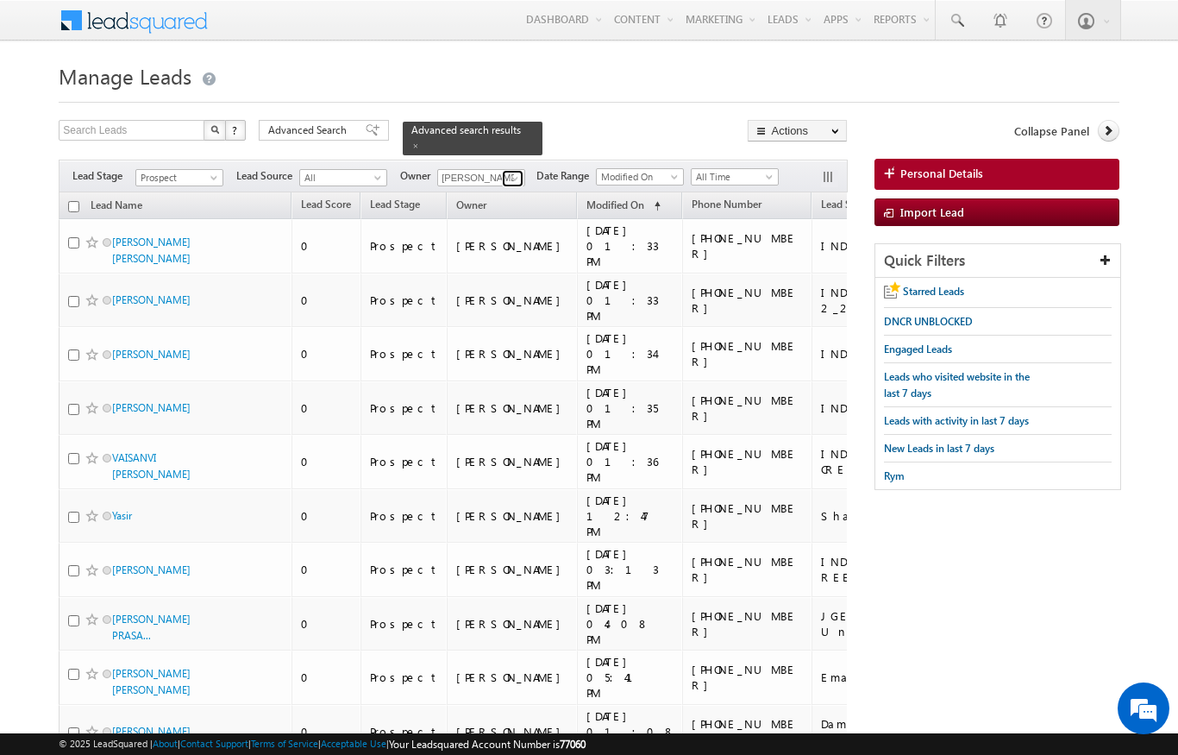
click at [516, 172] on span at bounding box center [515, 179] width 14 height 14
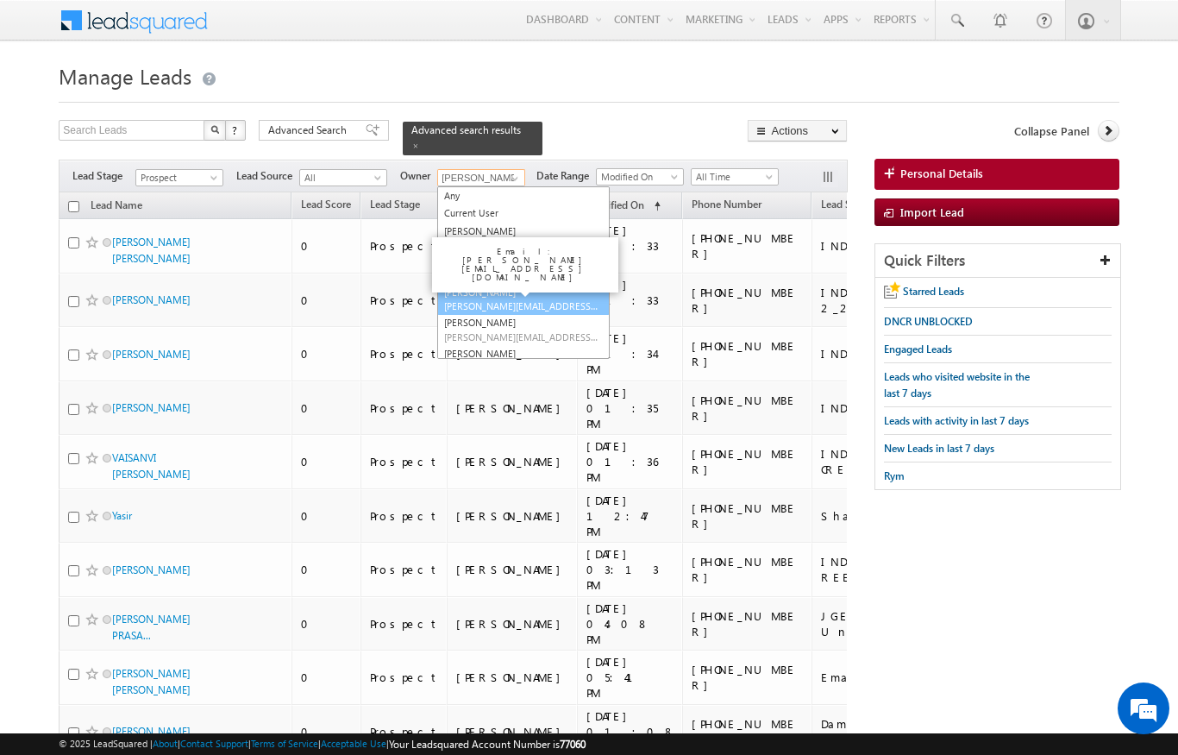
click at [484, 299] on span "[PERSON_NAME][EMAIL_ADDRESS][DOMAIN_NAME]" at bounding box center [521, 305] width 155 height 13
type input "[PERSON_NAME]"
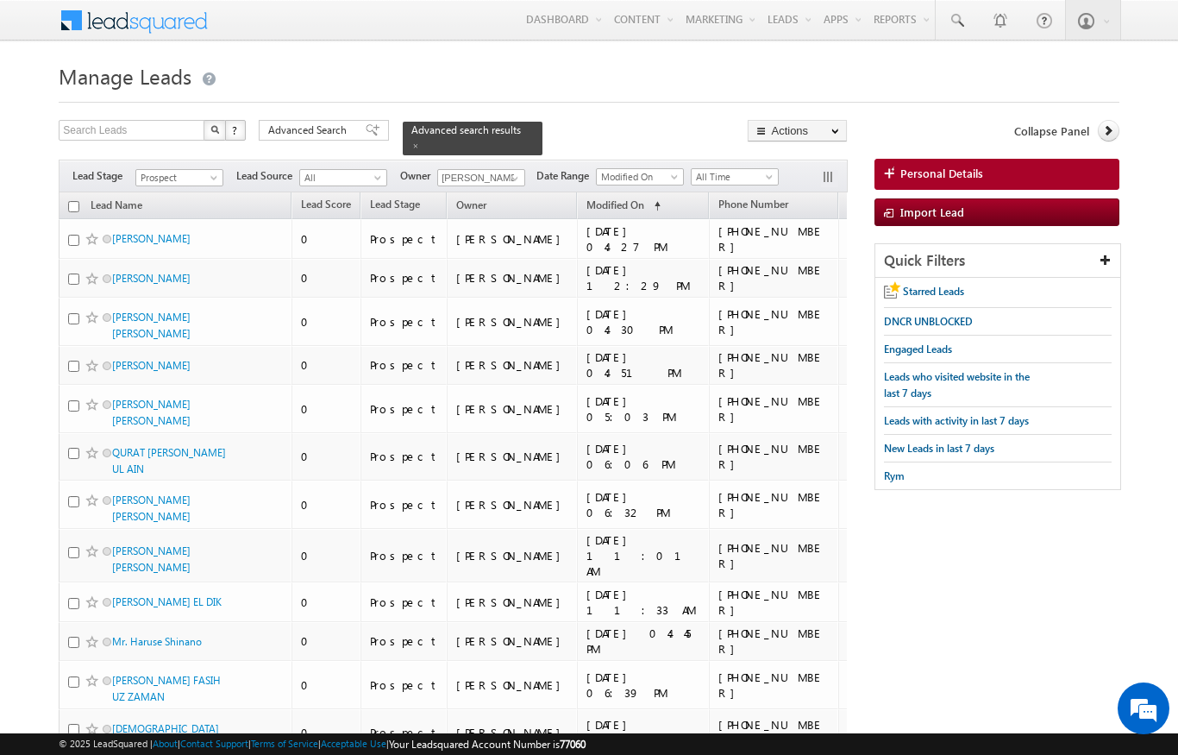
click at [80, 160] on div "Filters Lead Stage All Contact Prospect Qualified Meeting Sale Done Not Interes…" at bounding box center [453, 176] width 788 height 33
click at [67, 192] on th "Lead Name" at bounding box center [175, 205] width 233 height 27
click at [72, 201] on input "checkbox" at bounding box center [73, 206] width 11 height 11
checkbox input "true"
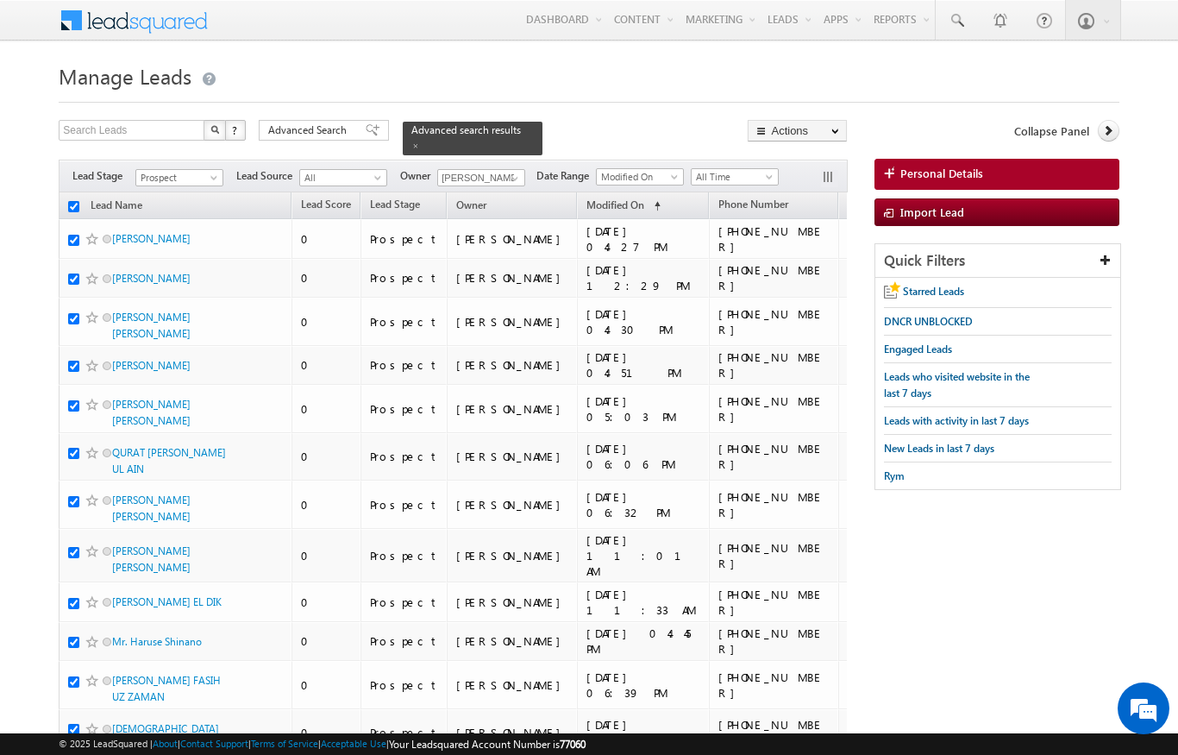
checkbox input "true"
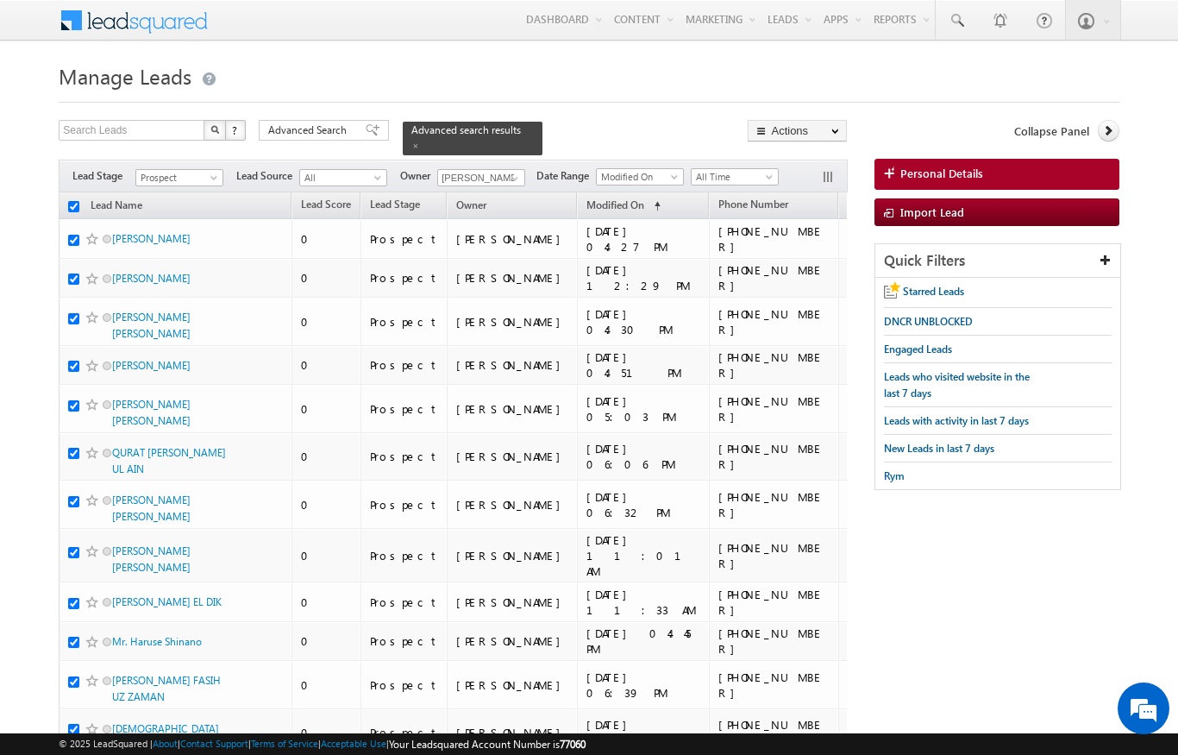
checkbox input "true"
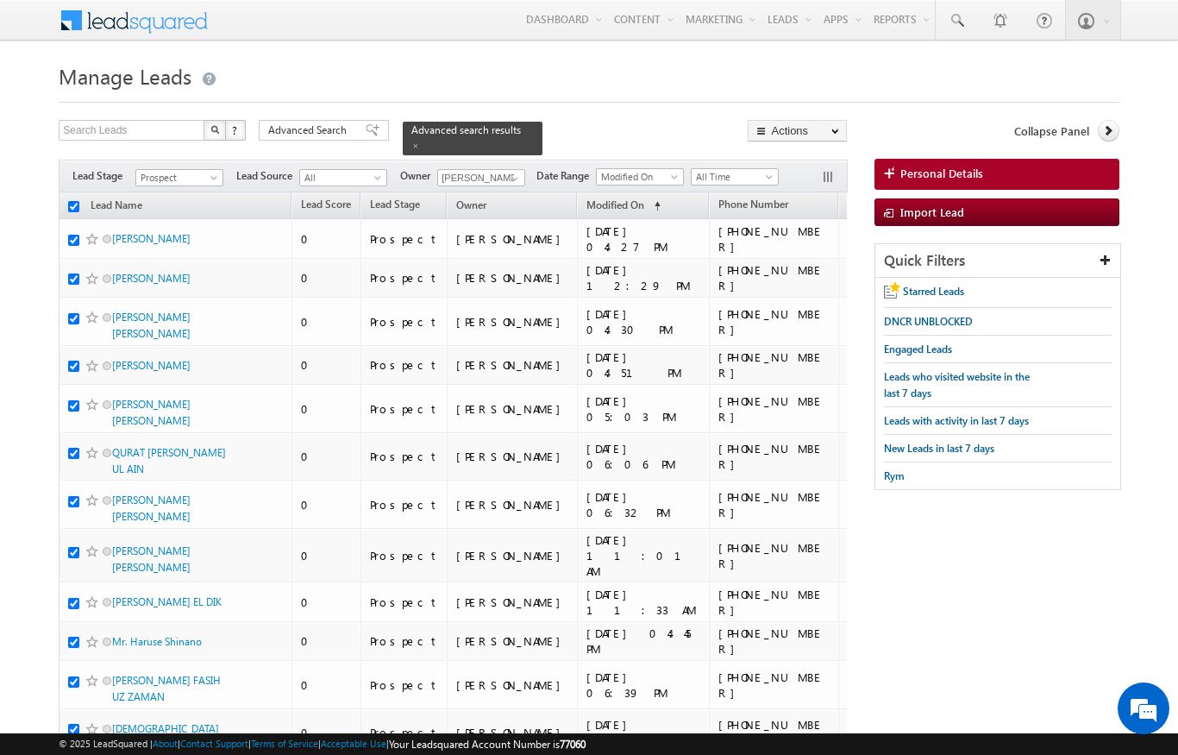
checkbox input "true"
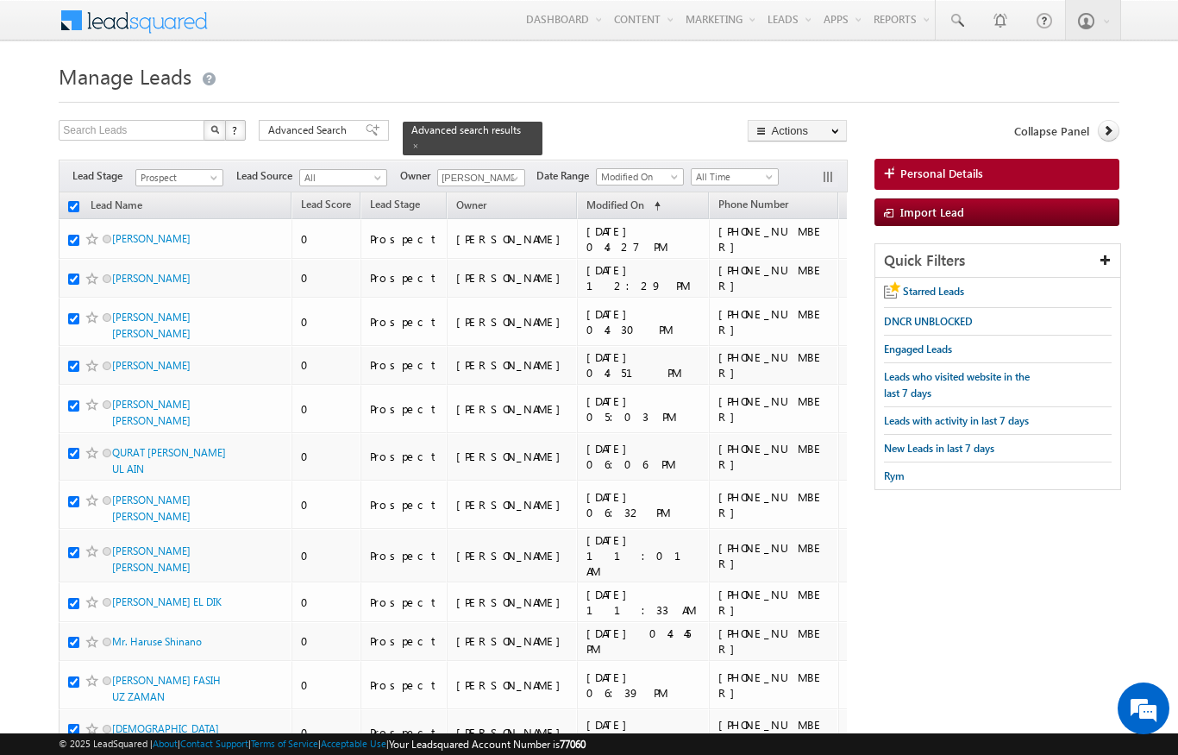
checkbox input "true"
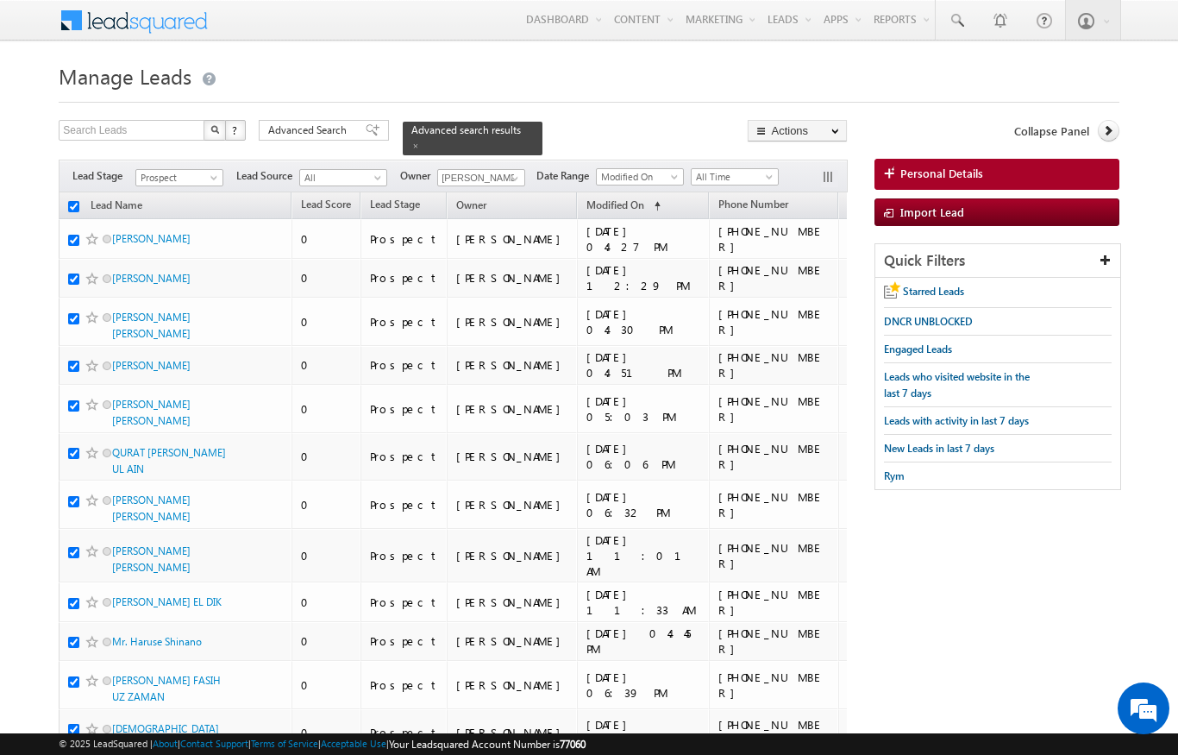
checkbox input "true"
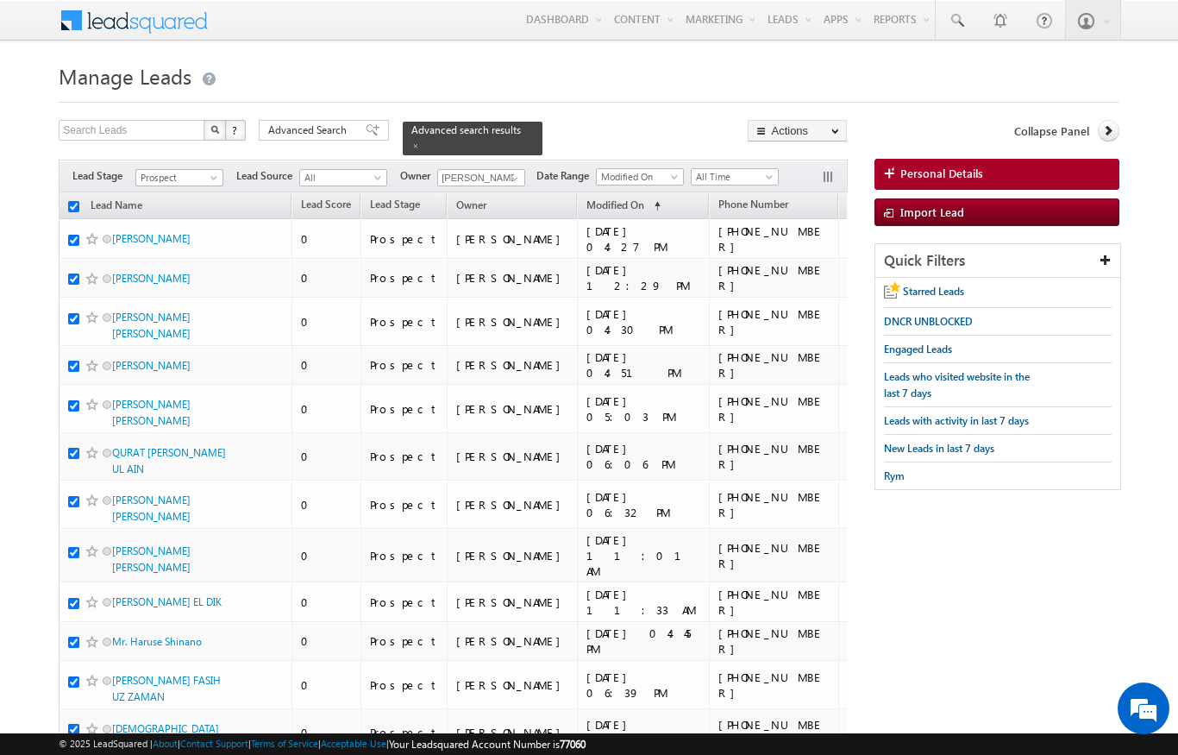
checkbox input "true"
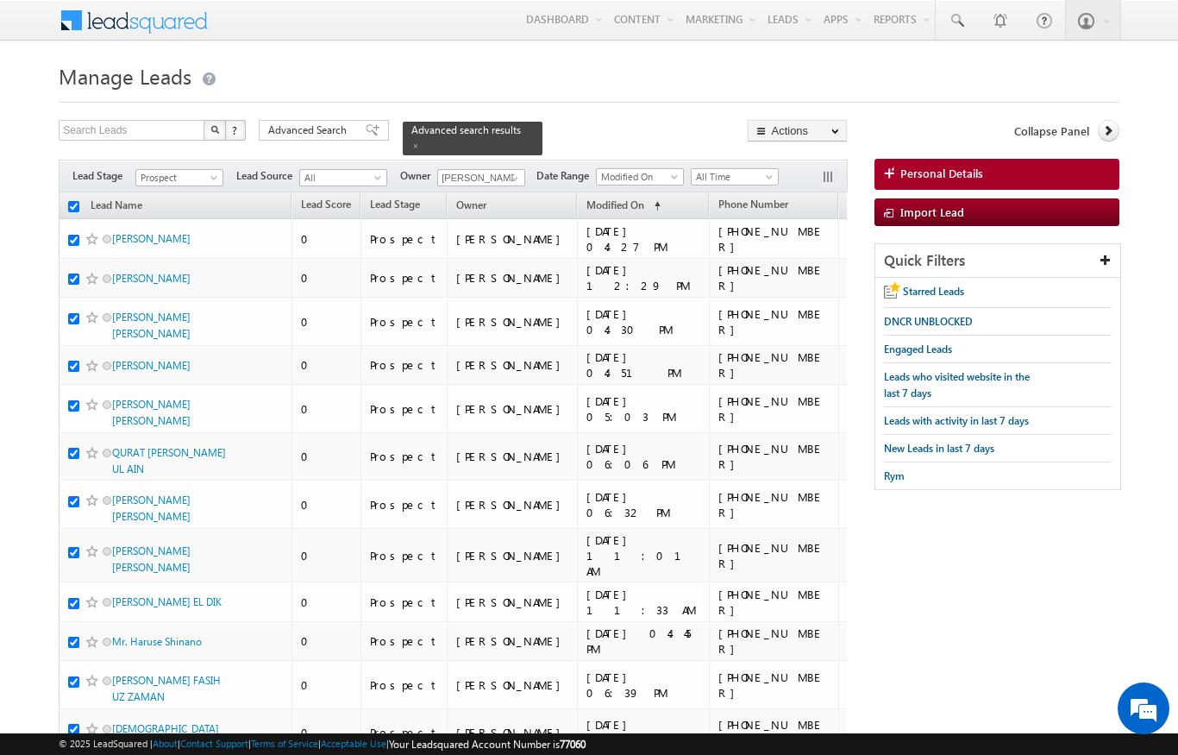
checkbox input "true"
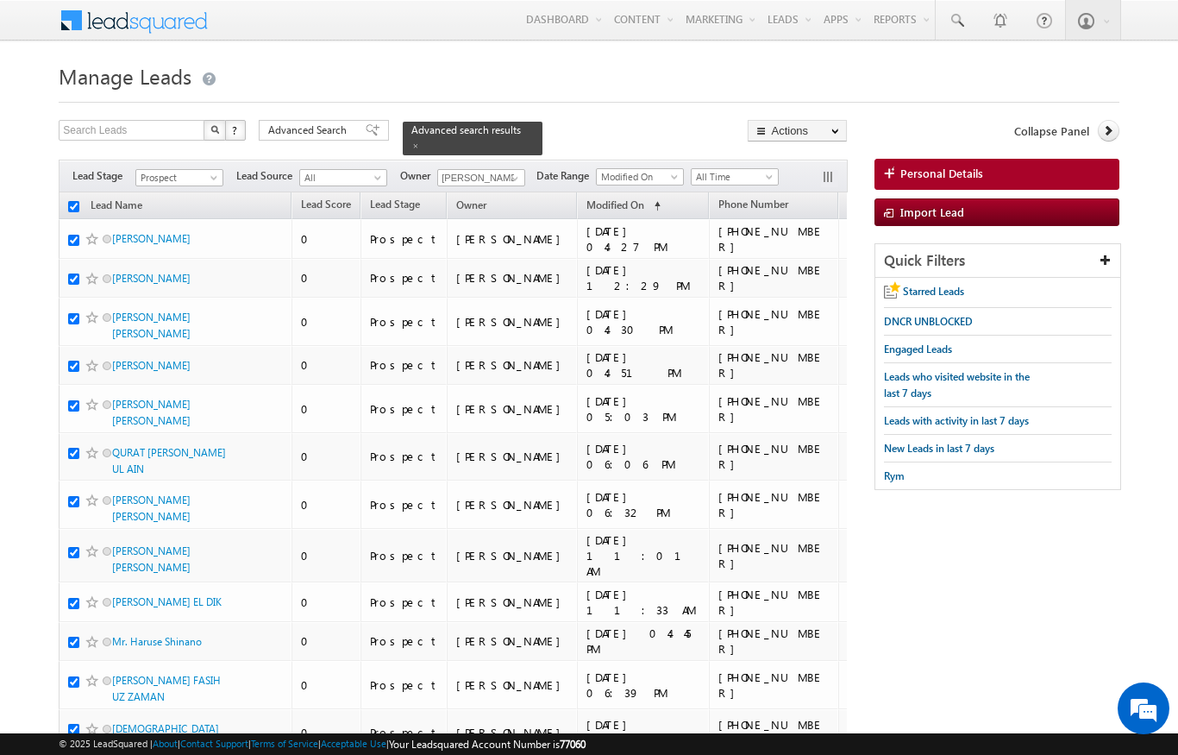
checkbox input "true"
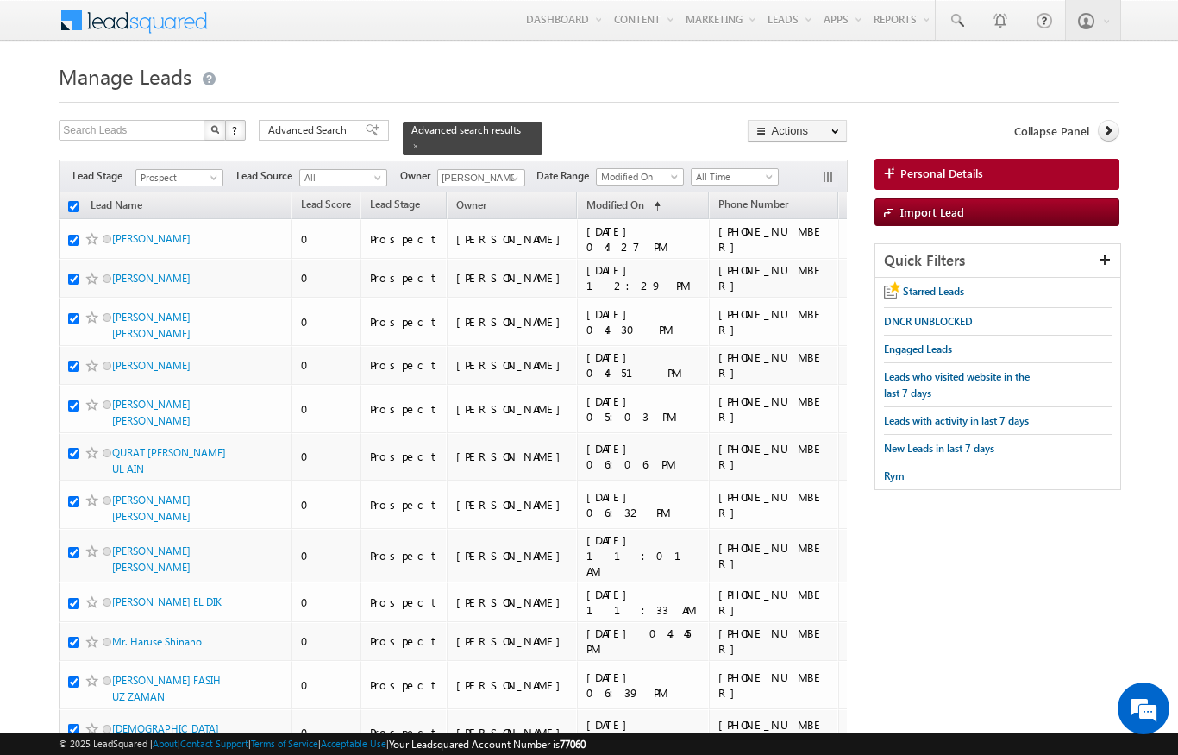
checkbox input "true"
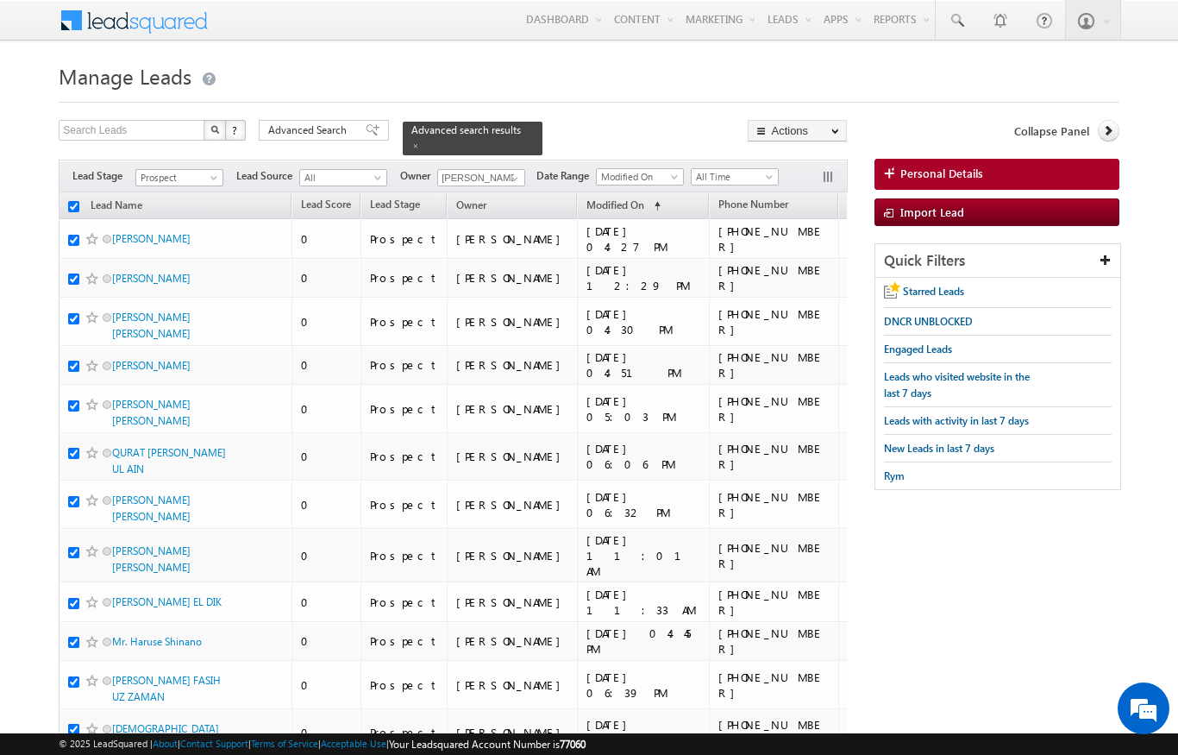
checkbox input "true"
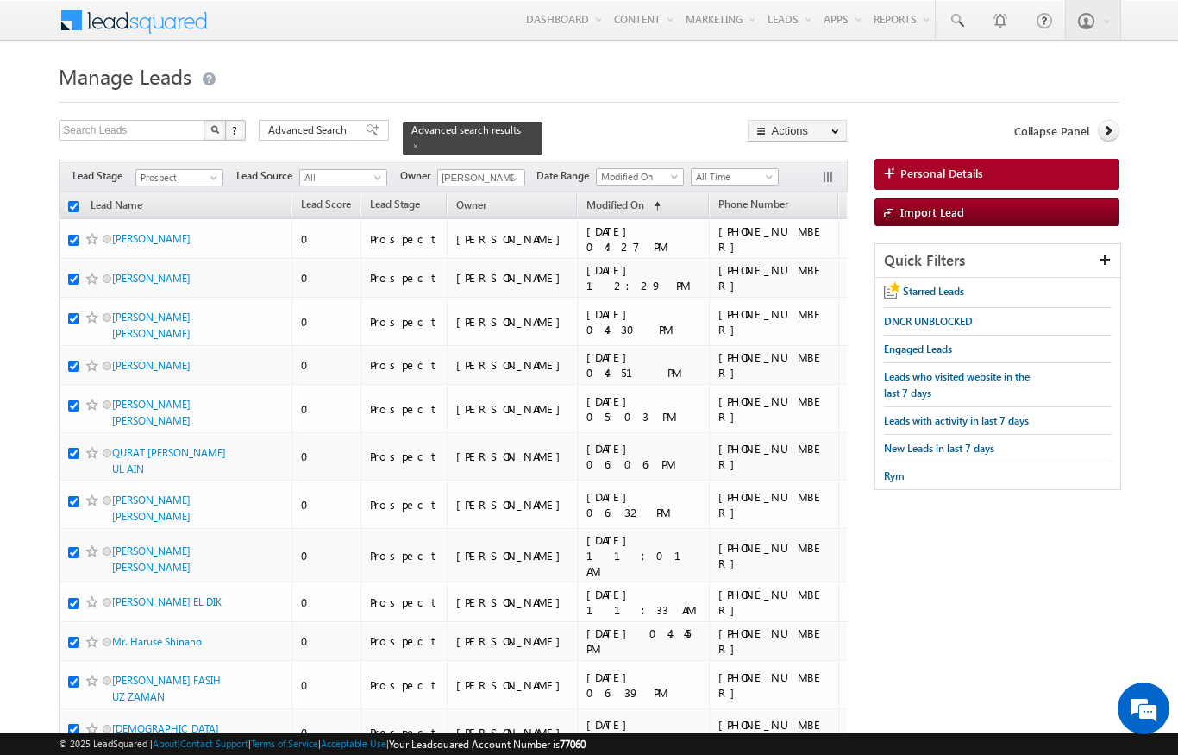
checkbox input "true"
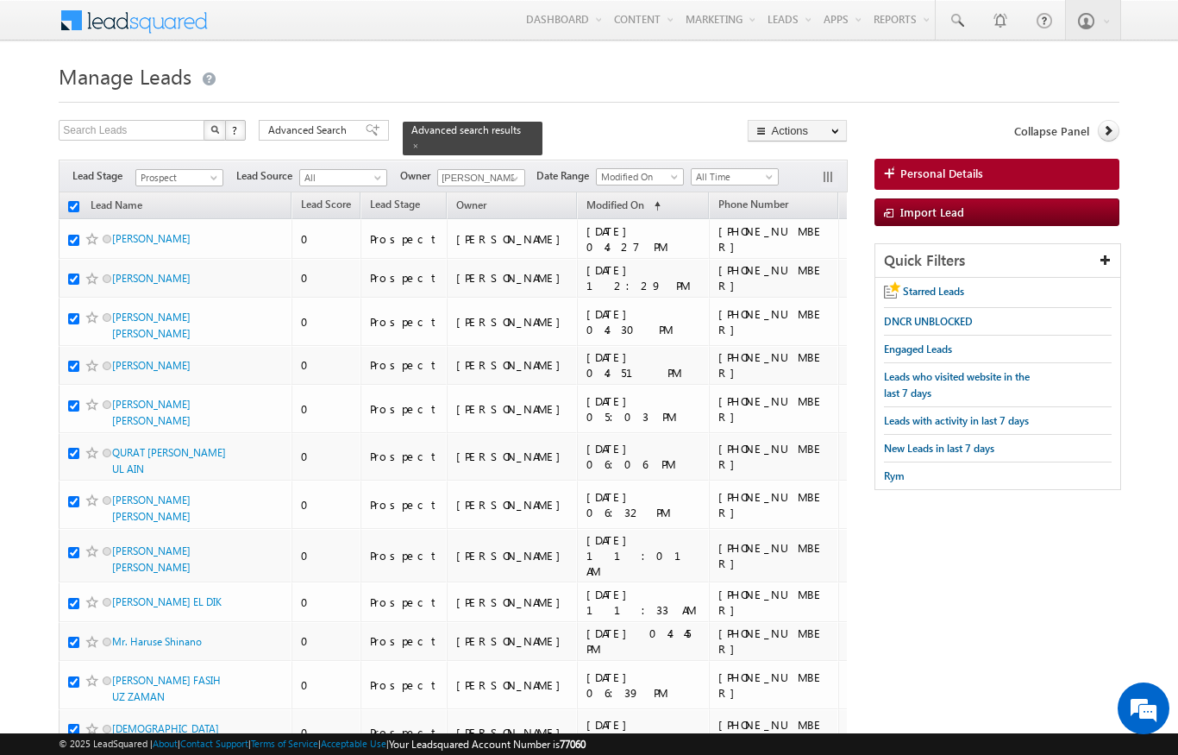
checkbox input "true"
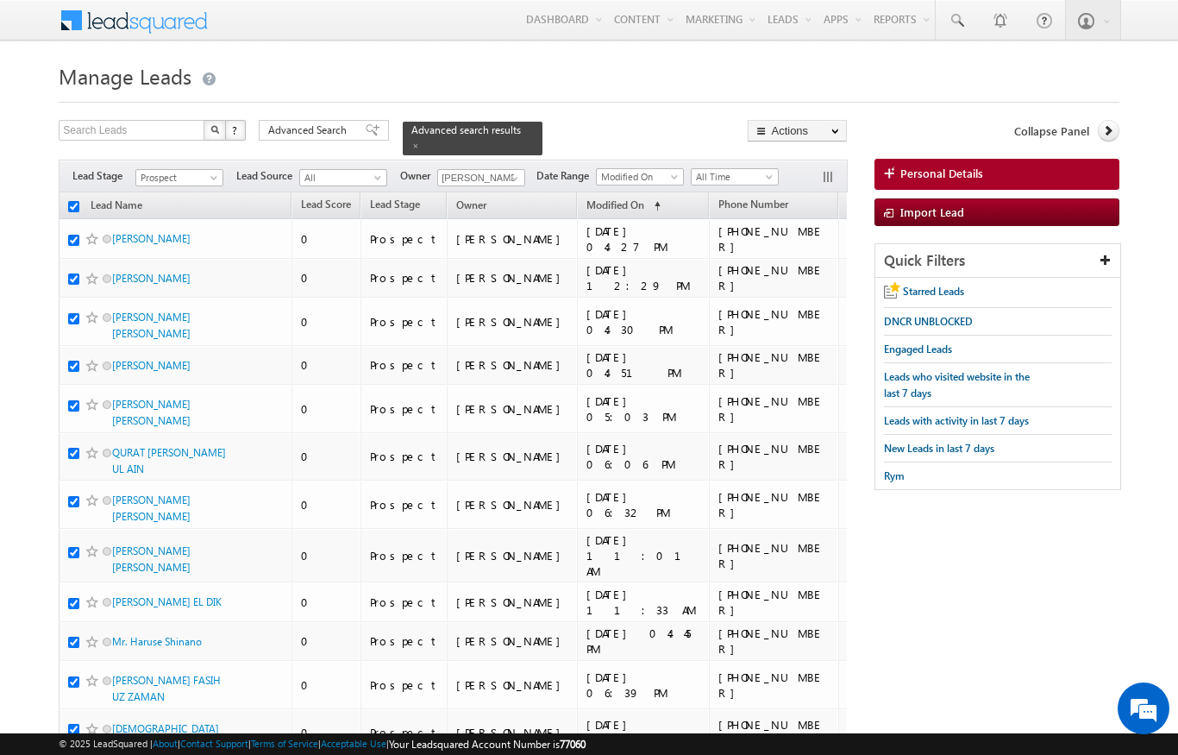
checkbox input "true"
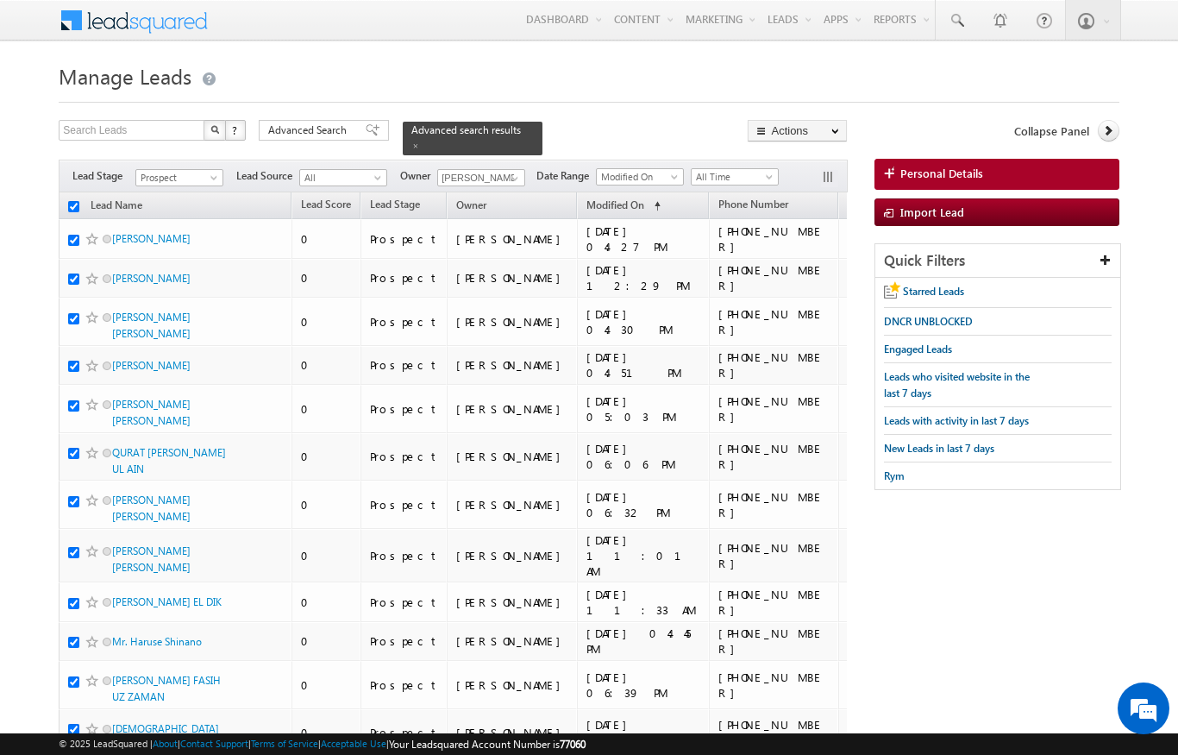
checkbox input "true"
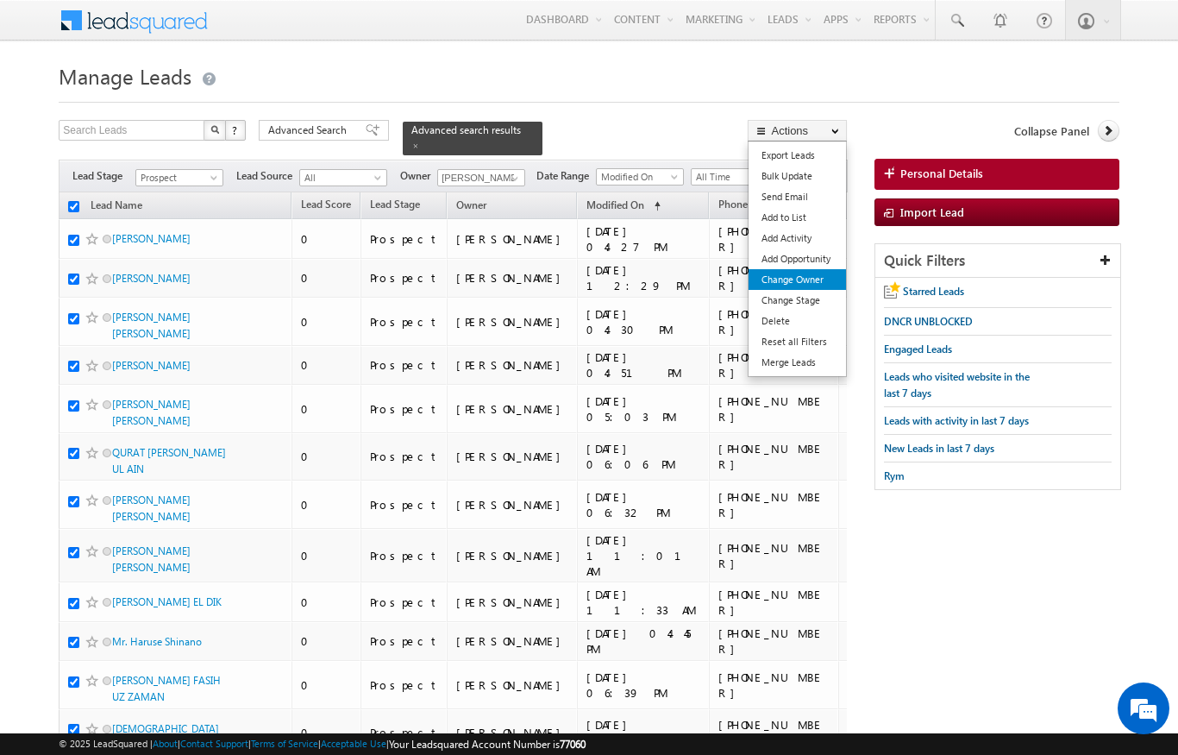
click at [815, 283] on link "Change Owner" at bounding box center [797, 279] width 97 height 21
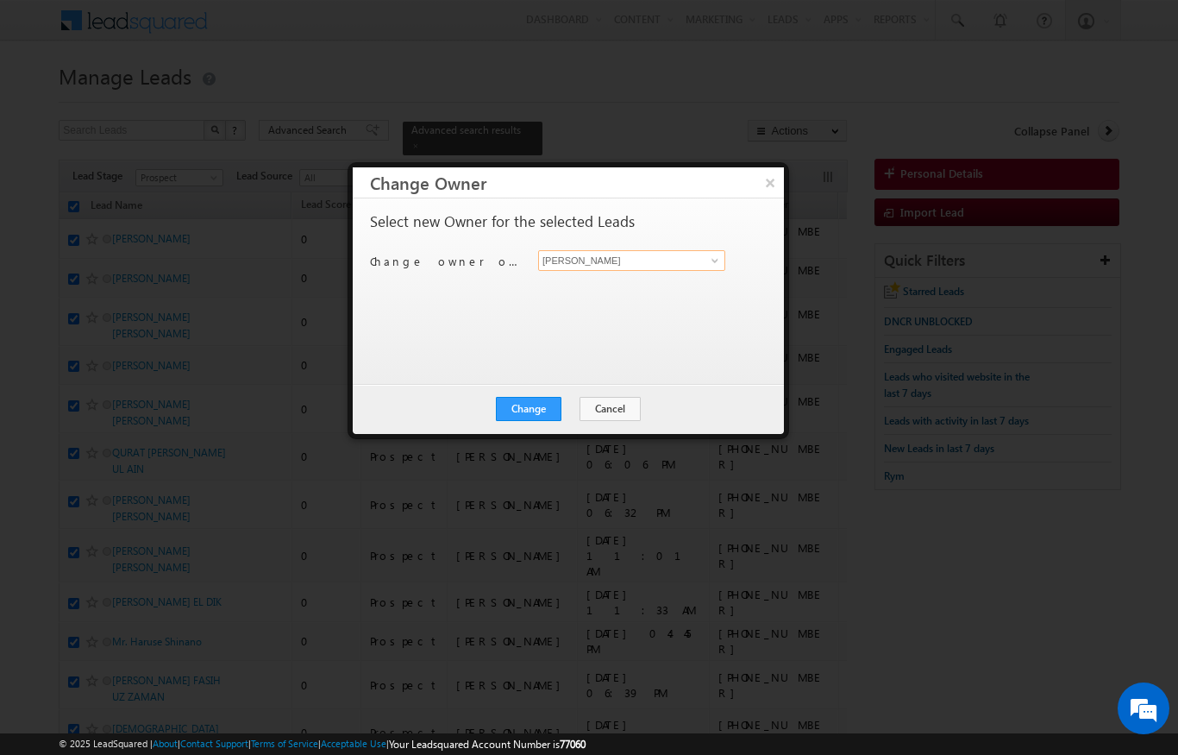
click at [715, 250] on input "[PERSON_NAME]" at bounding box center [631, 260] width 187 height 21
click at [623, 293] on span "[PERSON_NAME][EMAIL_ADDRESS][DOMAIN_NAME]" at bounding box center [622, 293] width 155 height 13
type input "[PERSON_NAME]"
click at [536, 403] on button "Change" at bounding box center [529, 409] width 66 height 24
click at [572, 412] on button "Close" at bounding box center [570, 409] width 55 height 24
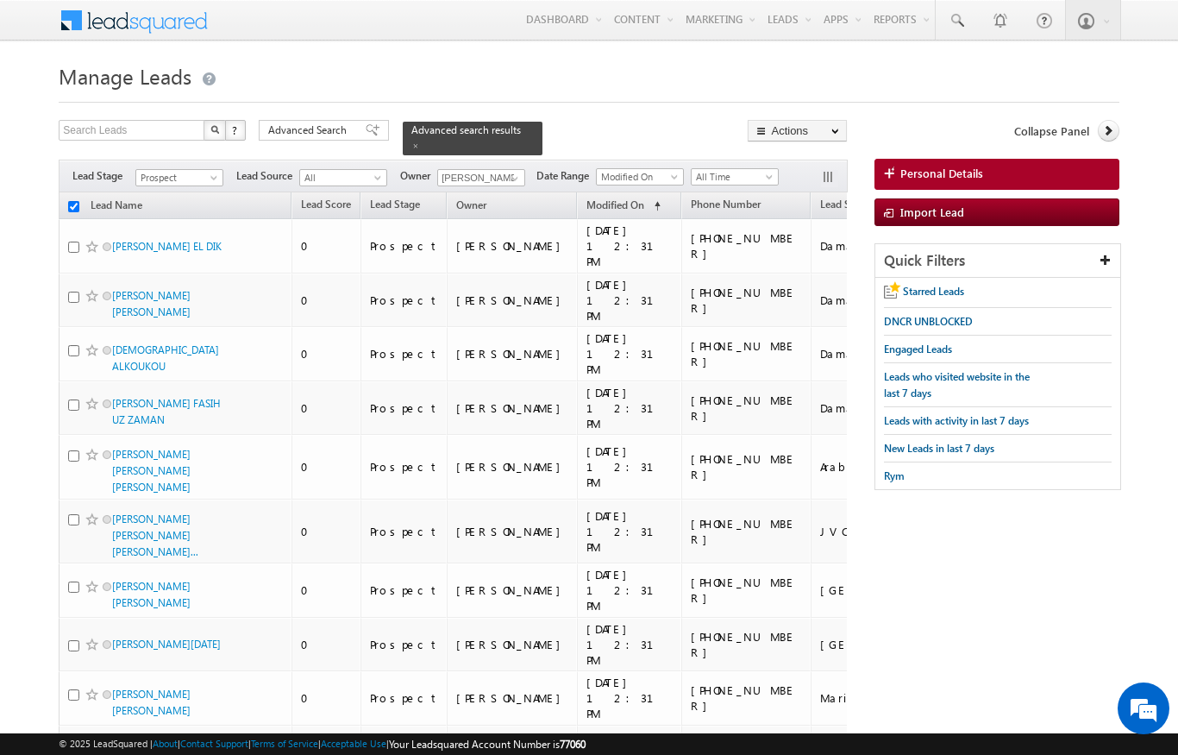
checkbox input "false"
click at [523, 170] on link at bounding box center [513, 178] width 22 height 17
click at [473, 186] on link "[PERSON_NAME] [EMAIL_ADDRESS][DOMAIN_NAME]" at bounding box center [523, 202] width 172 height 33
type input "[PERSON_NAME]"
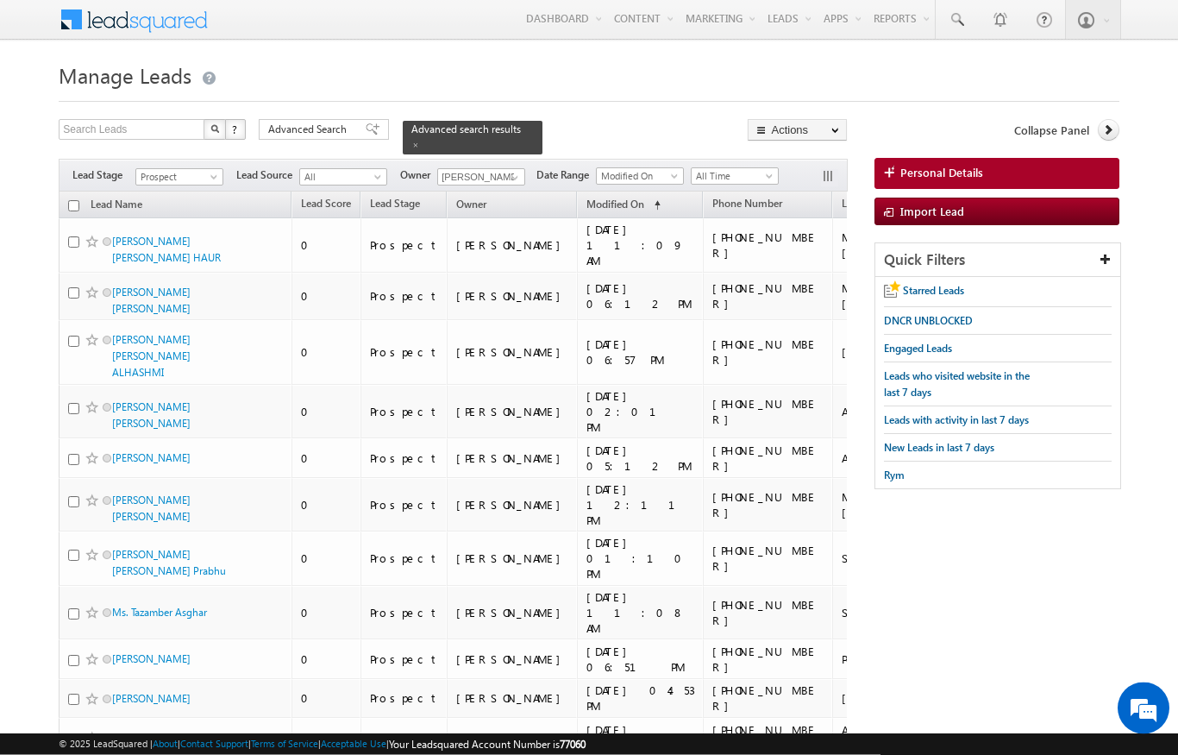
click at [72, 201] on input "checkbox" at bounding box center [73, 206] width 11 height 11
checkbox input "true"
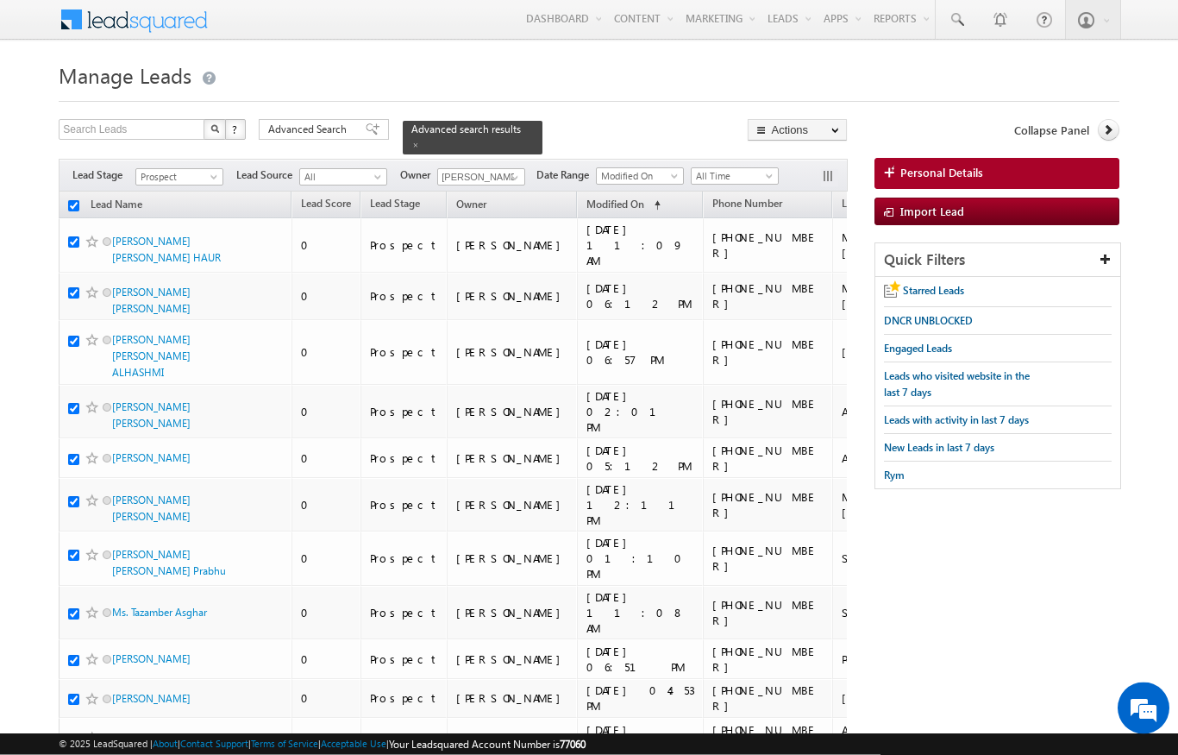
checkbox input "true"
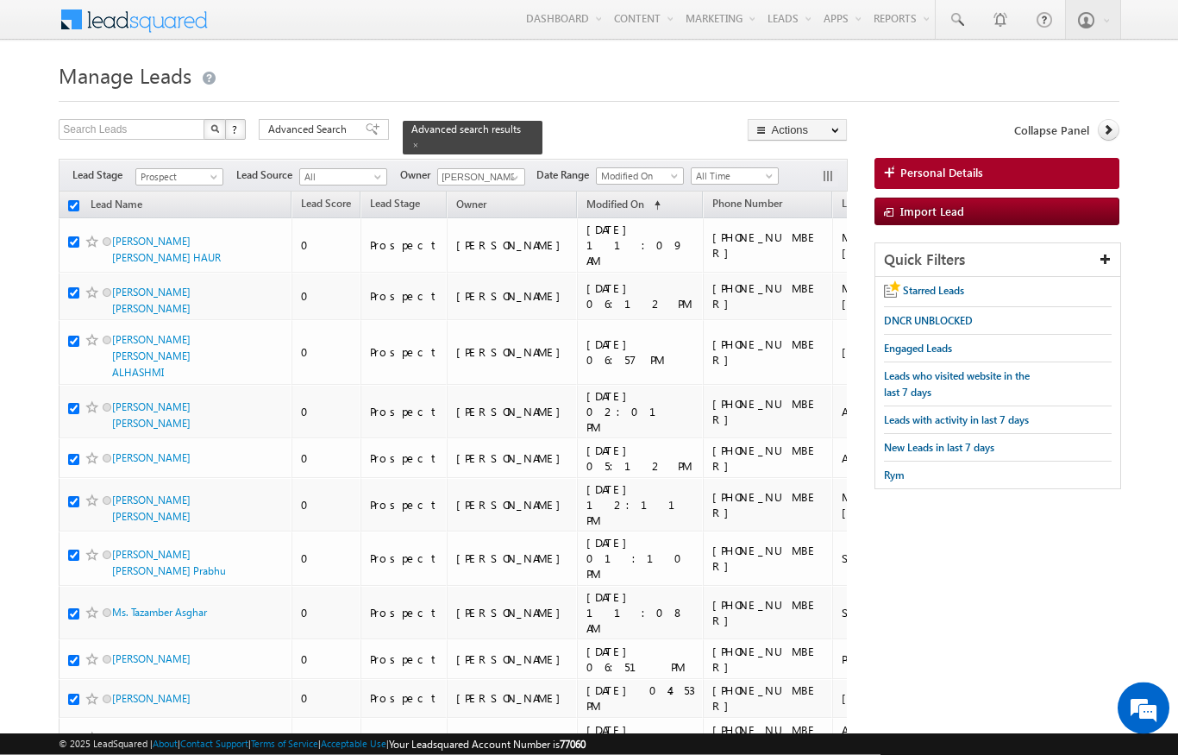
checkbox input "true"
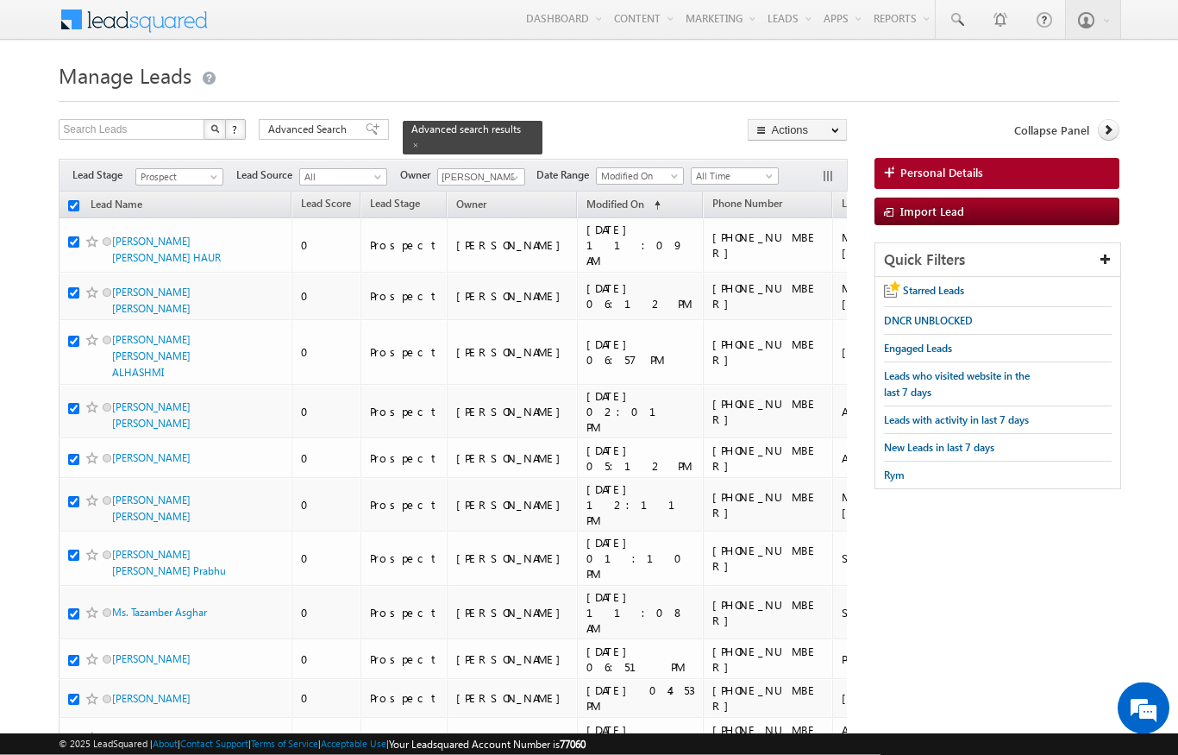
checkbox input "true"
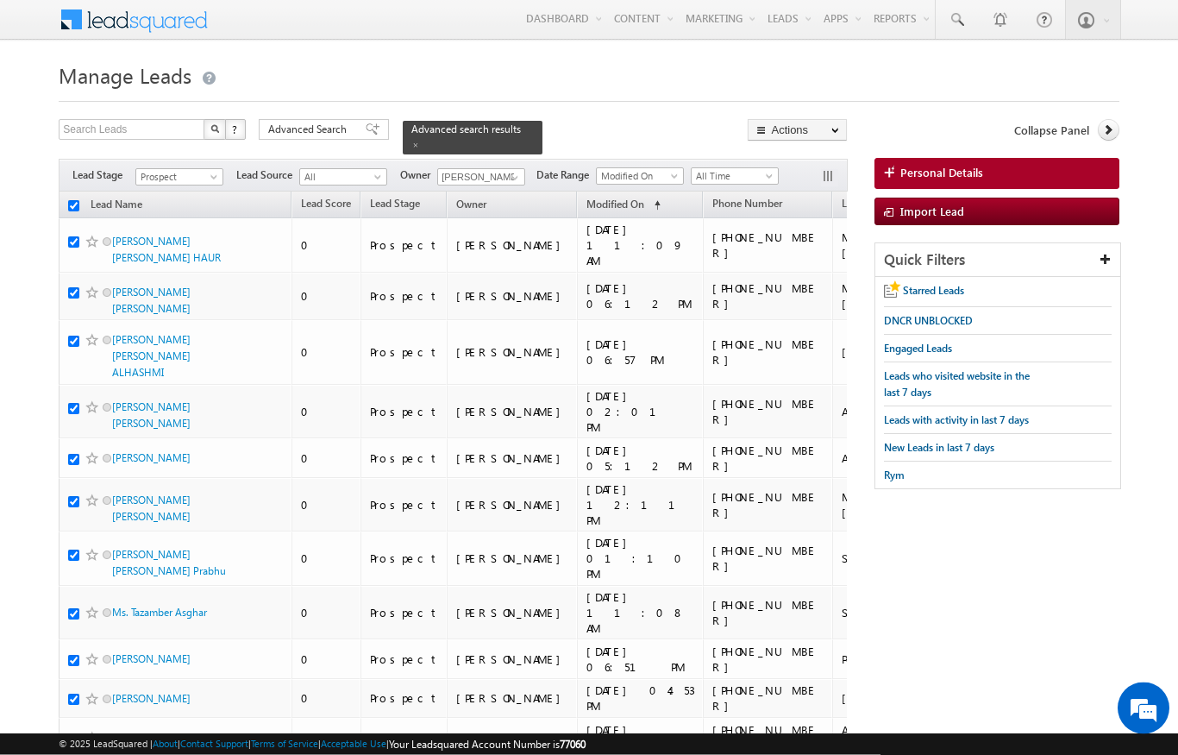
checkbox input "true"
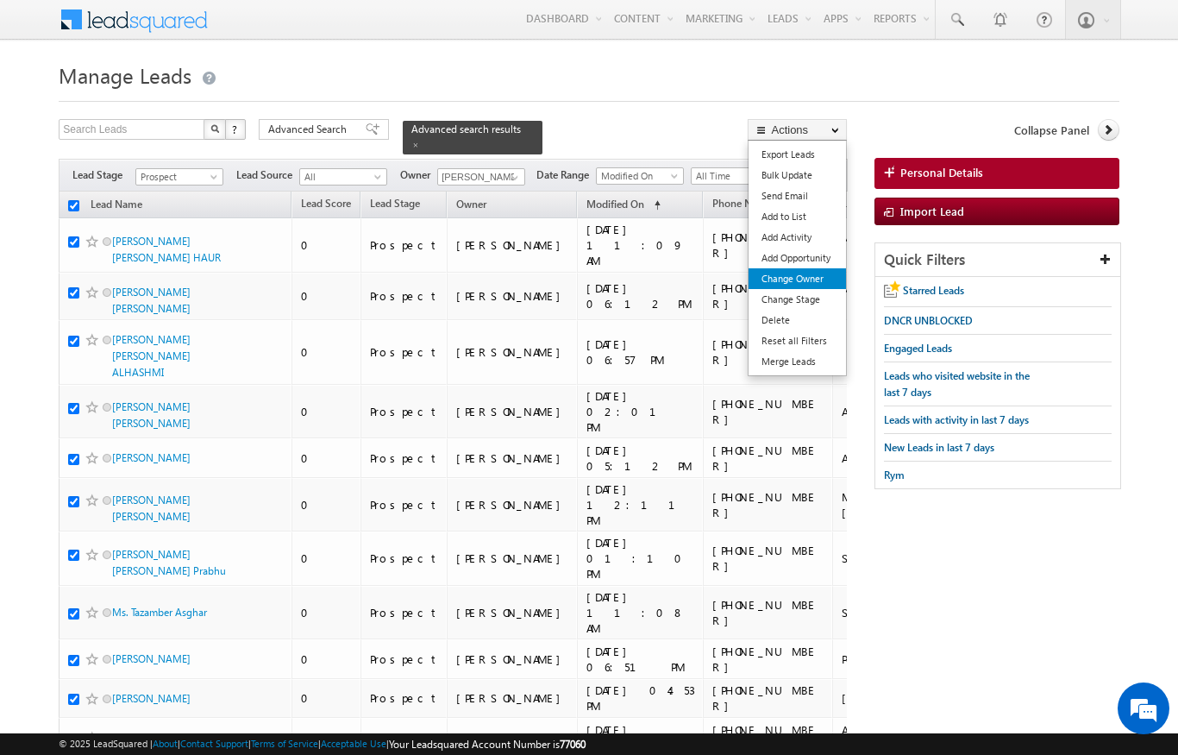
click at [815, 275] on link "Change Owner" at bounding box center [797, 278] width 97 height 21
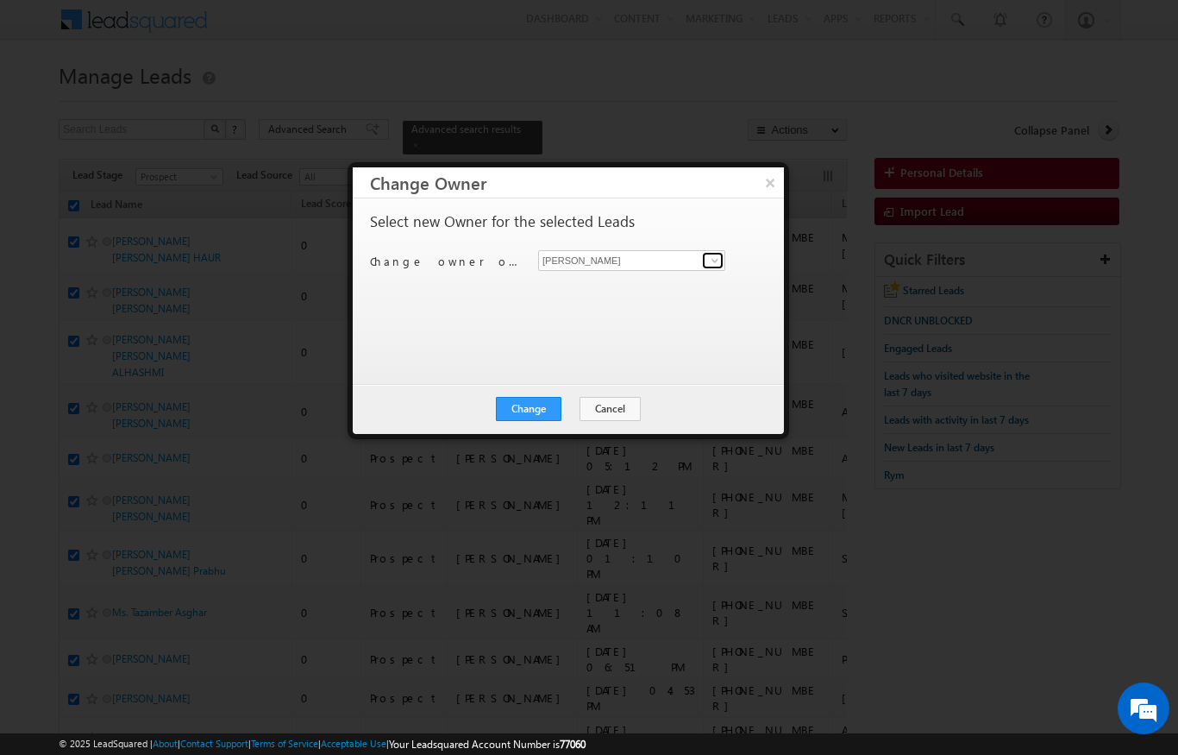
click at [702, 258] on link at bounding box center [713, 260] width 22 height 17
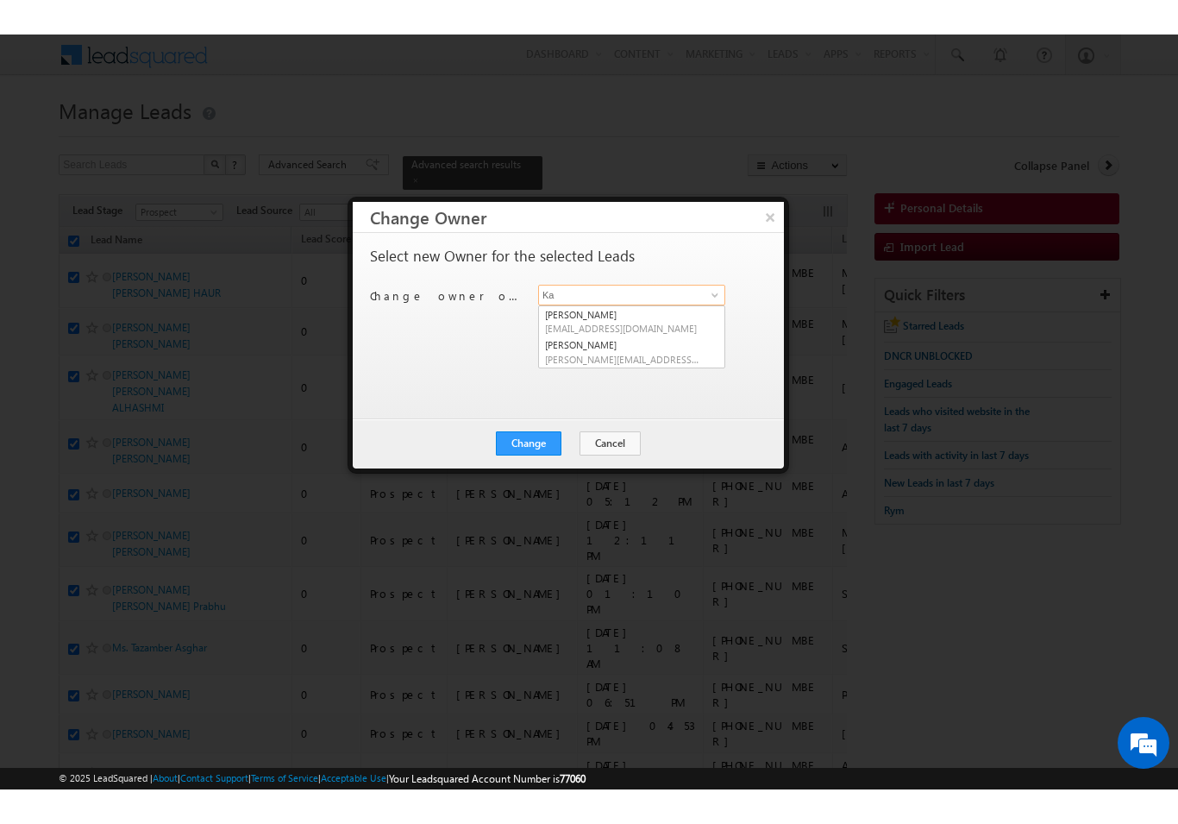
scroll to position [0, 0]
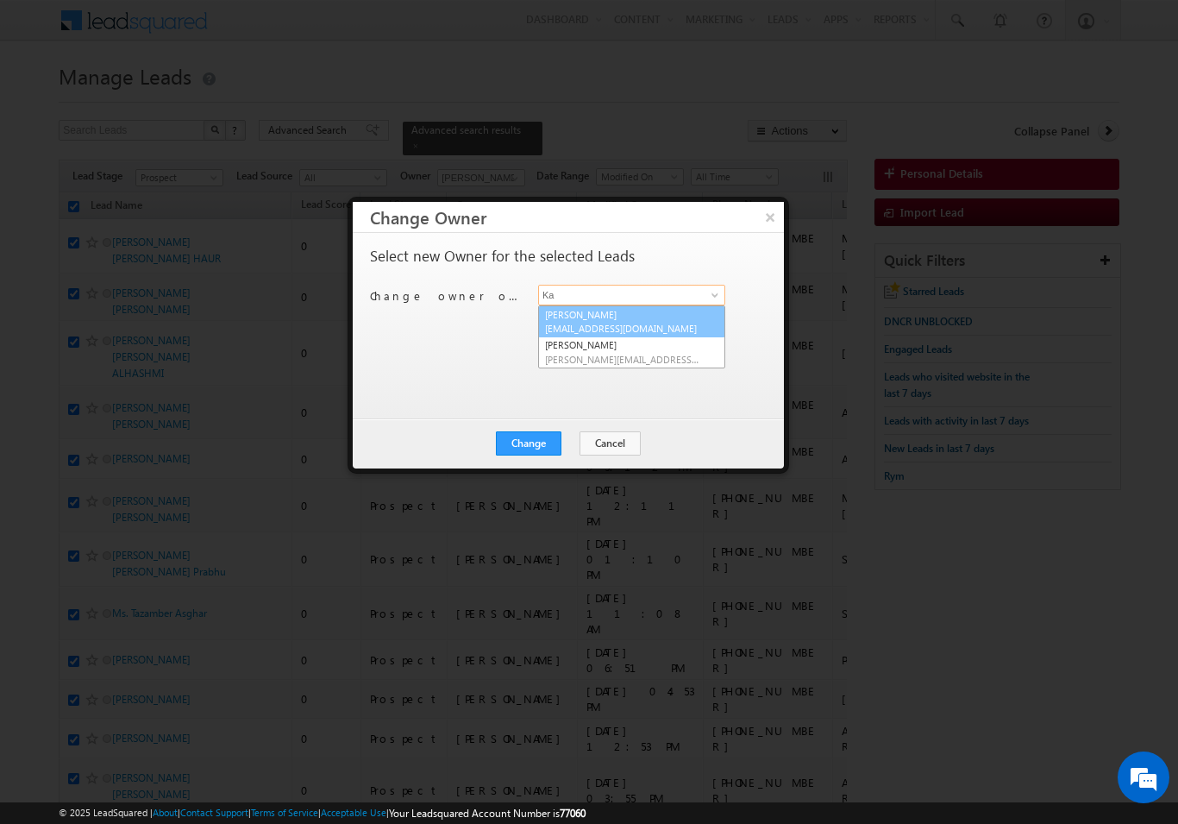
click at [628, 317] on link "[PERSON_NAME] [EMAIL_ADDRESS][DOMAIN_NAME]" at bounding box center [631, 321] width 187 height 33
type input "[PERSON_NAME]"
click at [543, 454] on button "Change" at bounding box center [529, 443] width 66 height 24
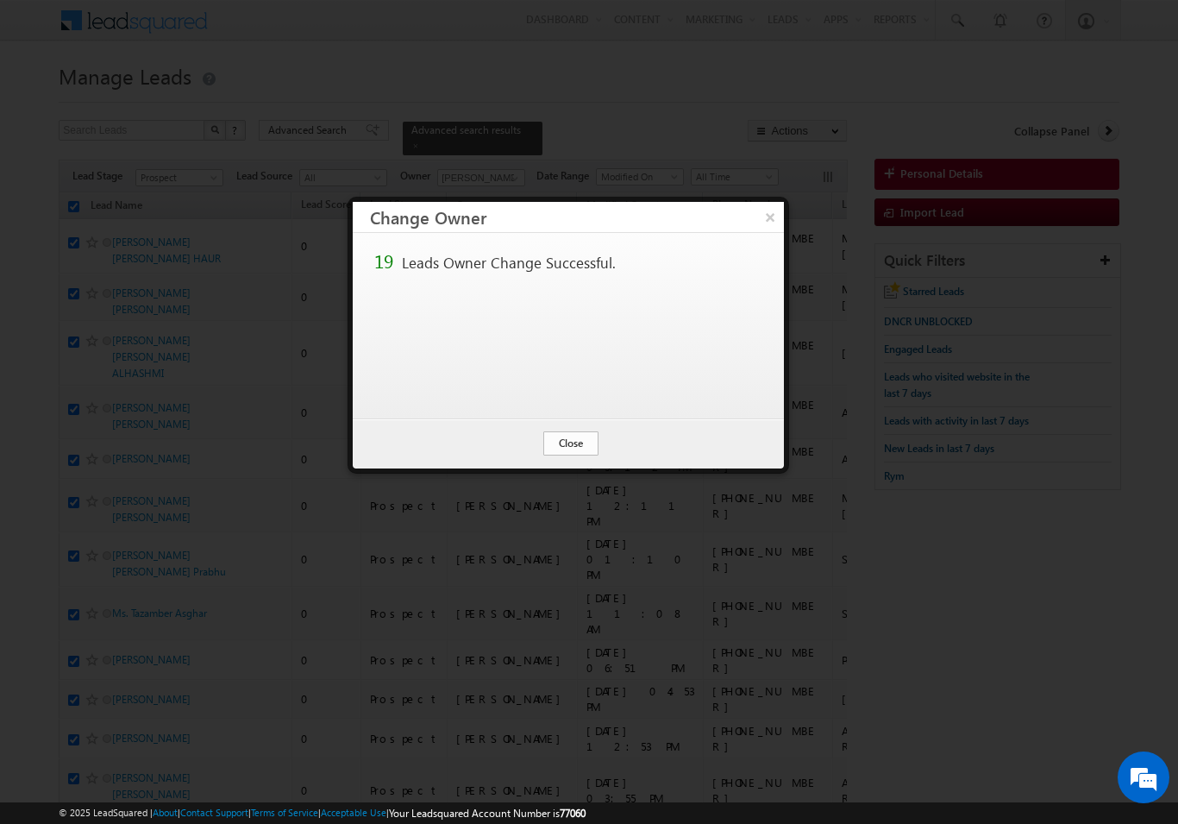
click at [560, 439] on button "Close" at bounding box center [570, 443] width 55 height 24
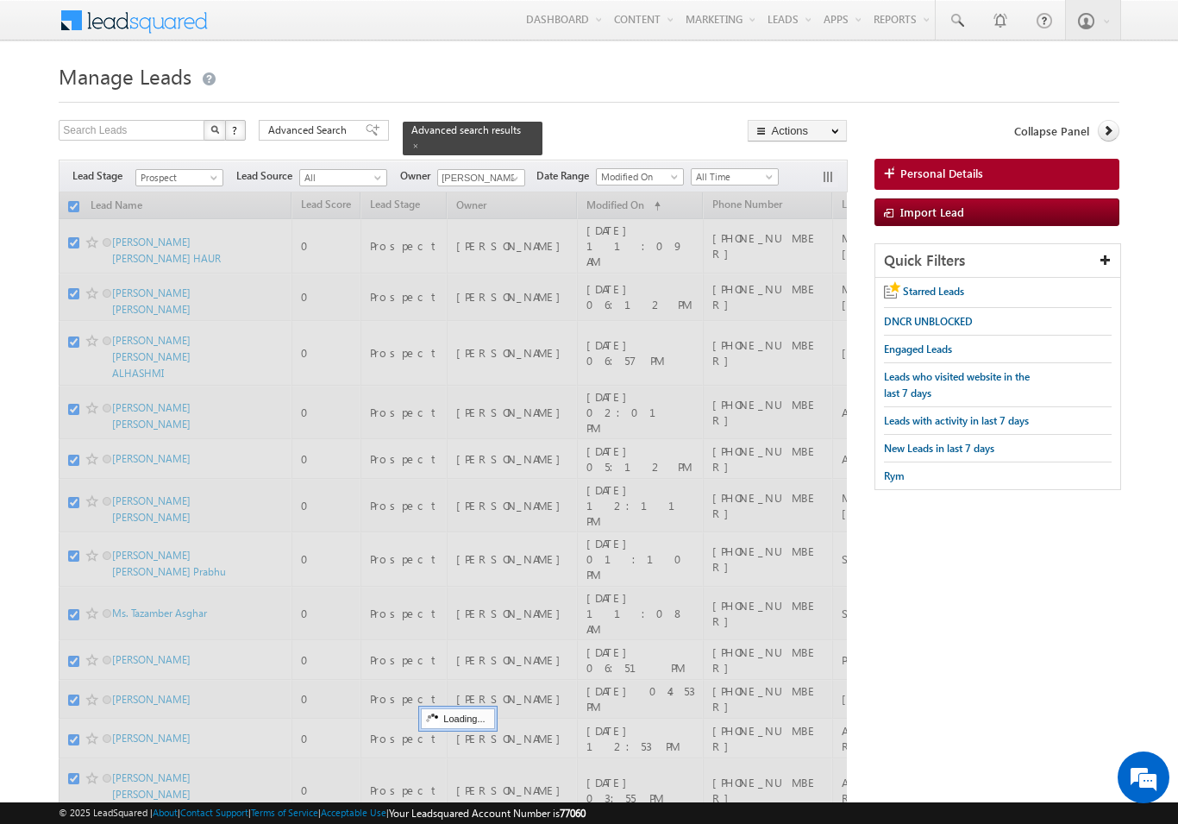
checkbox input "false"
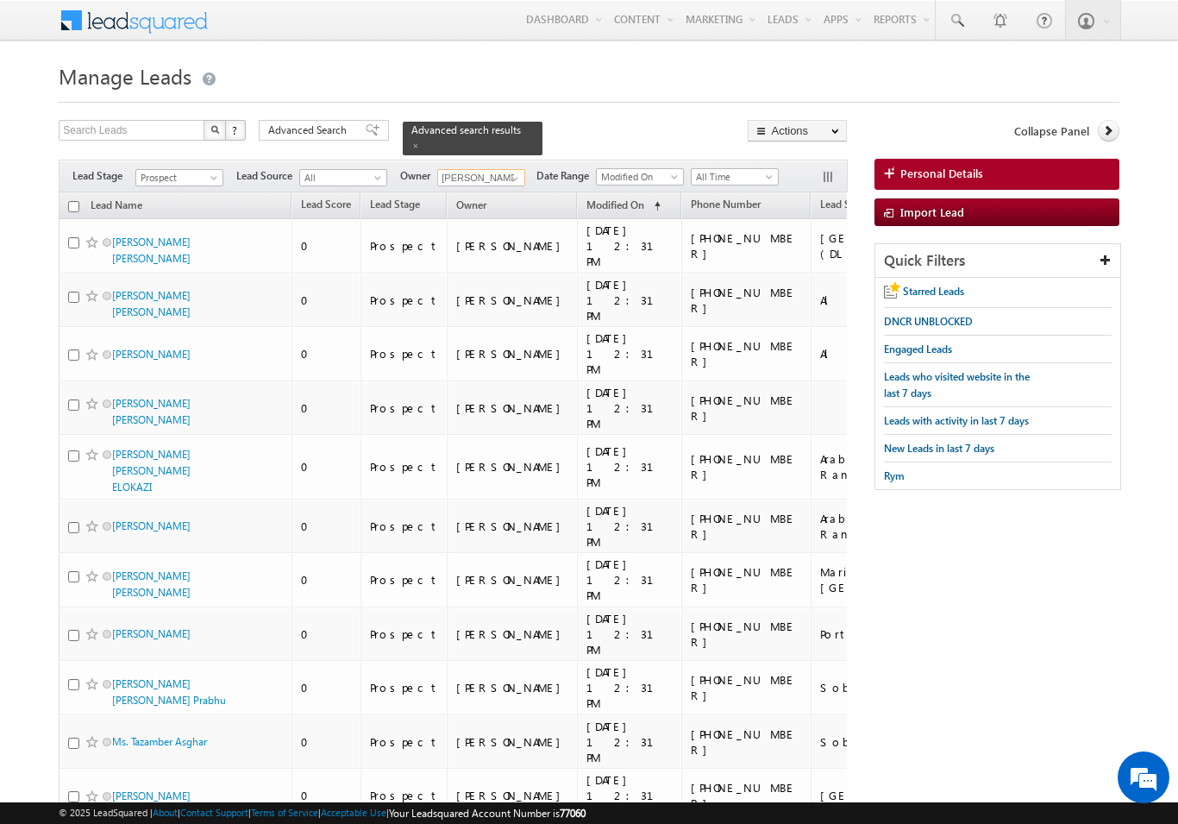
click at [499, 169] on input "[PERSON_NAME]" at bounding box center [481, 177] width 88 height 17
click at [514, 172] on span at bounding box center [515, 179] width 14 height 14
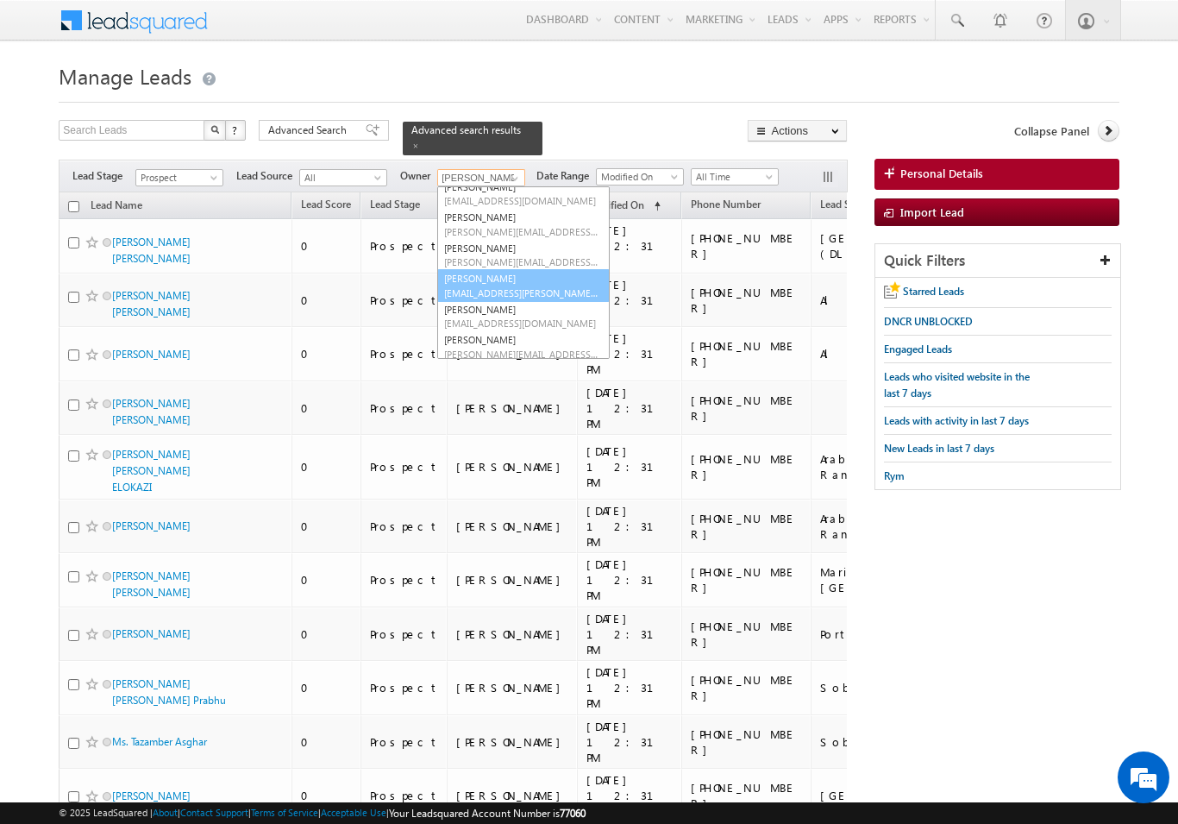
scroll to position [226, 0]
click at [536, 288] on span "[EMAIL_ADDRESS][PERSON_NAME][DOMAIN_NAME]" at bounding box center [521, 294] width 155 height 13
type input "[PERSON_NAME]"
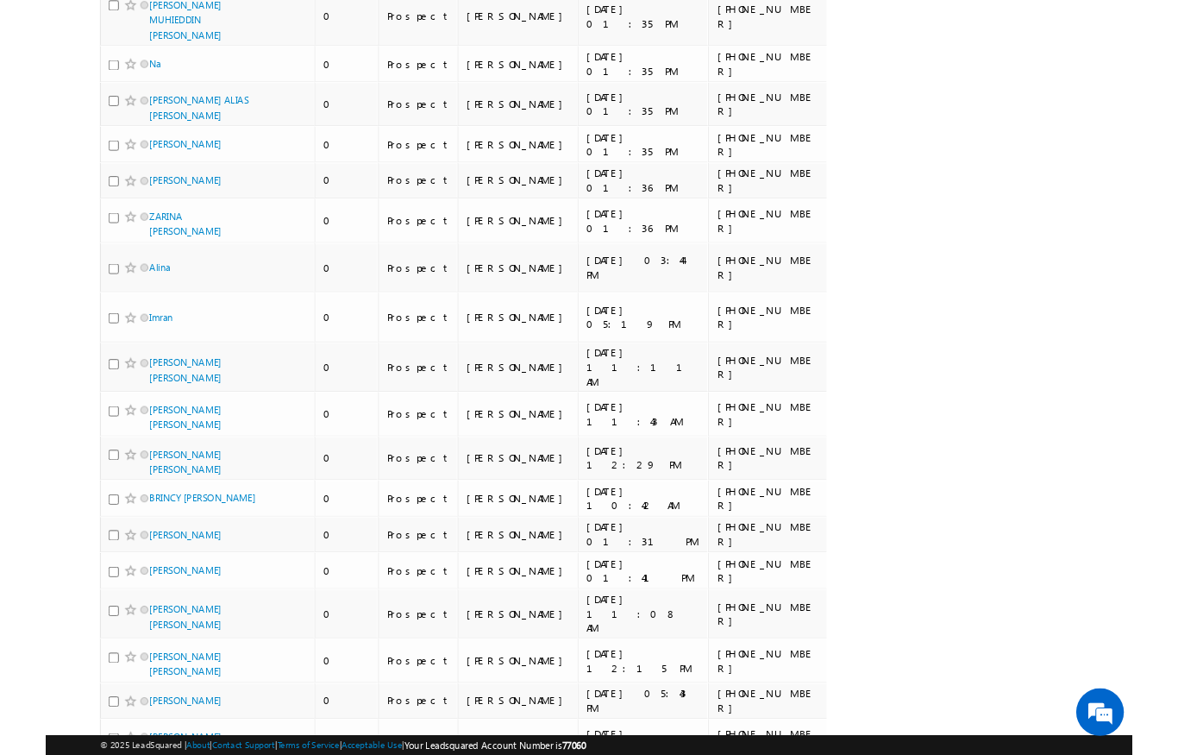
scroll to position [0, 0]
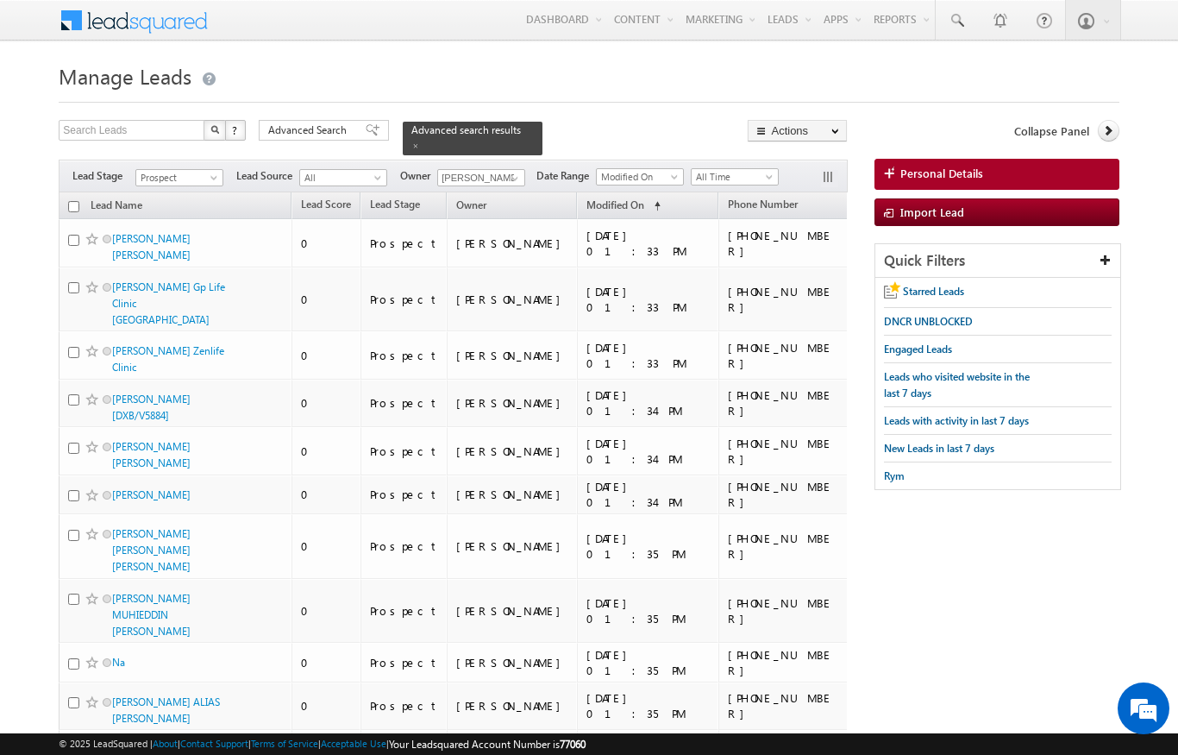
click at [70, 201] on input "checkbox" at bounding box center [73, 206] width 11 height 11
checkbox input "true"
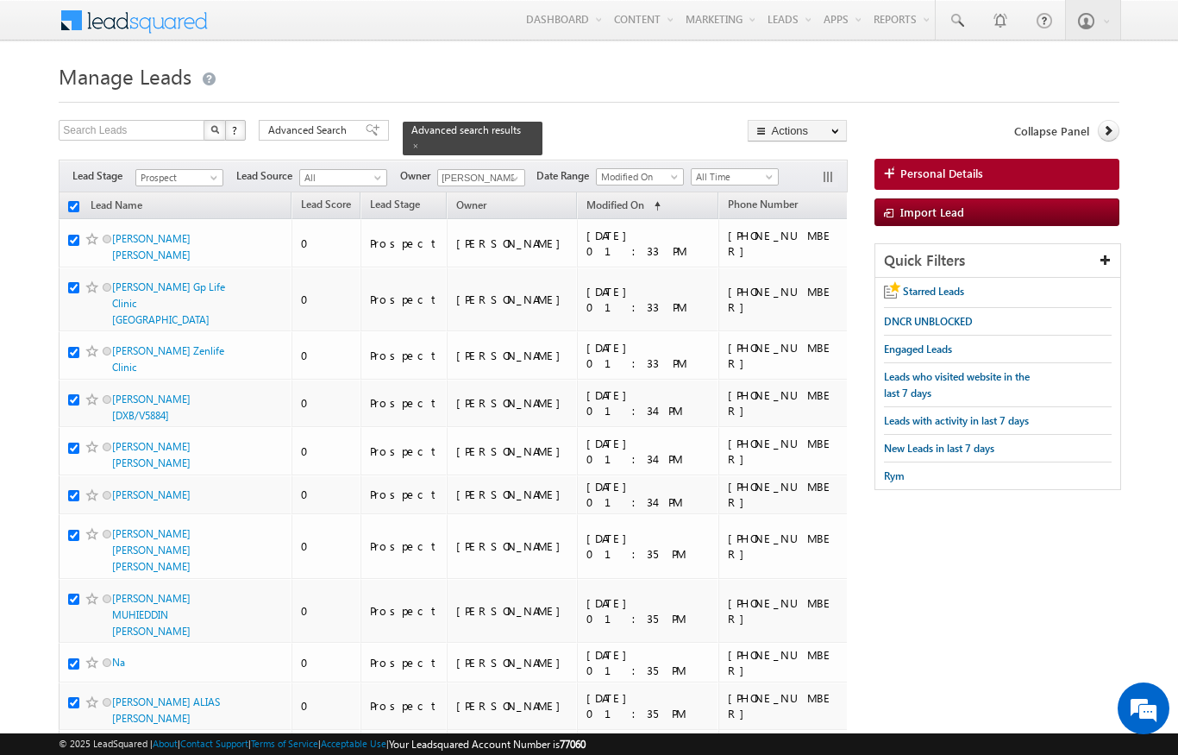
checkbox input "true"
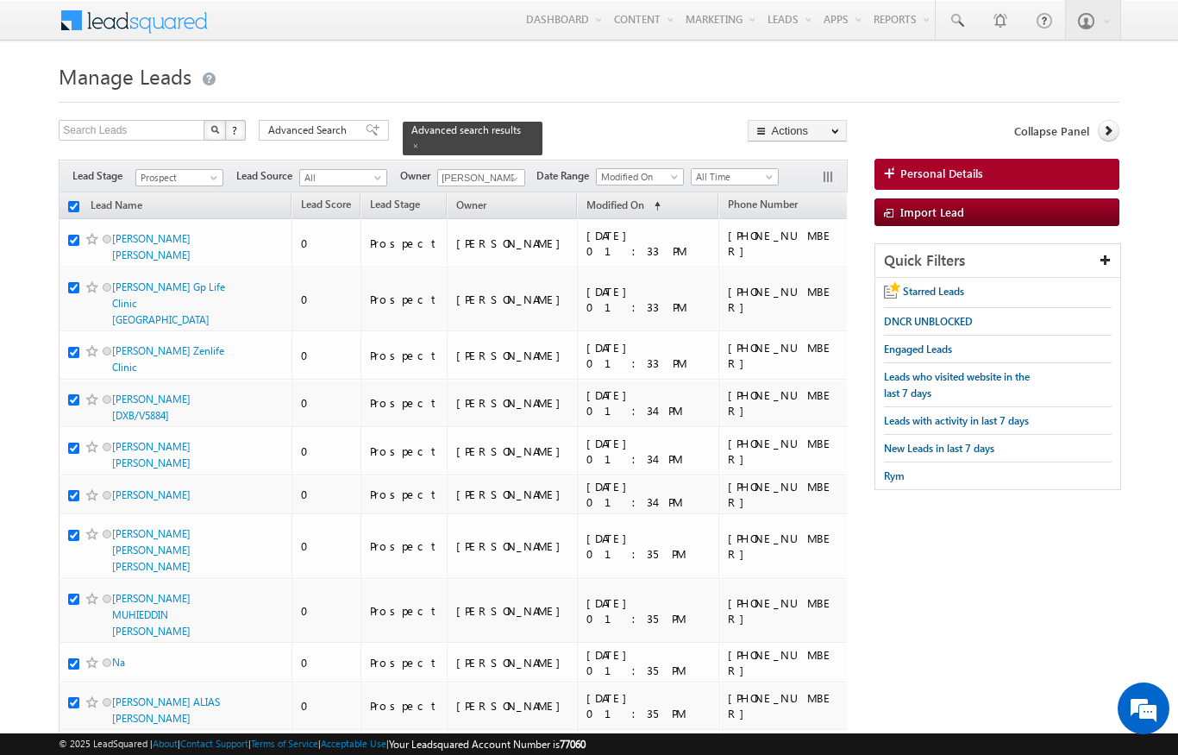
checkbox input "true"
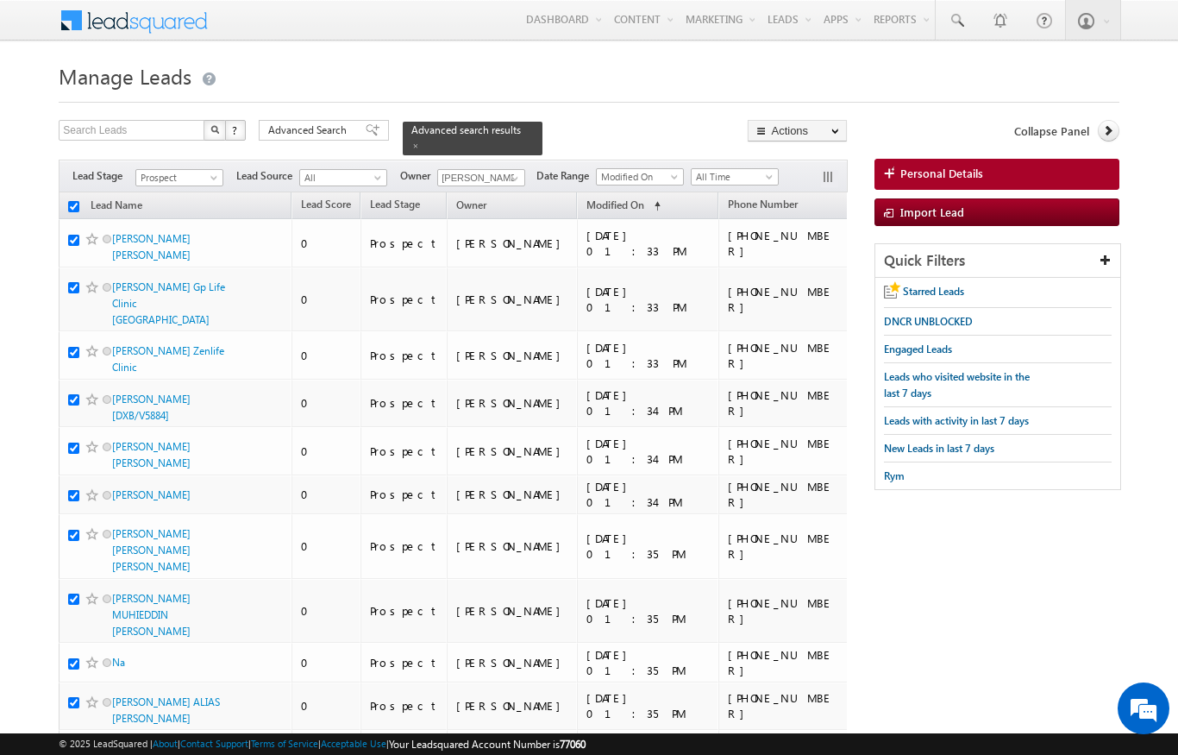
checkbox input "true"
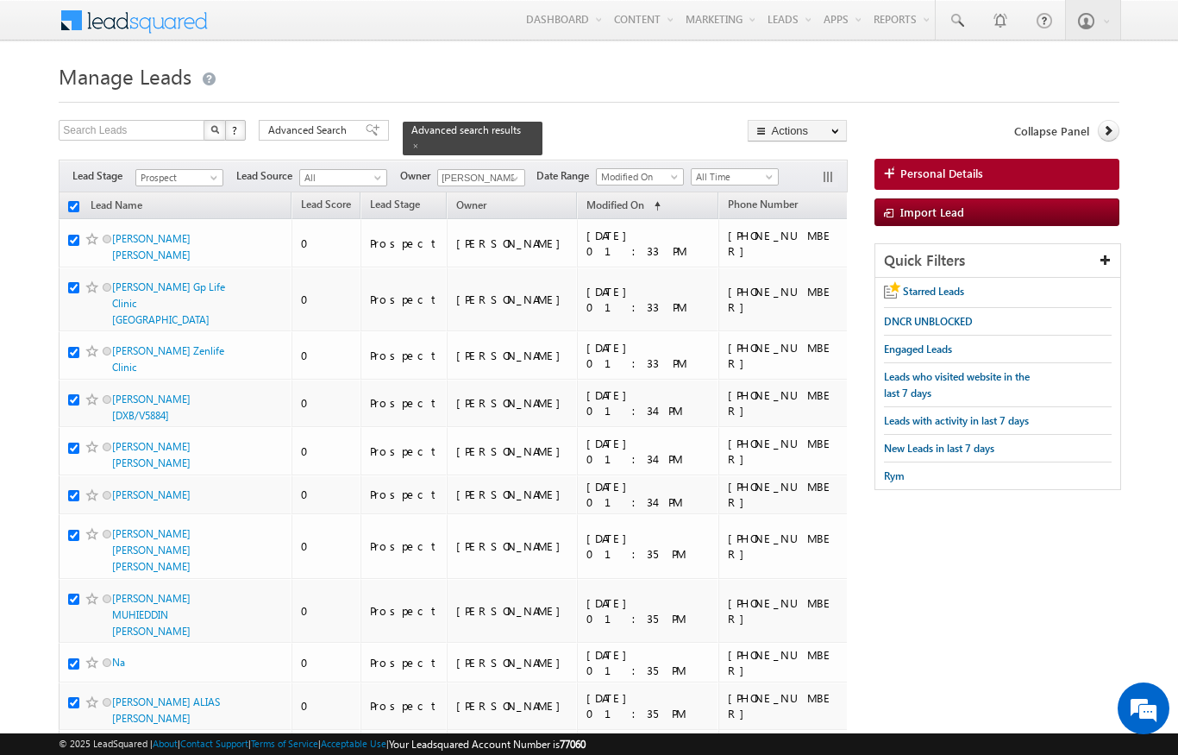
checkbox input "true"
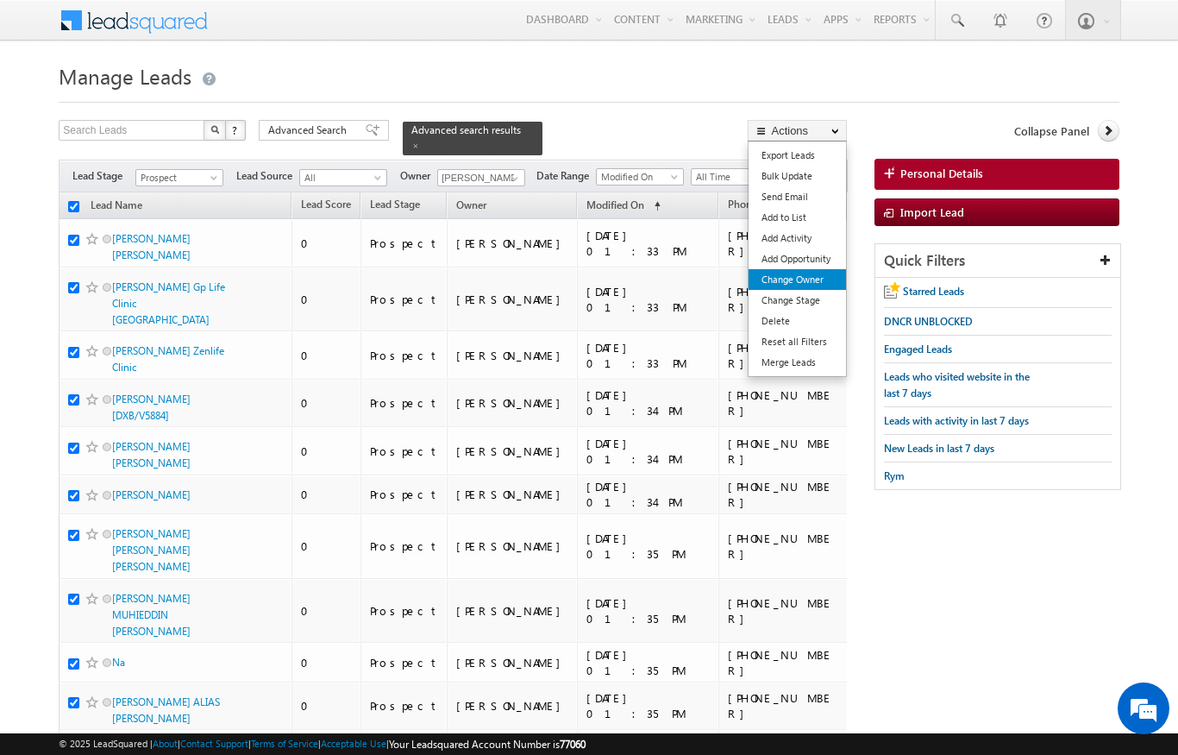
click at [808, 285] on link "Change Owner" at bounding box center [797, 279] width 97 height 21
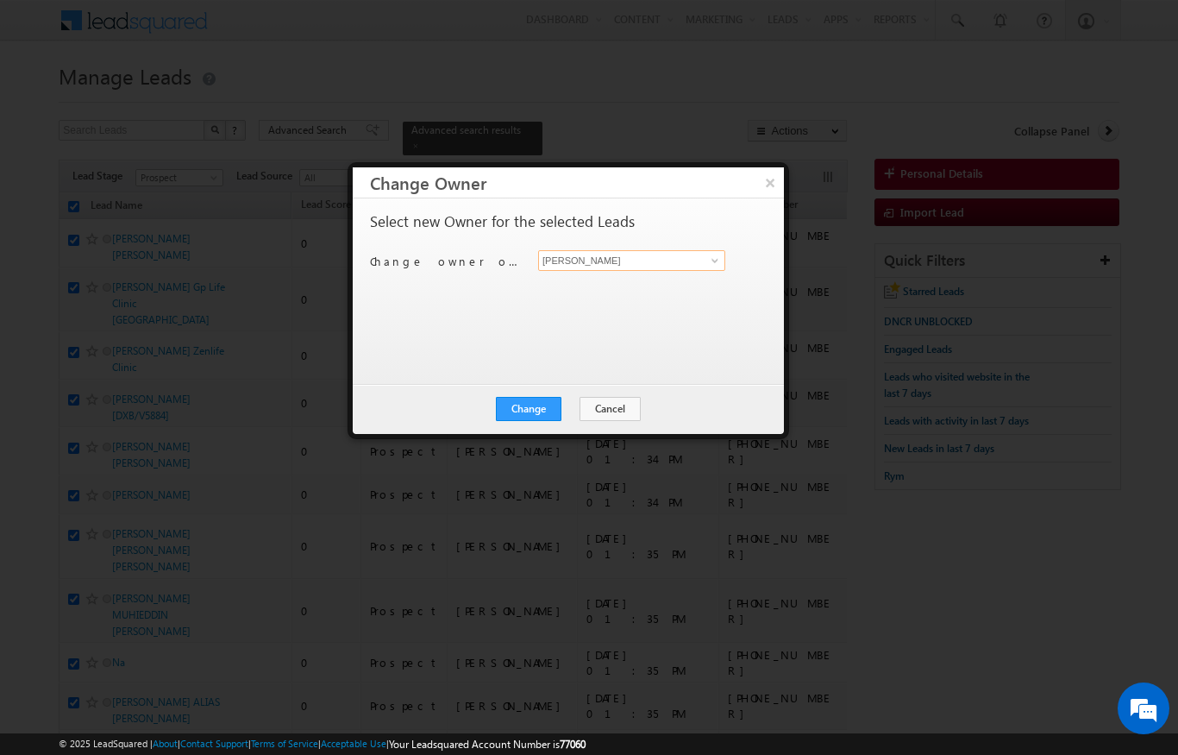
click at [663, 252] on input "[PERSON_NAME]" at bounding box center [631, 260] width 187 height 21
click at [648, 282] on link "[PERSON_NAME] [EMAIL_ADDRESS][PERSON_NAME][DOMAIN_NAME]" at bounding box center [631, 287] width 187 height 33
click at [546, 414] on button "Change" at bounding box center [529, 409] width 66 height 24
click at [593, 417] on button "Close" at bounding box center [570, 409] width 55 height 24
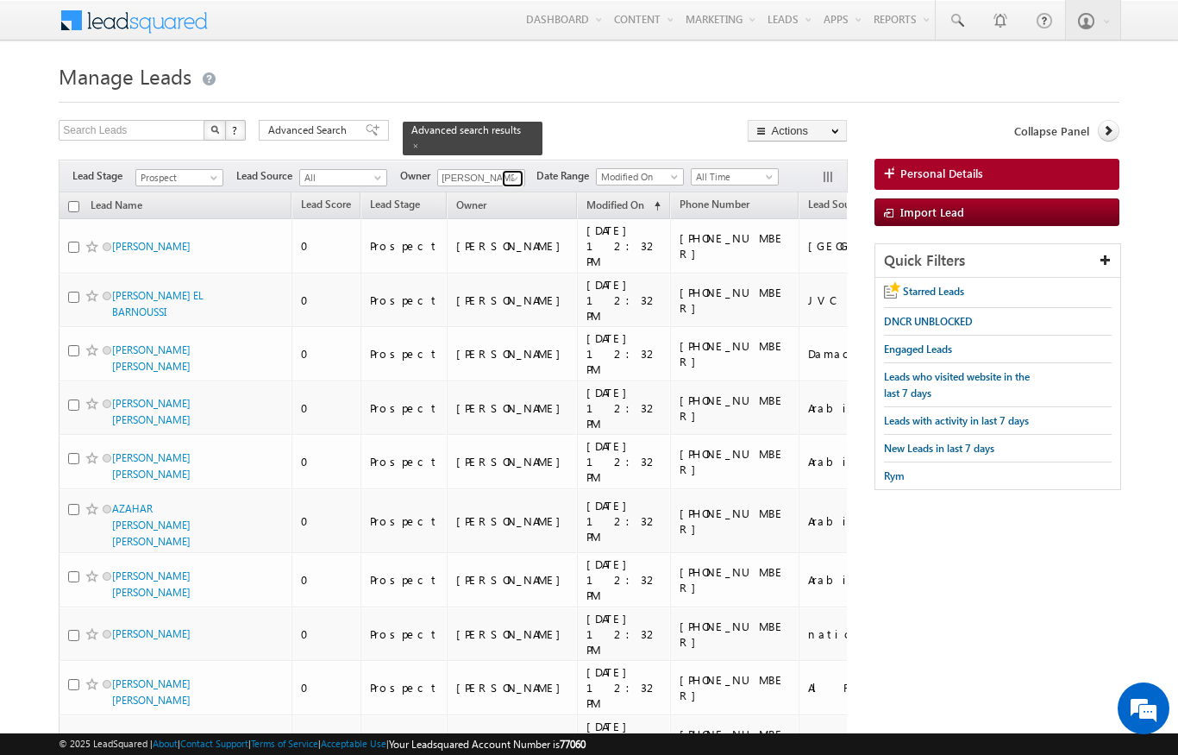
click at [510, 172] on span at bounding box center [515, 179] width 14 height 14
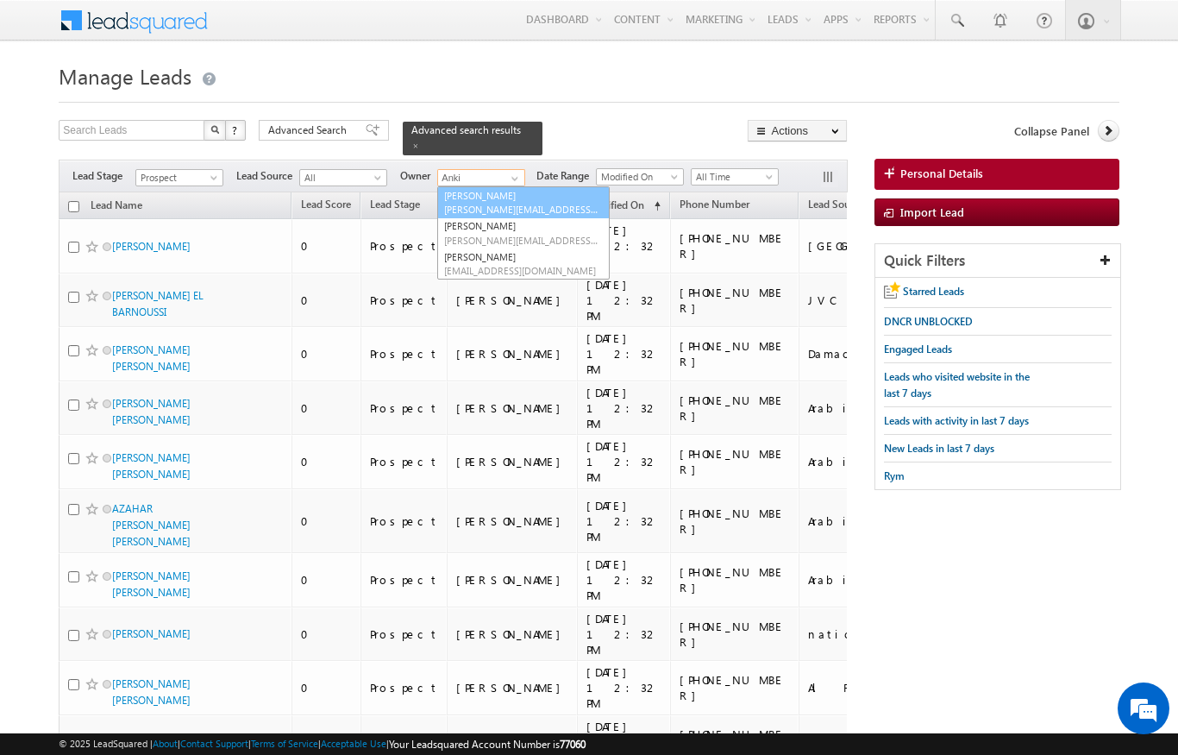
click at [548, 203] on span "[PERSON_NAME][EMAIL_ADDRESS][DOMAIN_NAME]" at bounding box center [521, 209] width 155 height 13
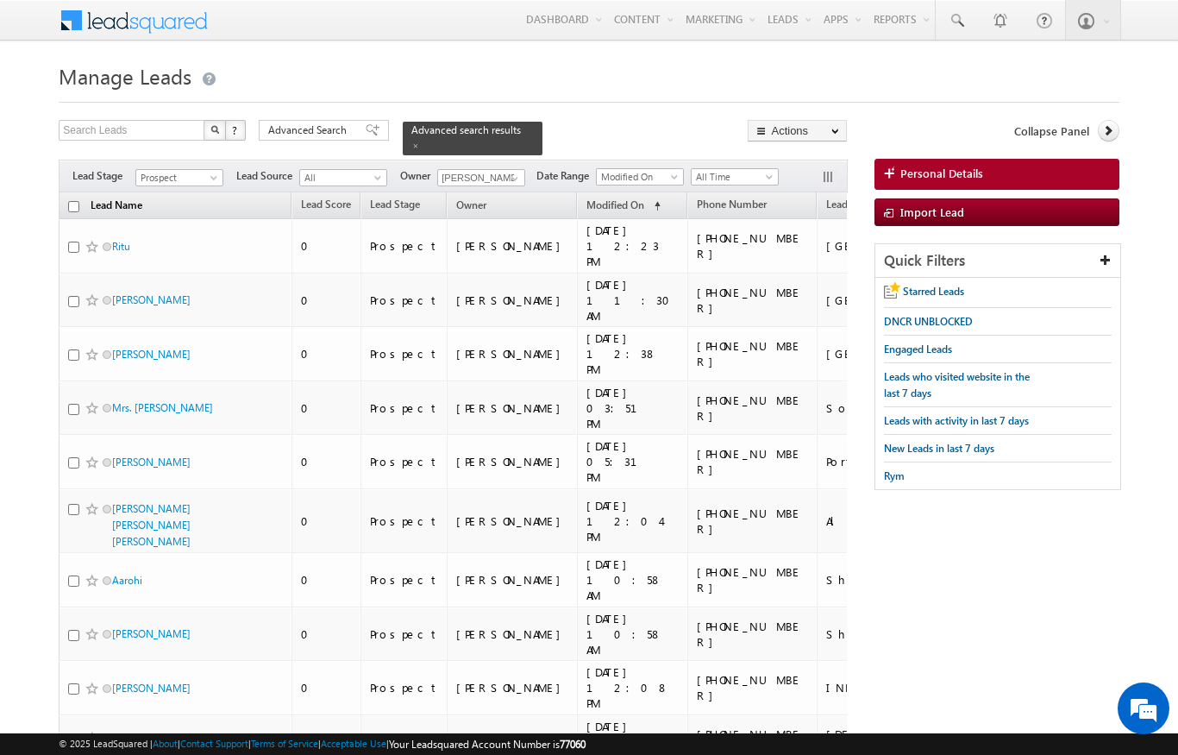
click at [82, 196] on link "Lead Name" at bounding box center [116, 207] width 69 height 22
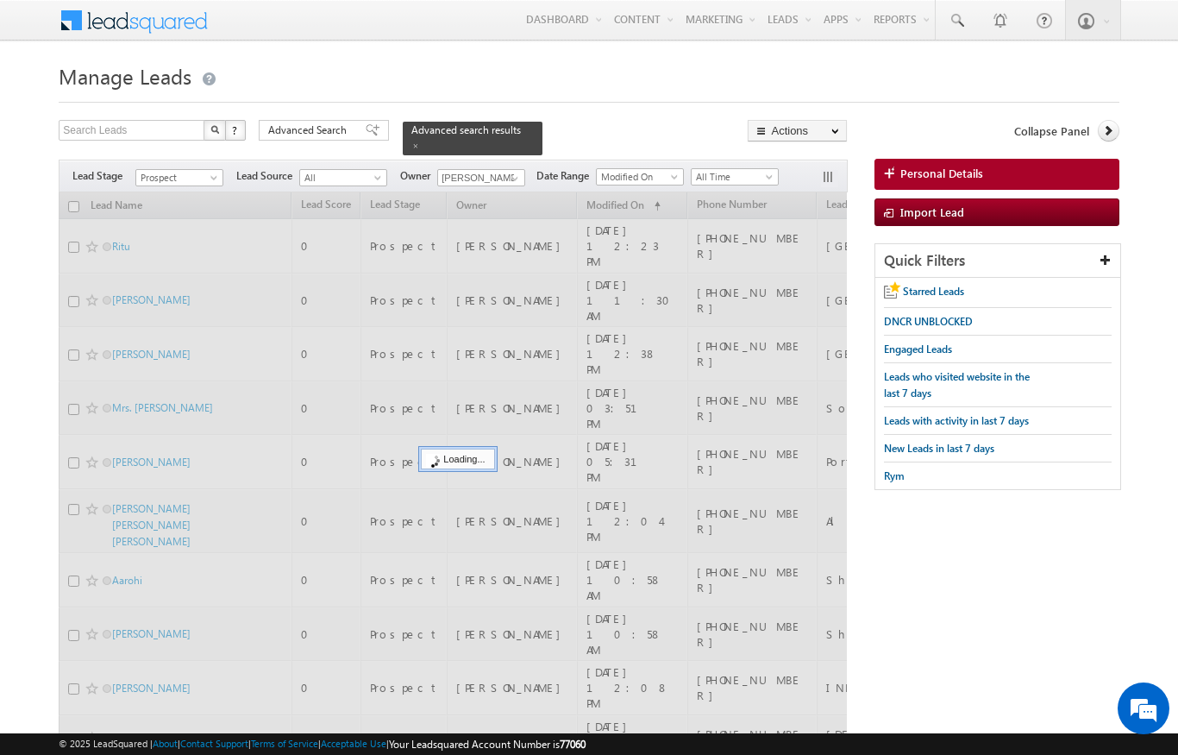
click at [72, 196] on div at bounding box center [453, 517] width 788 height 650
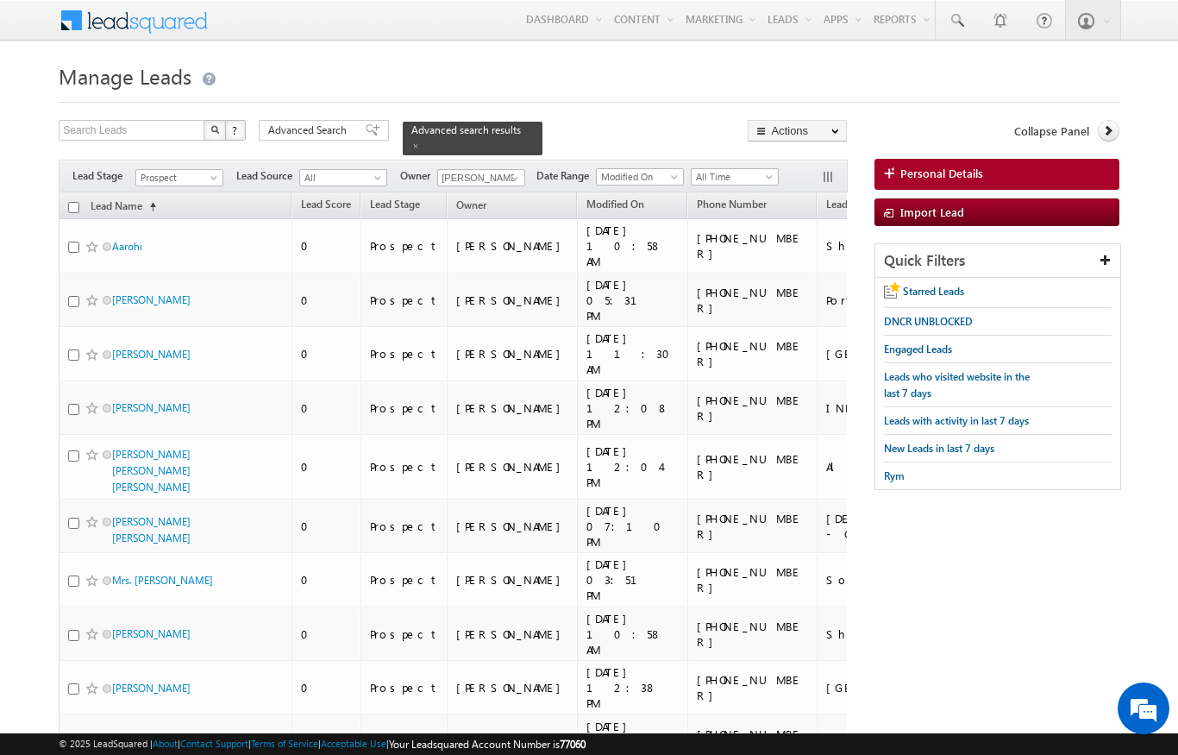
click at [72, 192] on th "Lead Name (sorted ascending)" at bounding box center [175, 205] width 233 height 27
click at [72, 202] on input "checkbox" at bounding box center [73, 207] width 11 height 11
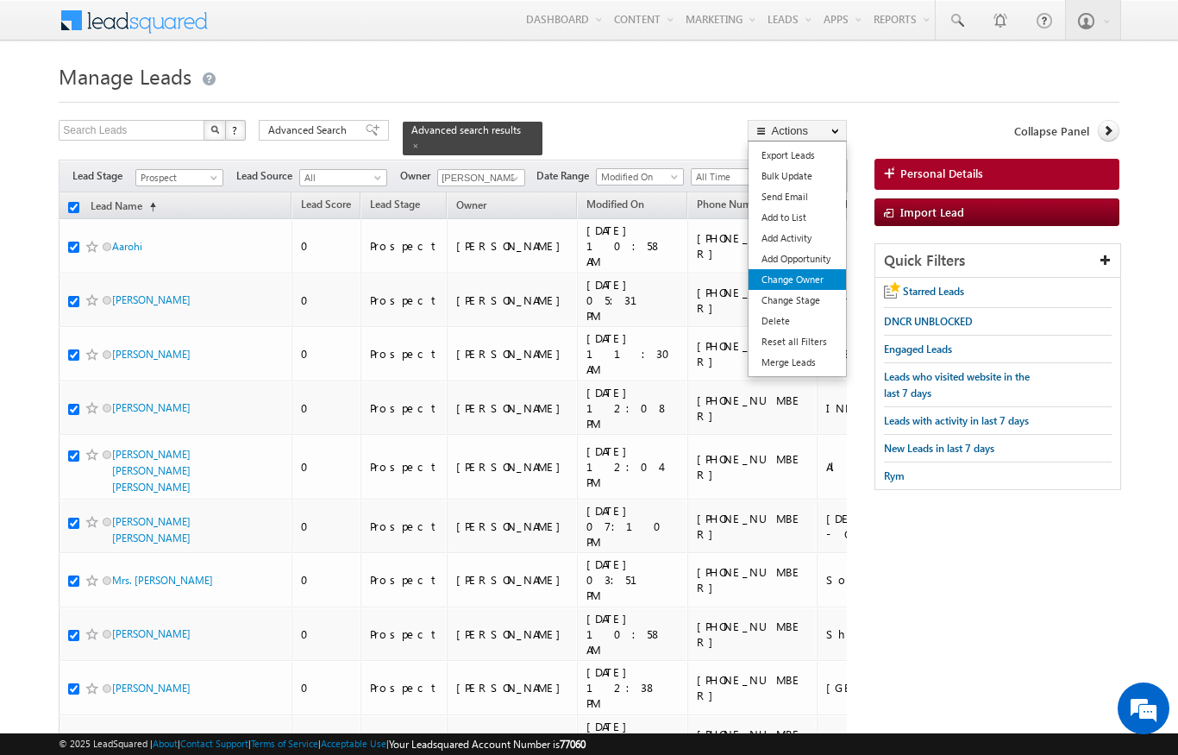
click at [809, 285] on link "Change Owner" at bounding box center [797, 279] width 97 height 21
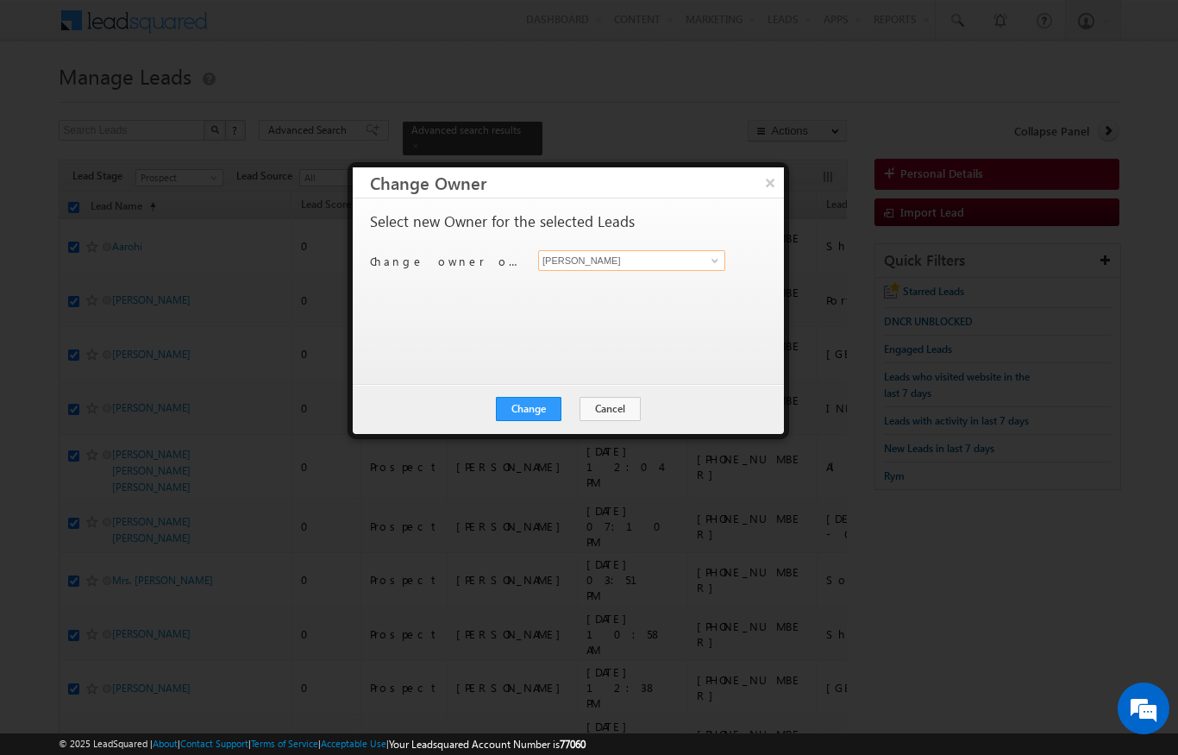
click at [685, 269] on input "[PERSON_NAME]" at bounding box center [631, 260] width 187 height 21
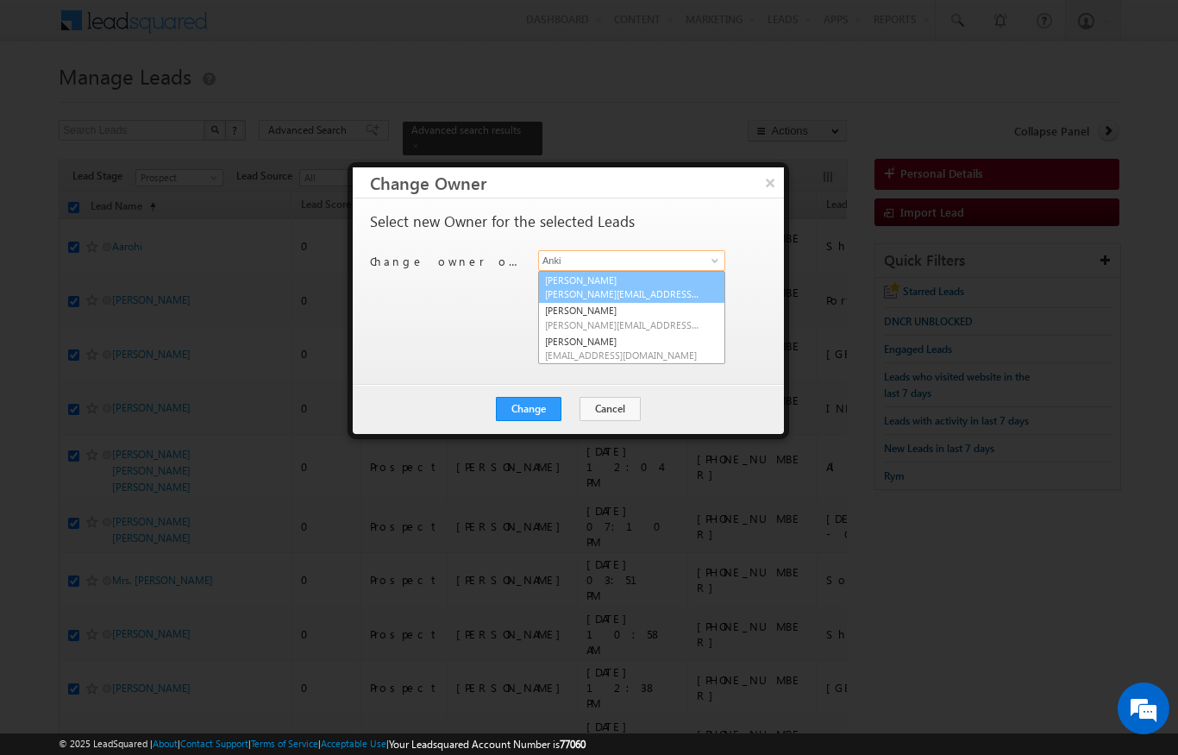
click at [585, 298] on span "[PERSON_NAME][EMAIL_ADDRESS][DOMAIN_NAME]" at bounding box center [622, 293] width 155 height 13
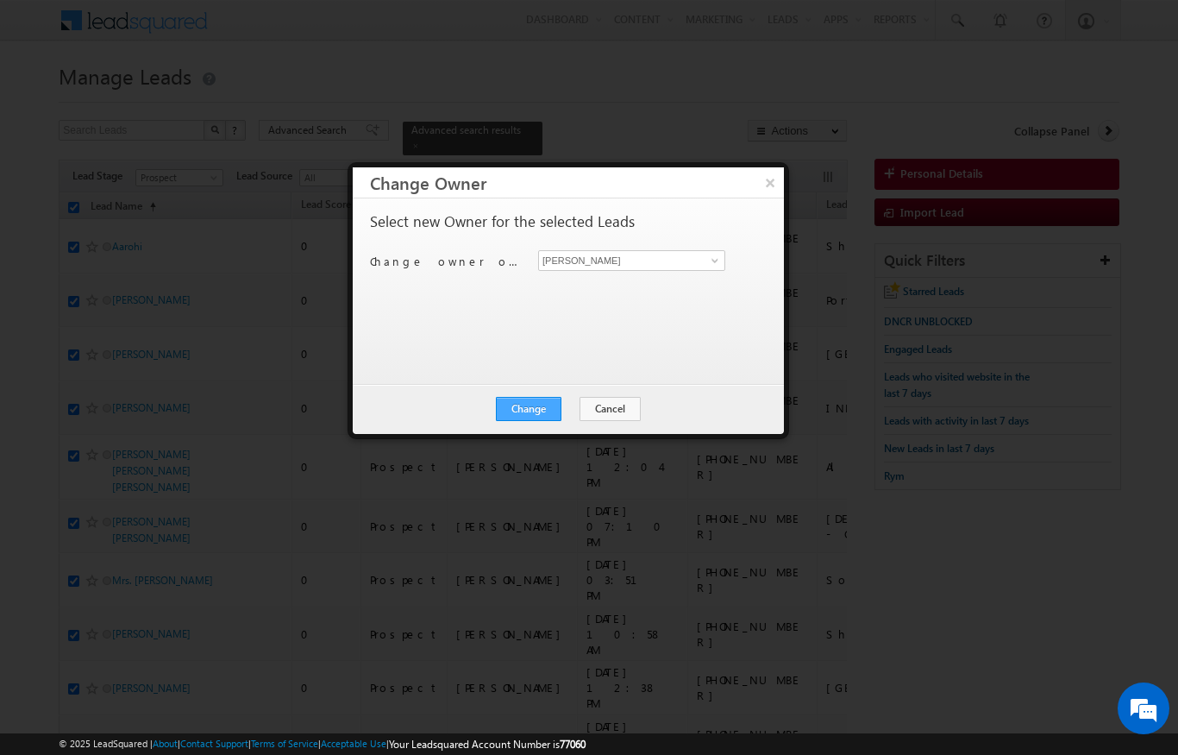
click at [539, 418] on button "Change" at bounding box center [529, 409] width 66 height 24
click at [581, 417] on button "Close" at bounding box center [570, 409] width 55 height 24
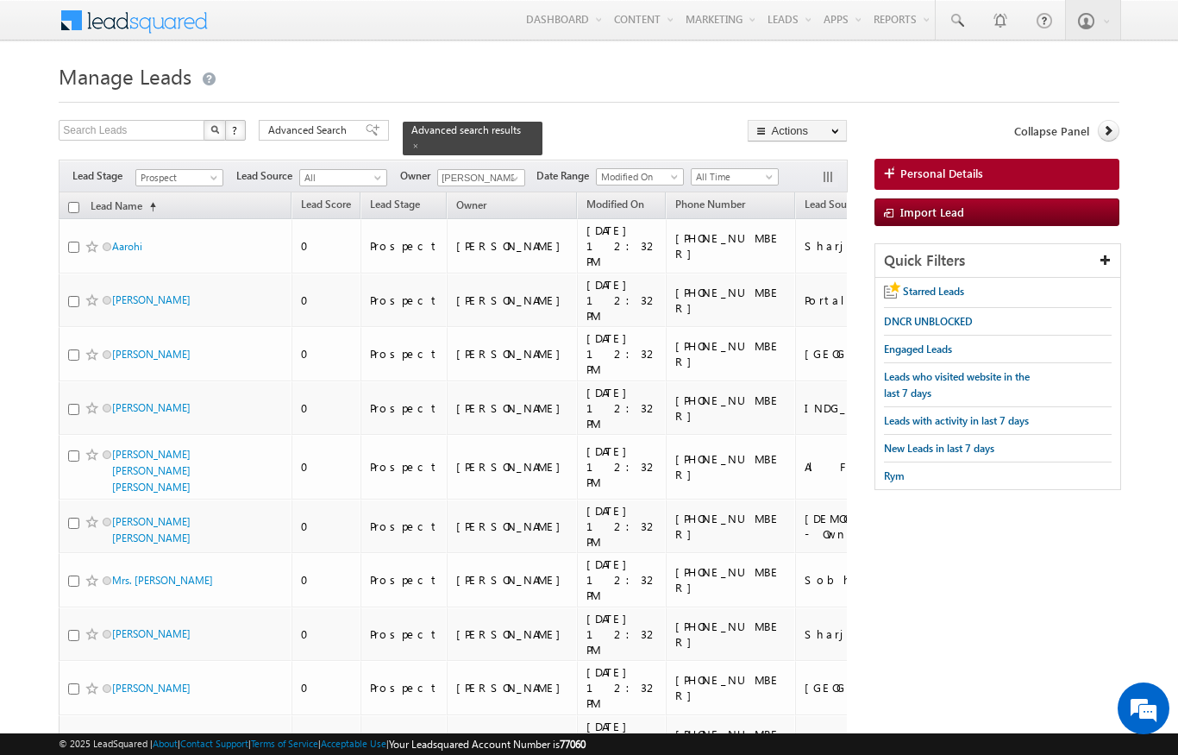
click at [73, 202] on input "checkbox" at bounding box center [73, 207] width 11 height 11
click at [512, 172] on span at bounding box center [515, 179] width 14 height 14
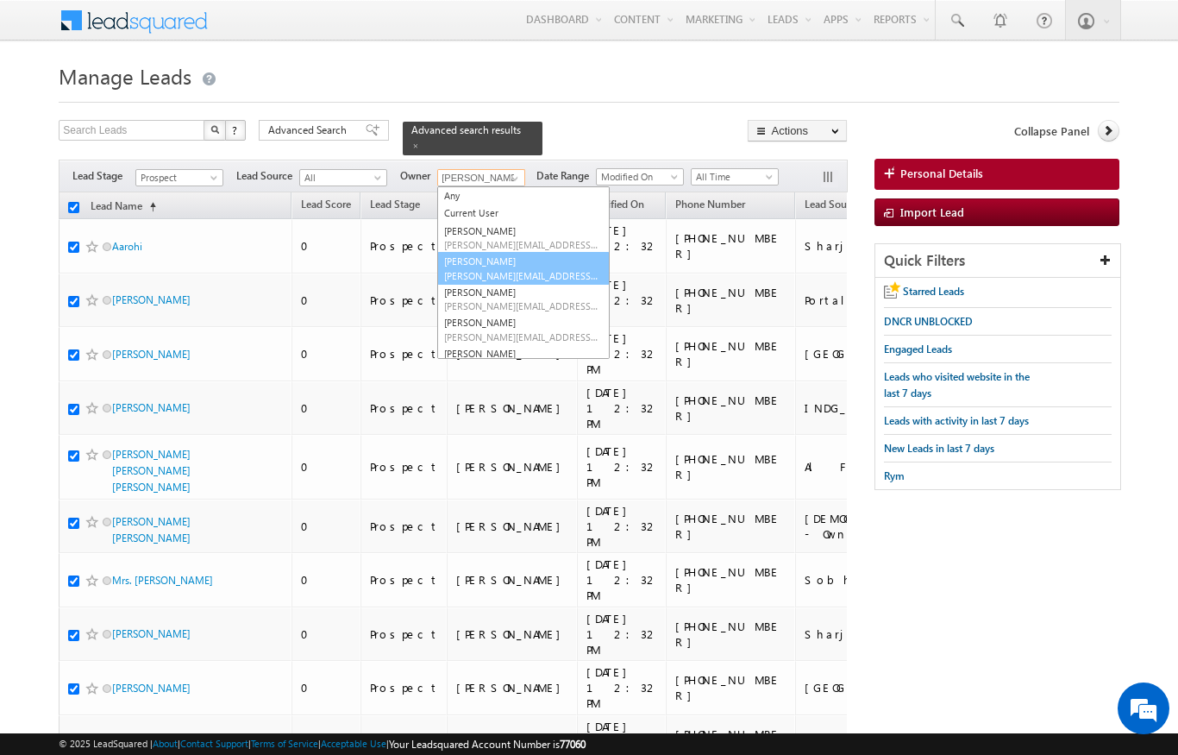
click at [482, 269] on span "[PERSON_NAME][EMAIL_ADDRESS][PERSON_NAME][DOMAIN_NAME]" at bounding box center [521, 275] width 155 height 13
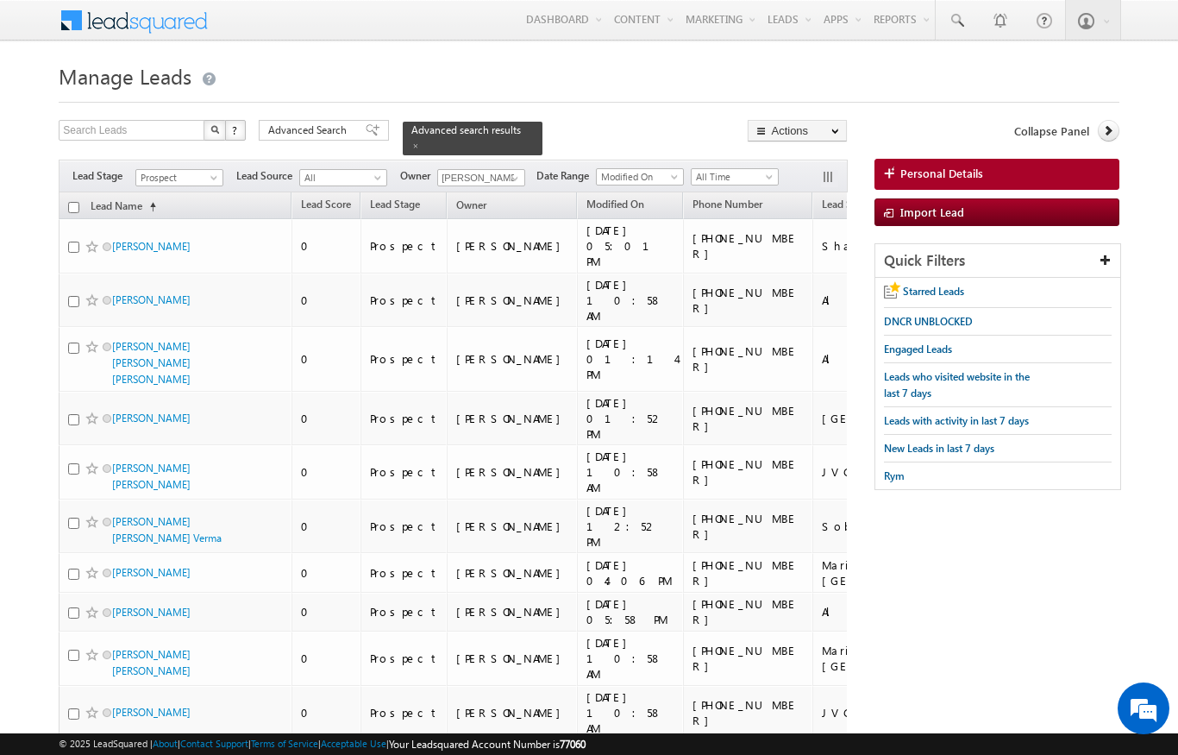
click at [78, 202] on input "checkbox" at bounding box center [73, 207] width 11 height 11
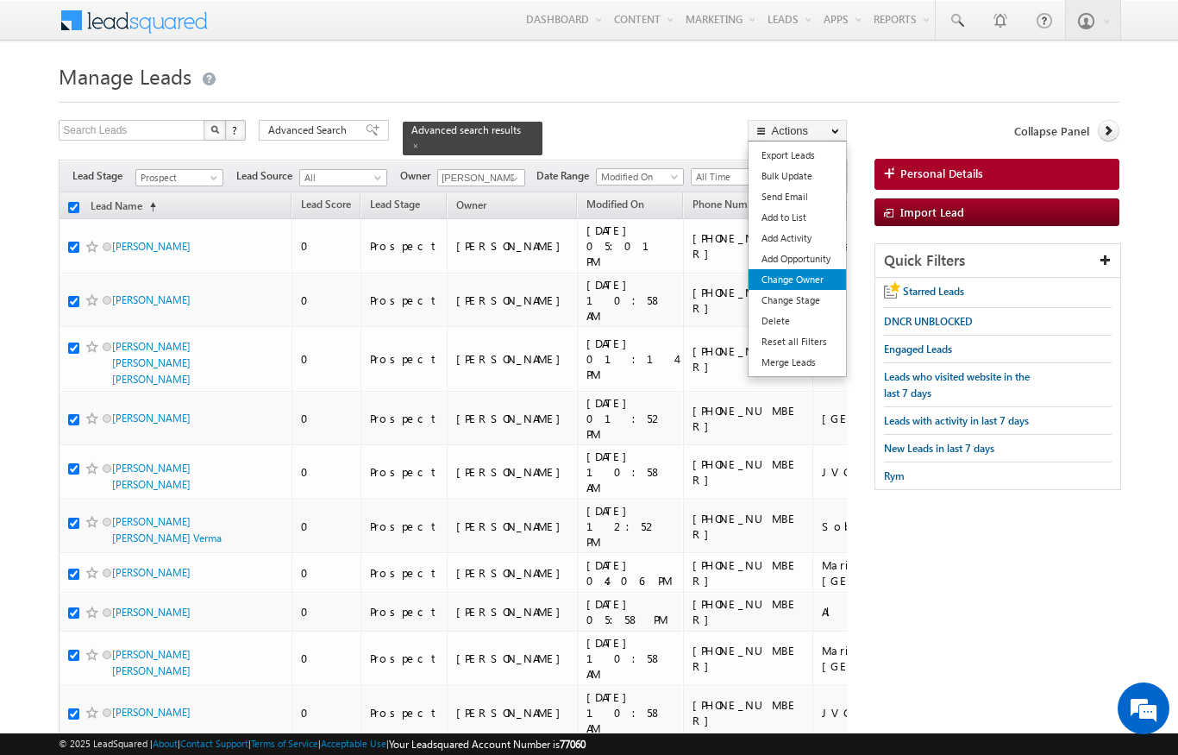
click at [813, 284] on link "Change Owner" at bounding box center [797, 279] width 97 height 21
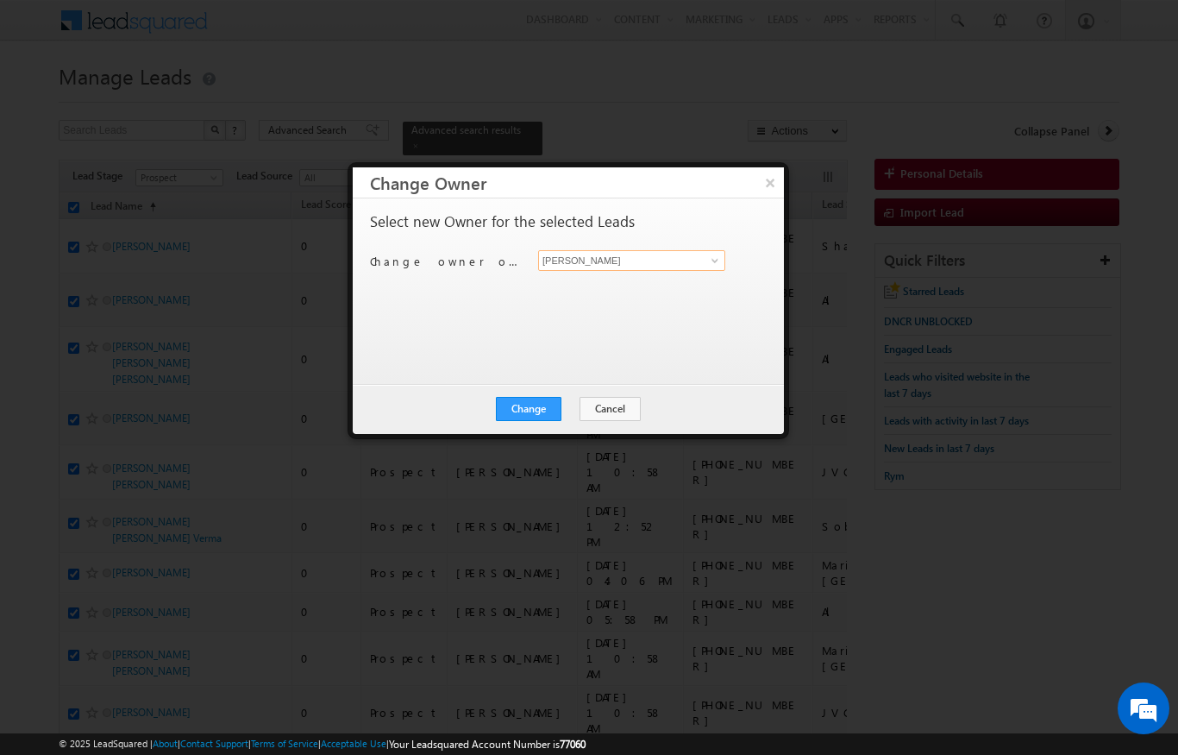
click at [680, 258] on input "[PERSON_NAME]" at bounding box center [631, 260] width 187 height 21
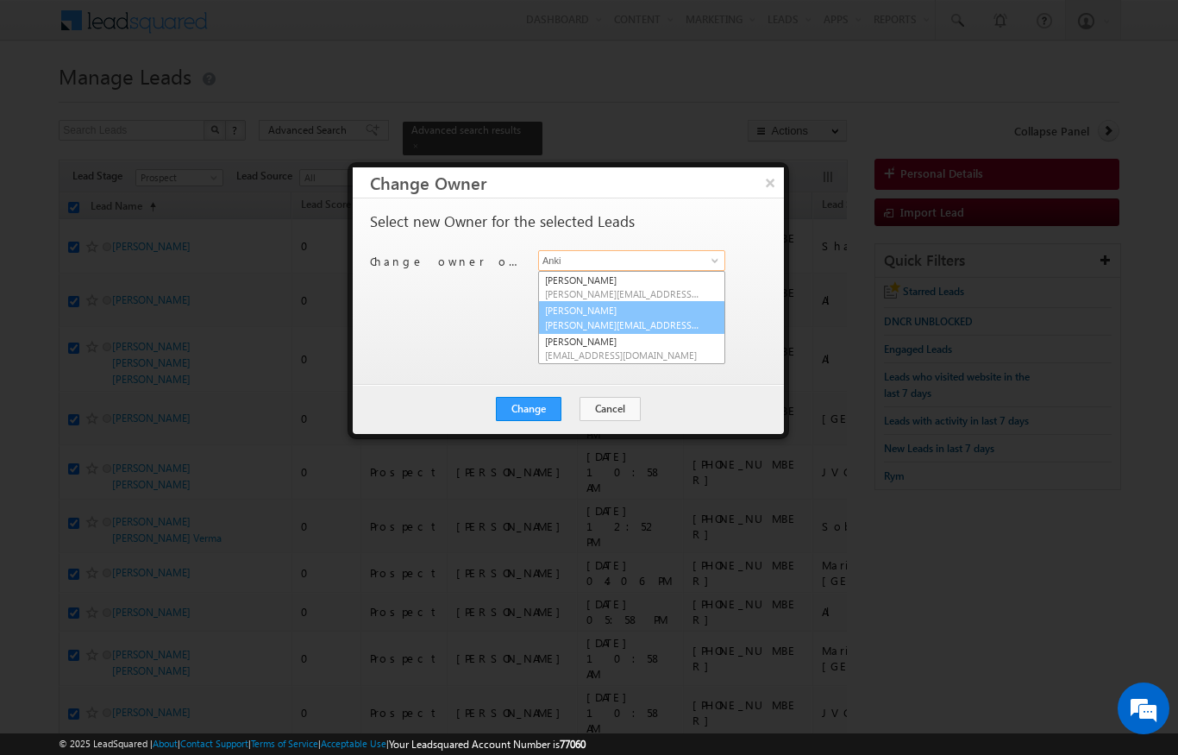
click at [629, 313] on link "[PERSON_NAME] [PERSON_NAME][EMAIL_ADDRESS][PERSON_NAME][DOMAIN_NAME]" at bounding box center [631, 317] width 187 height 33
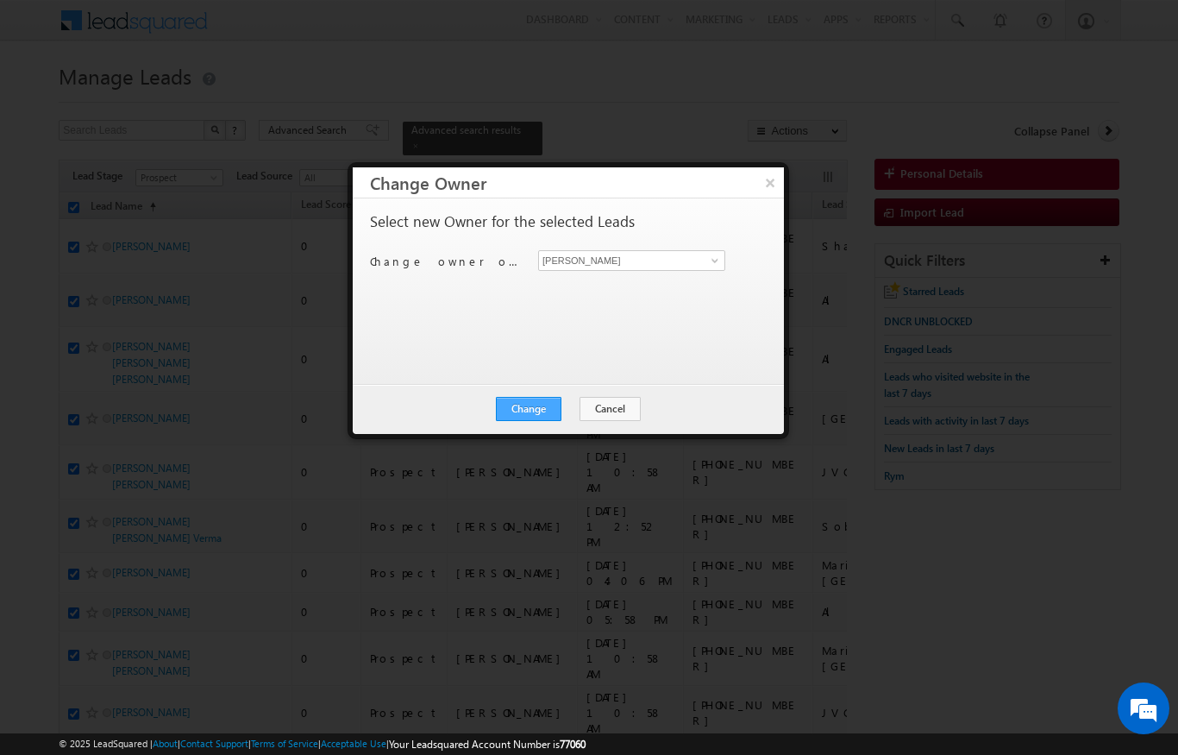
click at [546, 417] on button "Change" at bounding box center [529, 409] width 66 height 24
click at [567, 397] on button "Close" at bounding box center [570, 409] width 55 height 24
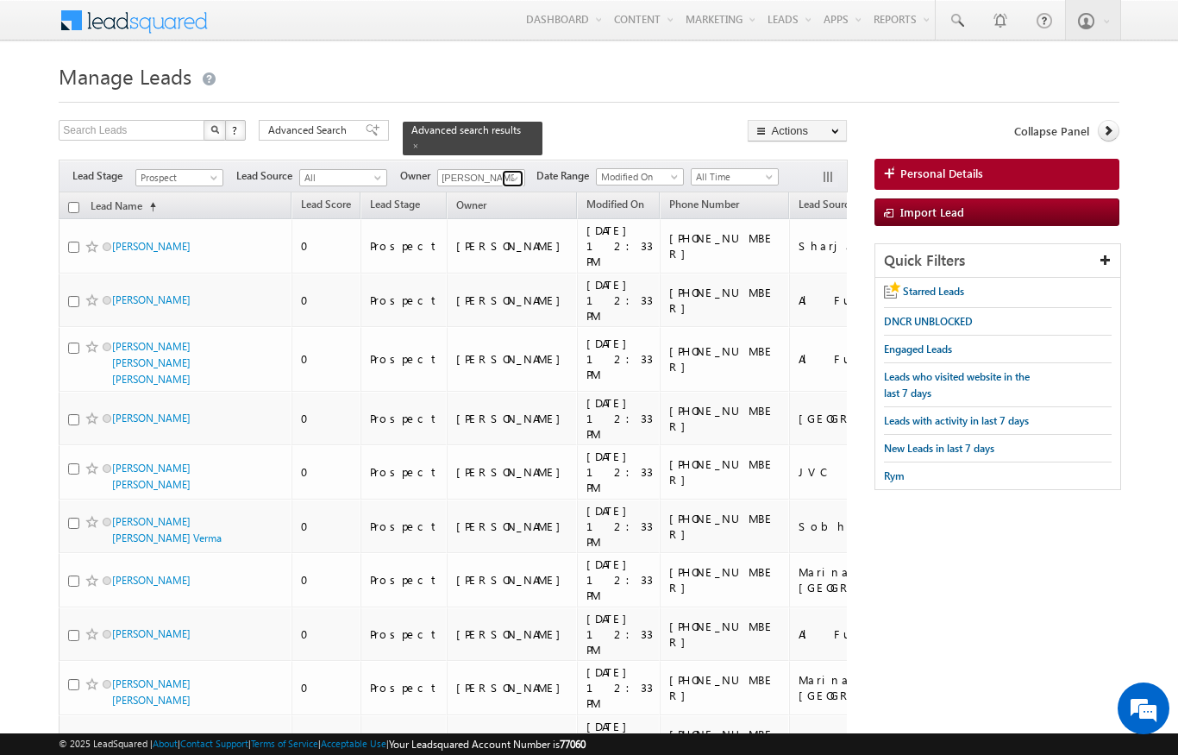
click at [510, 172] on span at bounding box center [515, 179] width 14 height 14
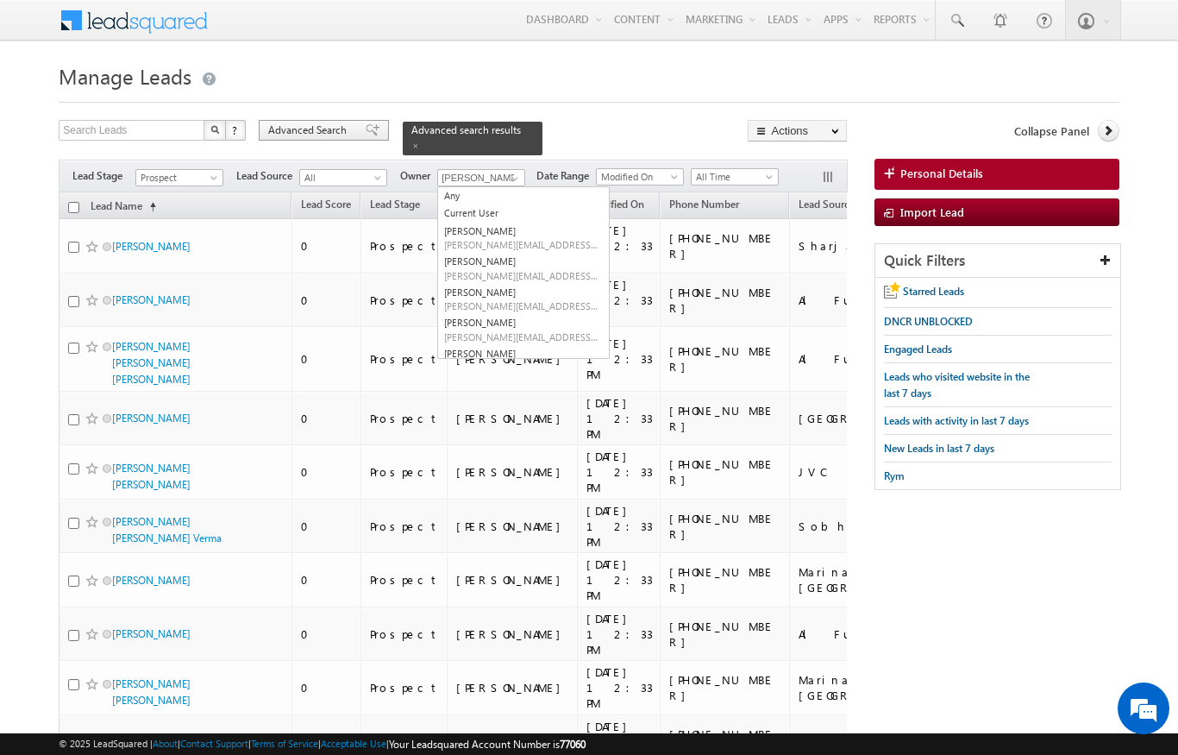
click at [316, 124] on span "Advanced Search" at bounding box center [310, 130] width 84 height 16
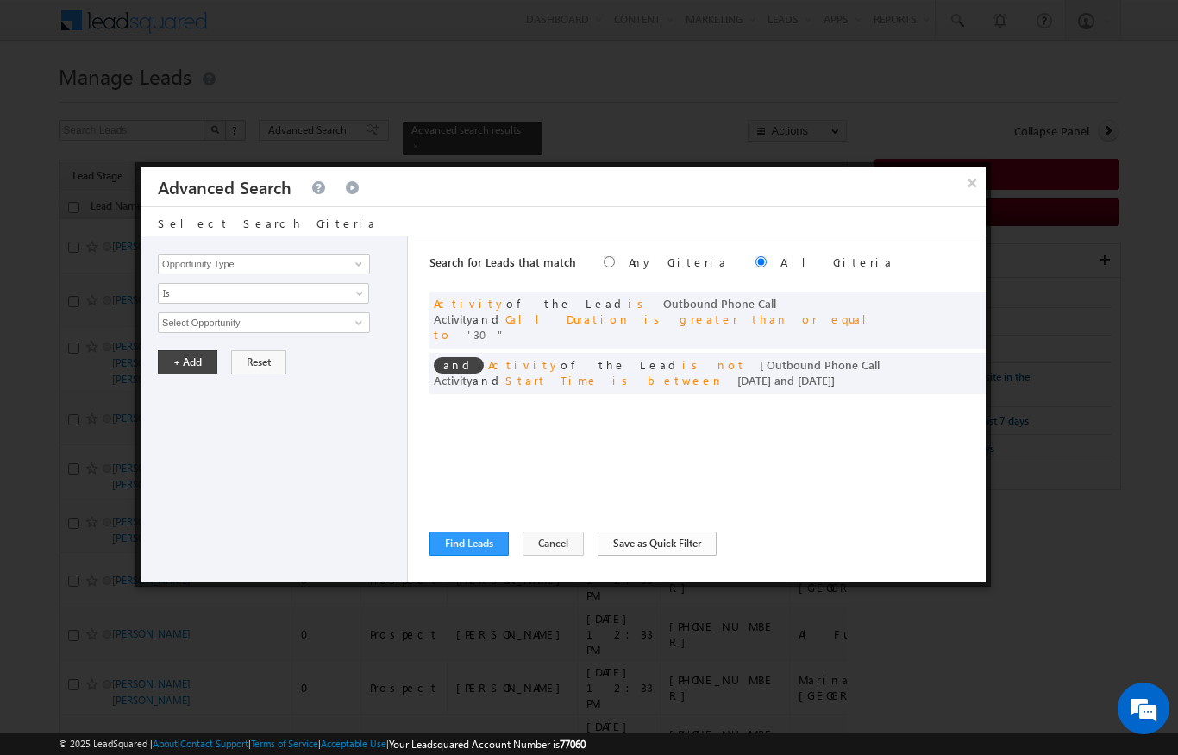
click at [667, 553] on button "Save as Quick Filter" at bounding box center [657, 543] width 119 height 24
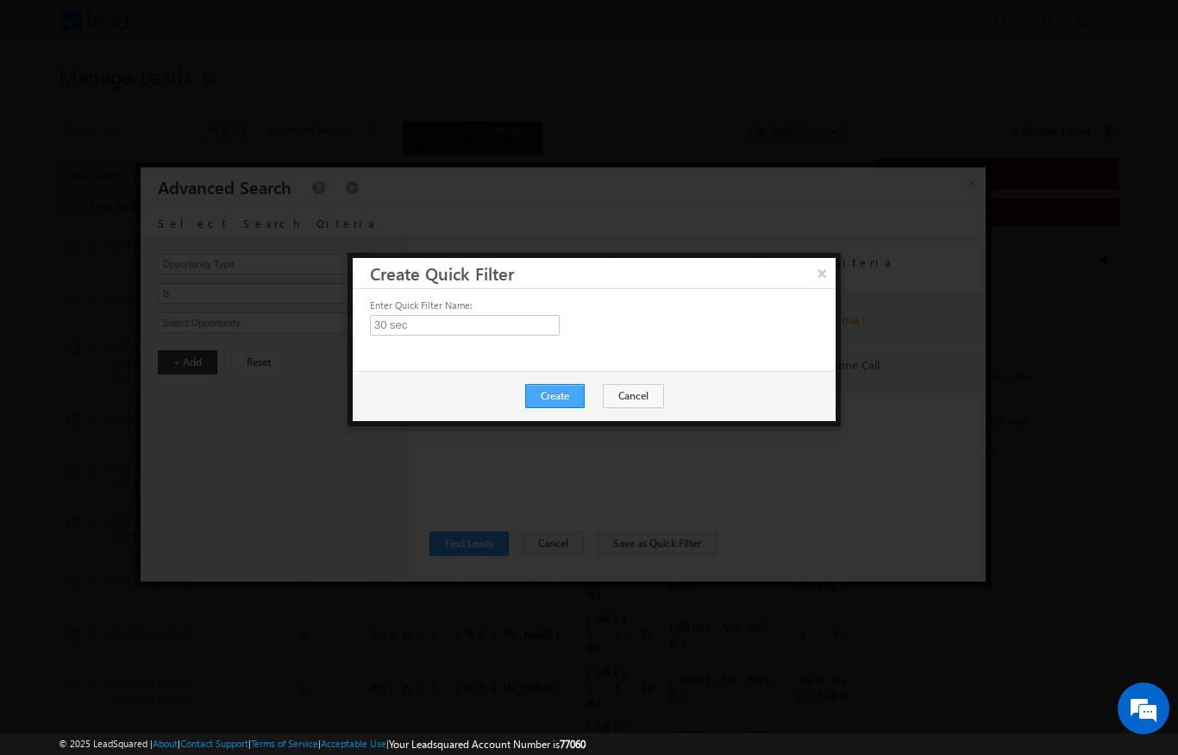
click at [561, 392] on button "Create" at bounding box center [555, 396] width 60 height 24
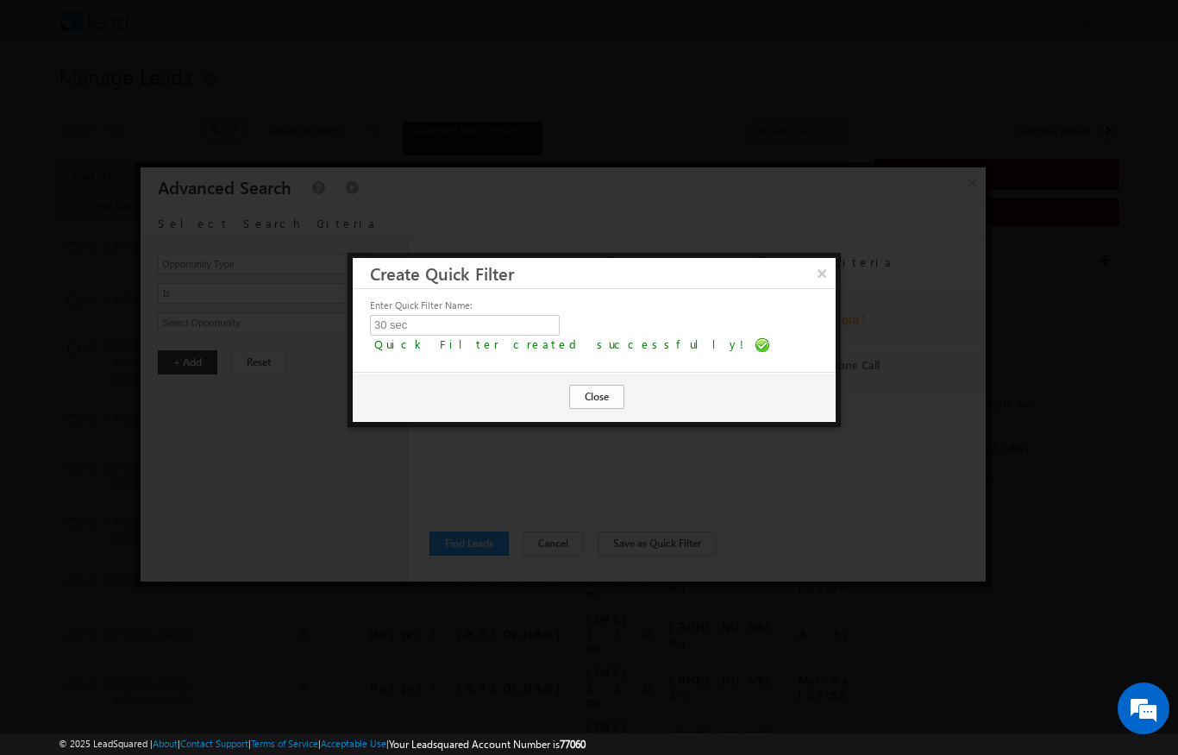
click at [618, 403] on button "Close" at bounding box center [596, 397] width 55 height 24
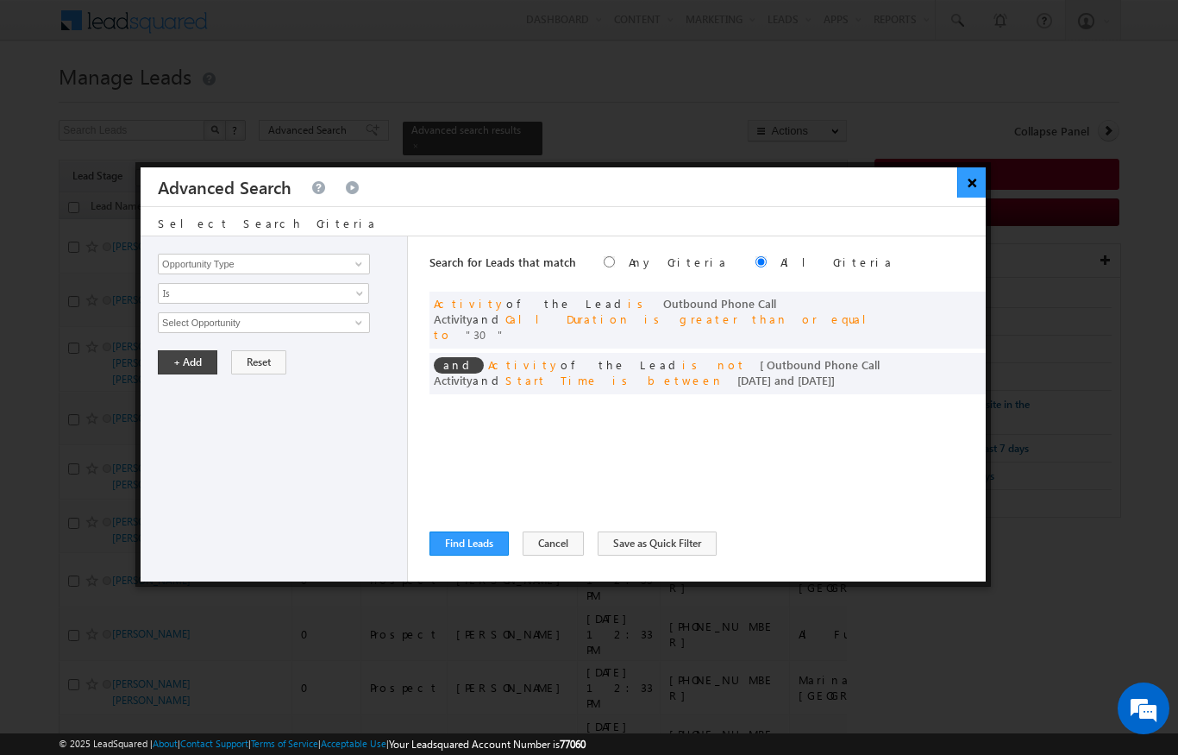
click at [968, 172] on button "×" at bounding box center [971, 182] width 28 height 30
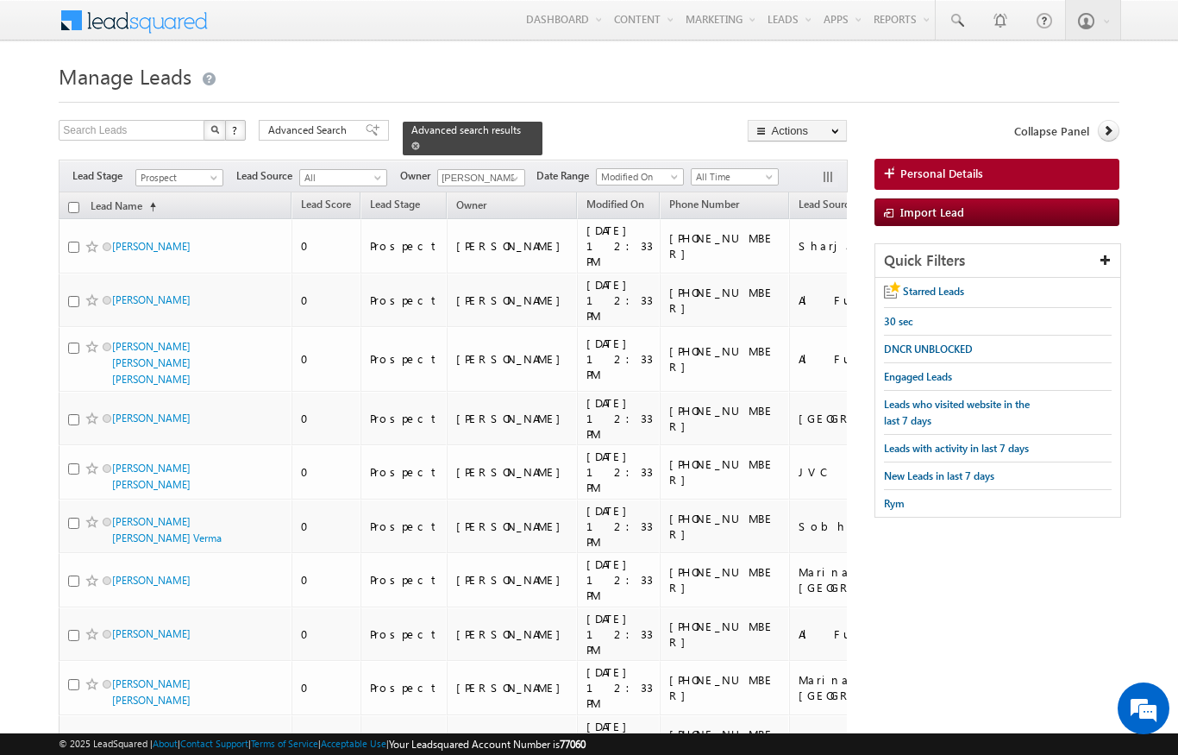
click at [420, 141] on span at bounding box center [415, 145] width 9 height 9
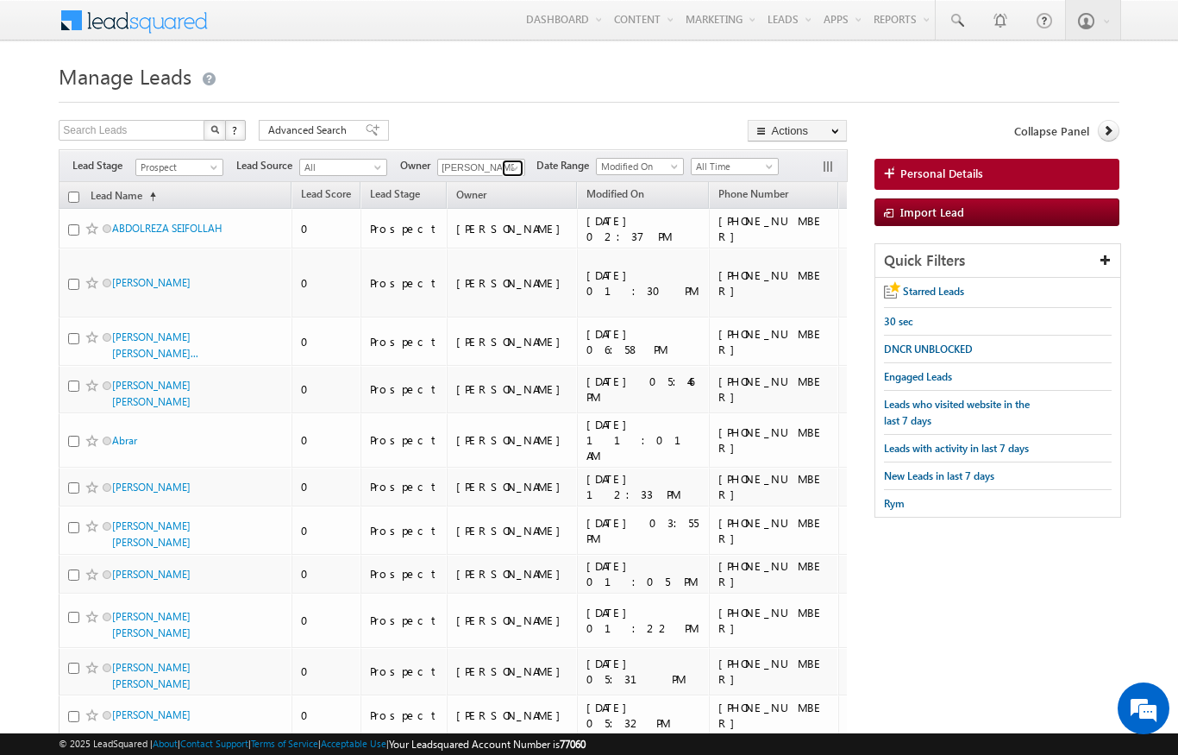
click at [504, 162] on link at bounding box center [513, 168] width 22 height 17
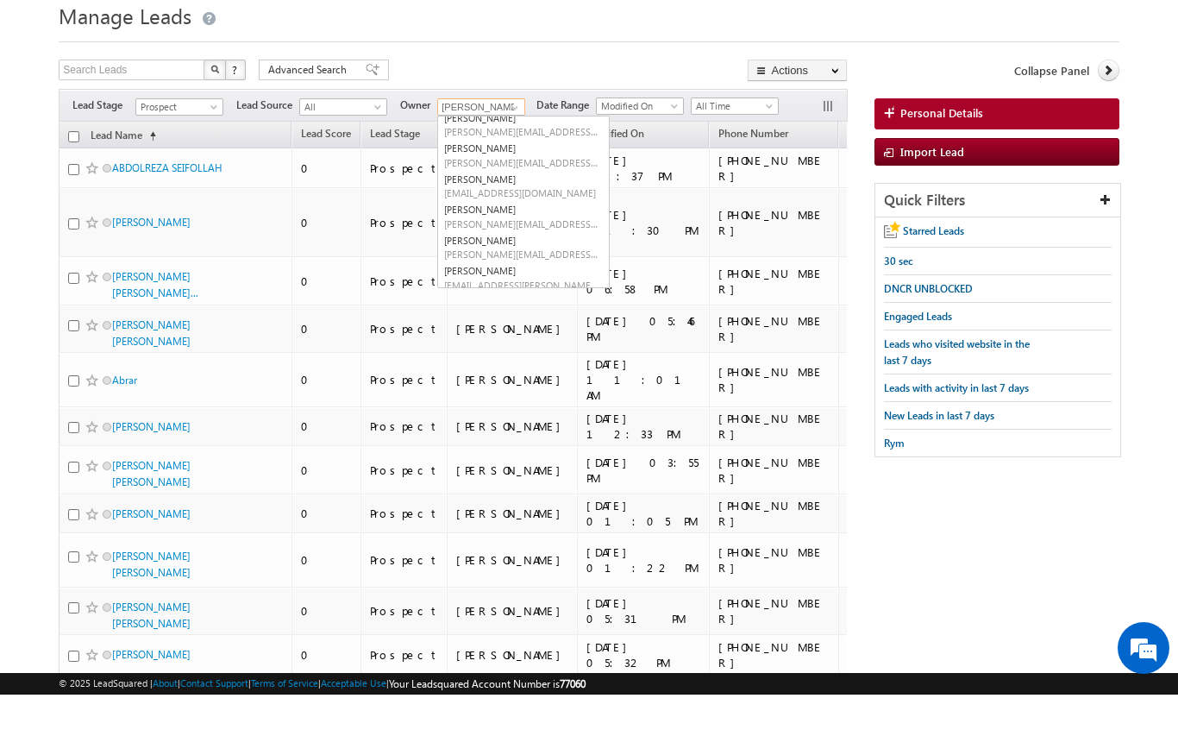
scroll to position [178, 0]
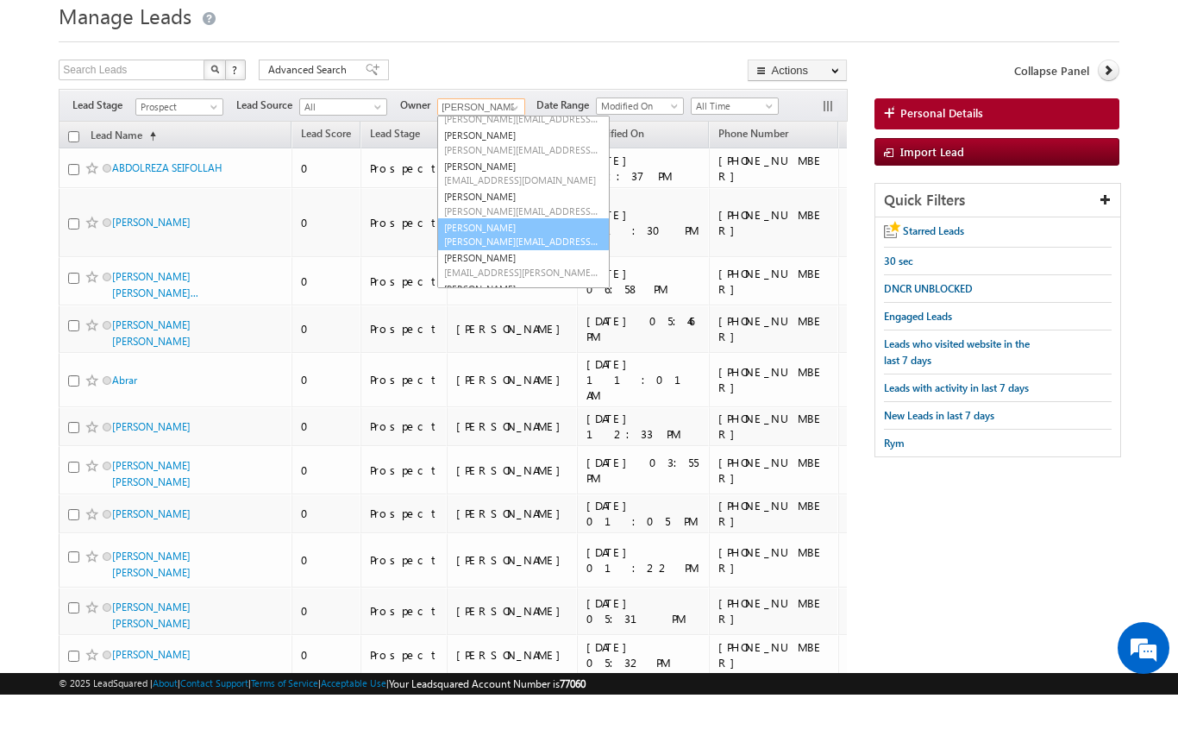
click at [550, 295] on span "[PERSON_NAME][EMAIL_ADDRESS][PERSON_NAME][DOMAIN_NAME]" at bounding box center [521, 301] width 155 height 13
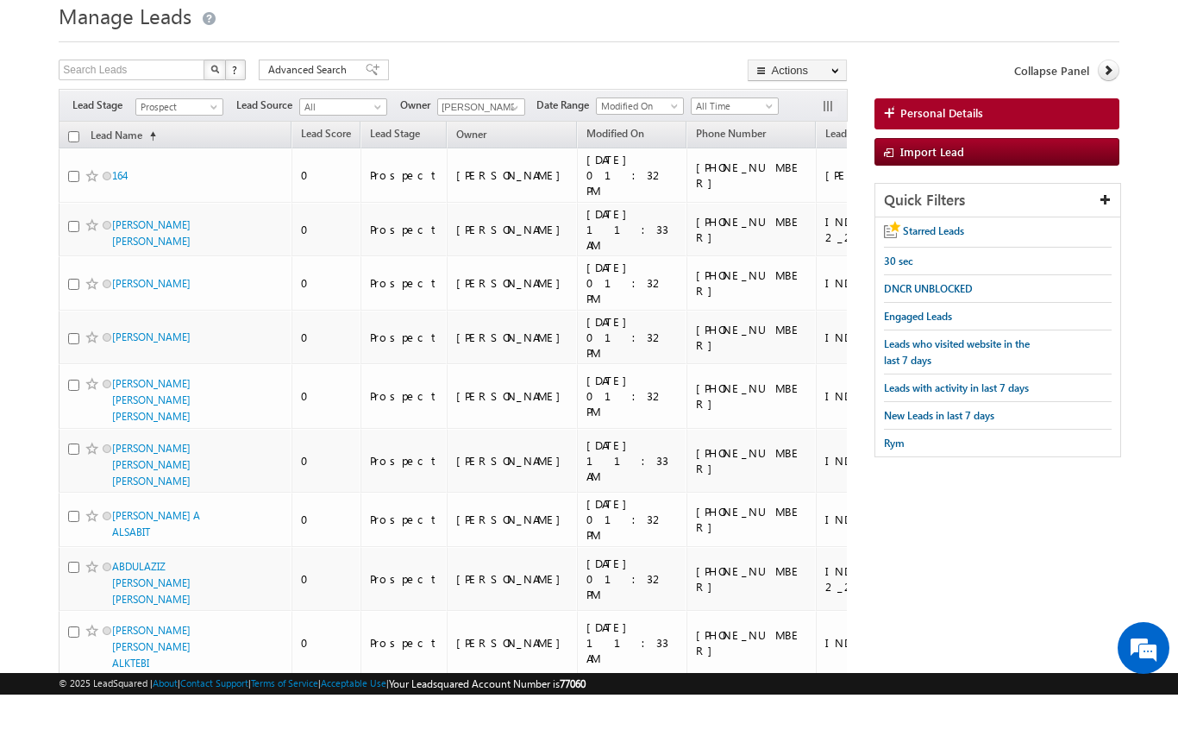
click at [220, 164] on span at bounding box center [216, 171] width 14 height 14
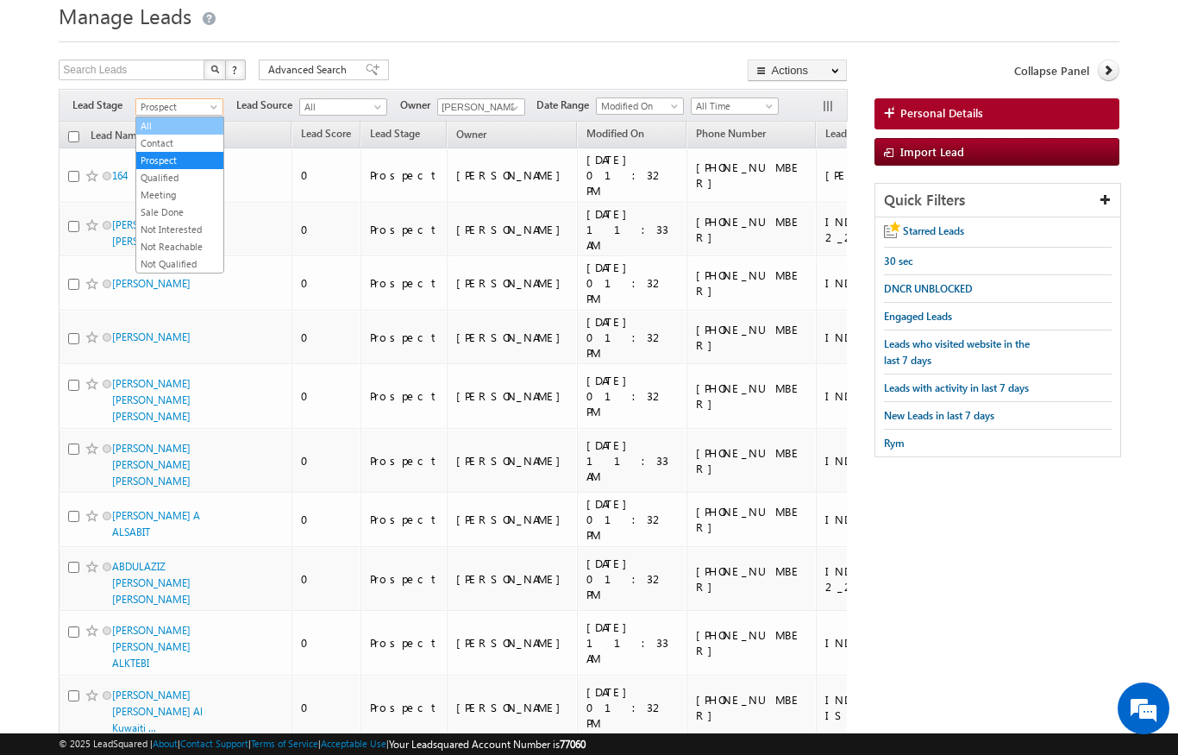
click at [149, 126] on link "All" at bounding box center [179, 126] width 87 height 16
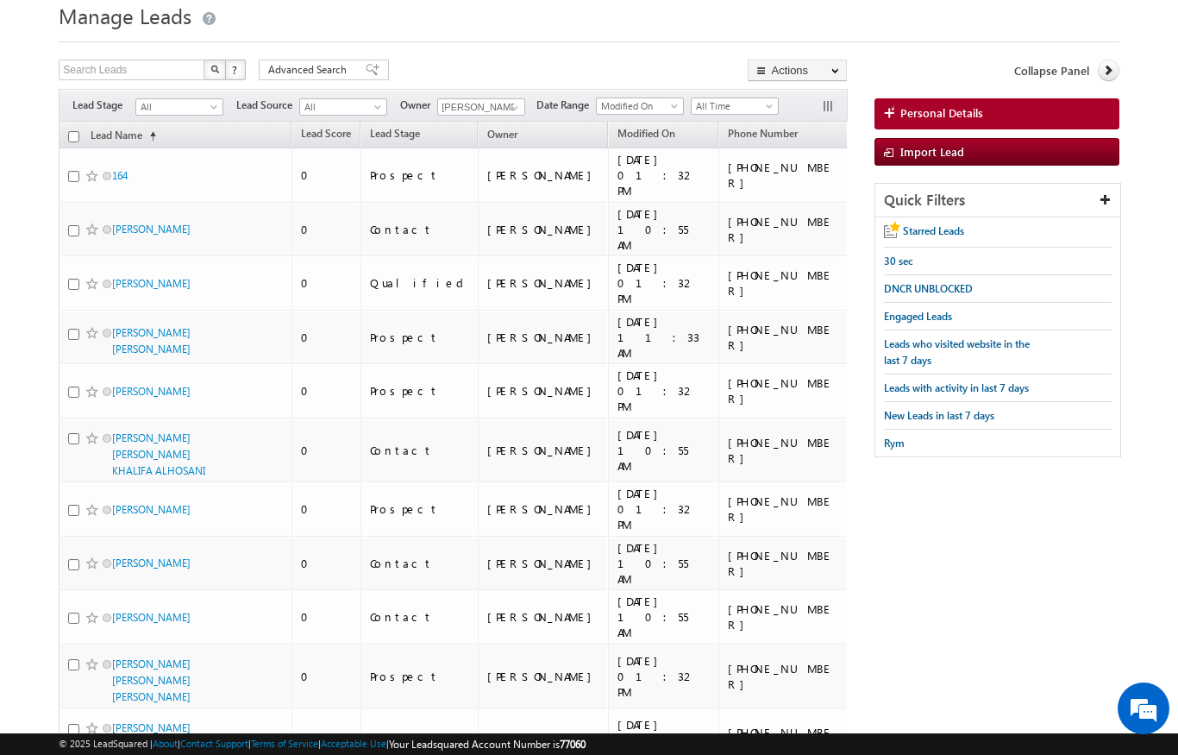
click at [214, 100] on span "All" at bounding box center [177, 107] width 82 height 16
click at [144, 146] on link "Contact" at bounding box center [179, 143] width 87 height 16
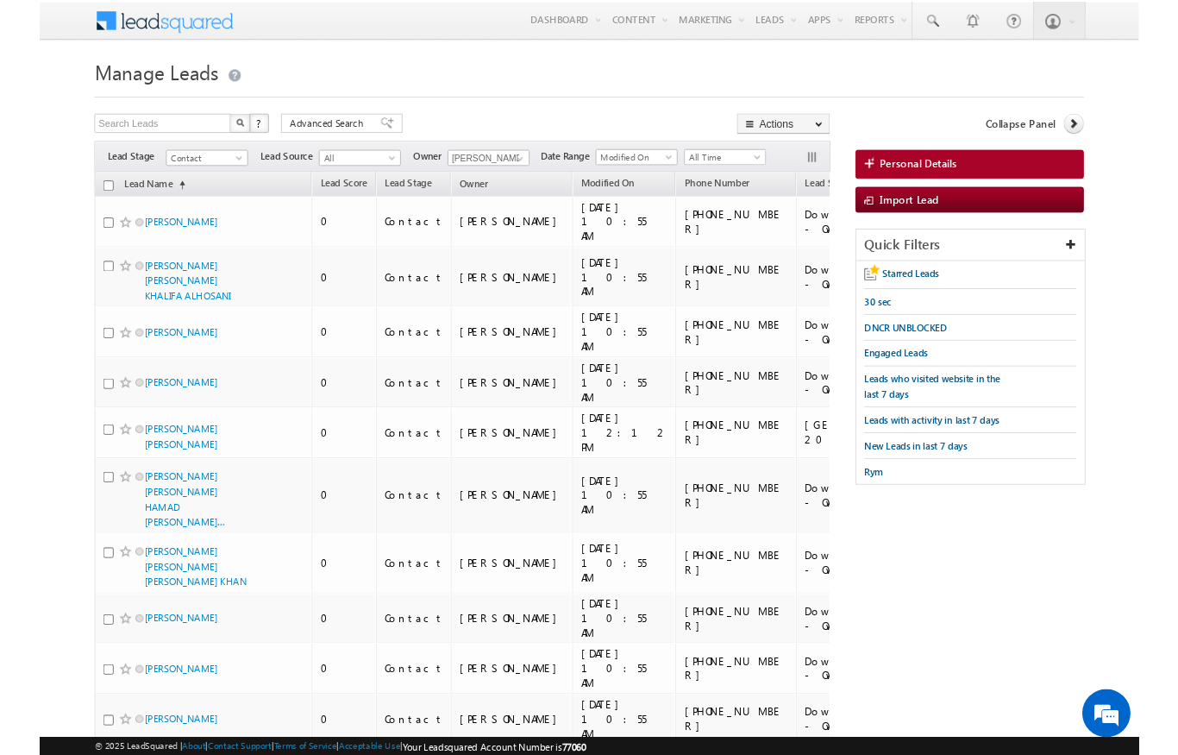
scroll to position [55, 0]
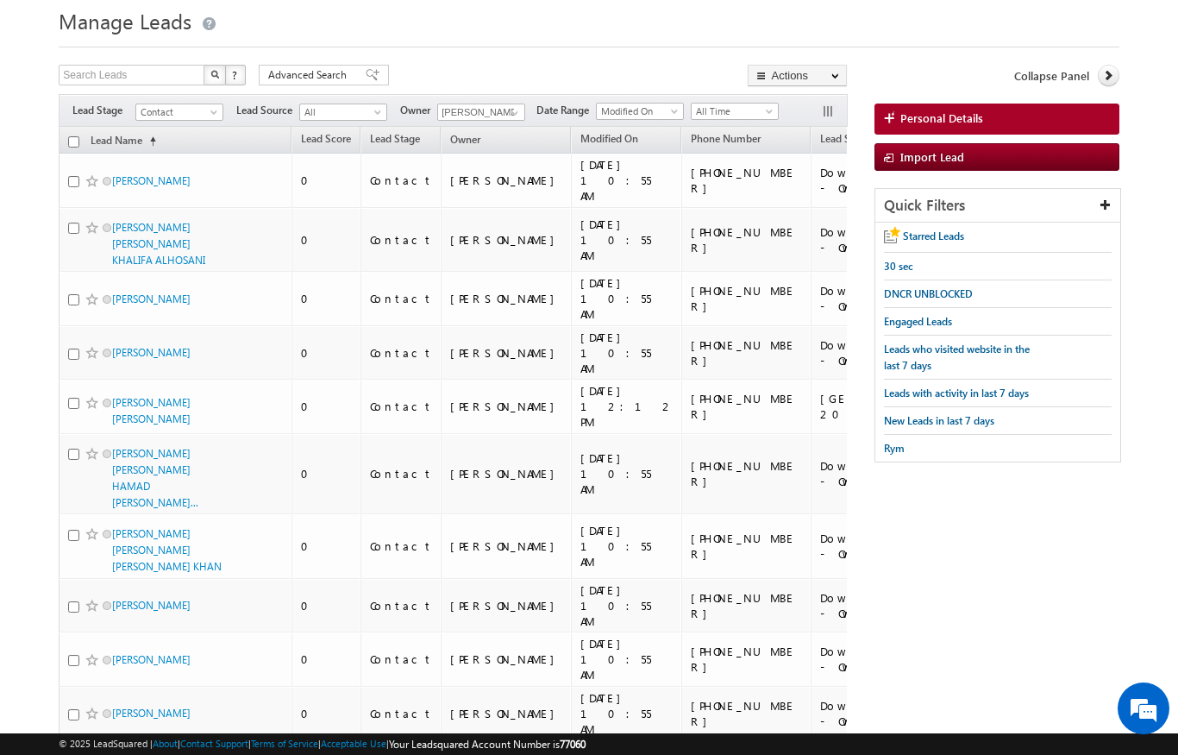
click at [71, 145] on input "checkbox" at bounding box center [73, 141] width 11 height 11
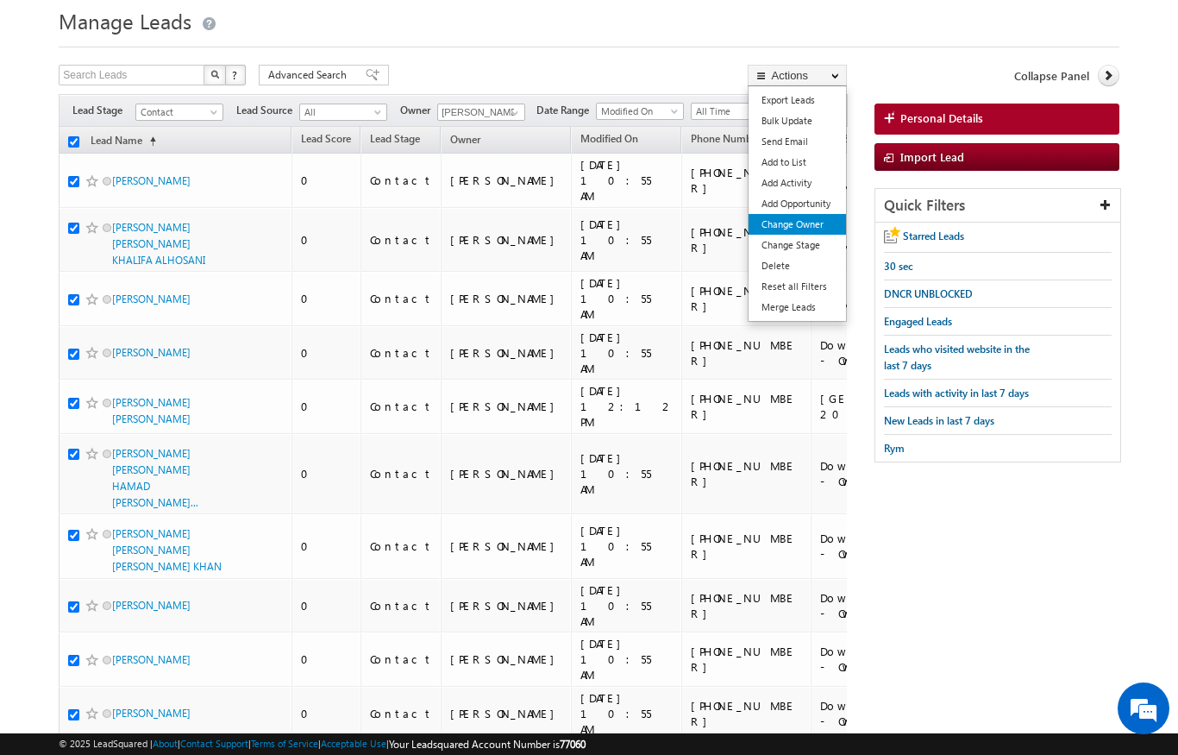
click at [816, 228] on link "Change Owner" at bounding box center [797, 224] width 97 height 21
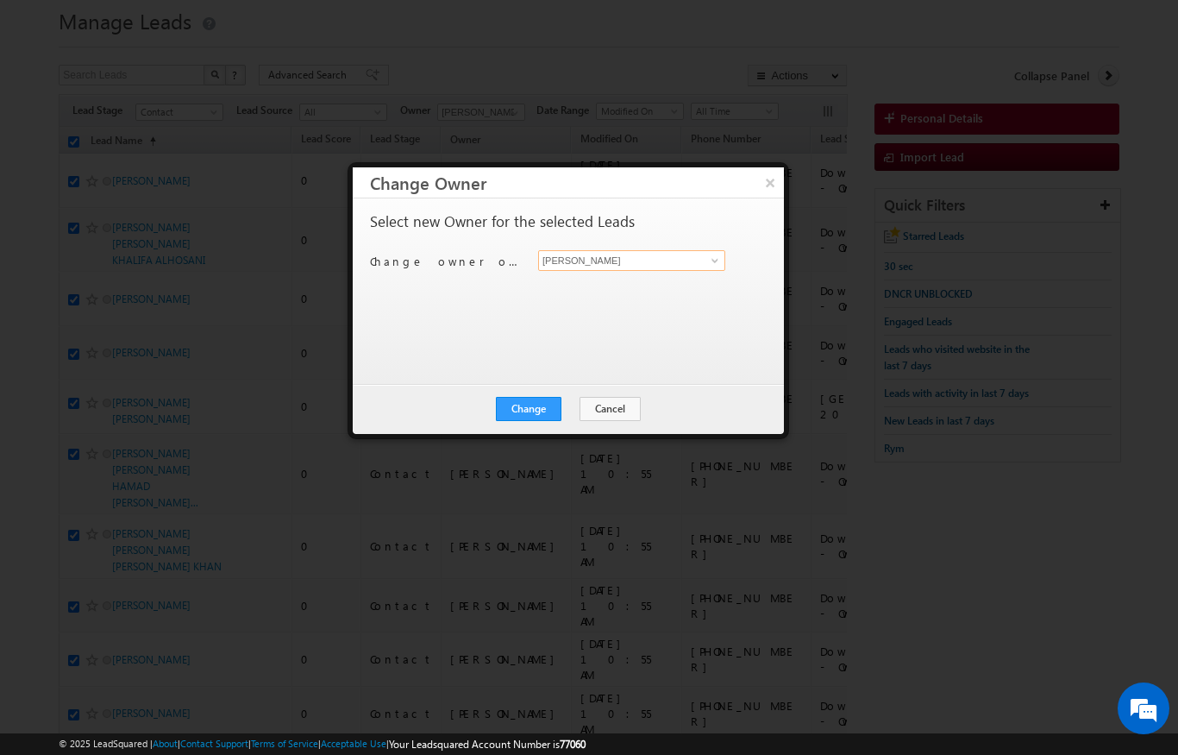
click at [688, 256] on input "[PERSON_NAME]" at bounding box center [631, 260] width 187 height 21
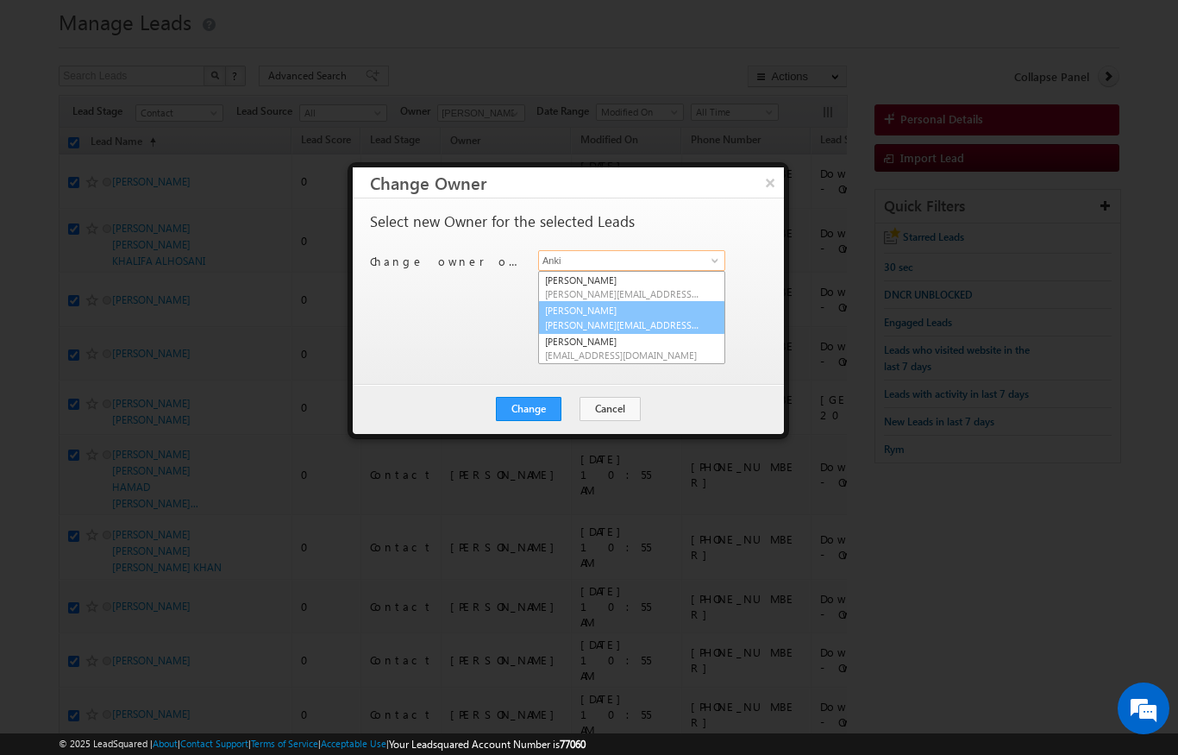
click at [645, 318] on span "[PERSON_NAME][EMAIL_ADDRESS][PERSON_NAME][DOMAIN_NAME]" at bounding box center [622, 324] width 155 height 13
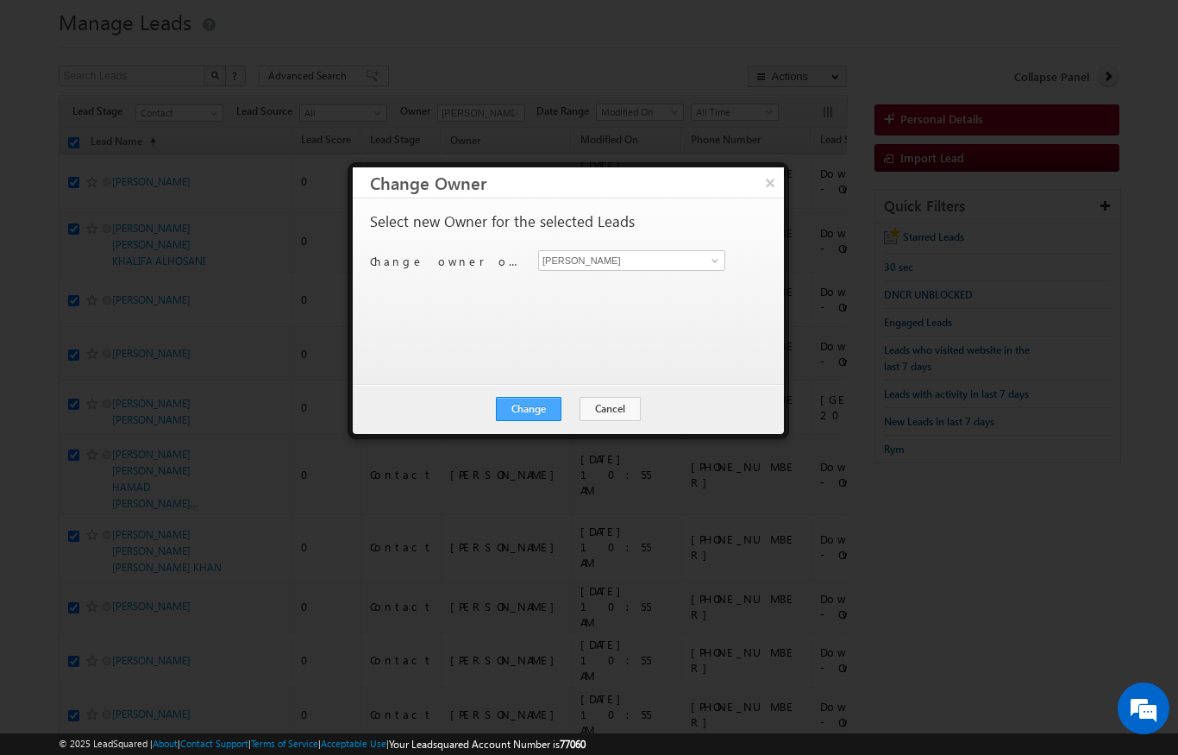
click at [539, 416] on button "Change" at bounding box center [529, 409] width 66 height 24
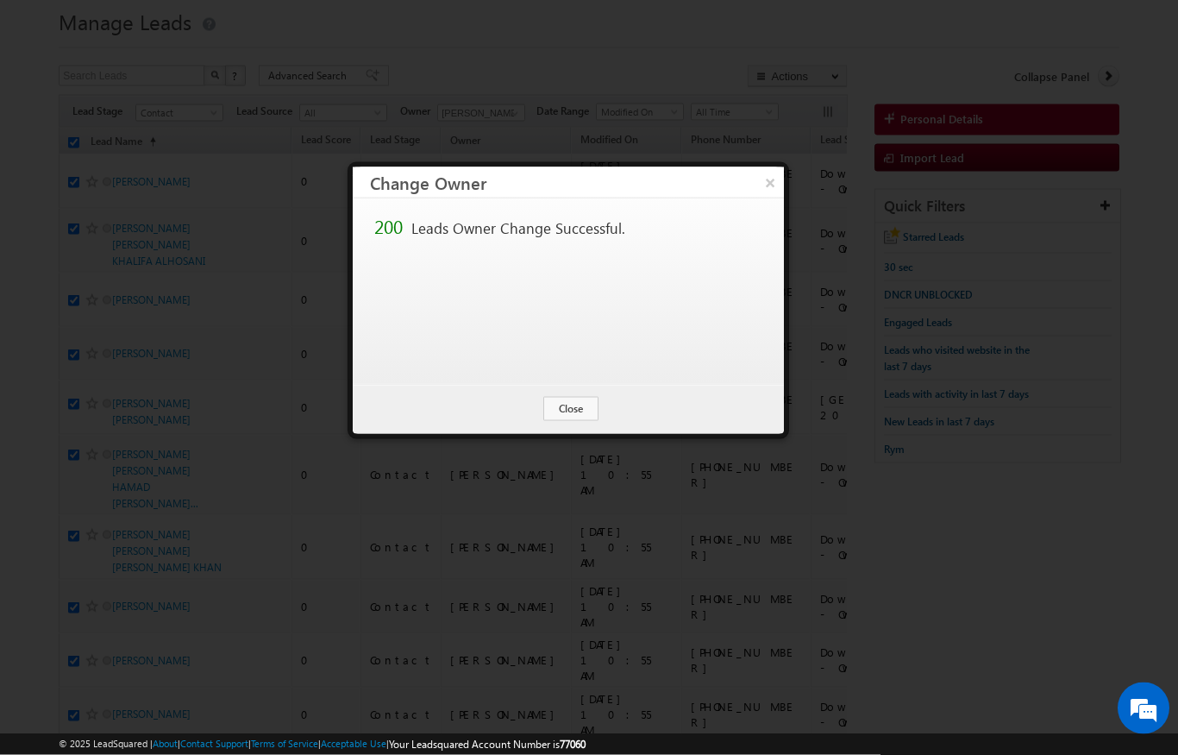
scroll to position [55, 0]
click at [573, 417] on button "Close" at bounding box center [570, 409] width 55 height 24
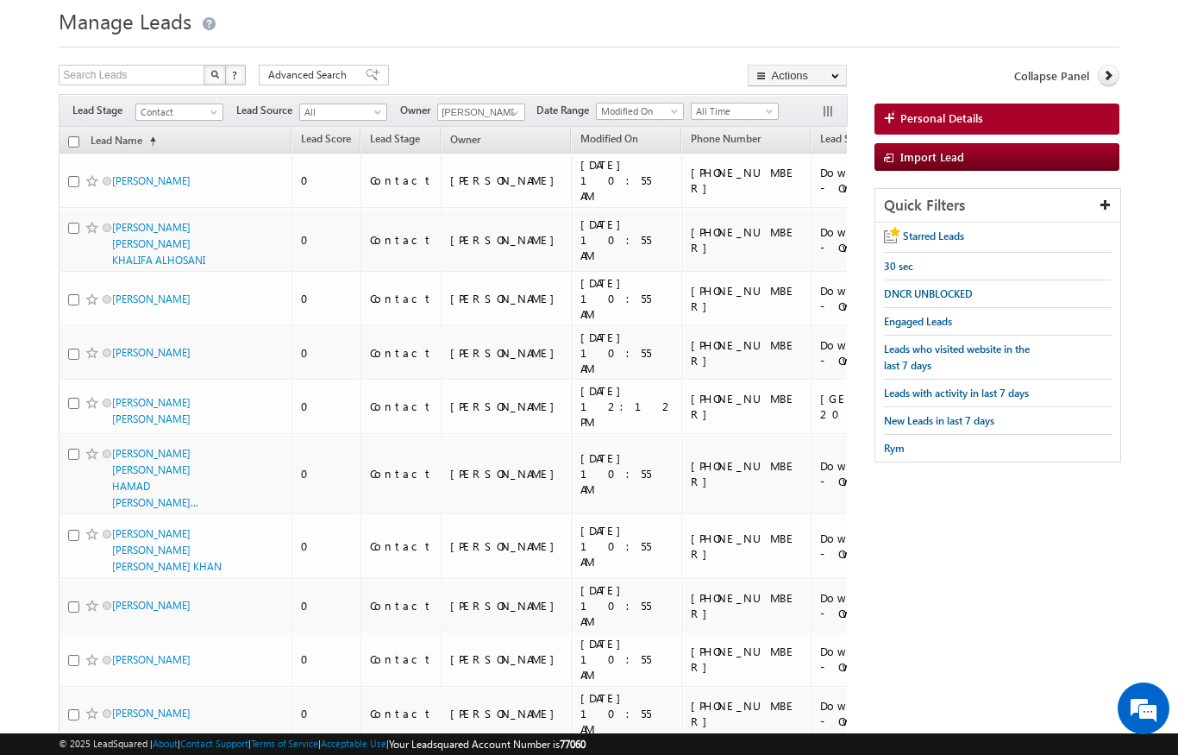
click at [74, 139] on input "checkbox" at bounding box center [73, 141] width 11 height 11
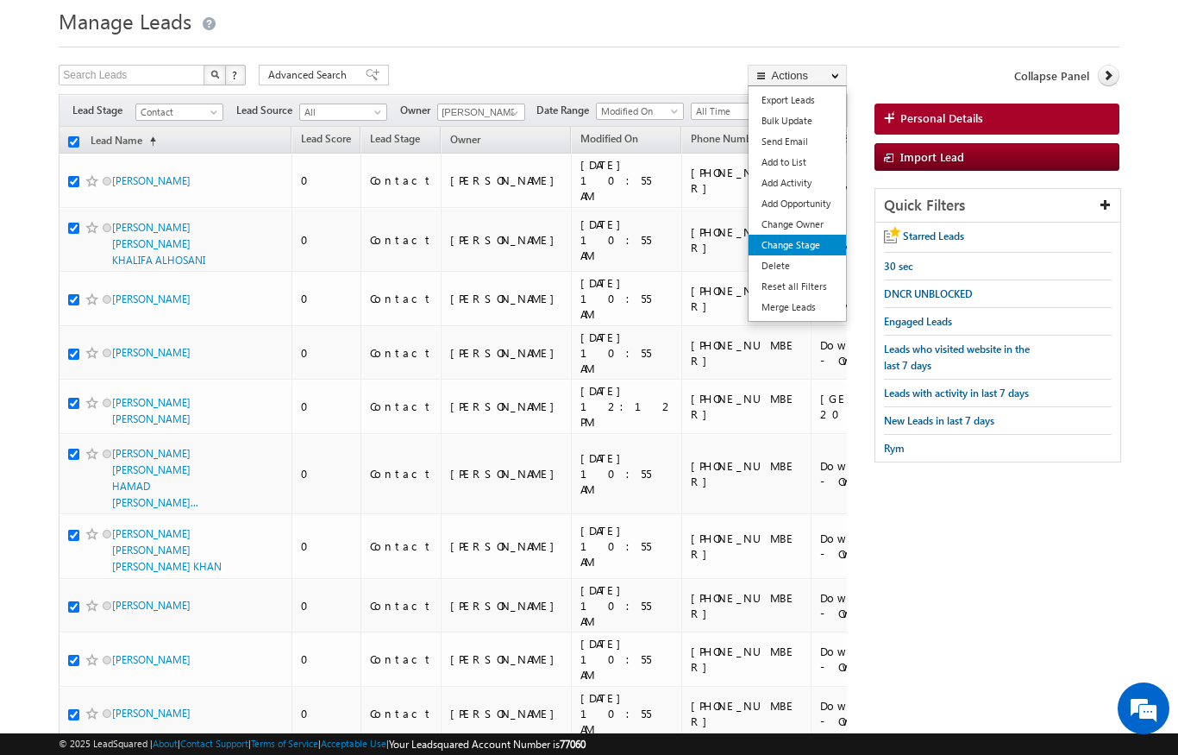
click at [824, 241] on link "Change Stage" at bounding box center [797, 245] width 97 height 21
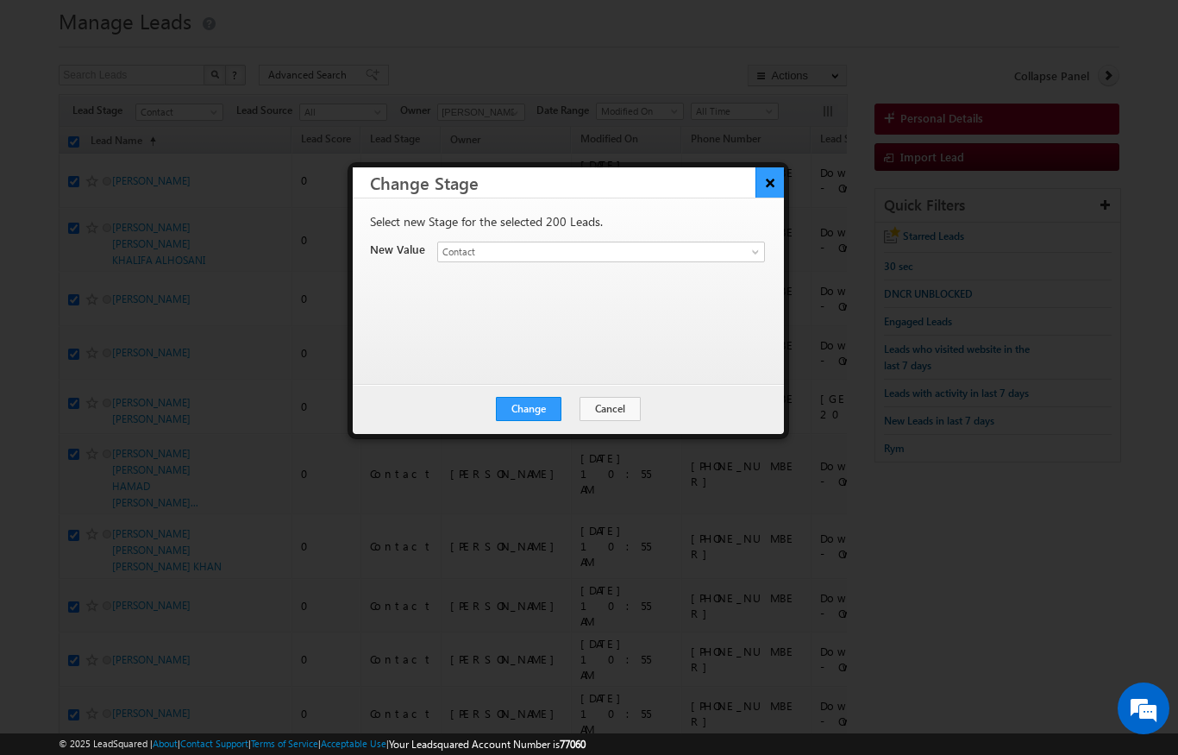
click at [764, 197] on button "×" at bounding box center [769, 182] width 28 height 30
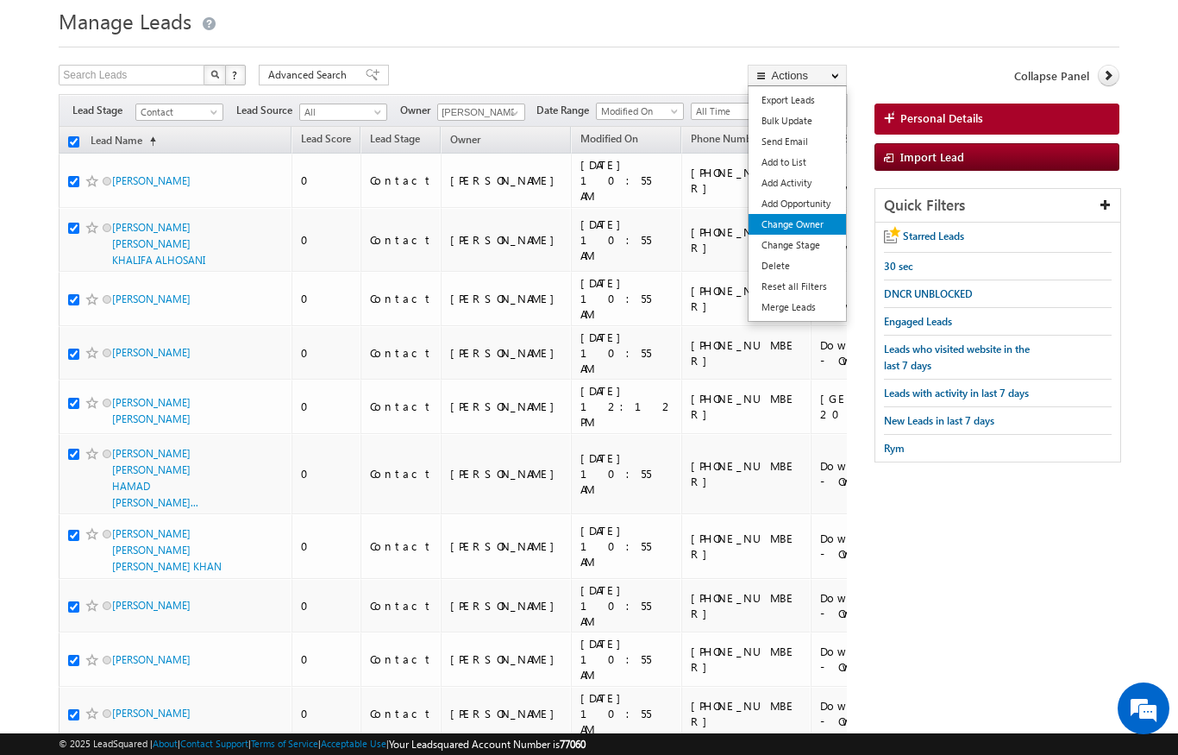
click at [824, 232] on link "Change Owner" at bounding box center [797, 224] width 97 height 21
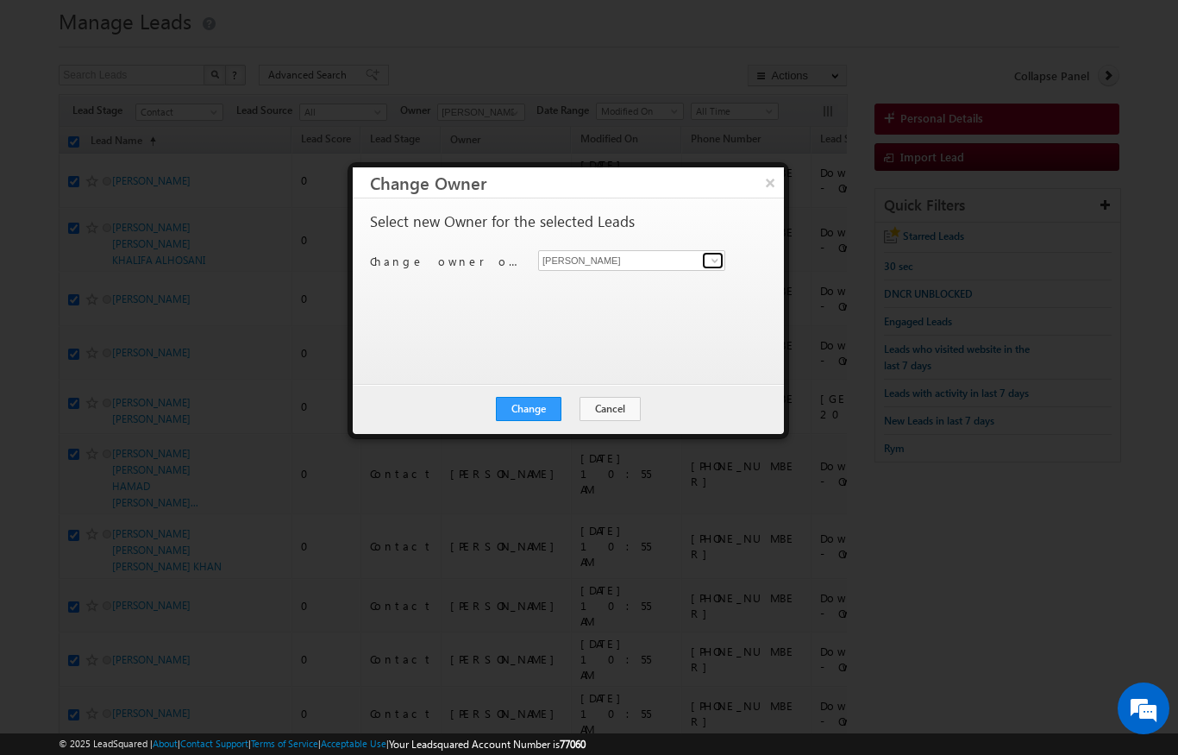
click at [713, 266] on span at bounding box center [715, 261] width 14 height 14
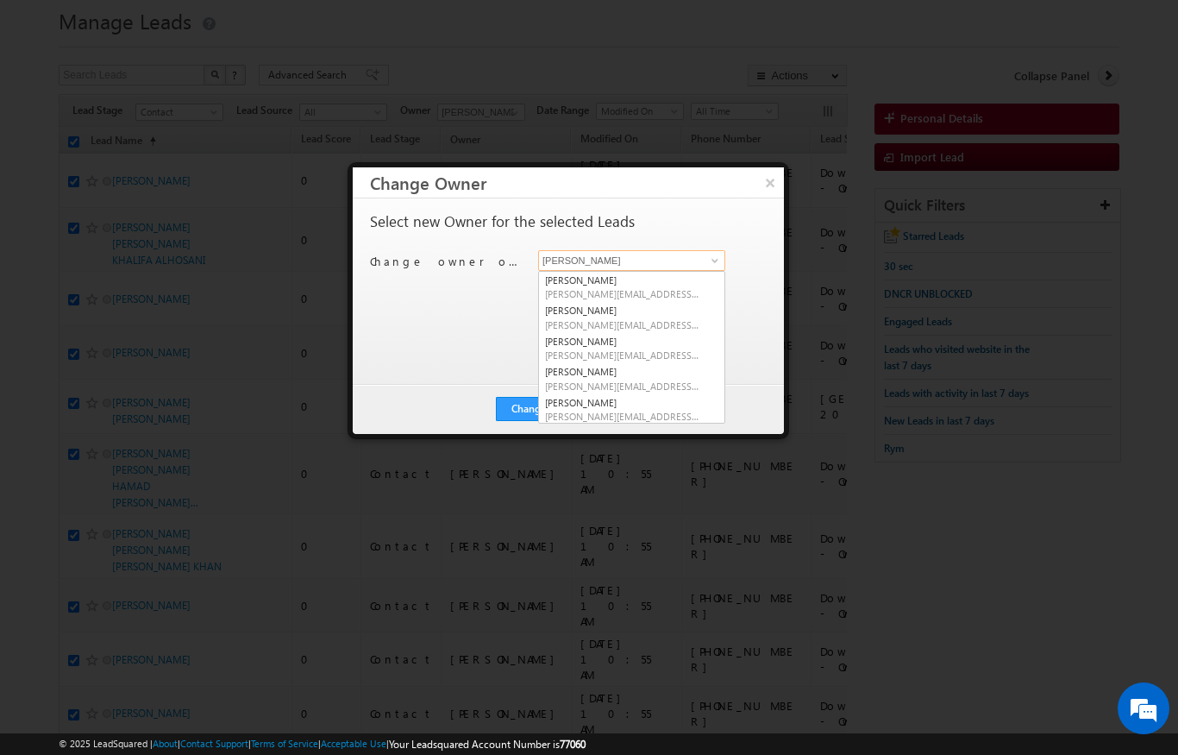
scroll to position [54, 0]
click at [597, 372] on link "[PERSON_NAME] [PERSON_NAME][EMAIL_ADDRESS][DOMAIN_NAME]" at bounding box center [631, 378] width 187 height 33
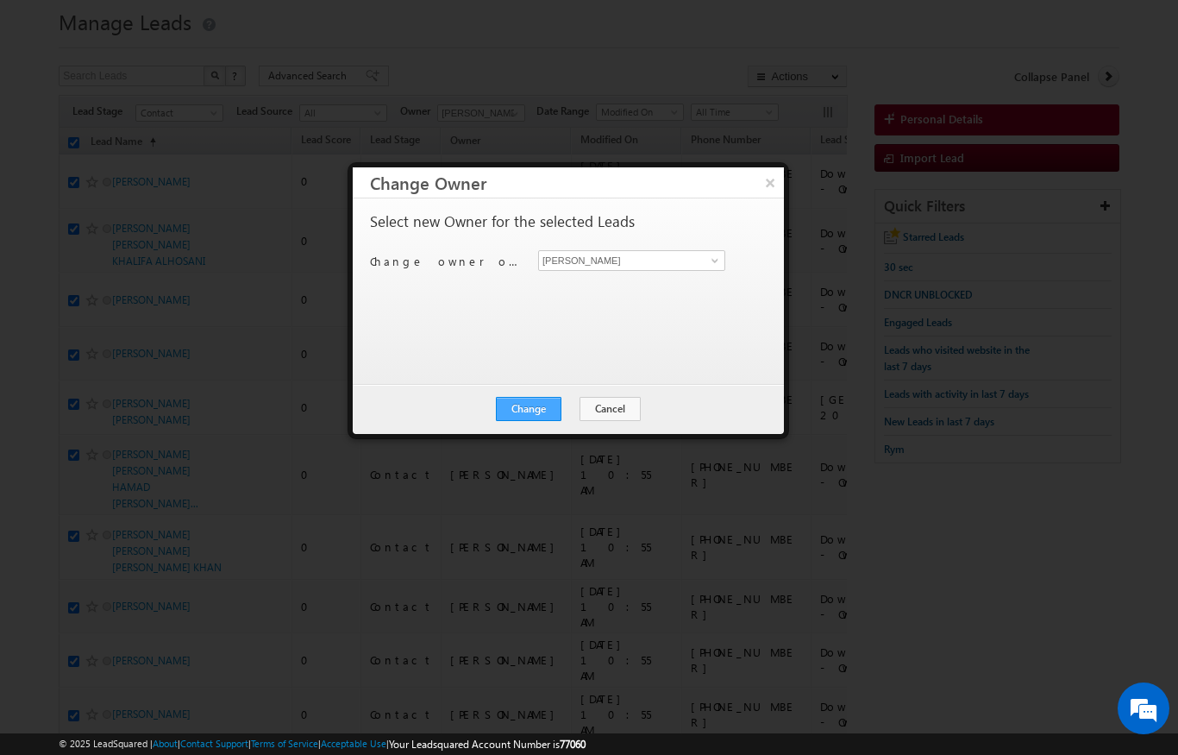
click at [527, 413] on button "Change" at bounding box center [529, 409] width 66 height 24
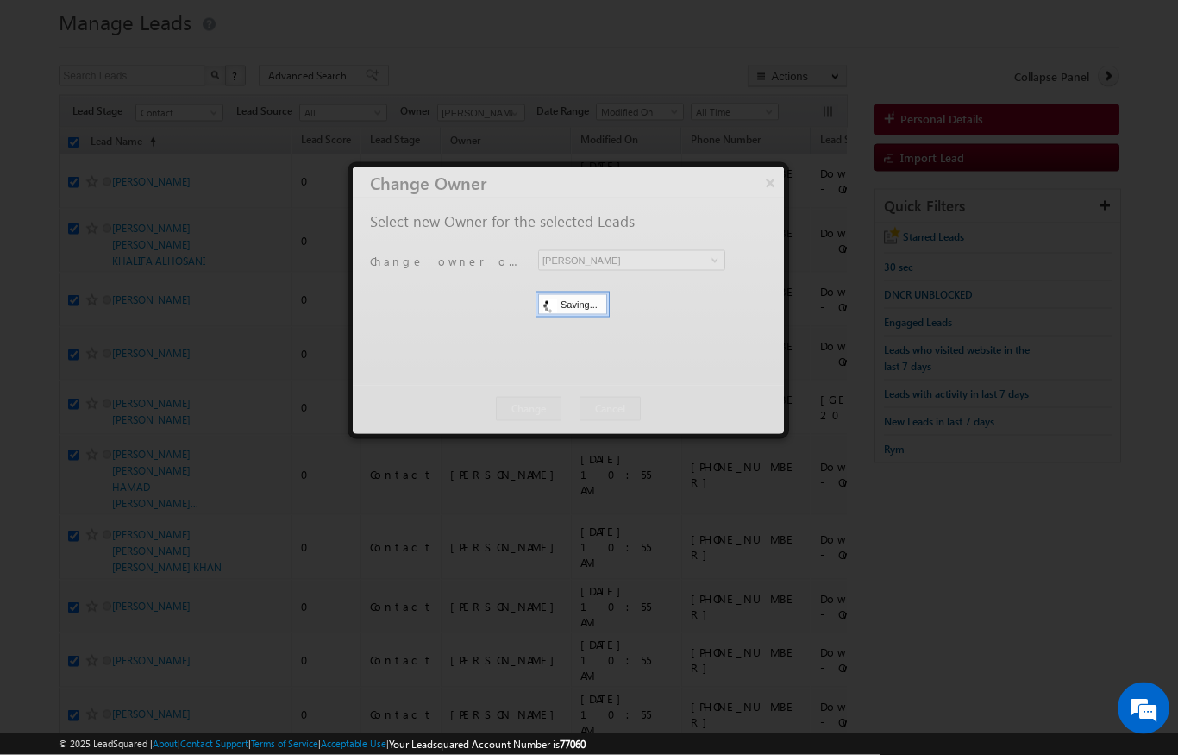
scroll to position [55, 0]
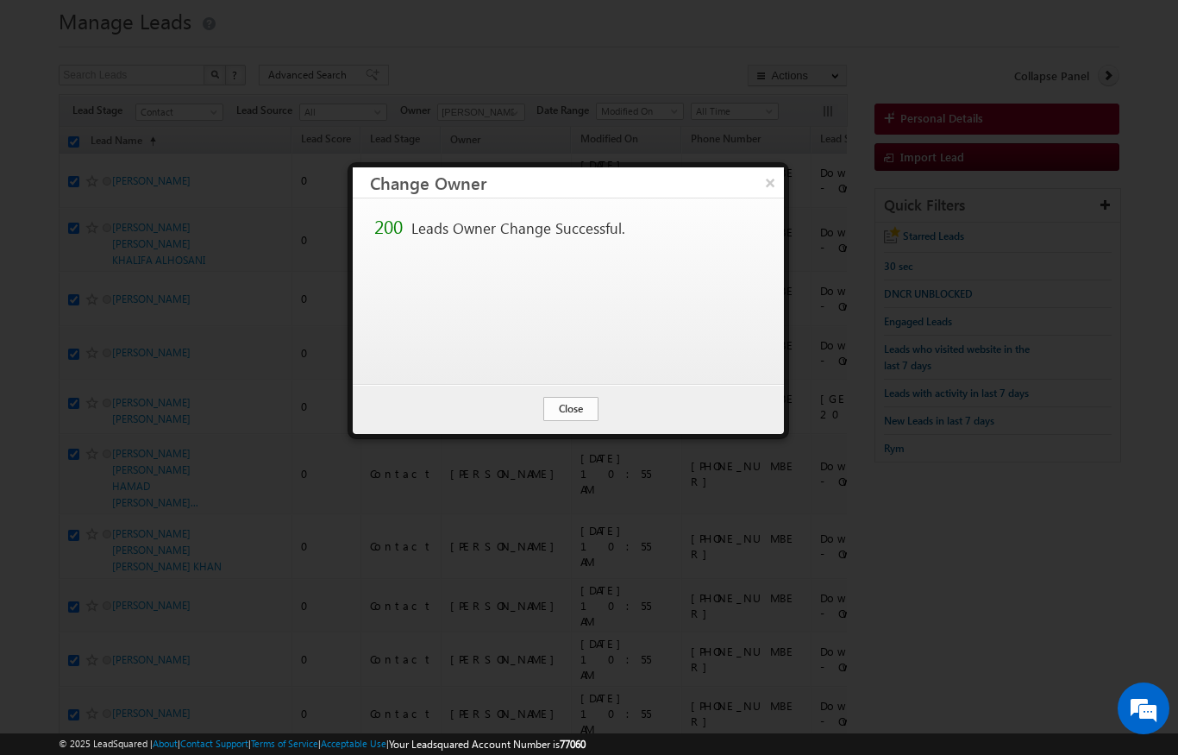
click at [578, 418] on button "Close" at bounding box center [570, 409] width 55 height 24
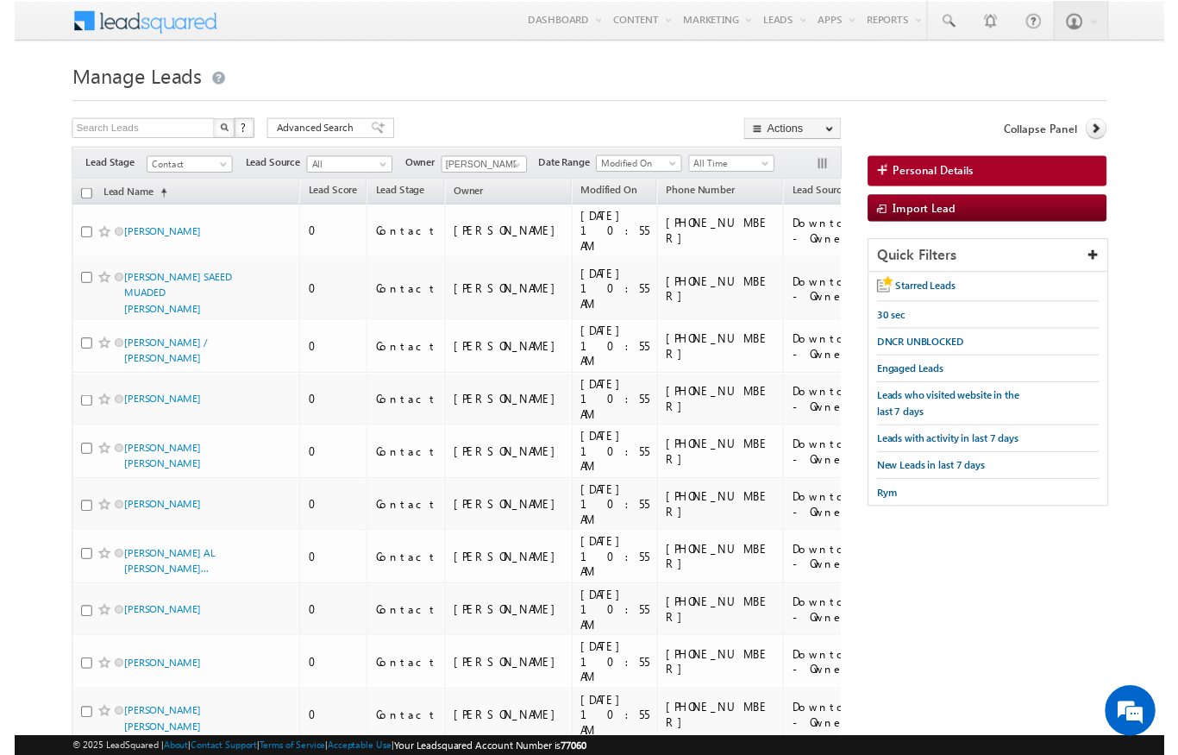
scroll to position [19, 0]
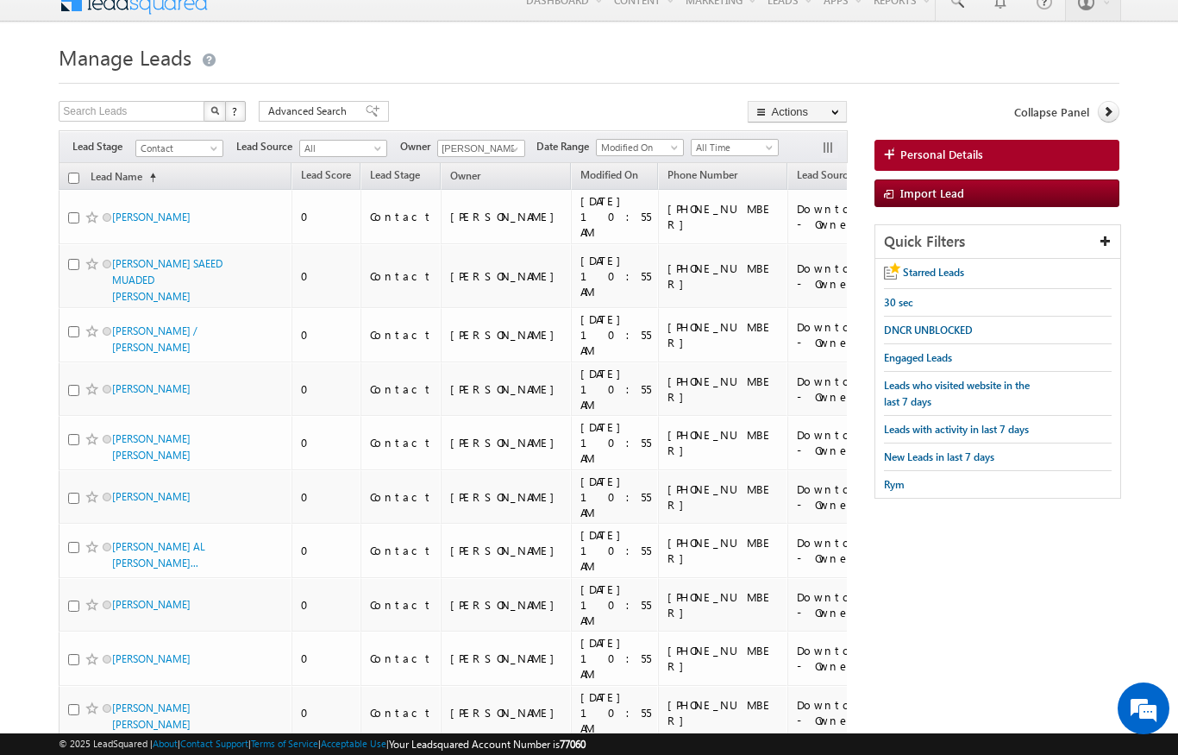
click at [70, 181] on input "checkbox" at bounding box center [73, 177] width 11 height 11
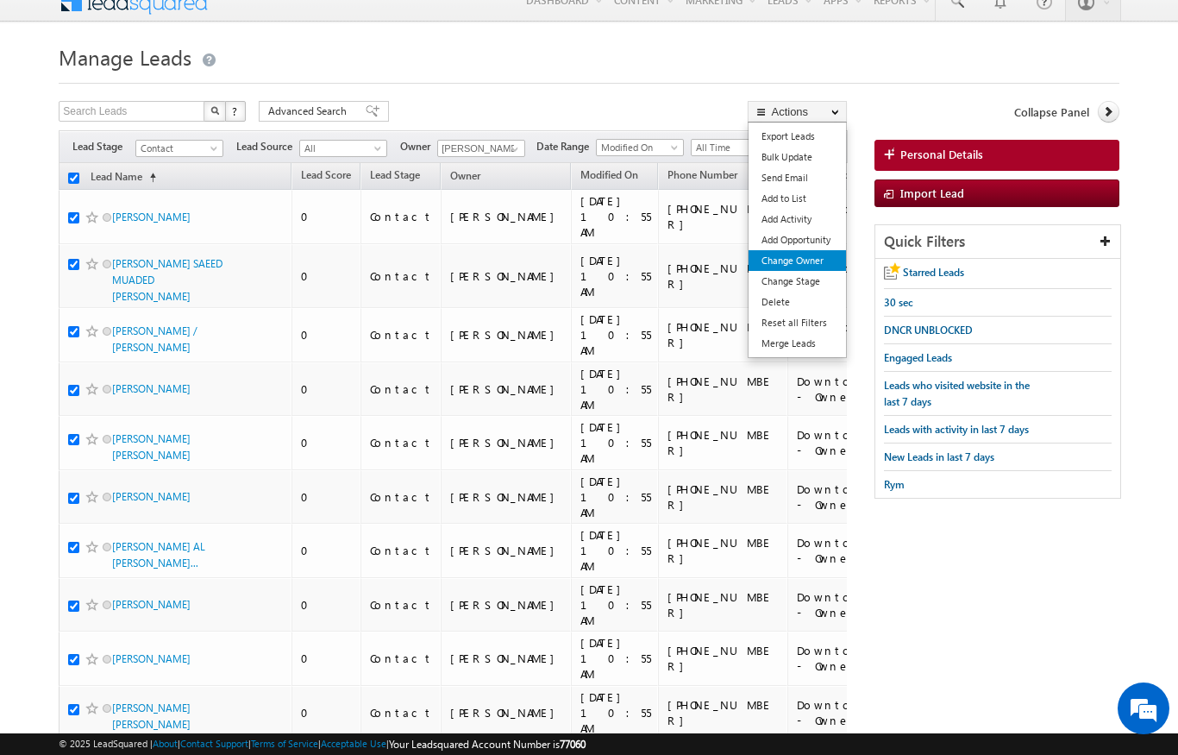
click at [824, 260] on link "Change Owner" at bounding box center [797, 260] width 97 height 21
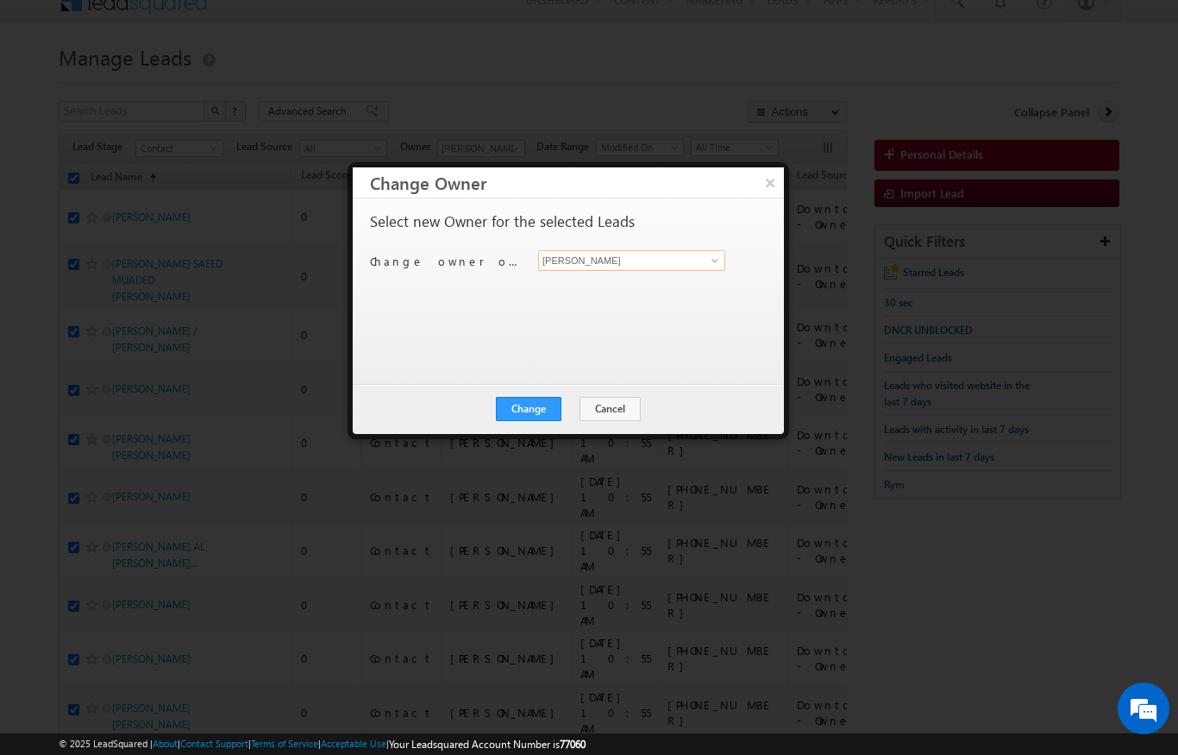
click at [665, 258] on input "[PERSON_NAME]" at bounding box center [631, 260] width 187 height 21
click at [599, 277] on link "[PERSON_NAME] [PERSON_NAME][EMAIL_ADDRESS][DOMAIN_NAME]" at bounding box center [631, 287] width 187 height 33
click at [537, 416] on button "Change" at bounding box center [529, 409] width 66 height 24
click at [570, 417] on button "Close" at bounding box center [570, 409] width 55 height 24
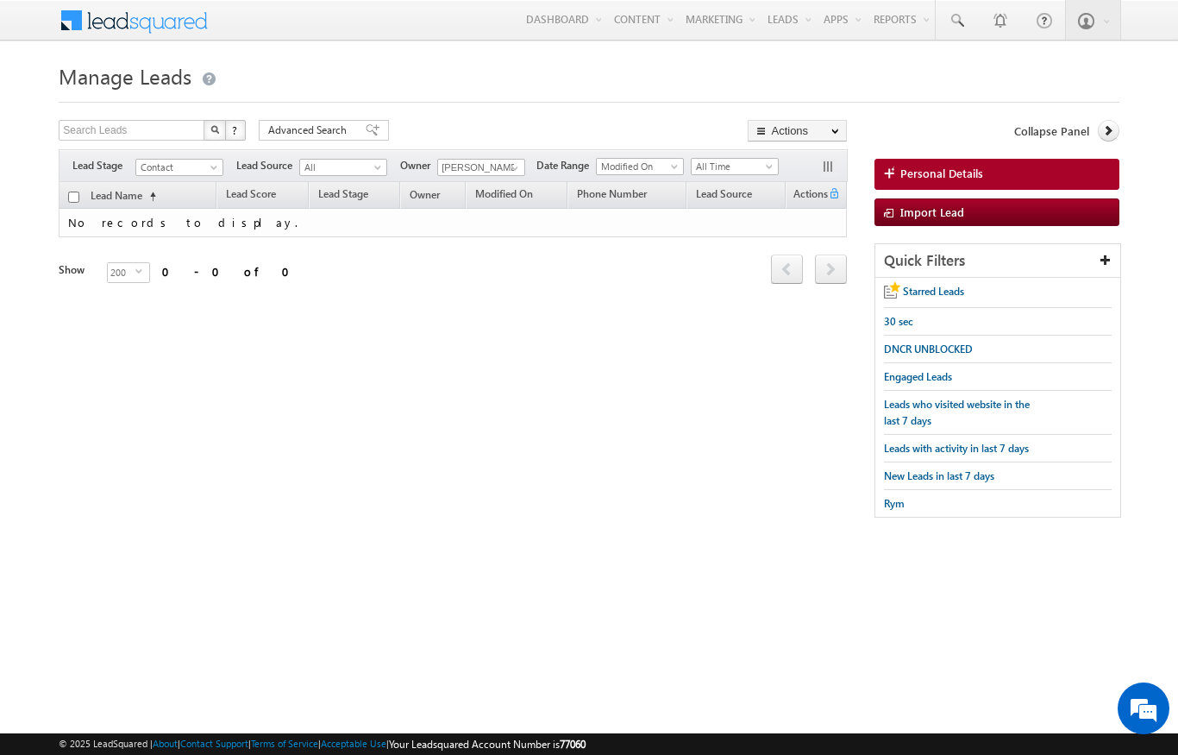
scroll to position [0, 0]
click at [515, 169] on span at bounding box center [515, 168] width 14 height 14
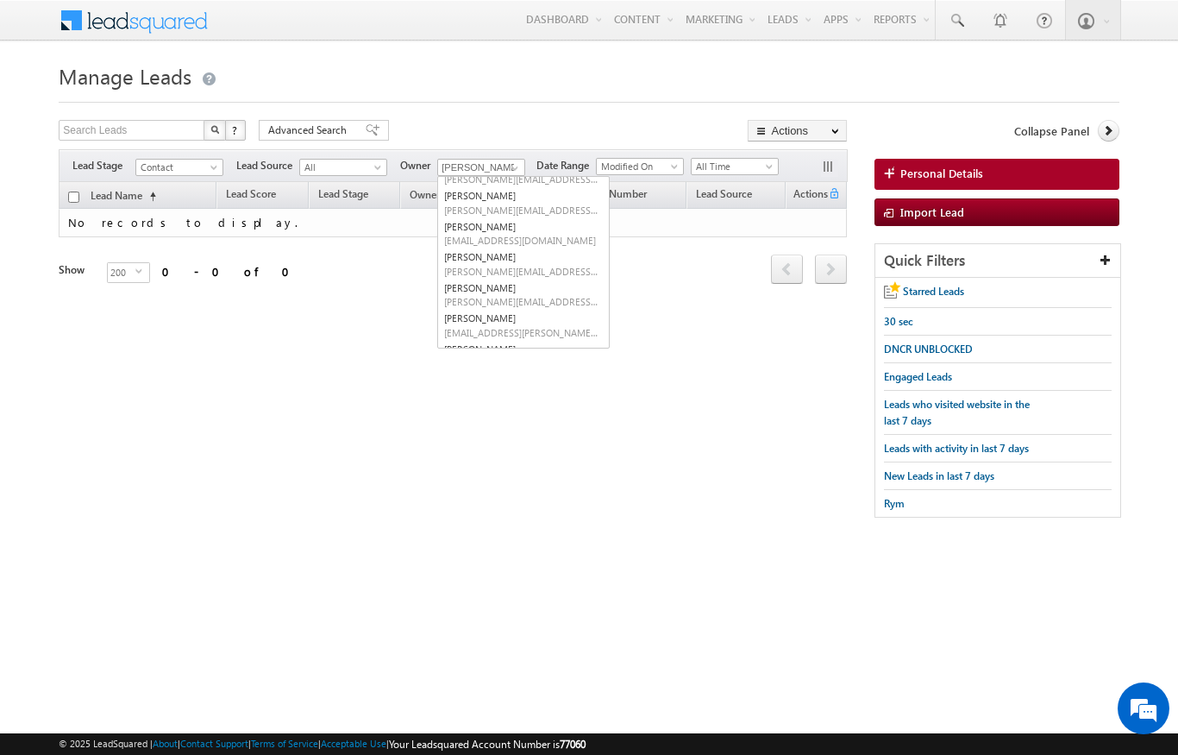
click at [424, 92] on div at bounding box center [589, 96] width 1060 height 11
